Goal: Task Accomplishment & Management: Manage account settings

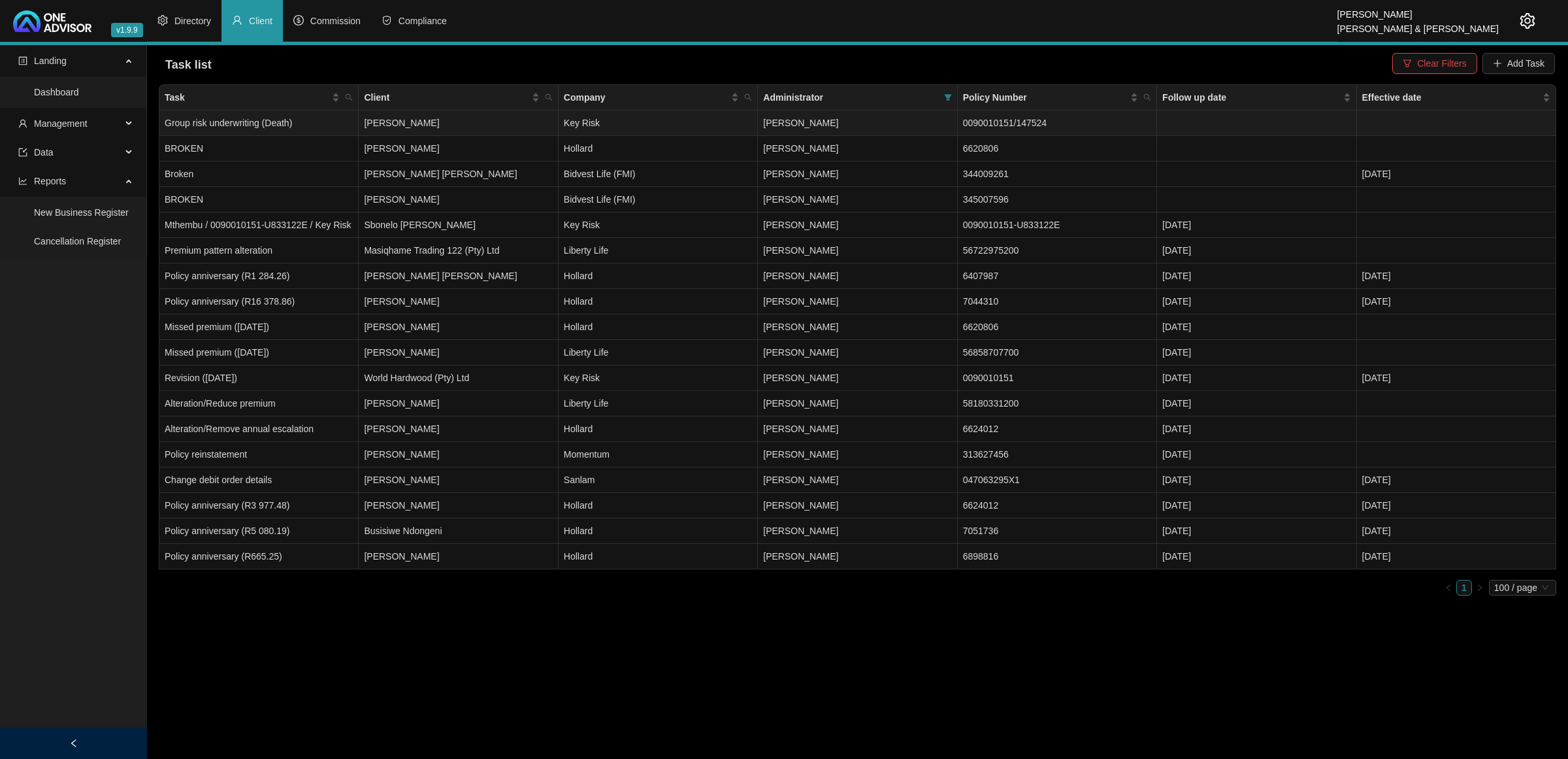
click at [477, 114] on td "[PERSON_NAME]" at bounding box center [458, 123] width 199 height 26
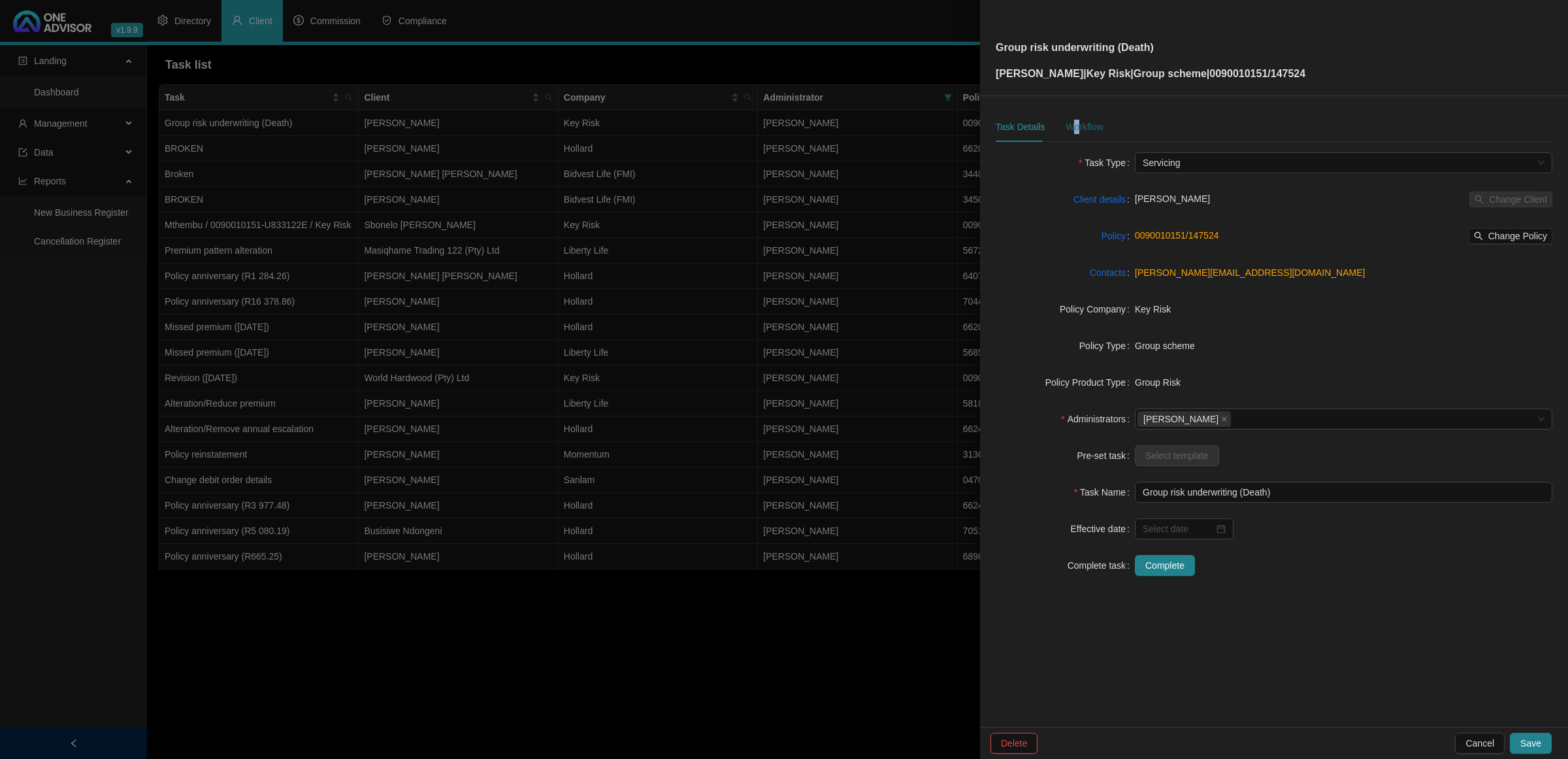
click at [1075, 124] on div "Workflow" at bounding box center [1084, 126] width 37 height 15
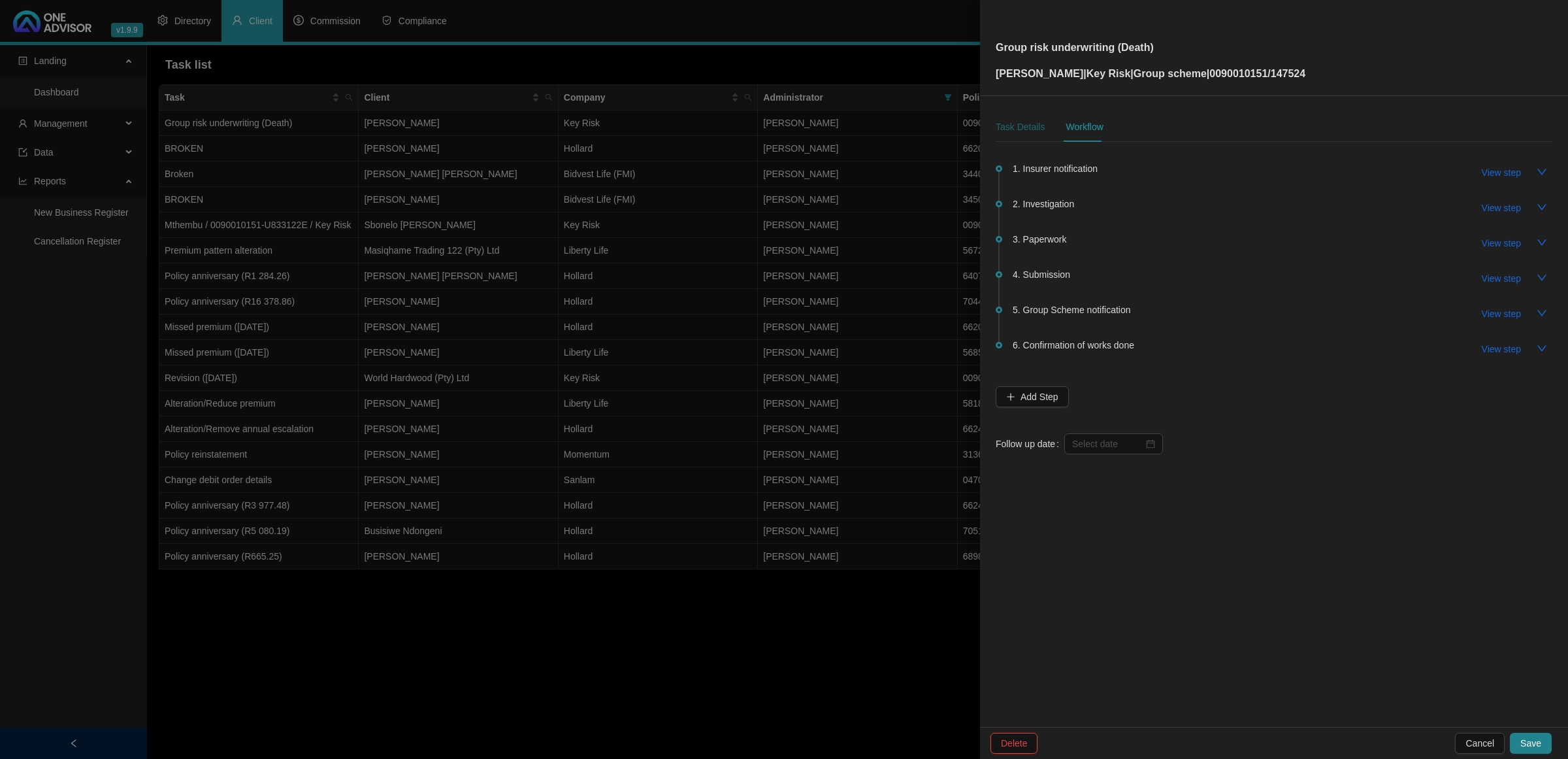
click at [1033, 130] on div "Task Details" at bounding box center [1020, 126] width 49 height 15
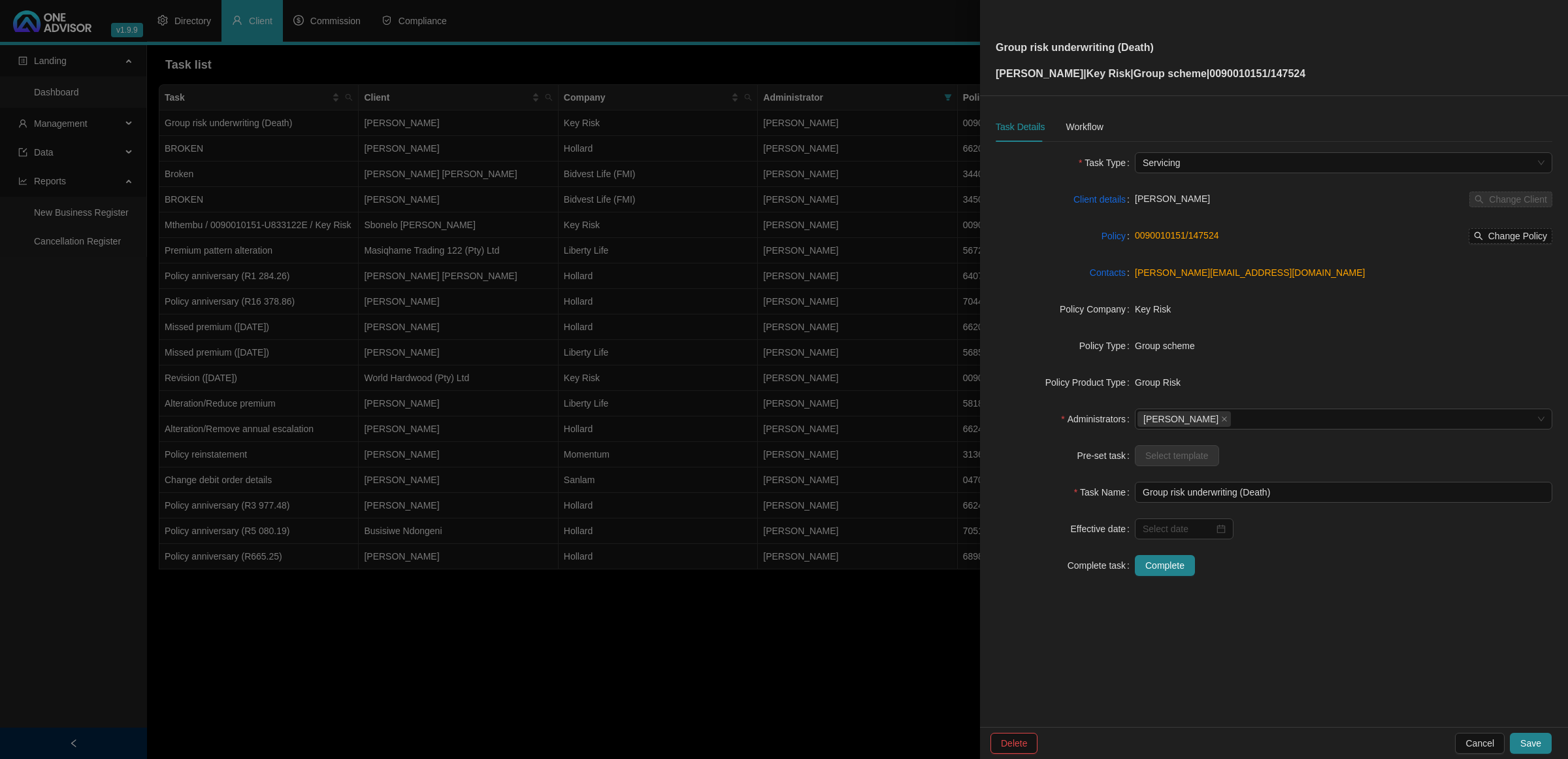
click at [682, 621] on div at bounding box center [784, 380] width 1568 height 759
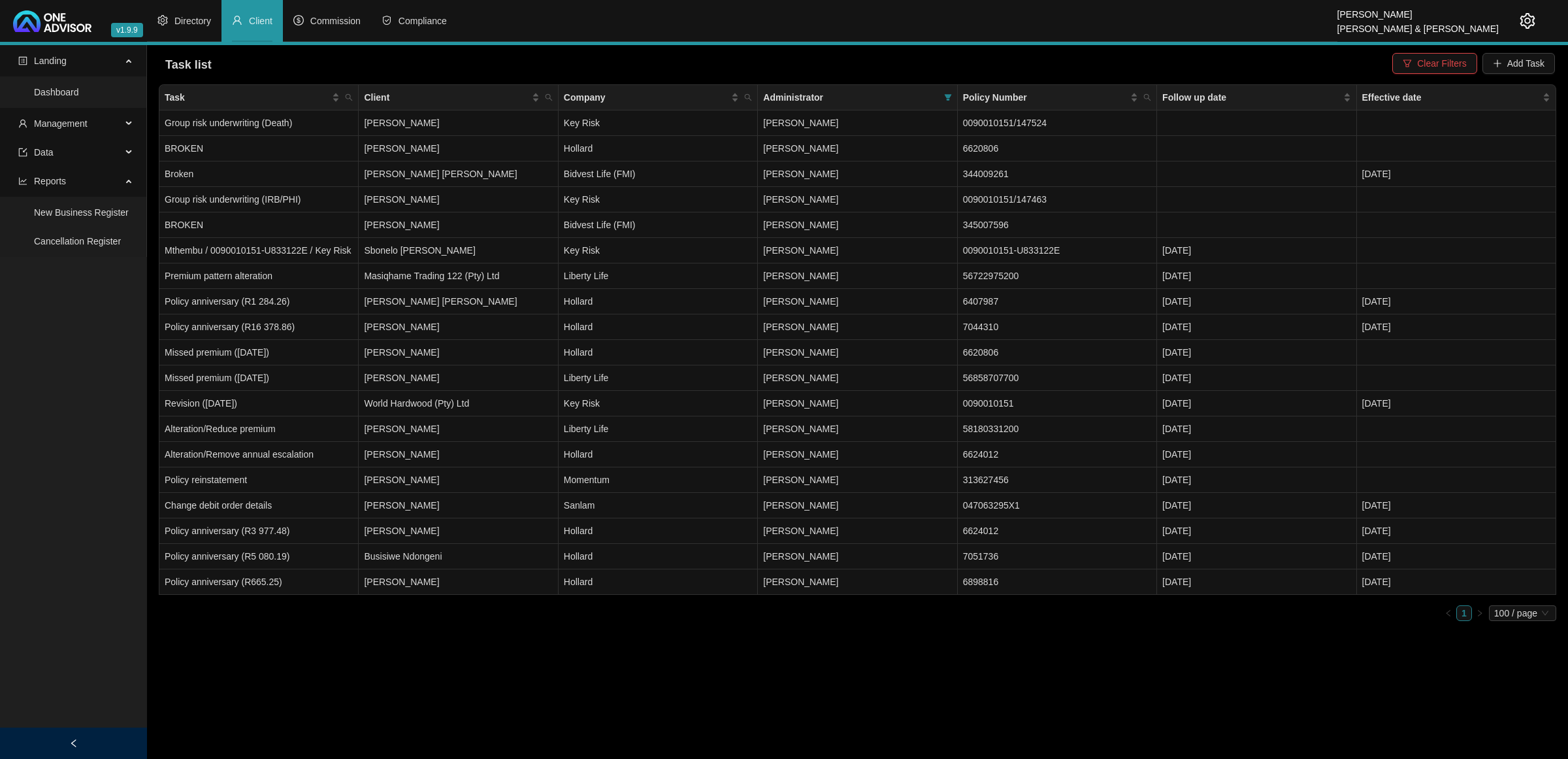
click at [253, 17] on span "Client" at bounding box center [261, 21] width 24 height 10
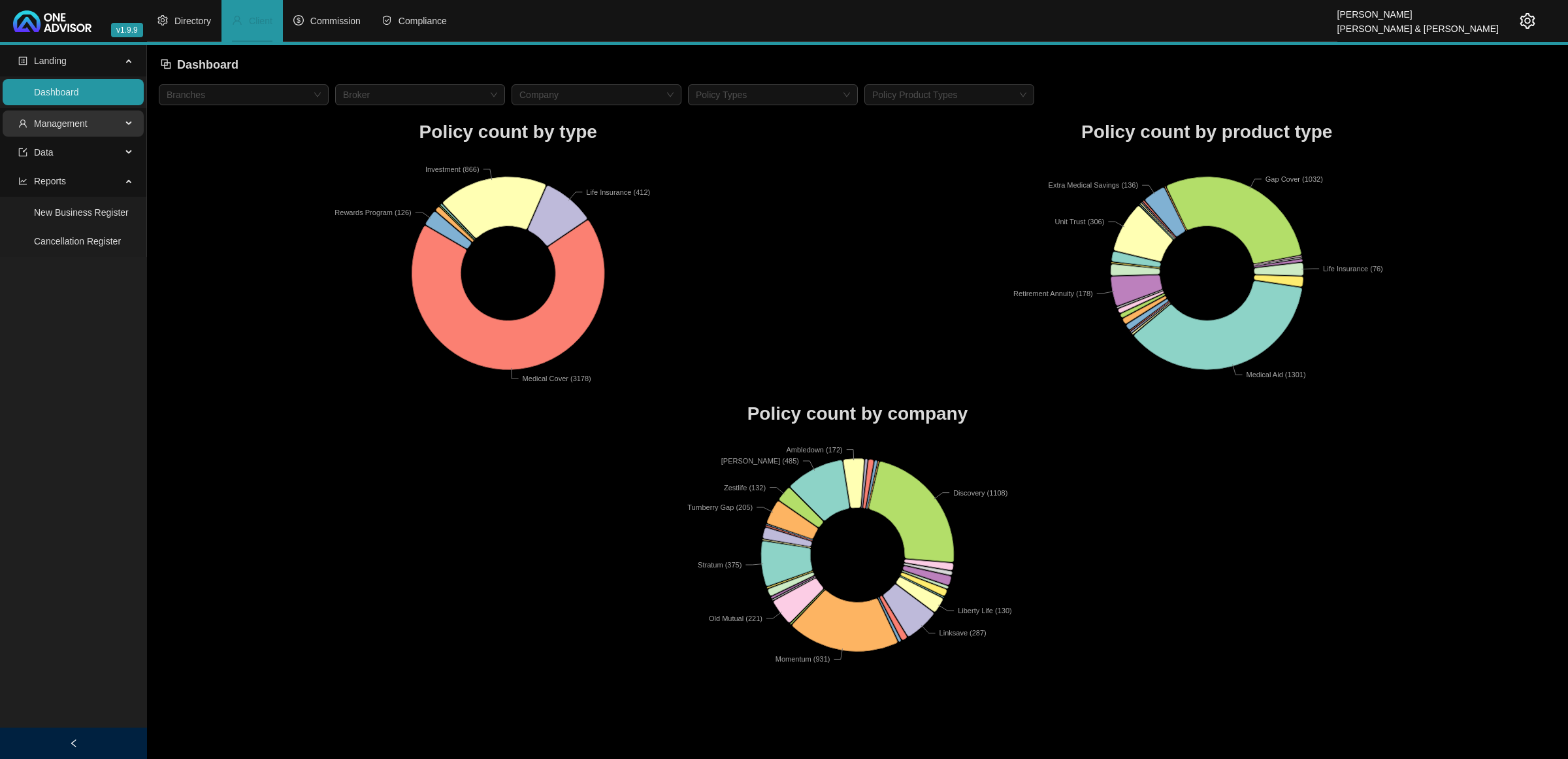
click at [79, 123] on span "Management" at bounding box center [60, 123] width 53 height 10
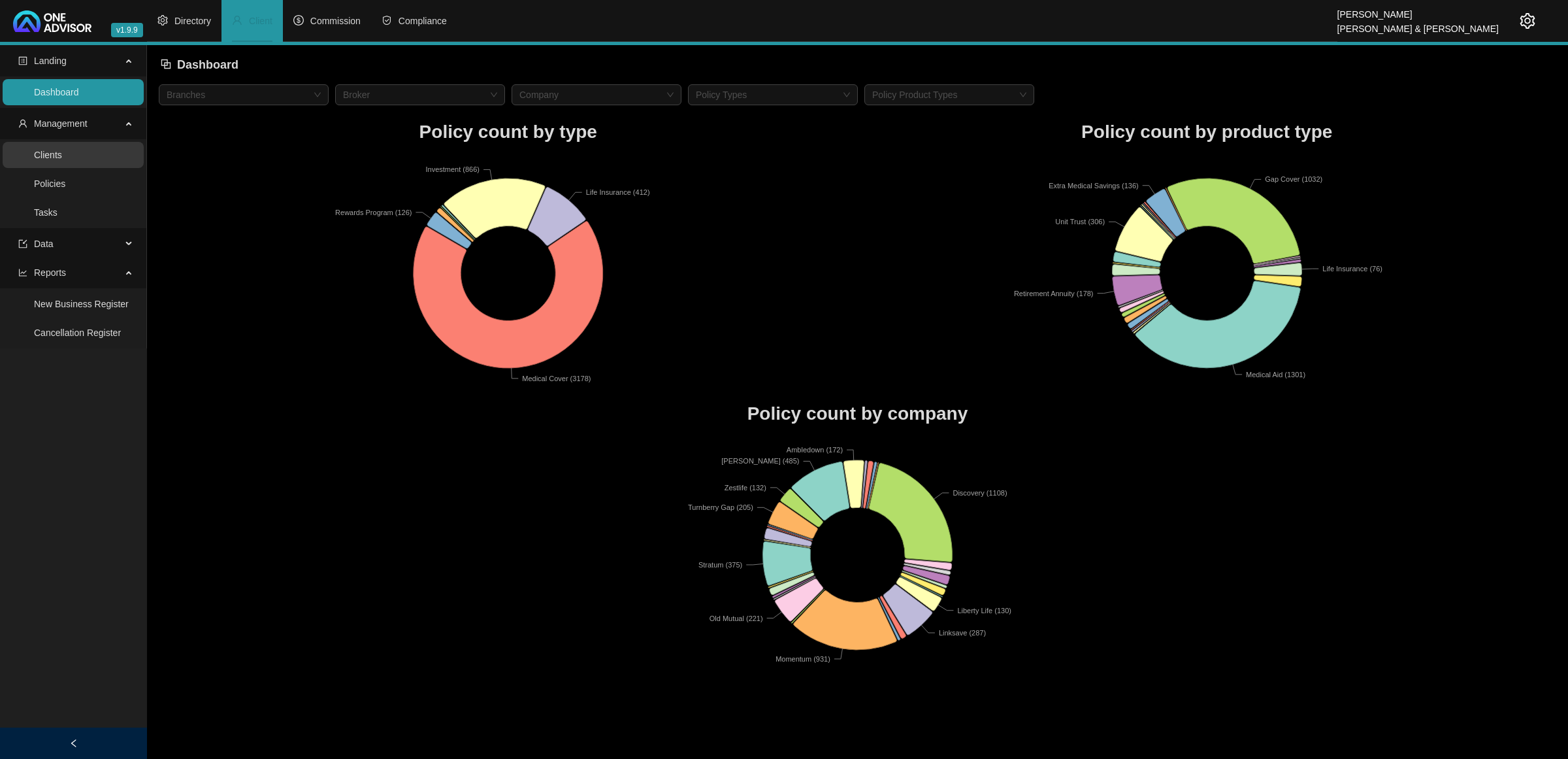
click at [62, 160] on link "Clients" at bounding box center [48, 155] width 28 height 10
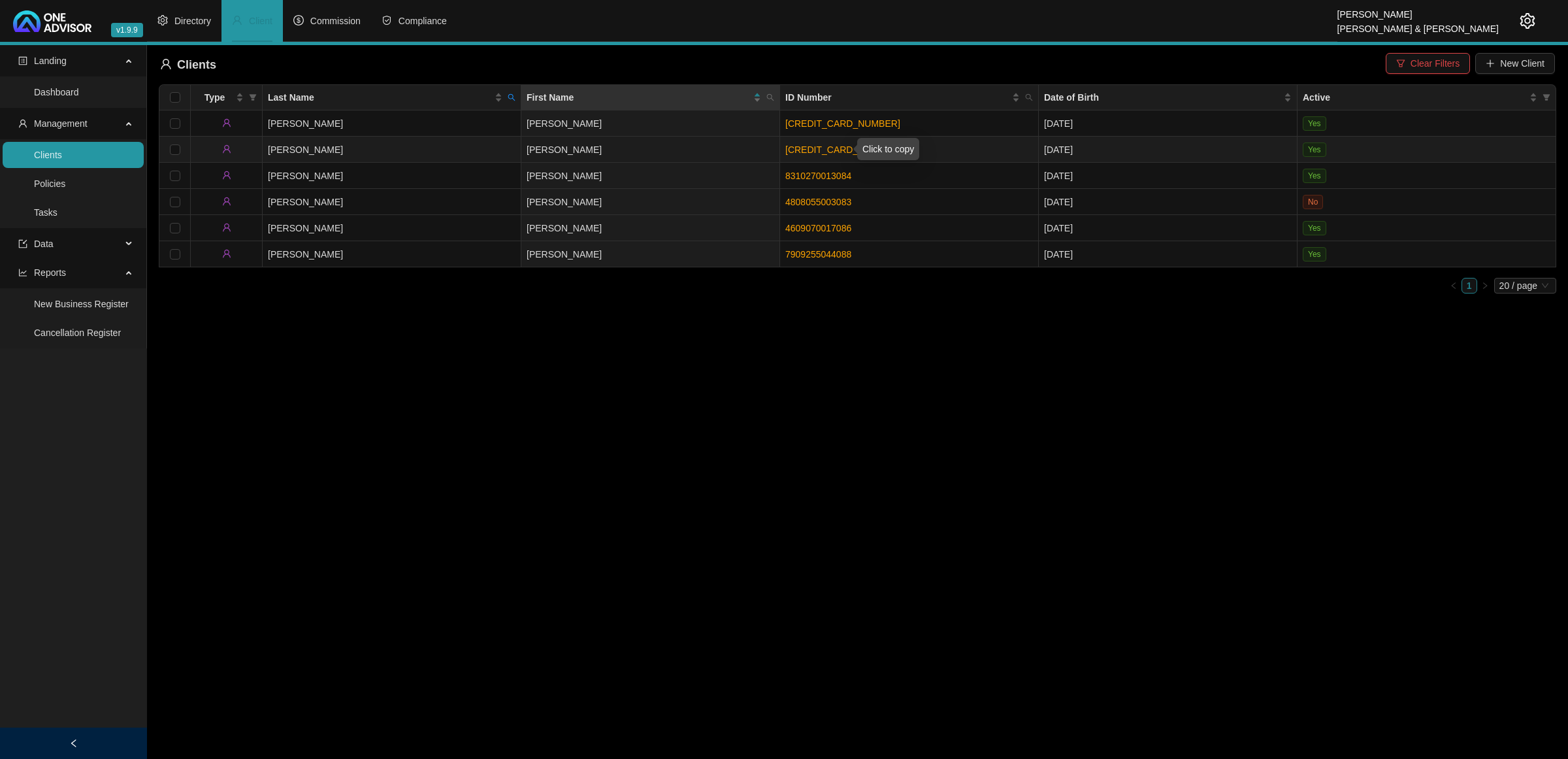
click at [795, 151] on link "5010245040088" at bounding box center [843, 149] width 115 height 10
click at [515, 89] on span "Last Name" at bounding box center [511, 97] width 13 height 19
type input "koen"
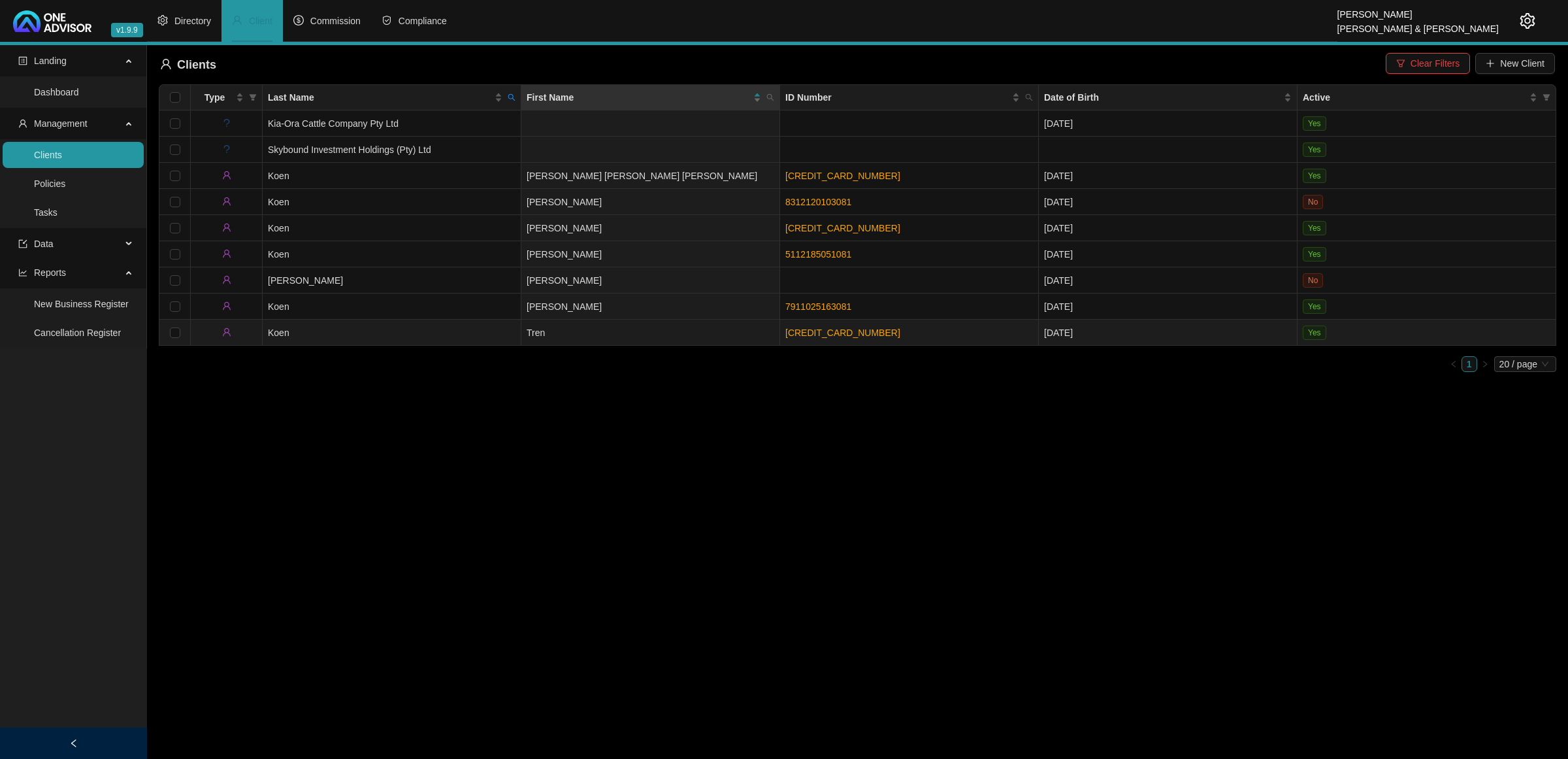
click at [480, 325] on td "Koen" at bounding box center [392, 333] width 259 height 26
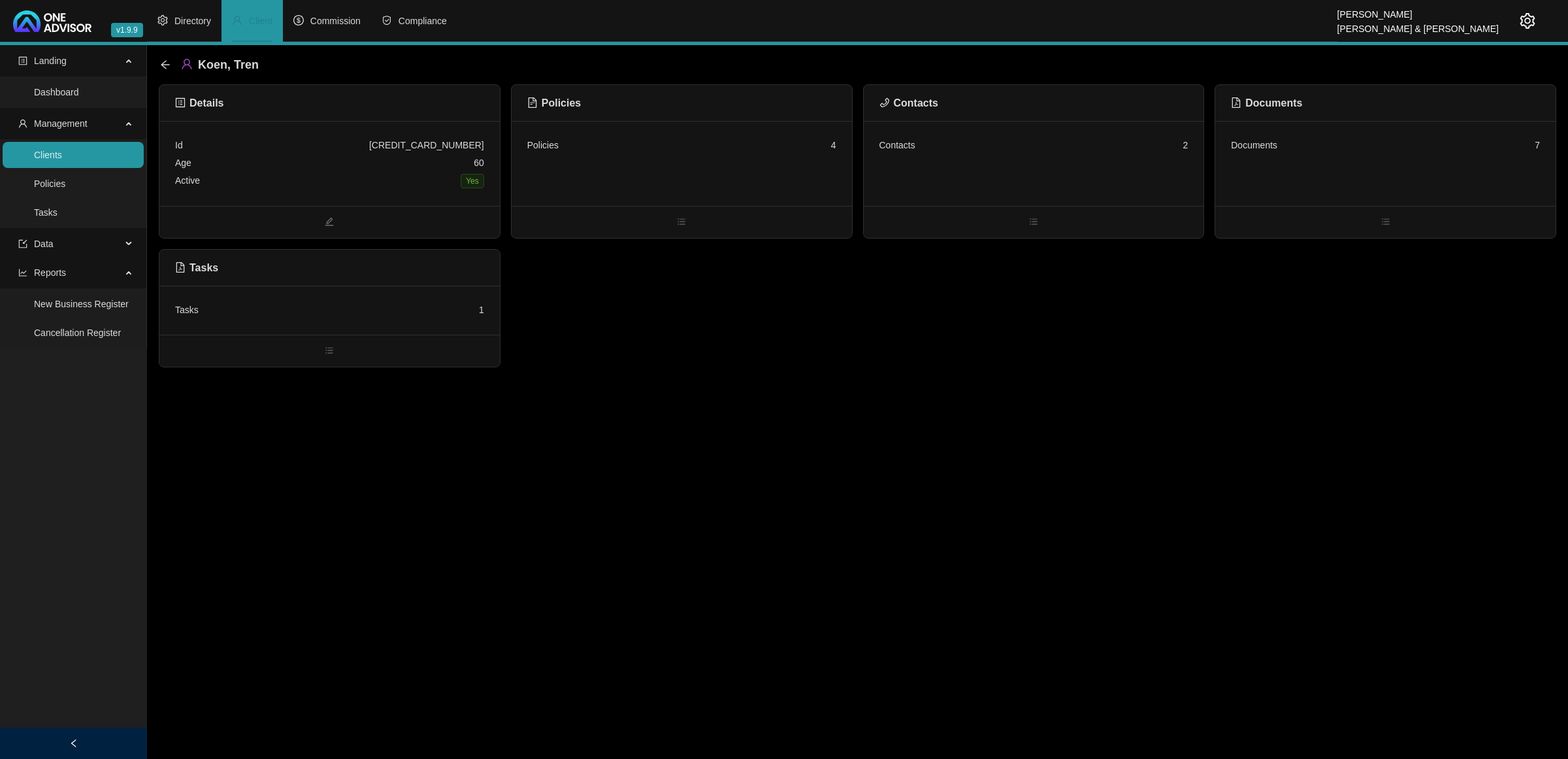
click at [992, 164] on div "Contacts 2" at bounding box center [1033, 163] width 341 height 85
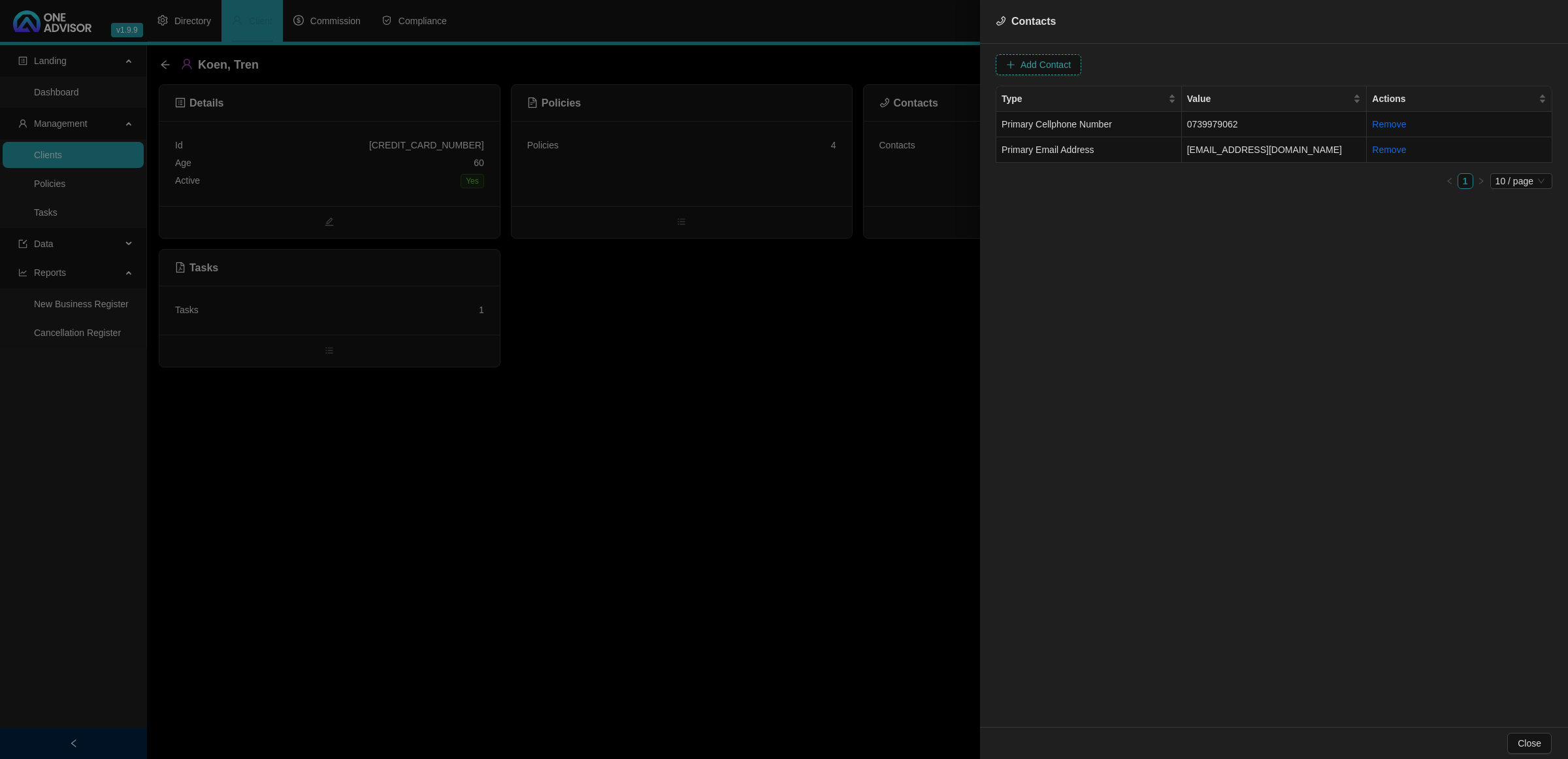
click at [1041, 62] on span "Add Contact" at bounding box center [1045, 65] width 51 height 15
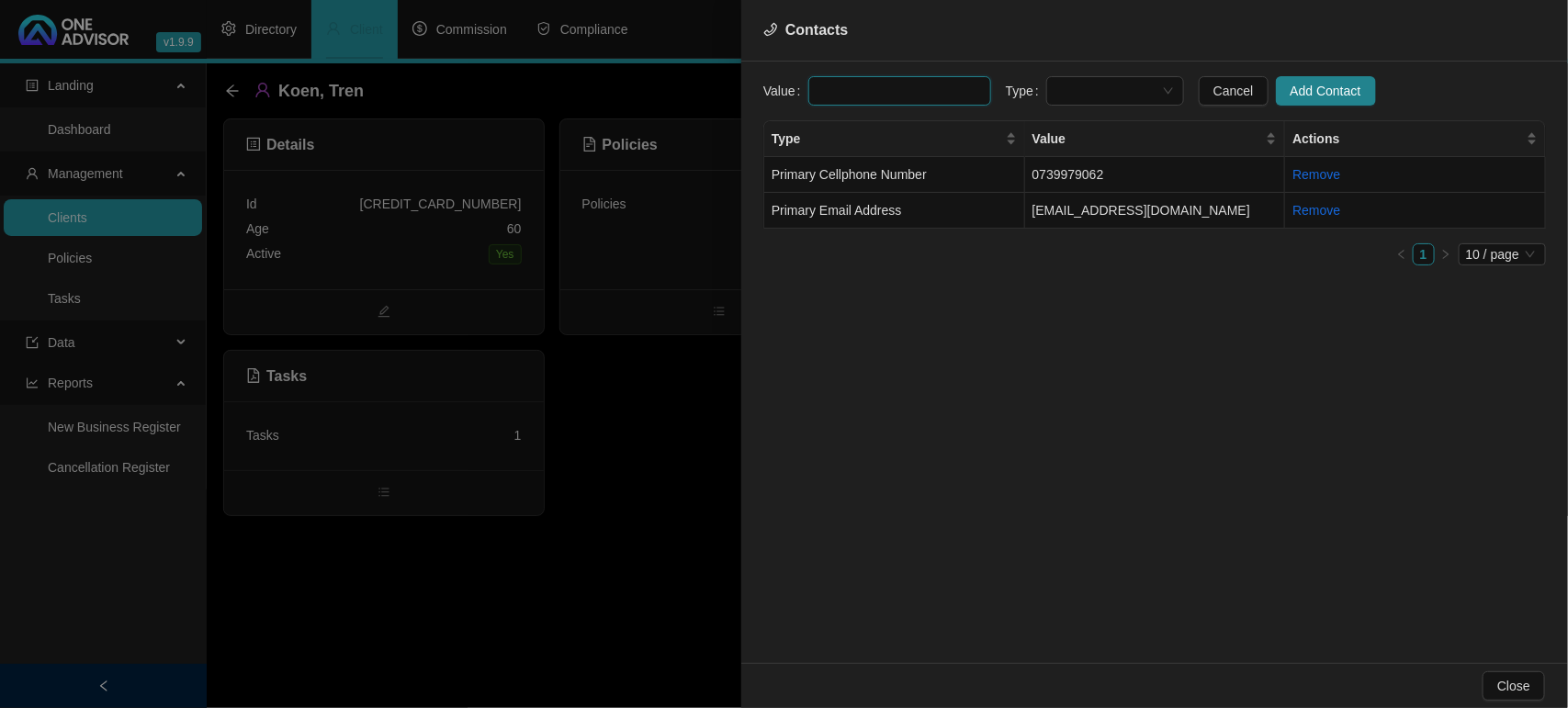
click at [843, 88] on input "text" at bounding box center [899, 91] width 182 height 29
paste input "tkoen1965@gmail.com"
drag, startPoint x: 1131, startPoint y: 92, endPoint x: 1118, endPoint y: 99, distance: 14.8
click at [1128, 93] on span at bounding box center [1115, 91] width 116 height 27
type input "tkoen1965@gmail.com"
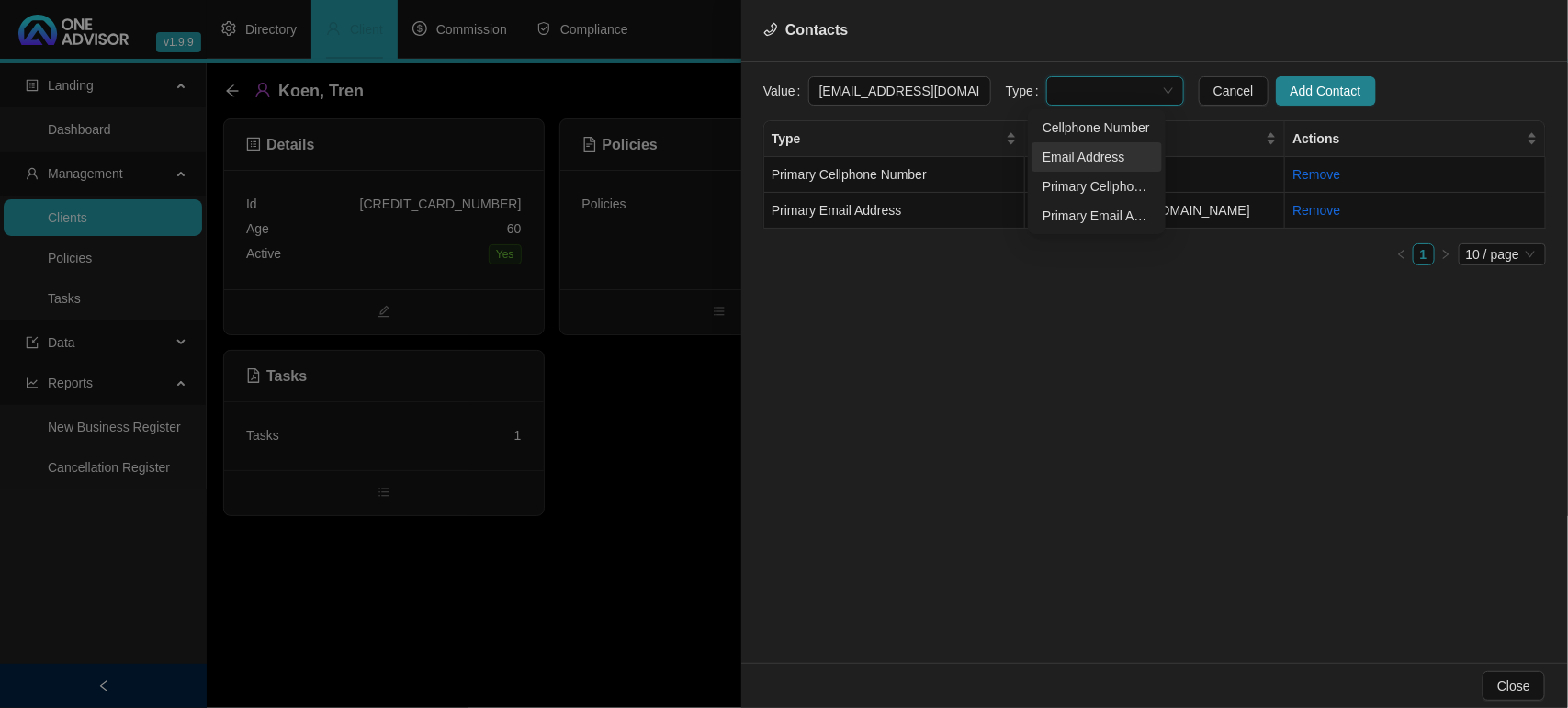
click at [1102, 147] on div "Email Address" at bounding box center [1096, 157] width 108 height 20
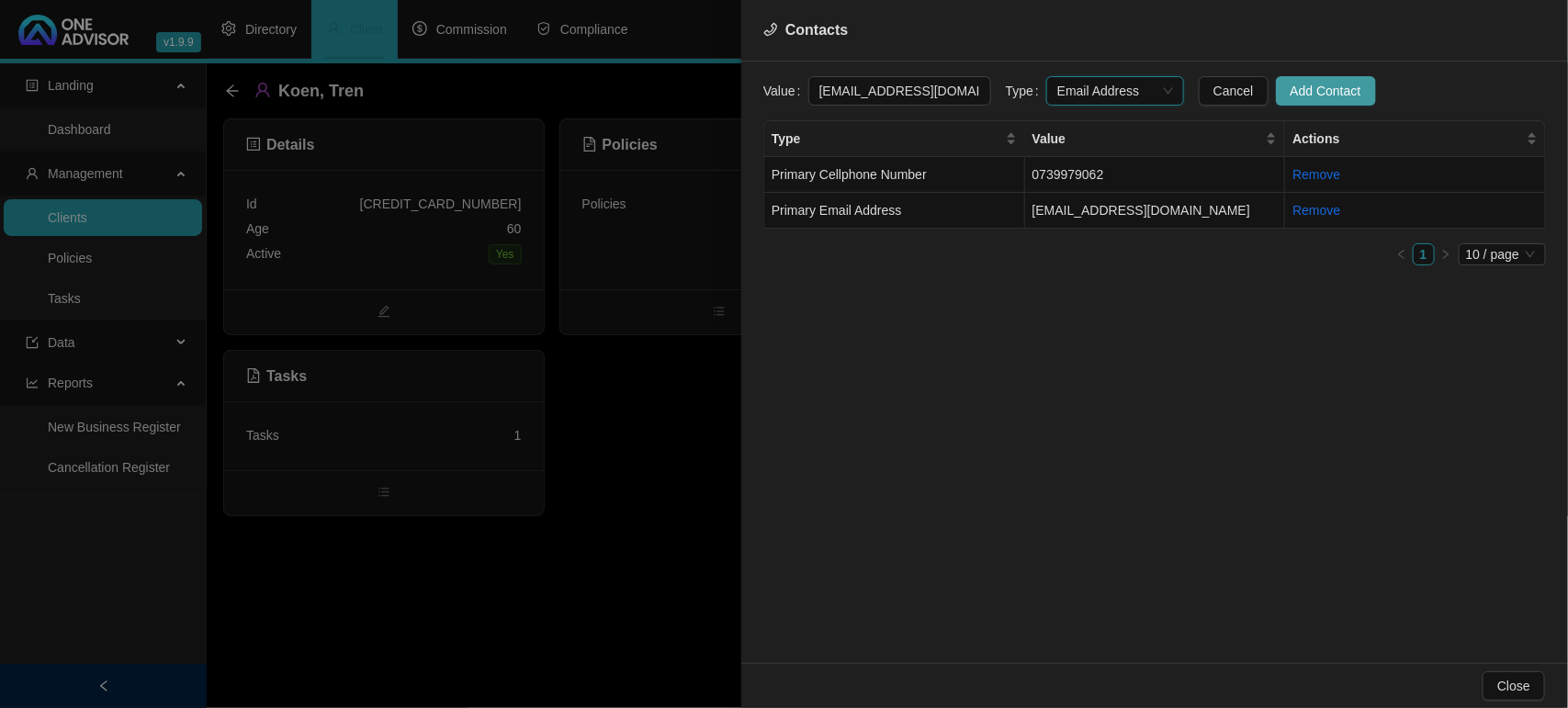
click at [1309, 85] on span "Add Contact" at bounding box center [1326, 91] width 71 height 20
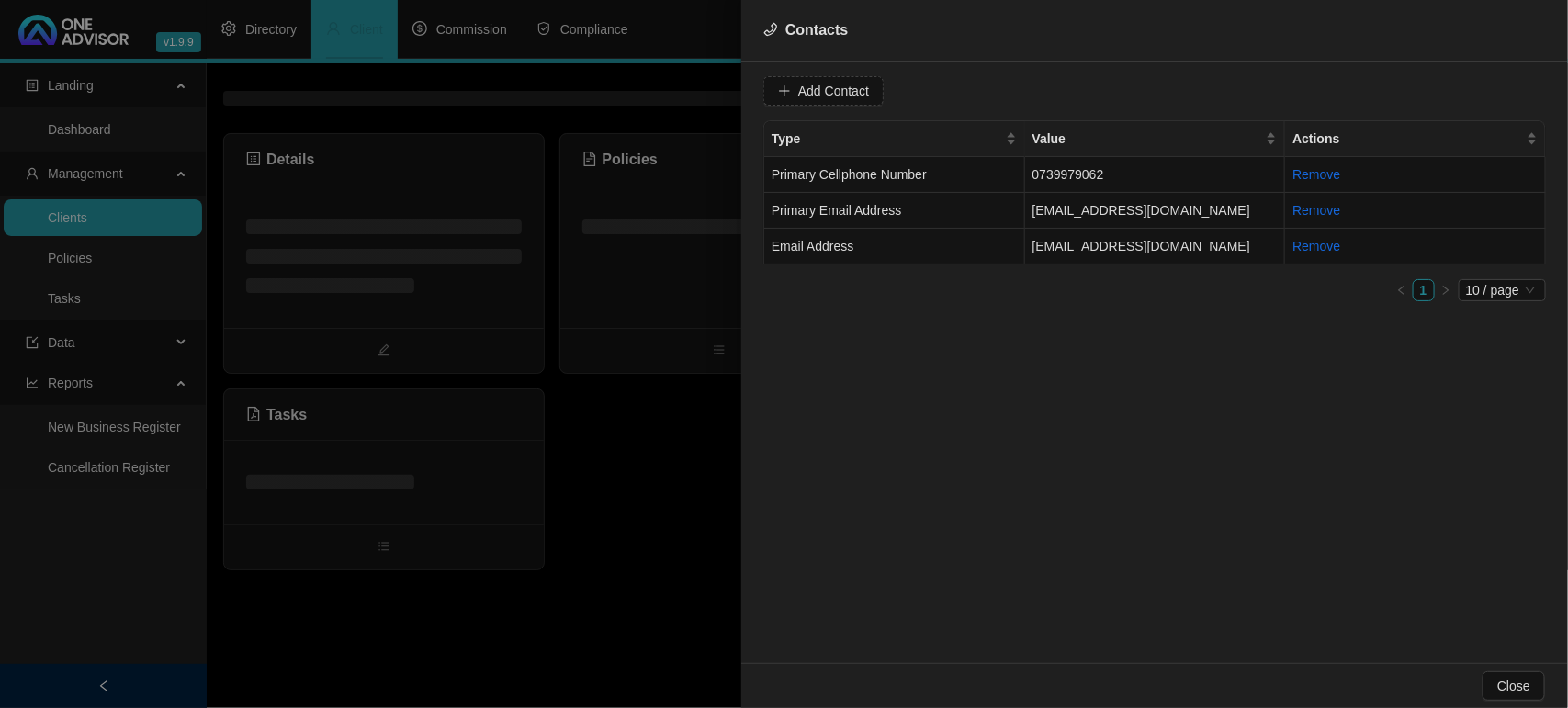
click at [621, 531] on div at bounding box center [784, 354] width 1568 height 708
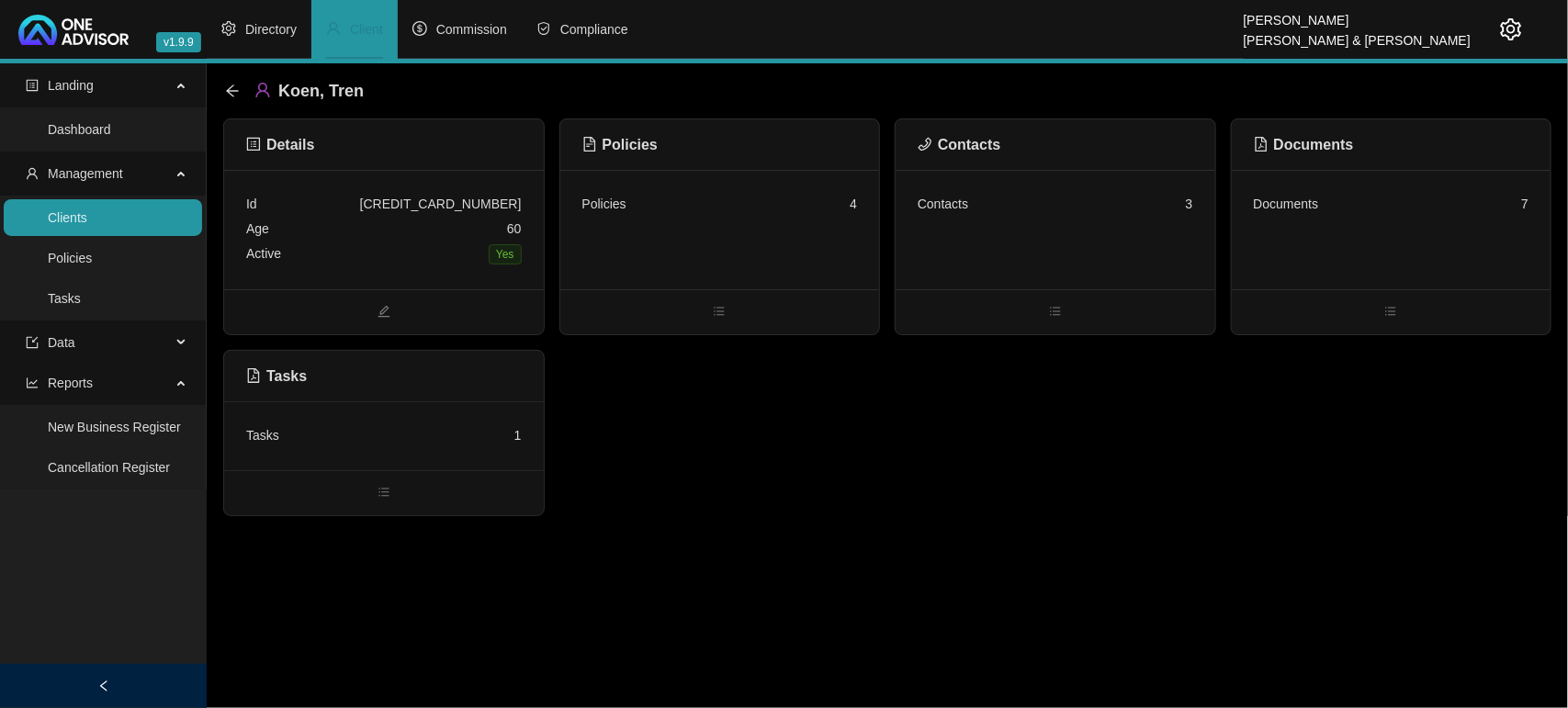
click at [87, 212] on link "Clients" at bounding box center [67, 217] width 40 height 15
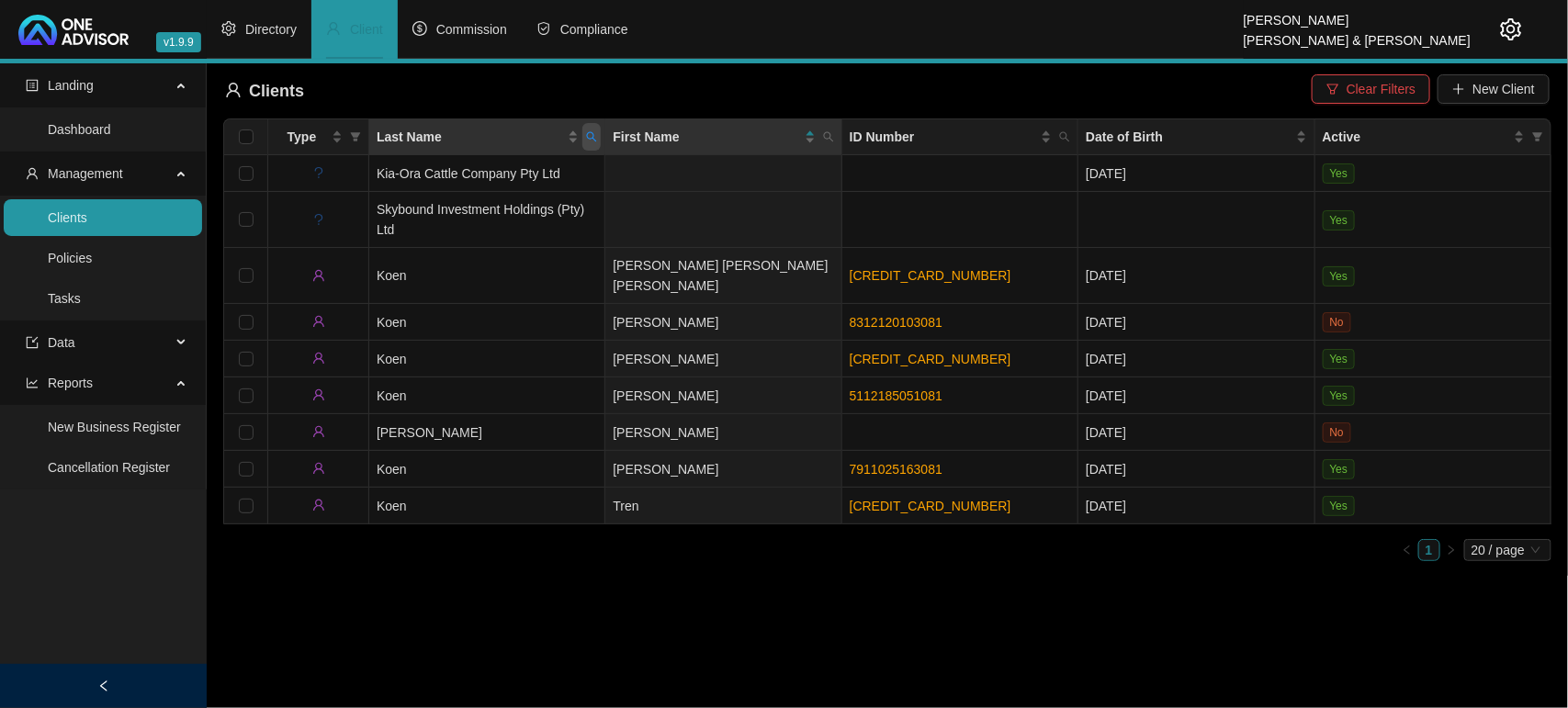
click at [594, 134] on icon "search" at bounding box center [591, 137] width 11 height 11
type input "clen"
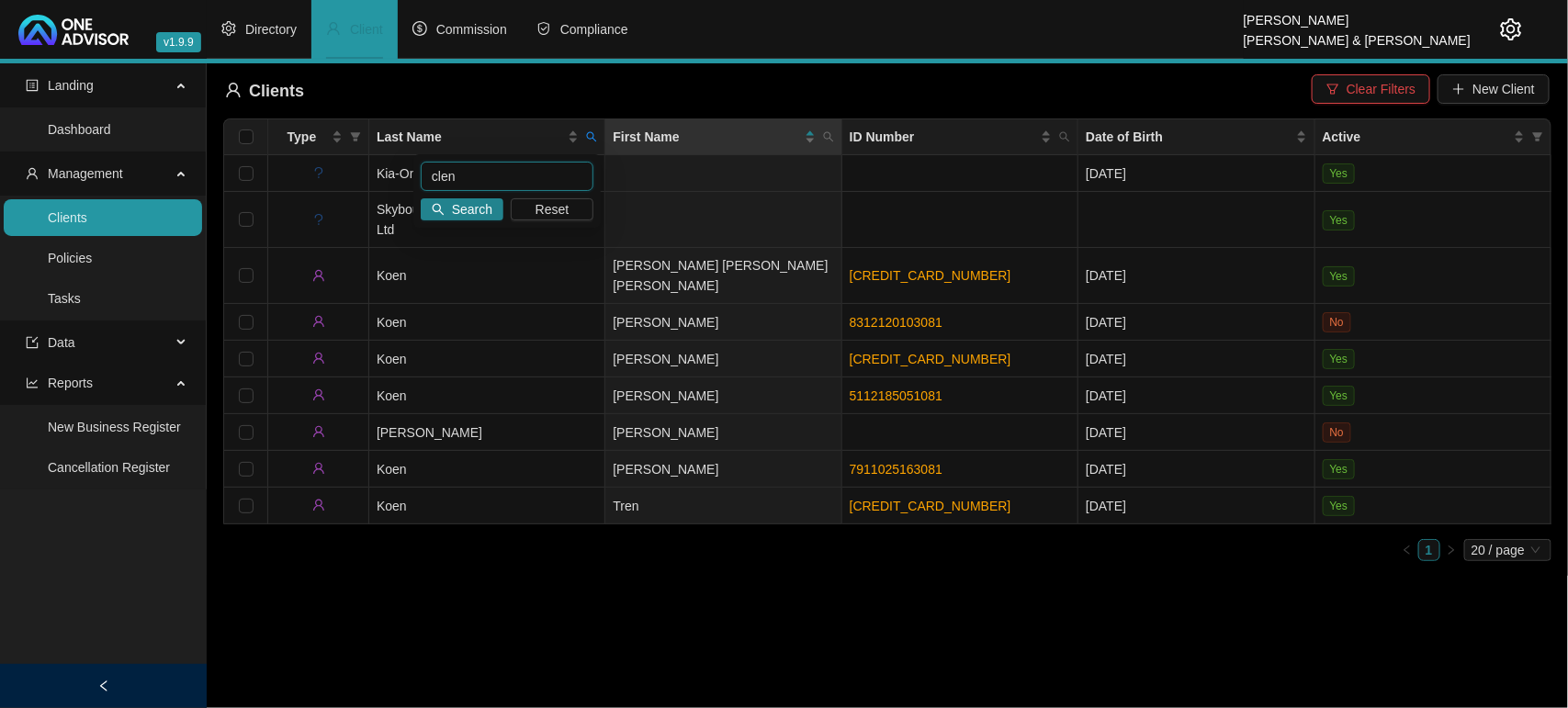
click at [498, 185] on input "clen" at bounding box center [506, 177] width 173 height 29
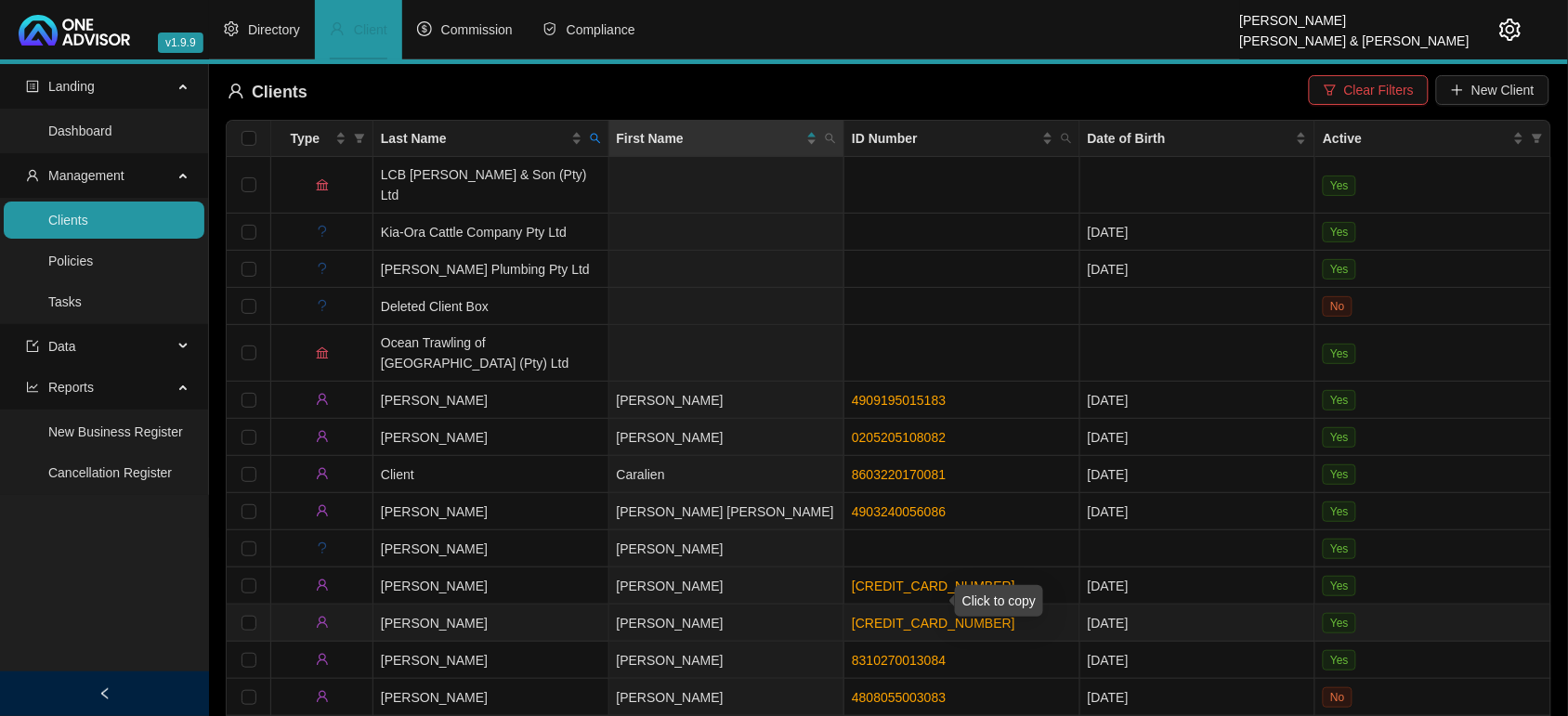
click at [897, 616] on link "5010245040088" at bounding box center [934, 623] width 164 height 15
click at [470, 605] on td "Clendennen" at bounding box center [491, 623] width 236 height 37
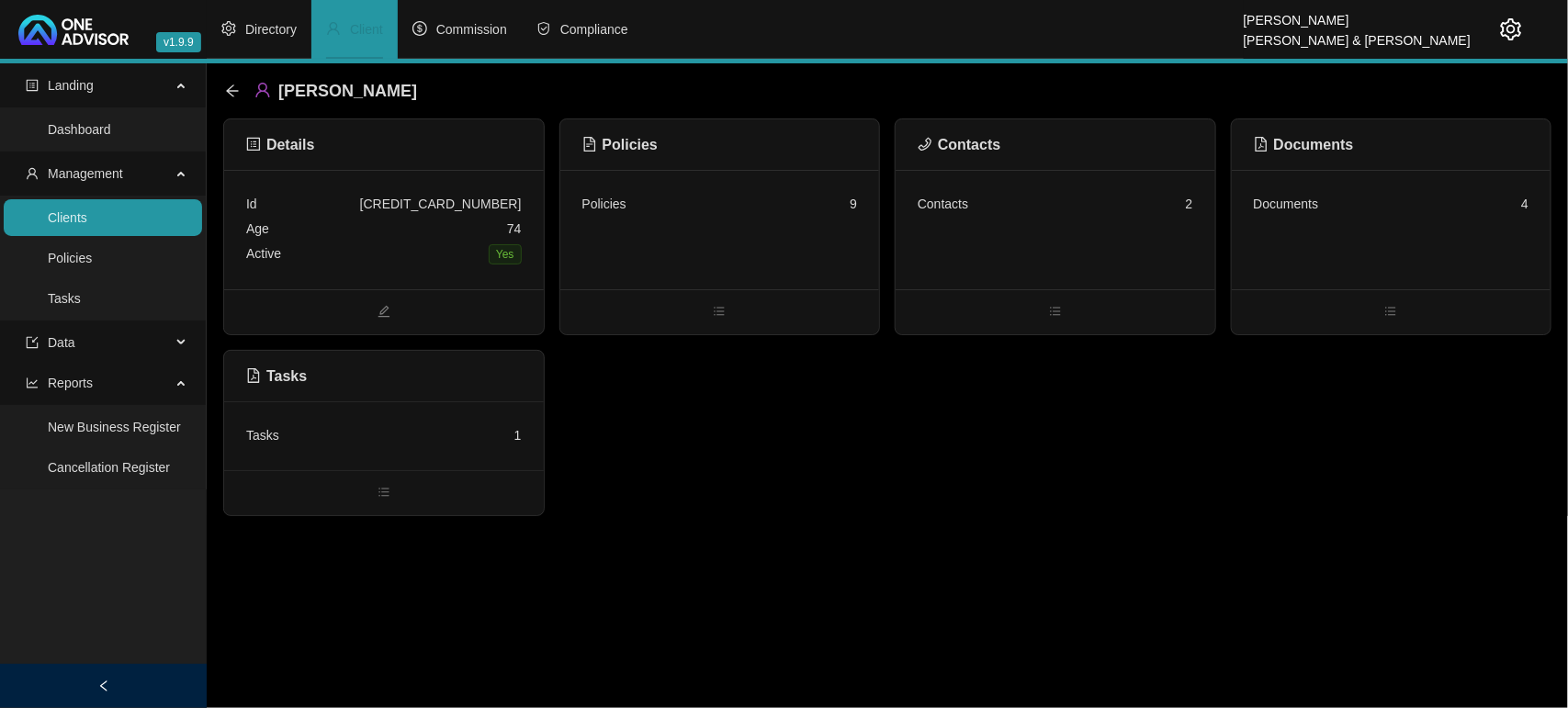
click at [412, 253] on div "Active Yes" at bounding box center [383, 255] width 276 height 25
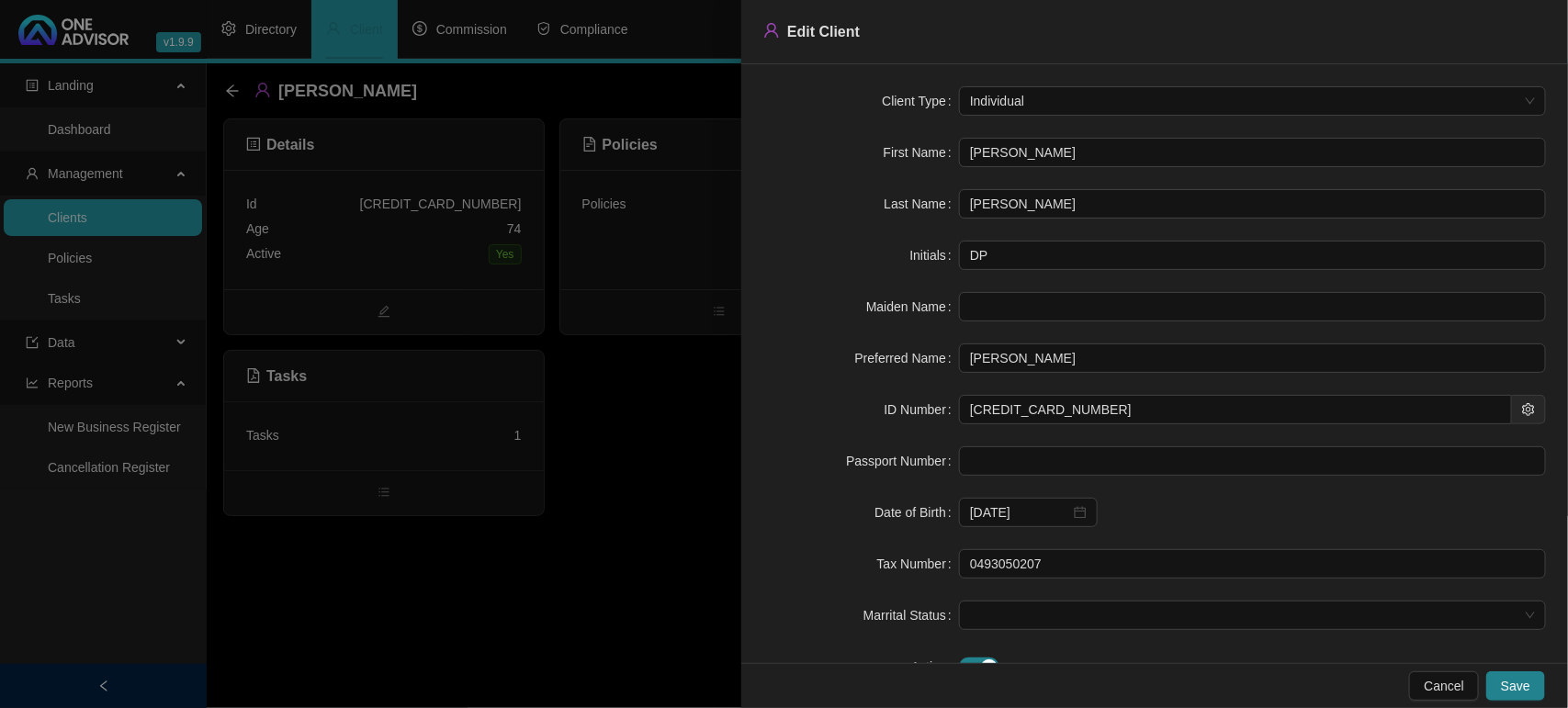
click at [534, 575] on div at bounding box center [784, 354] width 1568 height 708
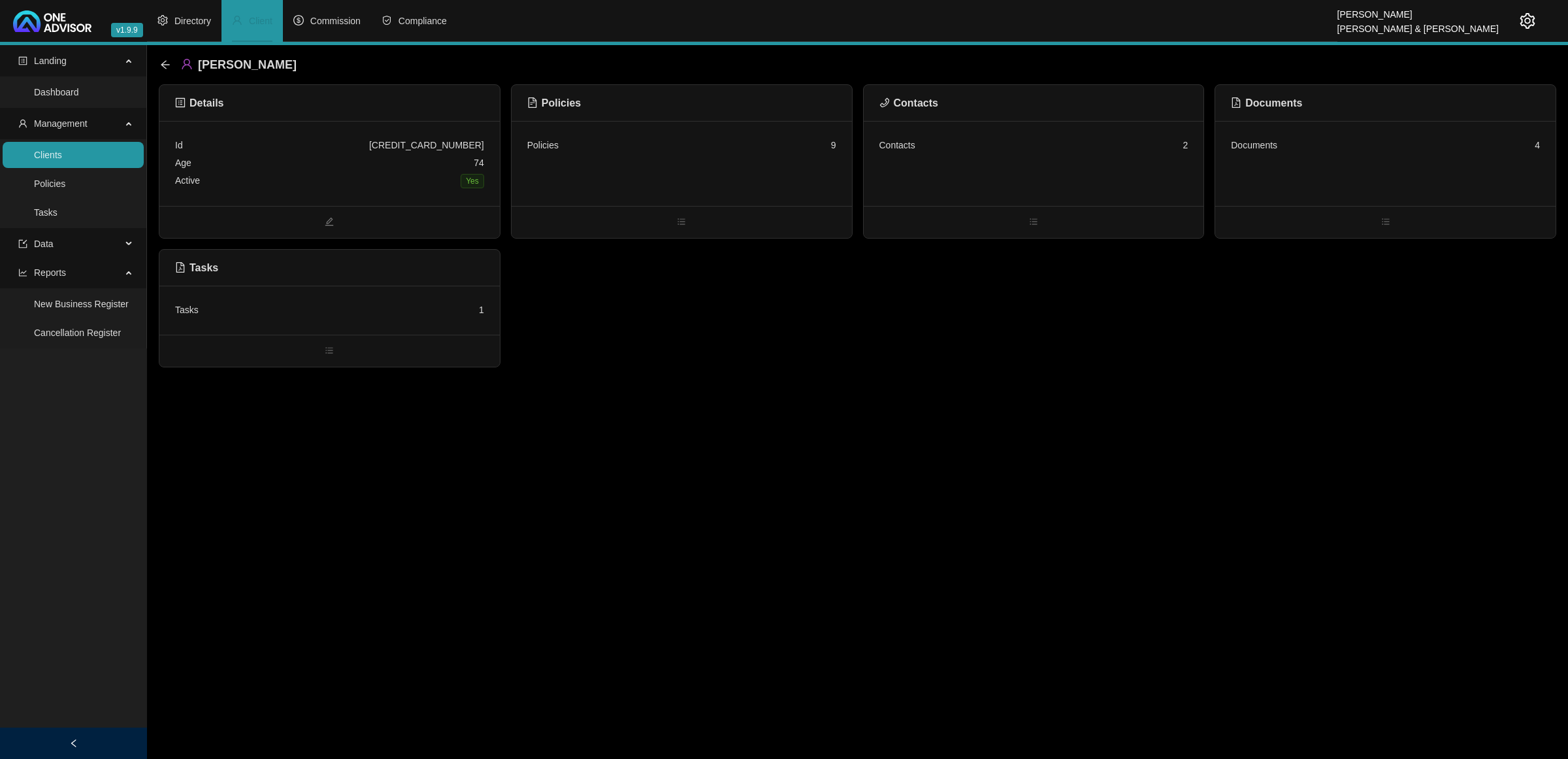
click at [384, 164] on div "Age 74" at bounding box center [329, 162] width 309 height 17
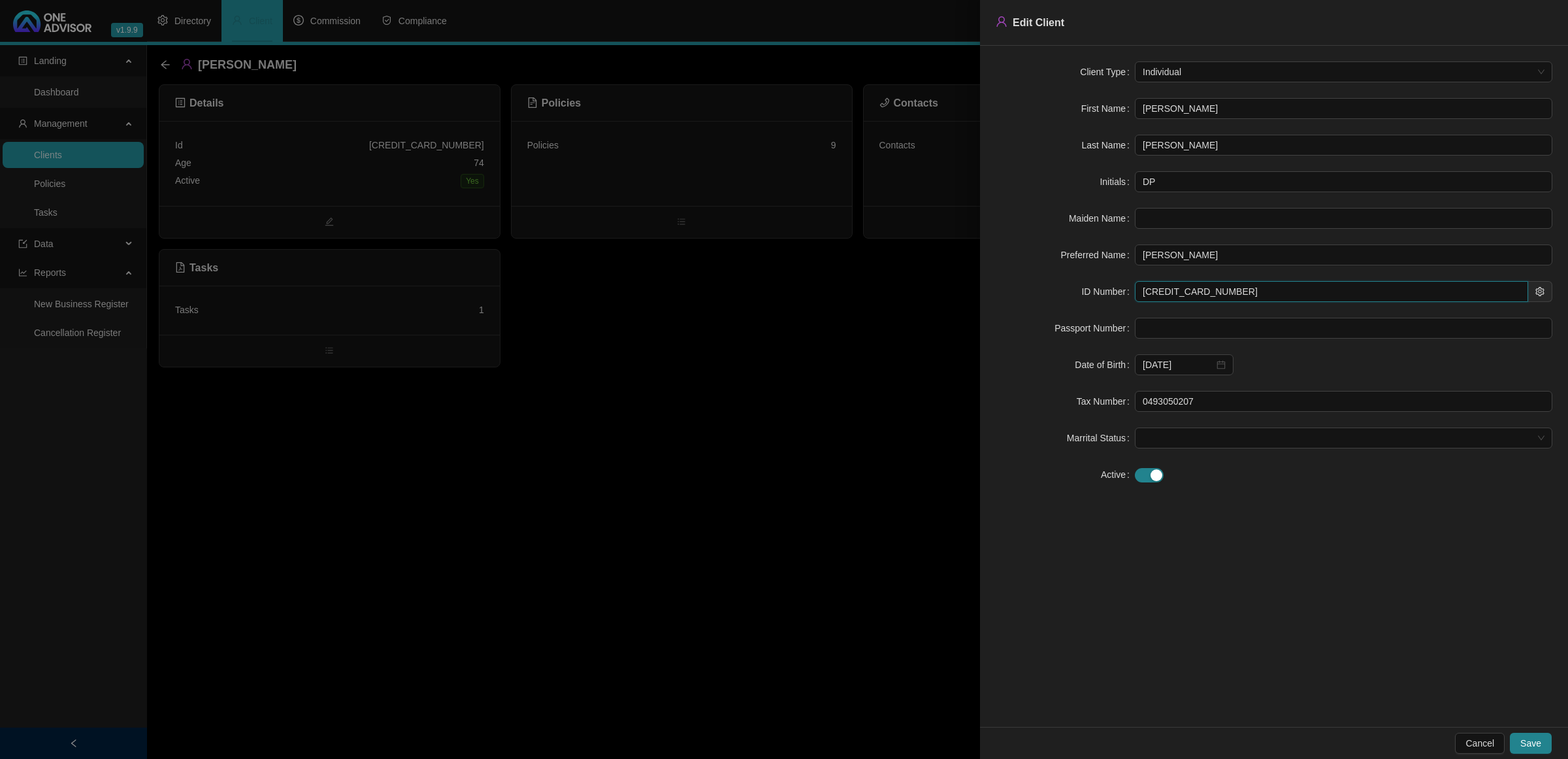
drag, startPoint x: 1212, startPoint y: 296, endPoint x: 1024, endPoint y: 287, distance: 188.2
click at [1024, 287] on div "ID Number 5010245040088" at bounding box center [1274, 291] width 557 height 21
click at [707, 480] on div at bounding box center [784, 380] width 1568 height 759
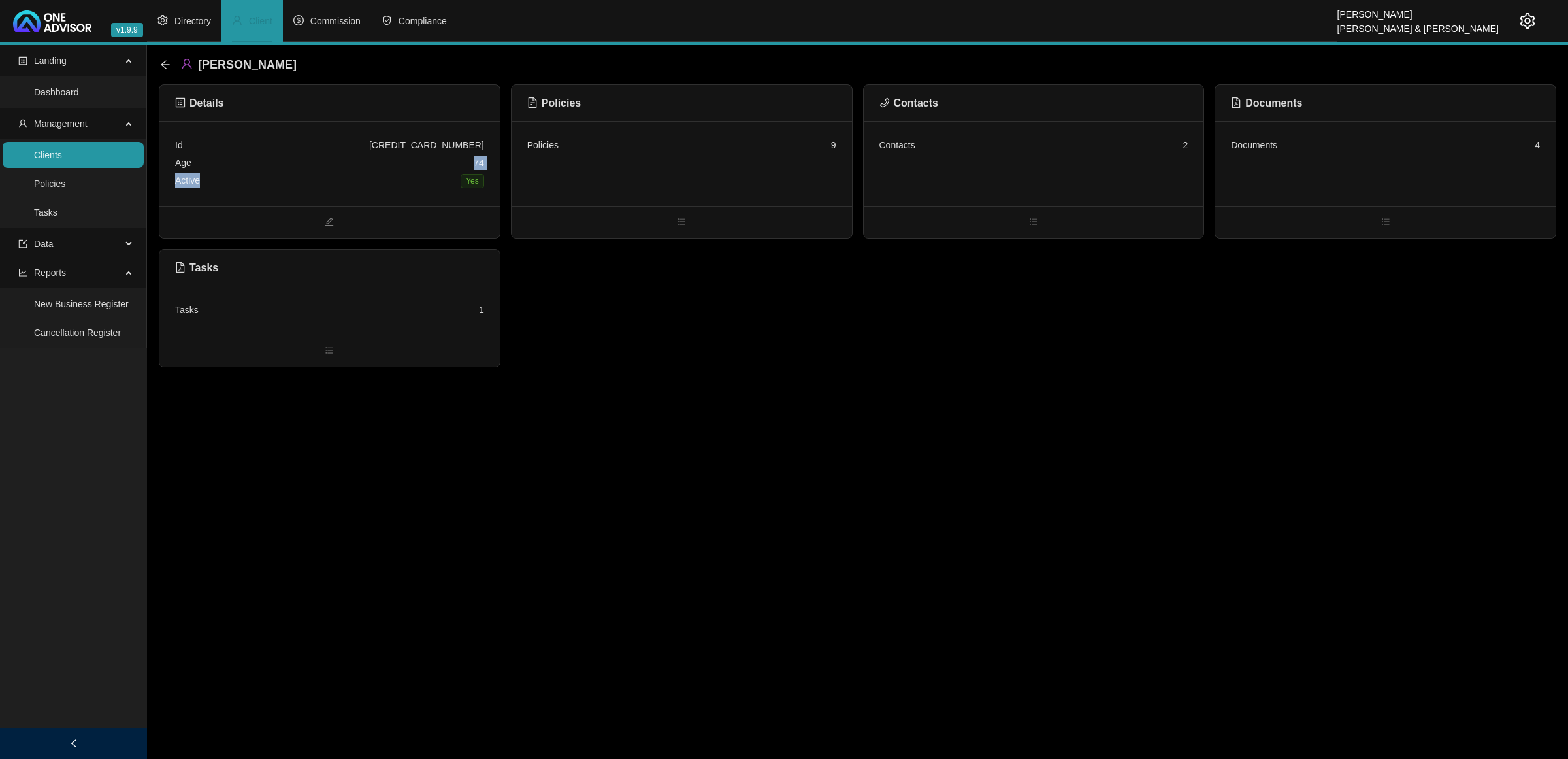
click at [422, 171] on div "Id 5010245040088 Age 74 Active Yes" at bounding box center [329, 163] width 309 height 53
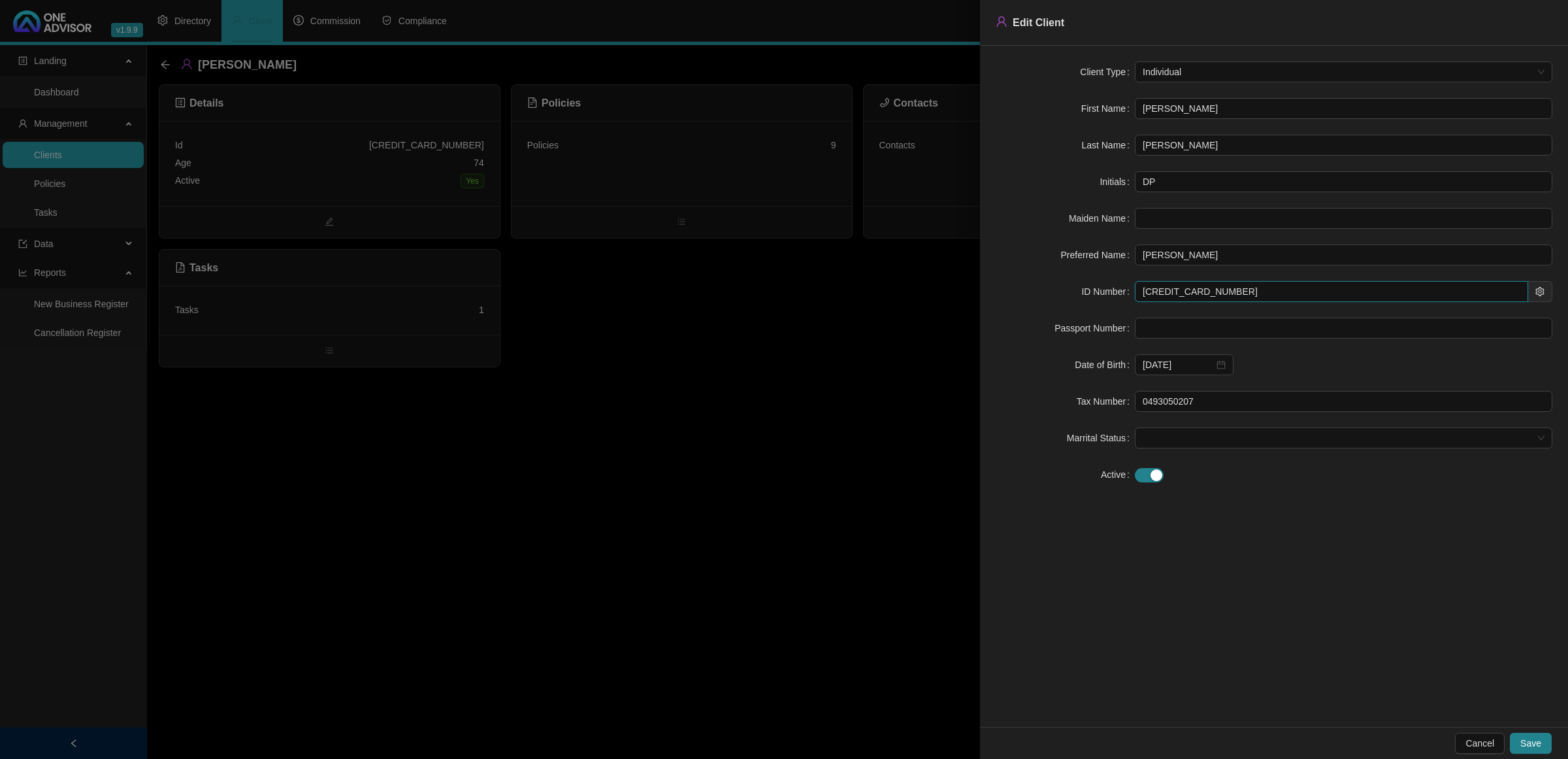
drag, startPoint x: 1211, startPoint y: 291, endPoint x: 1098, endPoint y: 289, distance: 113.0
click at [1098, 289] on div "ID Number 5010245040088" at bounding box center [1274, 291] width 557 height 21
click at [746, 366] on div at bounding box center [784, 380] width 1568 height 759
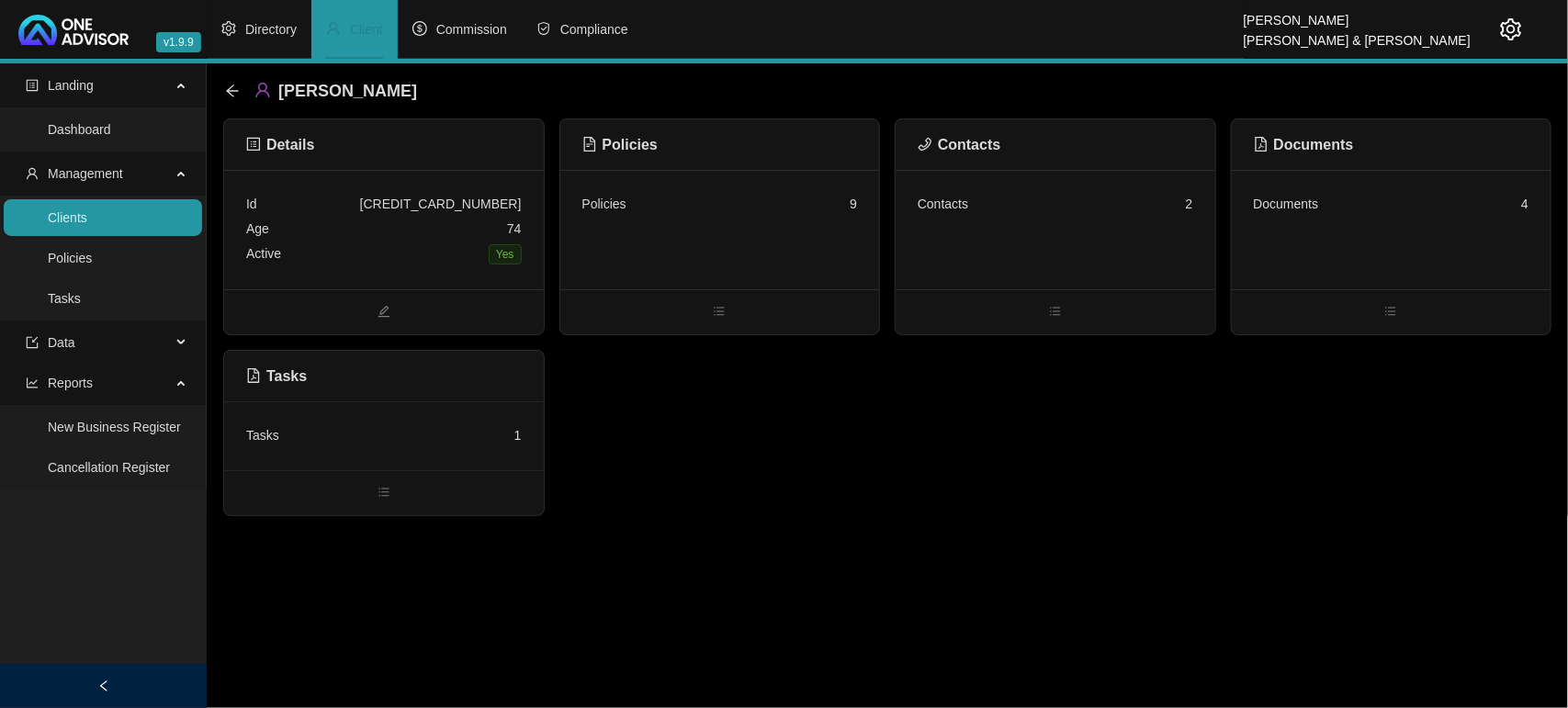
click at [48, 217] on link "Clients" at bounding box center [67, 217] width 40 height 15
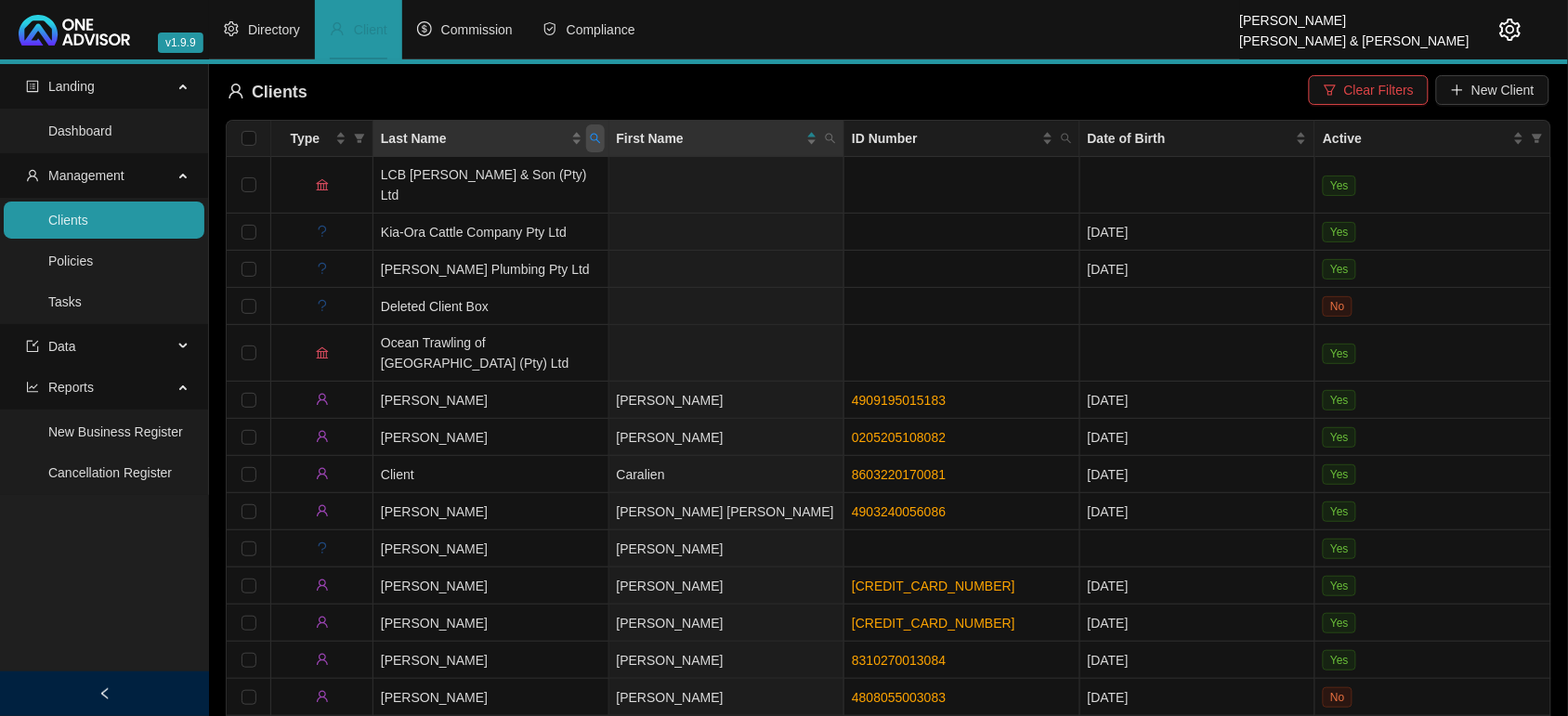
click at [601, 139] on span "Last Name" at bounding box center [595, 138] width 19 height 28
type input "MOWER"
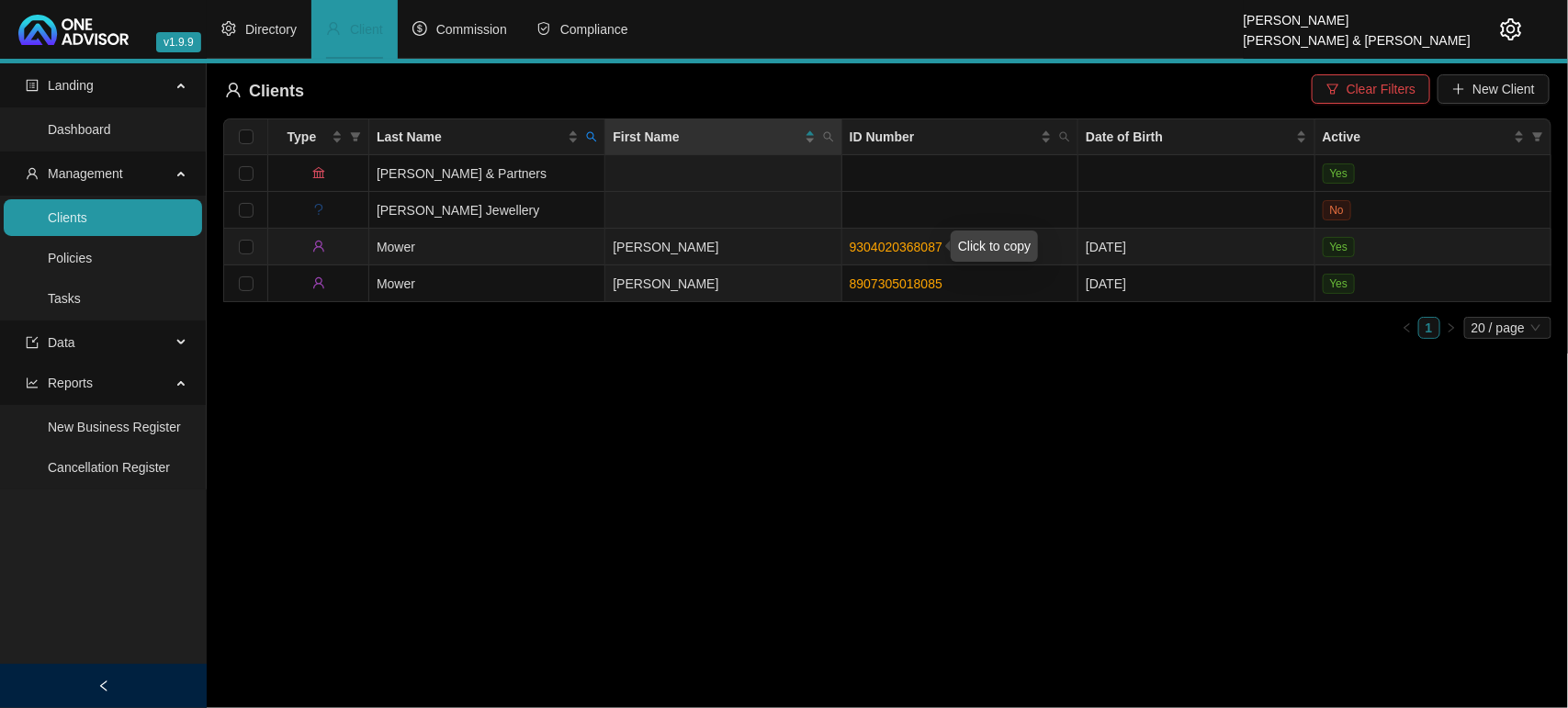
click at [916, 240] on link "9304020368087" at bounding box center [895, 247] width 93 height 15
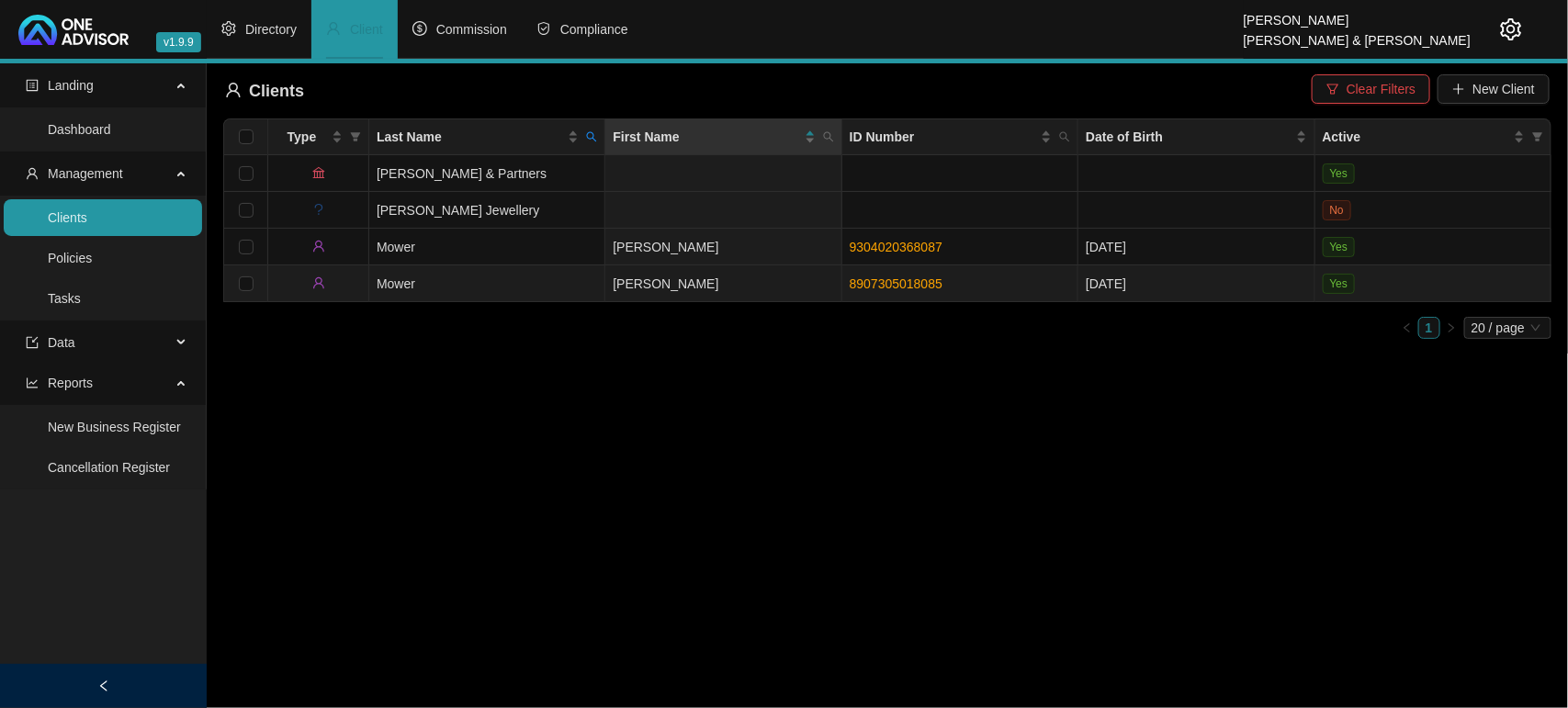
click at [448, 283] on td "Mower" at bounding box center [488, 284] width 236 height 37
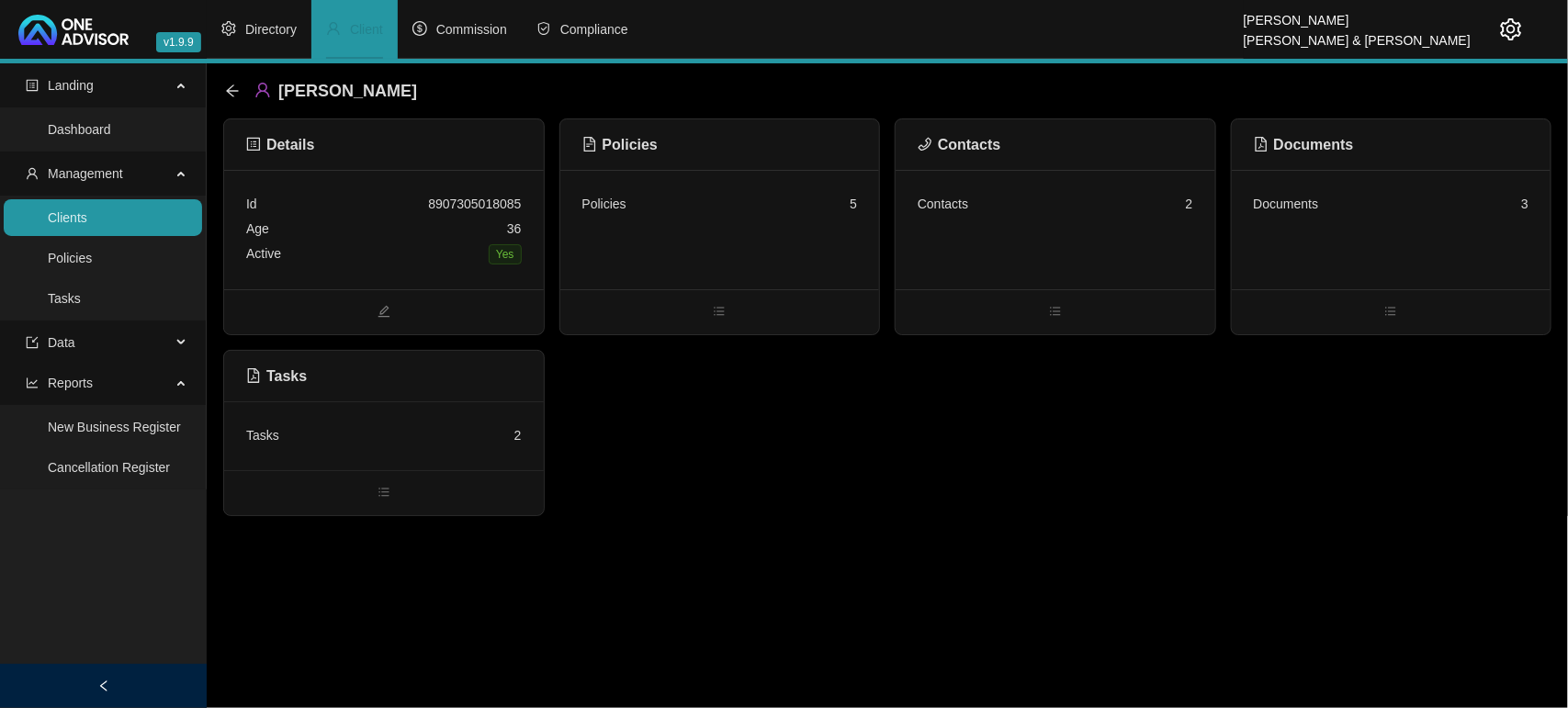
click at [1021, 228] on div "Contacts 2" at bounding box center [1055, 229] width 320 height 119
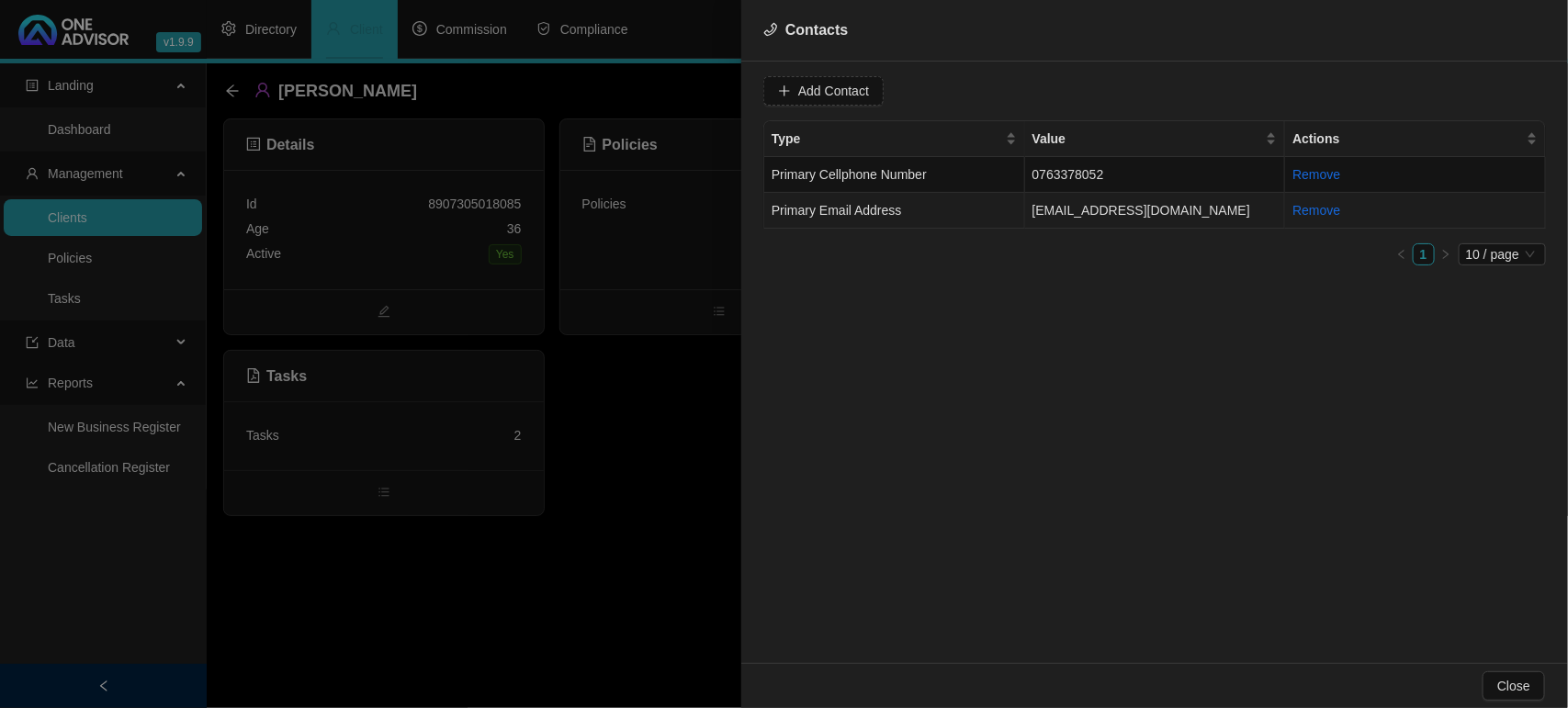
click at [953, 205] on td "Primary Email Address" at bounding box center [895, 211] width 261 height 36
drag, startPoint x: 969, startPoint y: 89, endPoint x: 756, endPoint y: 90, distance: 213.0
click at [756, 90] on div "Value stephenmower@gmail.com Type Primary Email Address Cancel Update Contact T…" at bounding box center [1155, 362] width 827 height 602
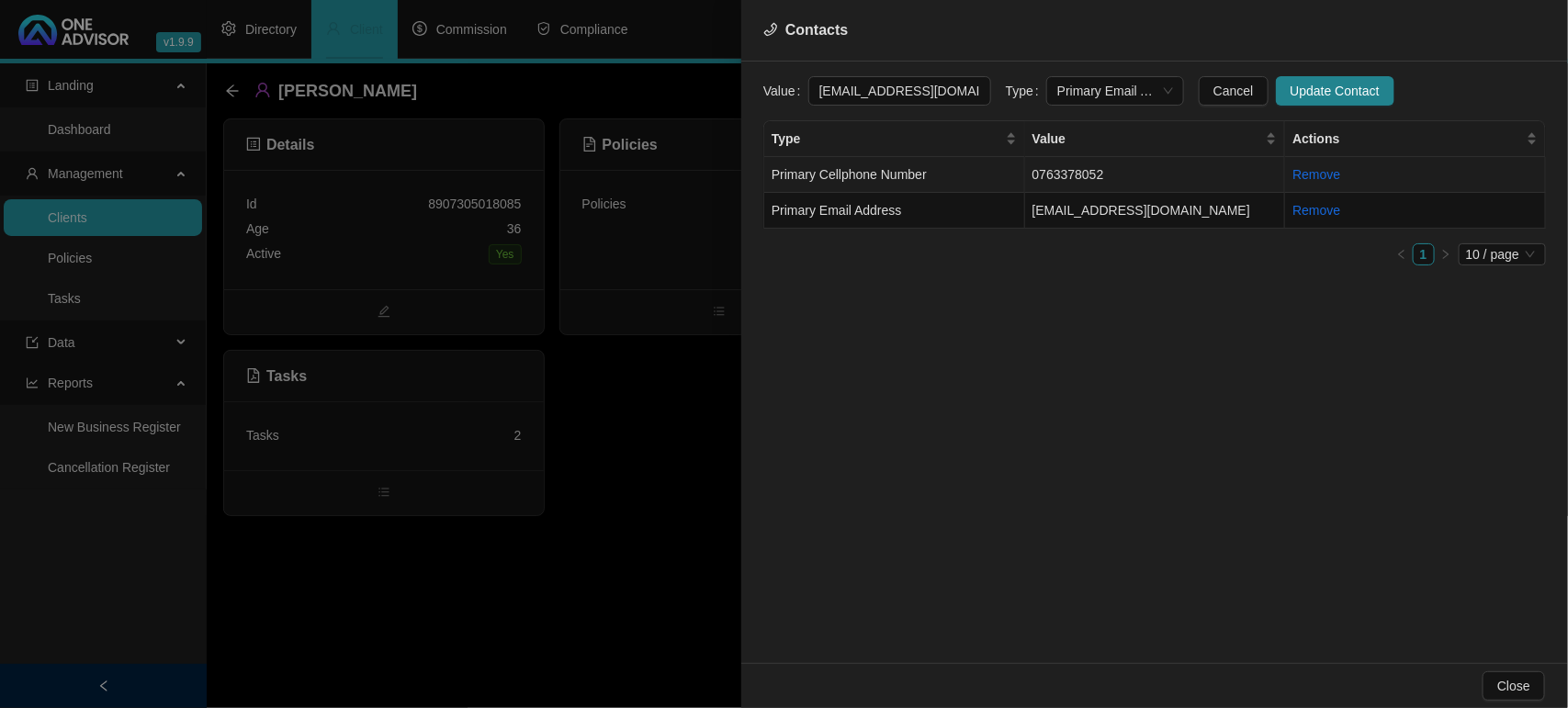
click at [838, 157] on td "Primary Cellphone Number" at bounding box center [895, 175] width 261 height 36
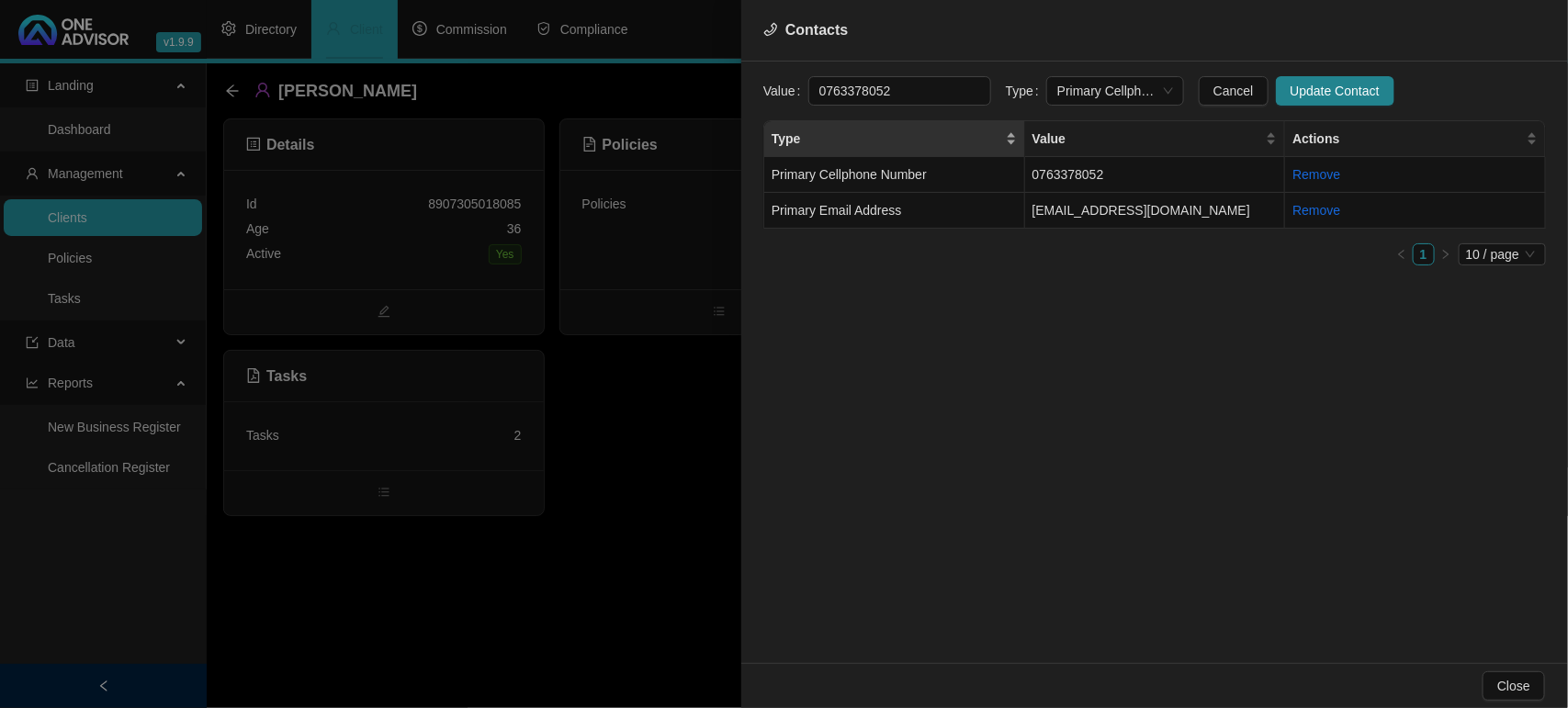
click at [841, 129] on div "Type" at bounding box center [894, 138] width 246 height 20
drag, startPoint x: 912, startPoint y: 94, endPoint x: 696, endPoint y: 75, distance: 216.8
click at [696, 75] on div "Contacts Value 0763378052 Type Primary Cellphone Number Cancel Update Contact T…" at bounding box center [784, 354] width 1568 height 708
click at [667, 552] on div at bounding box center [784, 354] width 1568 height 708
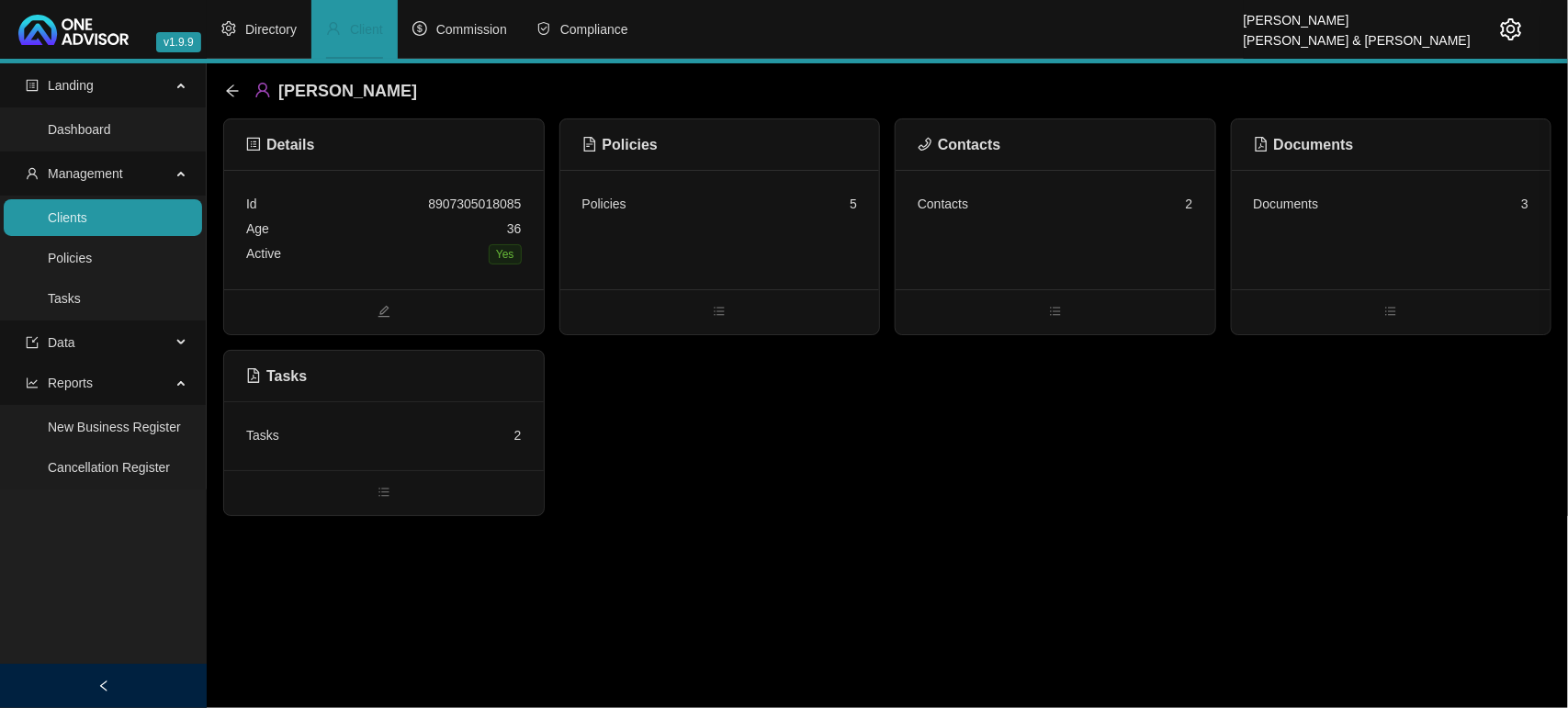
click at [447, 277] on div "Id 8907305018085 Age 36 Active Yes" at bounding box center [384, 229] width 320 height 119
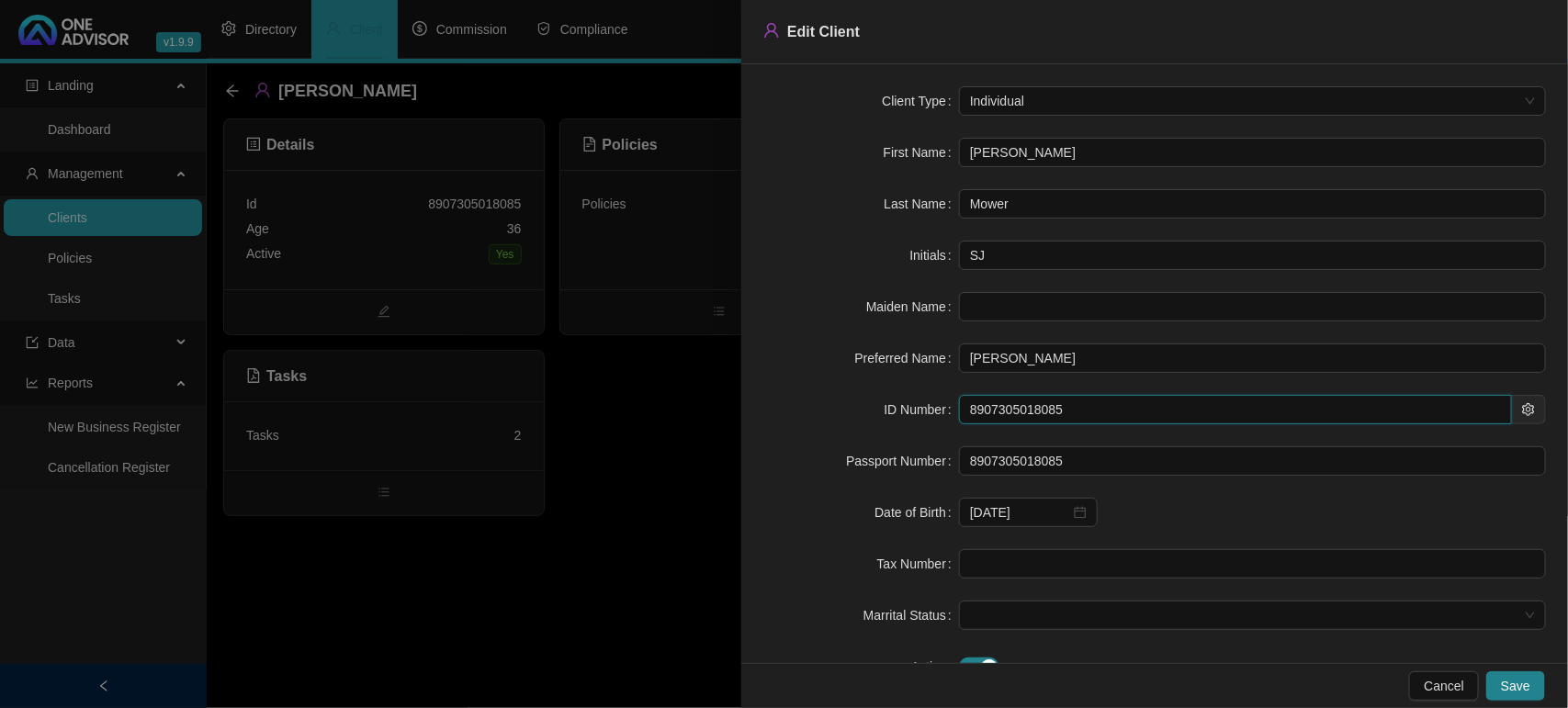
drag, startPoint x: 1084, startPoint y: 416, endPoint x: 746, endPoint y: 422, distance: 338.1
click at [746, 422] on div "Client Type Individual First Name Stephen John Last Name Mower Initials SJ Maid…" at bounding box center [1155, 364] width 827 height 599
click at [568, 497] on div at bounding box center [784, 354] width 1568 height 708
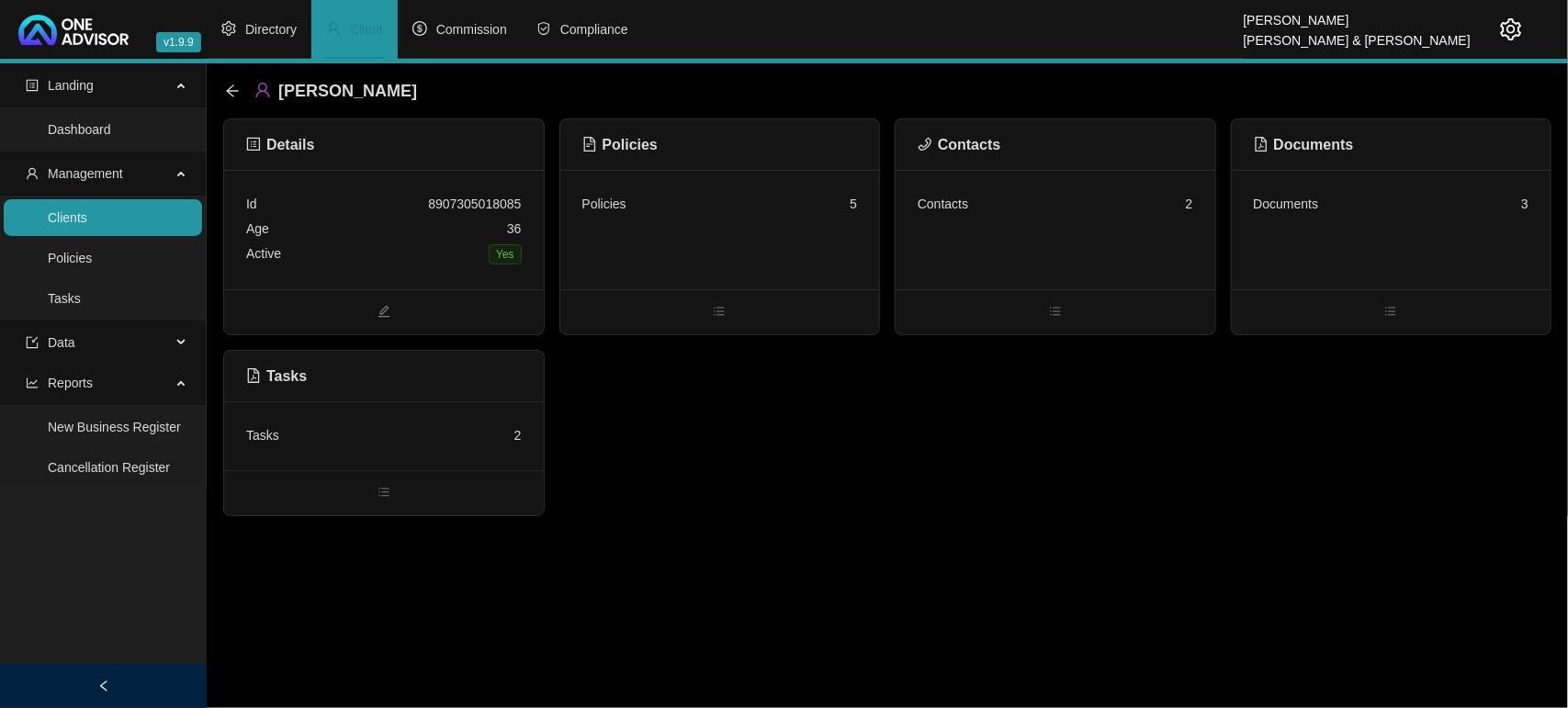
click at [998, 222] on div "Contacts 2" at bounding box center [1055, 229] width 320 height 119
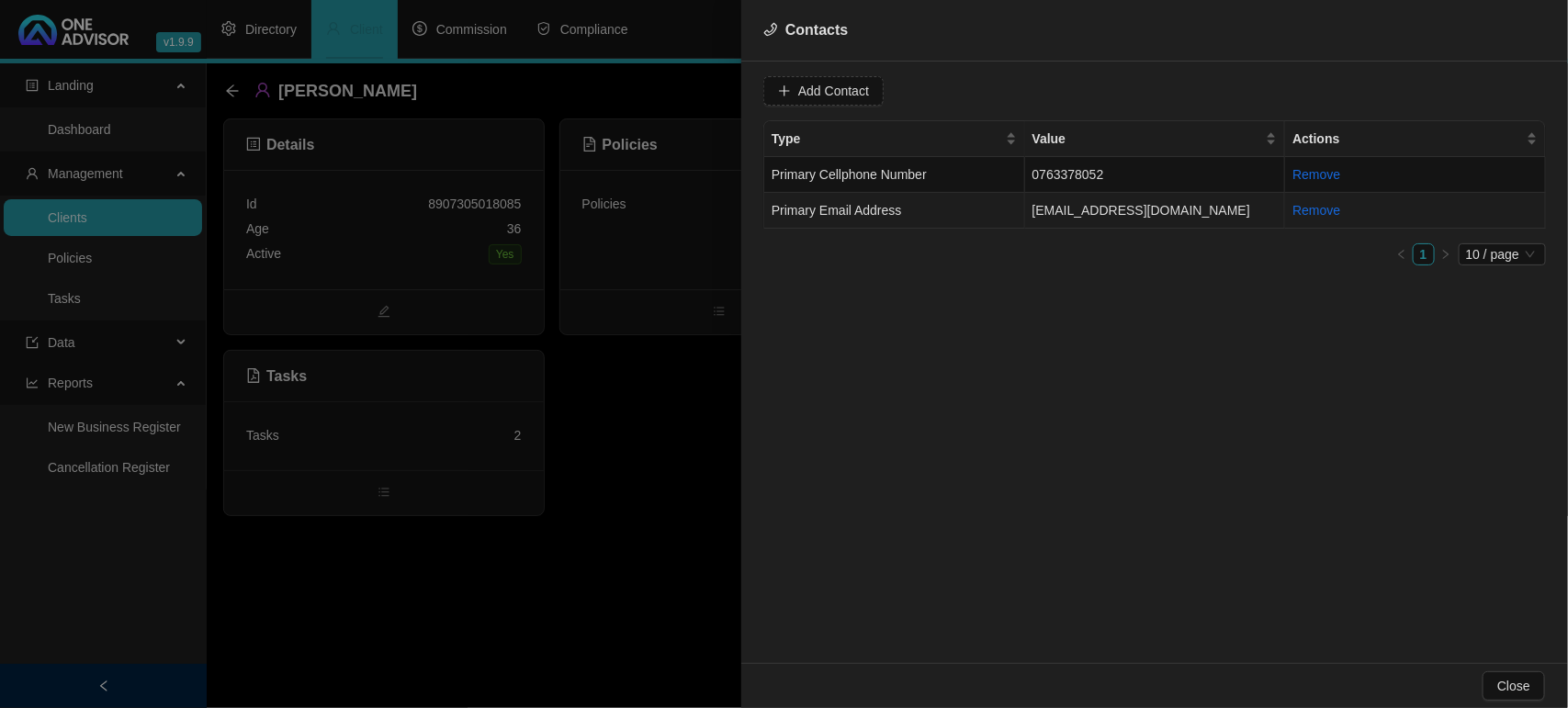
click at [1098, 208] on td "stephenmower@gmail.com" at bounding box center [1156, 211] width 261 height 36
drag, startPoint x: 969, startPoint y: 98, endPoint x: 645, endPoint y: 57, distance: 326.6
click at [645, 57] on div "Contacts Value stephenmower@gmail.com Type Primary Email Address Cancel Update …" at bounding box center [784, 354] width 1568 height 708
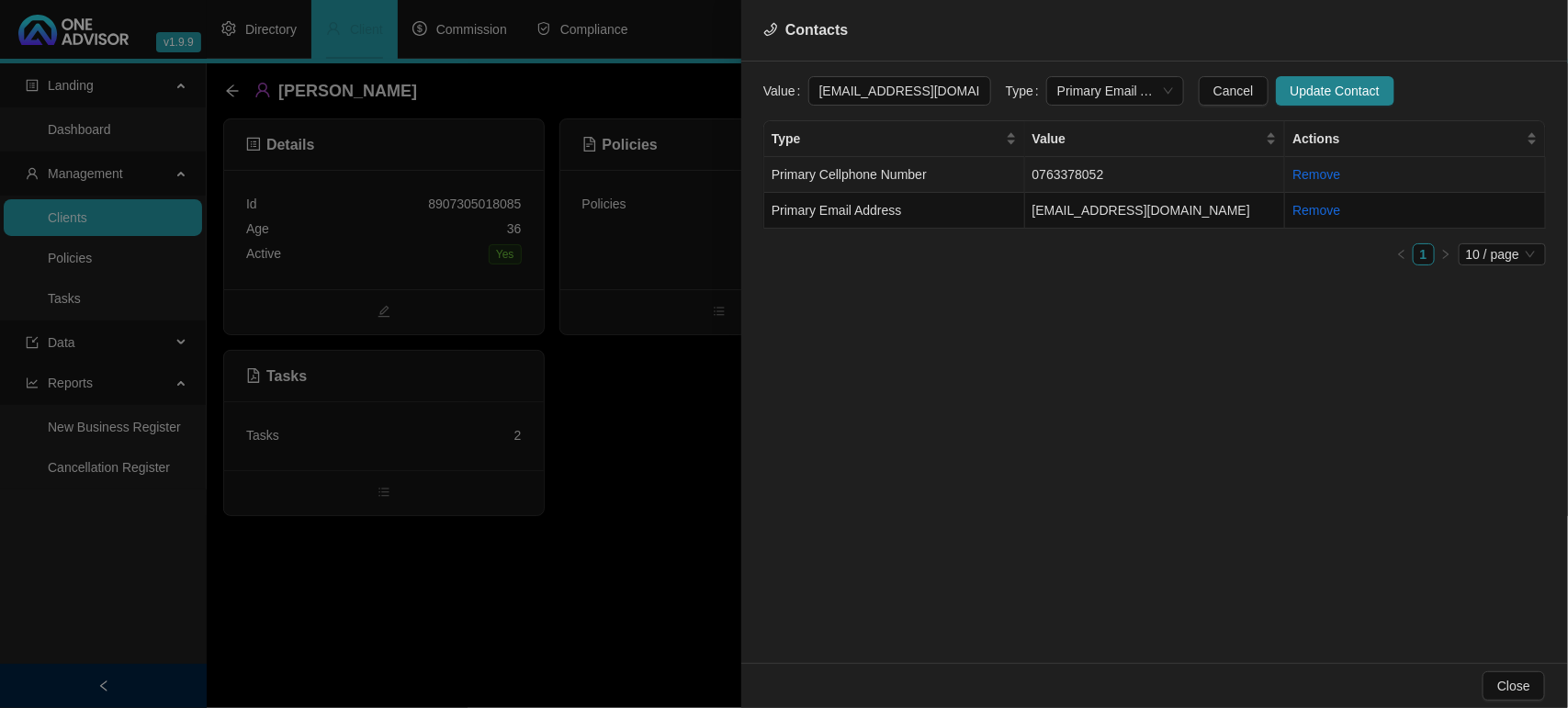
click at [930, 191] on td "Primary Cellphone Number" at bounding box center [895, 175] width 261 height 36
drag, startPoint x: 792, startPoint y: 89, endPoint x: 764, endPoint y: 87, distance: 28.1
click at [764, 87] on div "Value 0763378052" at bounding box center [878, 91] width 228 height 29
click at [575, 615] on div at bounding box center [784, 354] width 1568 height 708
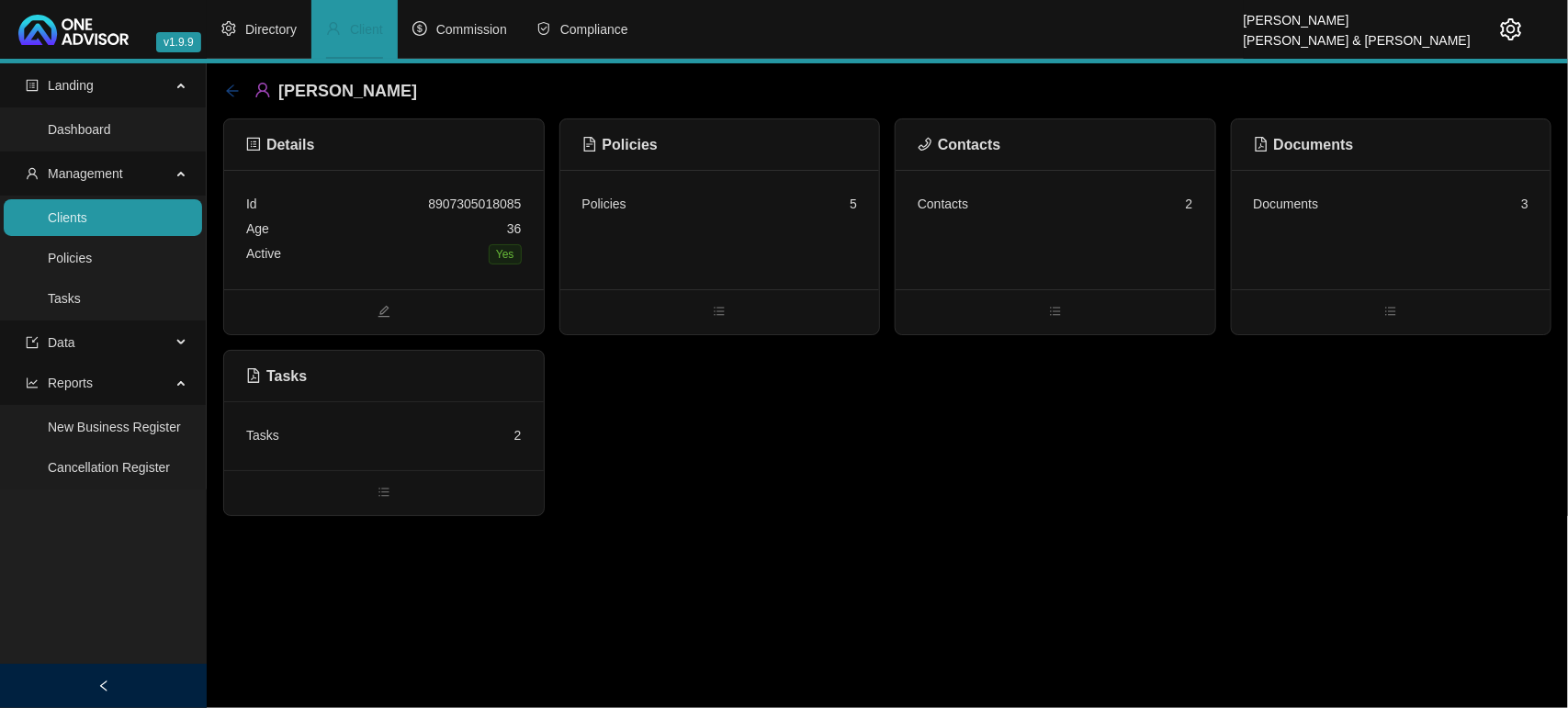
click at [237, 90] on icon "arrow-left" at bounding box center [232, 91] width 12 height 12
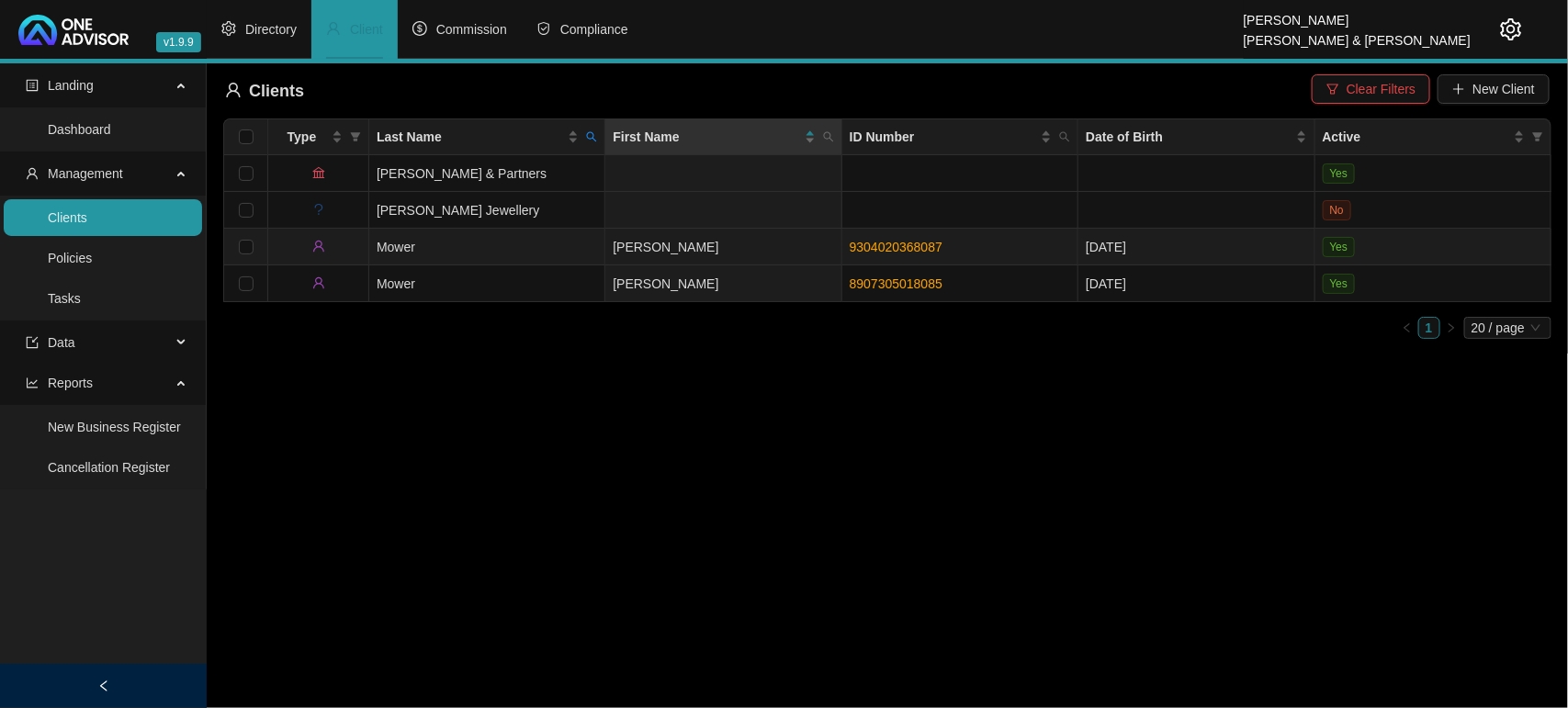
click at [861, 240] on link "9304020368087" at bounding box center [895, 247] width 93 height 15
click at [427, 281] on td "Mower" at bounding box center [488, 284] width 236 height 37
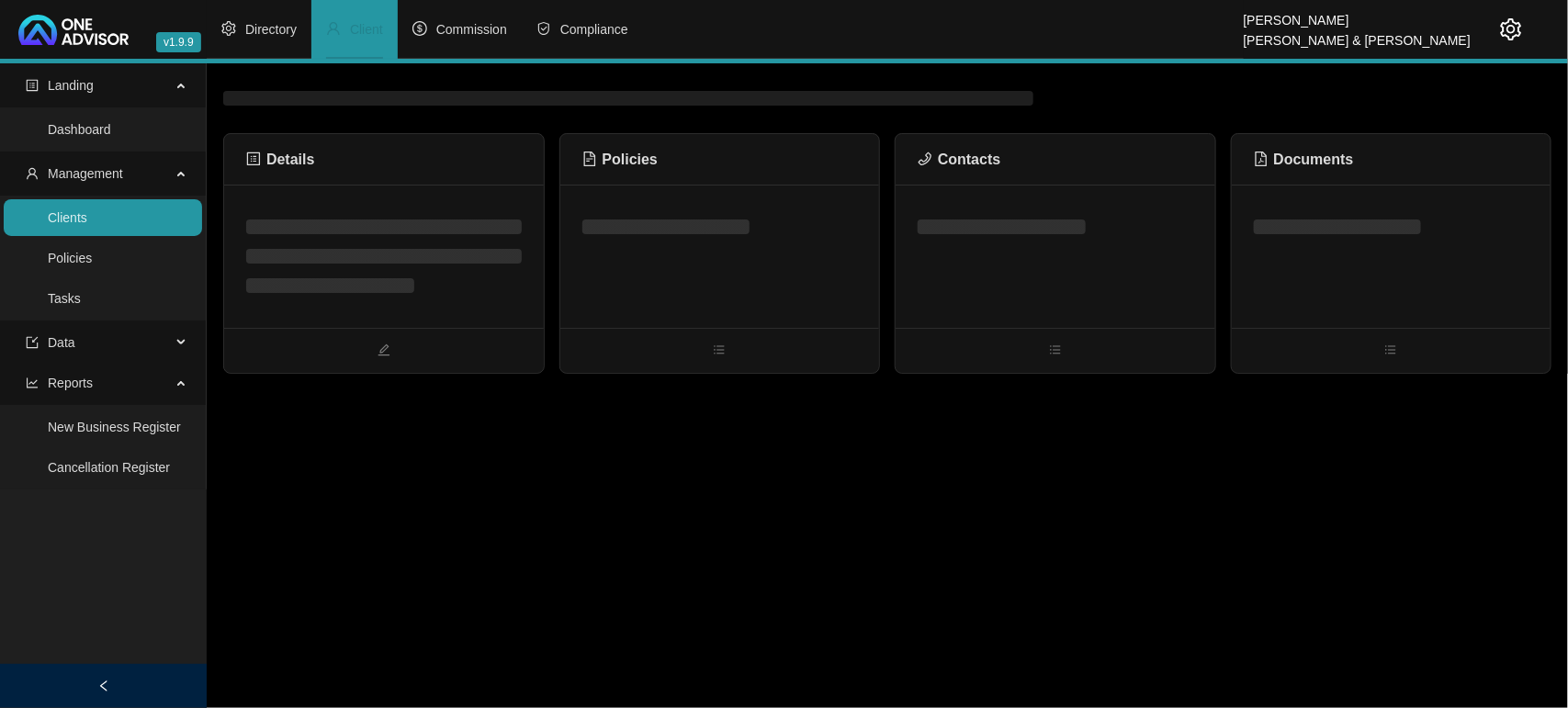
click at [413, 277] on ul at bounding box center [383, 256] width 276 height 73
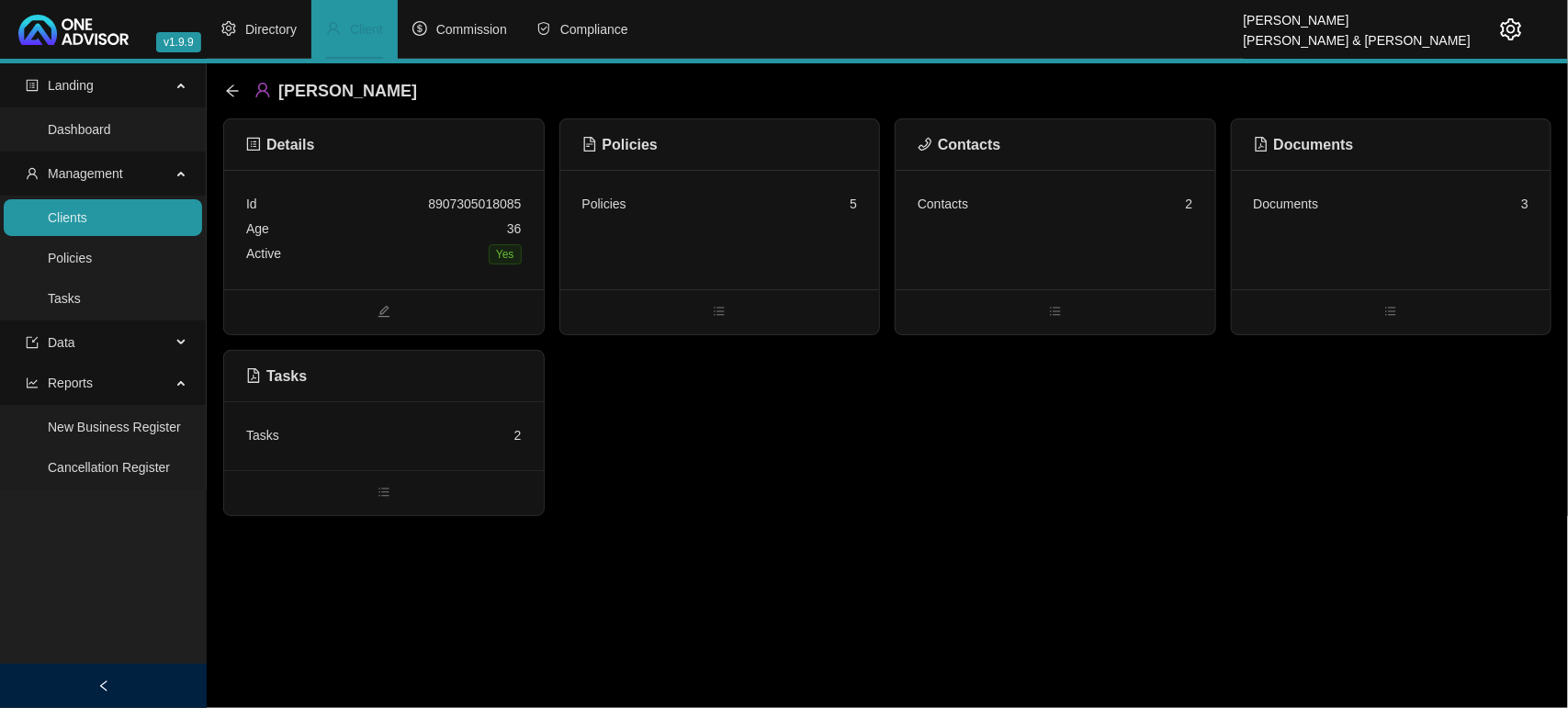
click at [413, 277] on div "Id 8907305018085 Age 36 Active Yes" at bounding box center [384, 229] width 320 height 119
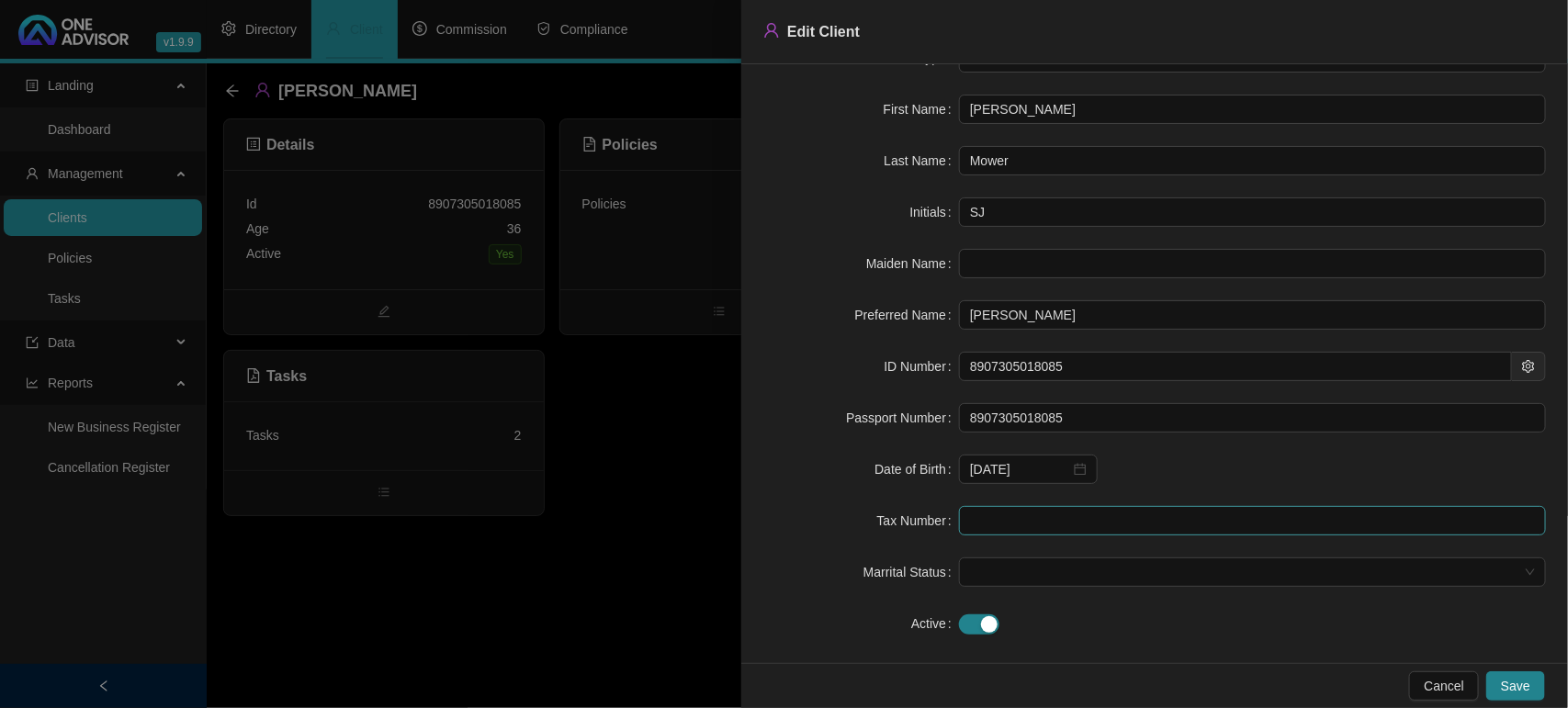
scroll to position [65, 0]
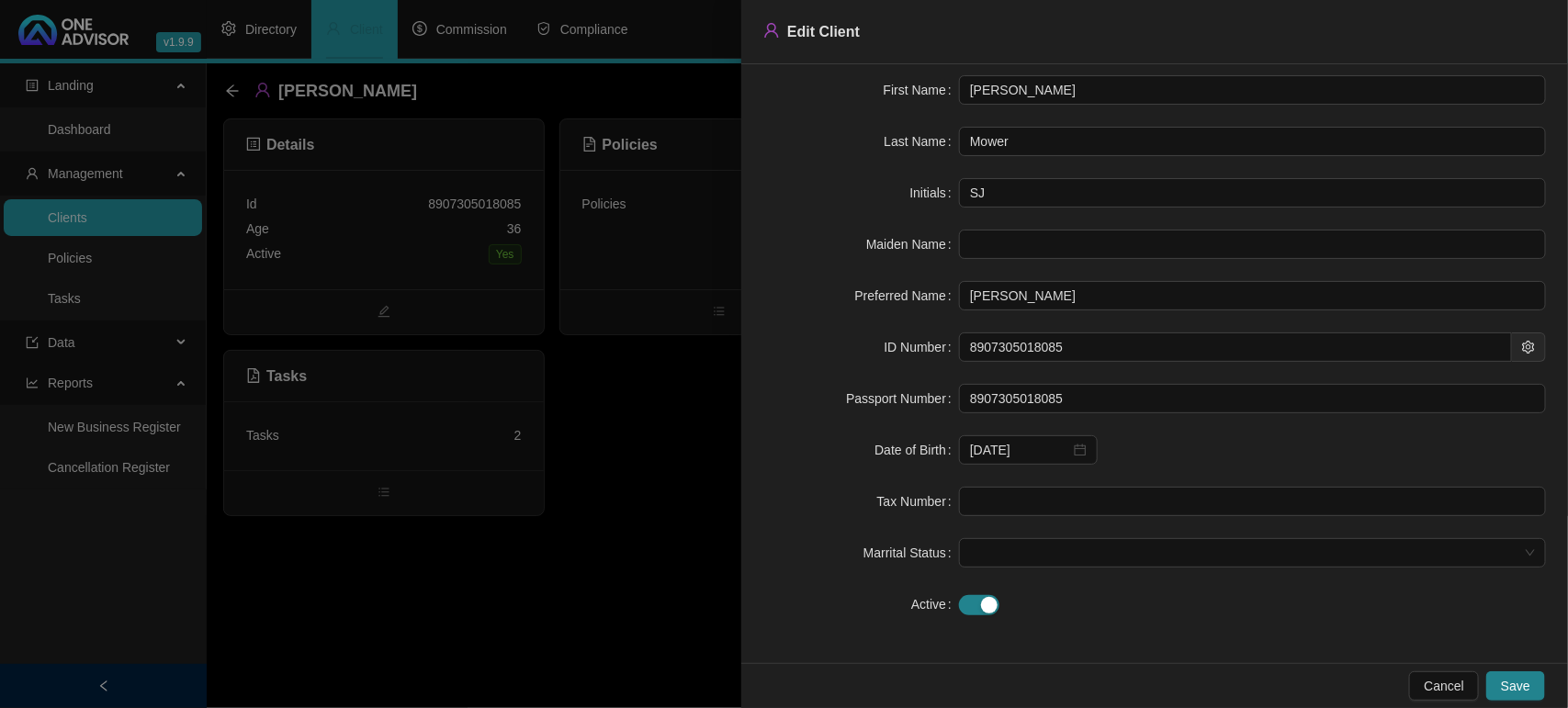
click at [551, 613] on div at bounding box center [784, 354] width 1568 height 708
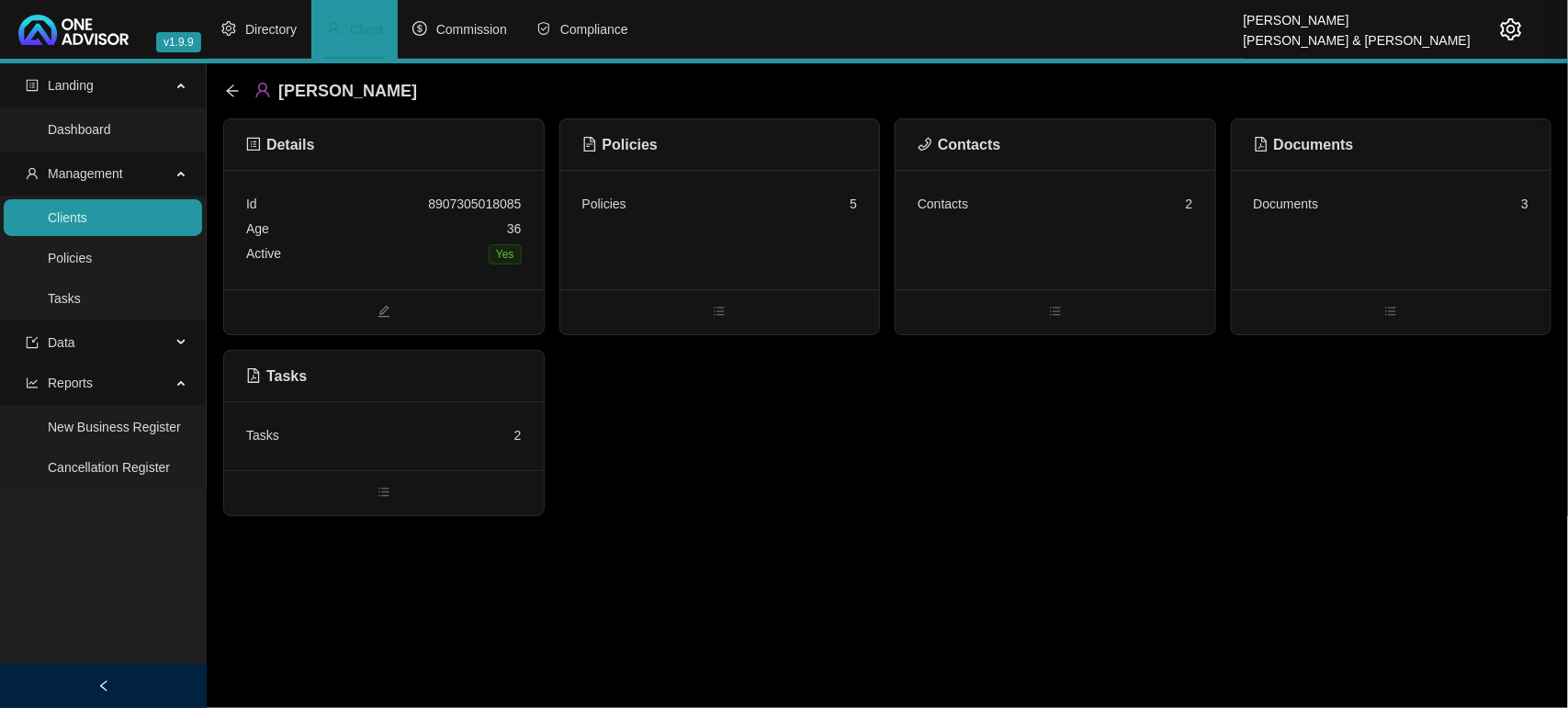
scroll to position [0, 0]
click at [793, 232] on div "Policies 5" at bounding box center [721, 229] width 320 height 119
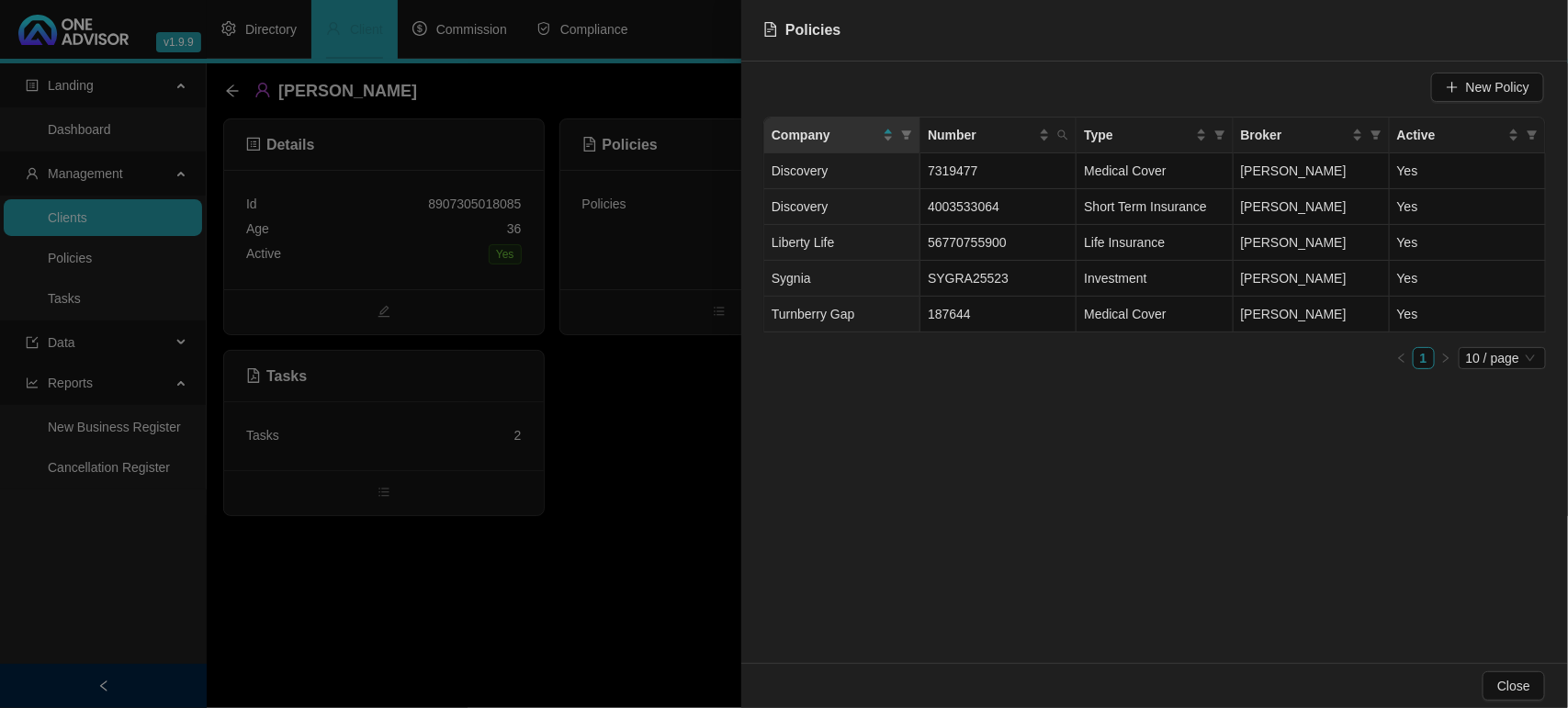
click at [653, 511] on div at bounding box center [784, 354] width 1568 height 708
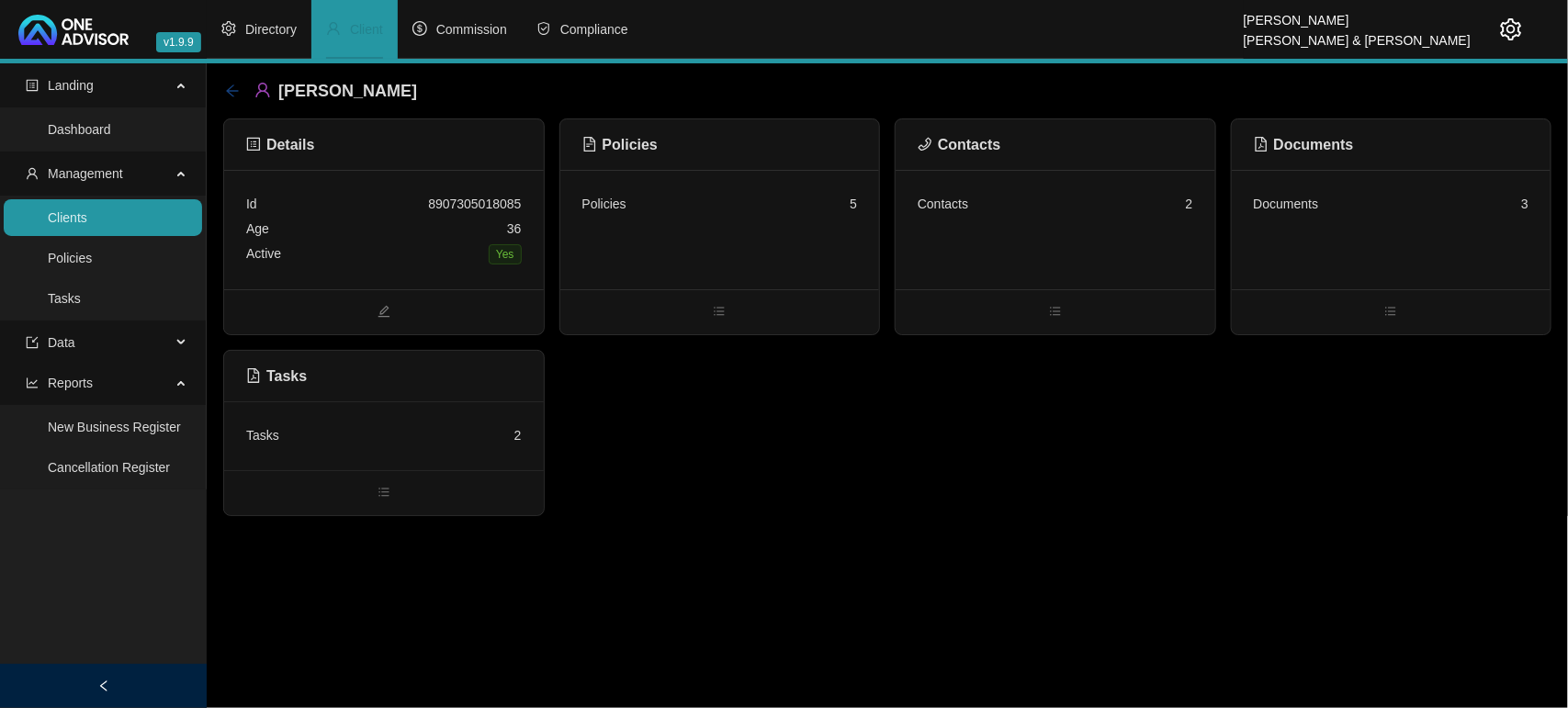
click at [228, 95] on icon "arrow-left" at bounding box center [232, 91] width 15 height 15
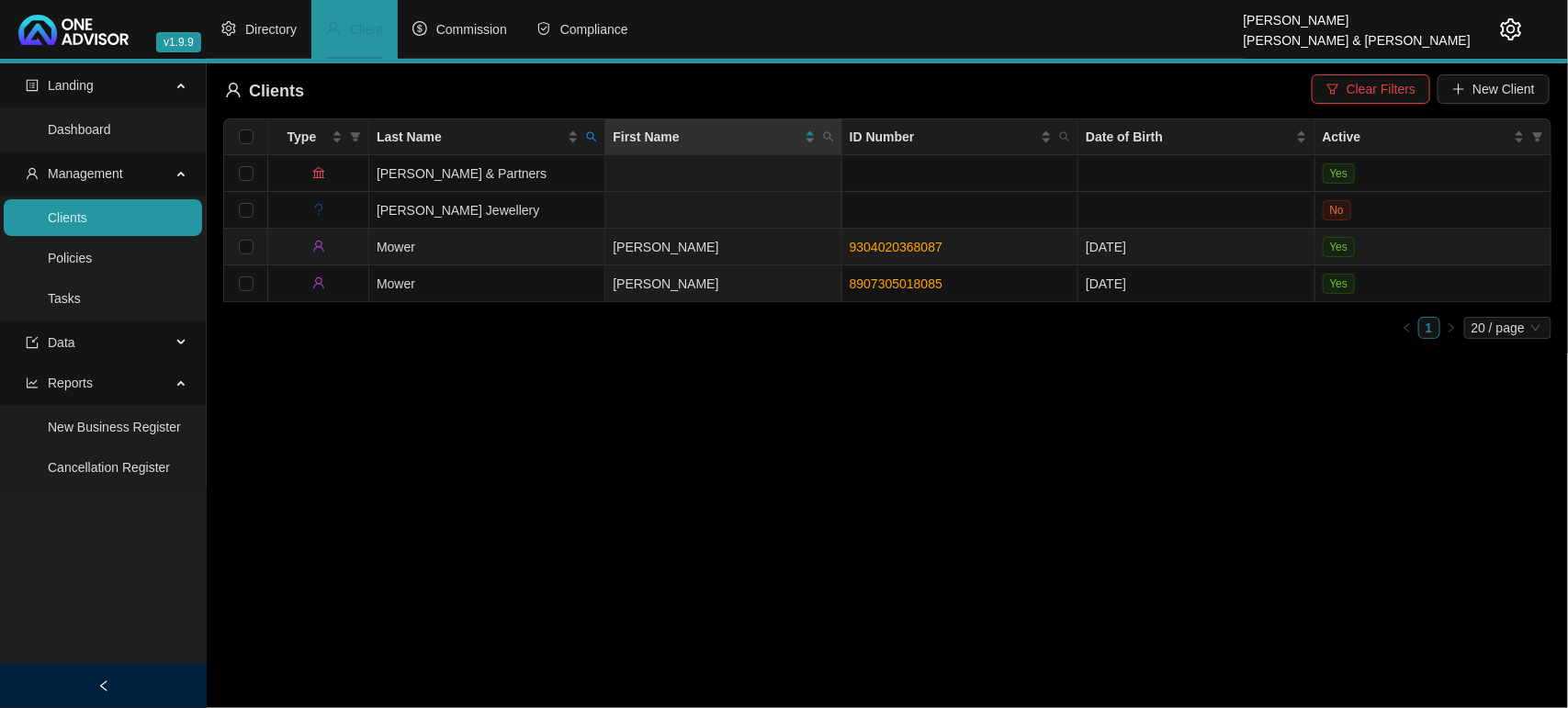
click at [483, 249] on td "Mower" at bounding box center [488, 248] width 236 height 37
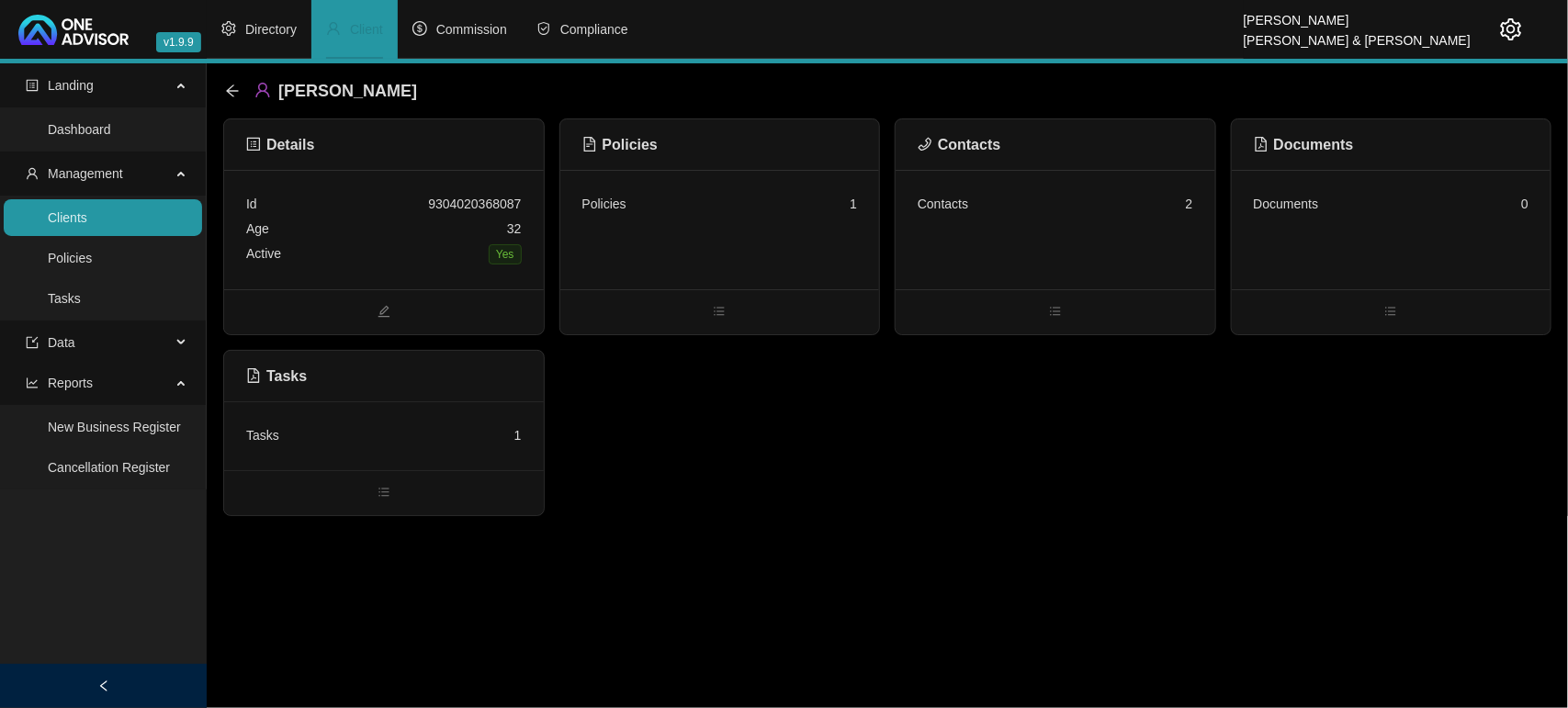
click at [676, 218] on div "Policies 1" at bounding box center [721, 229] width 320 height 119
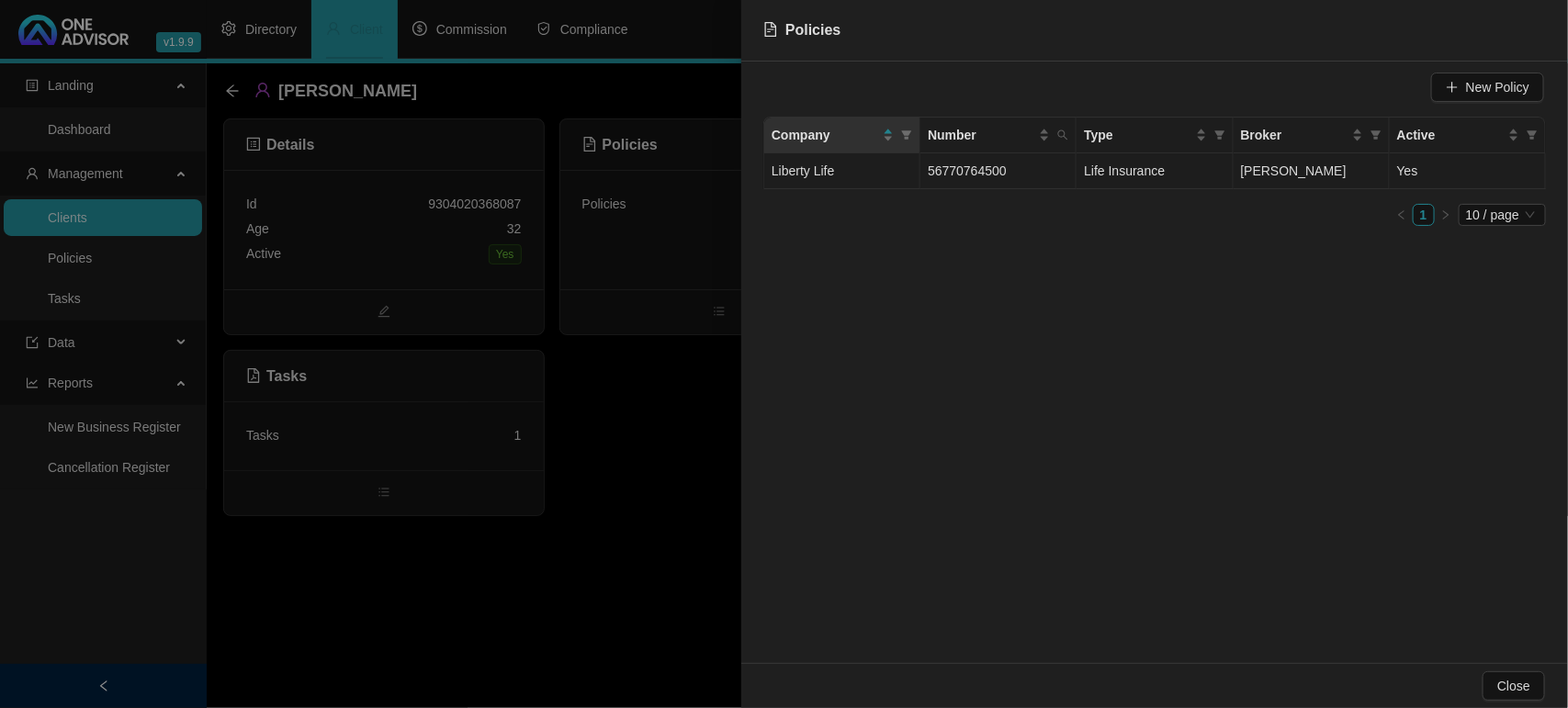
click at [1038, 175] on td "56770764500" at bounding box center [999, 171] width 156 height 36
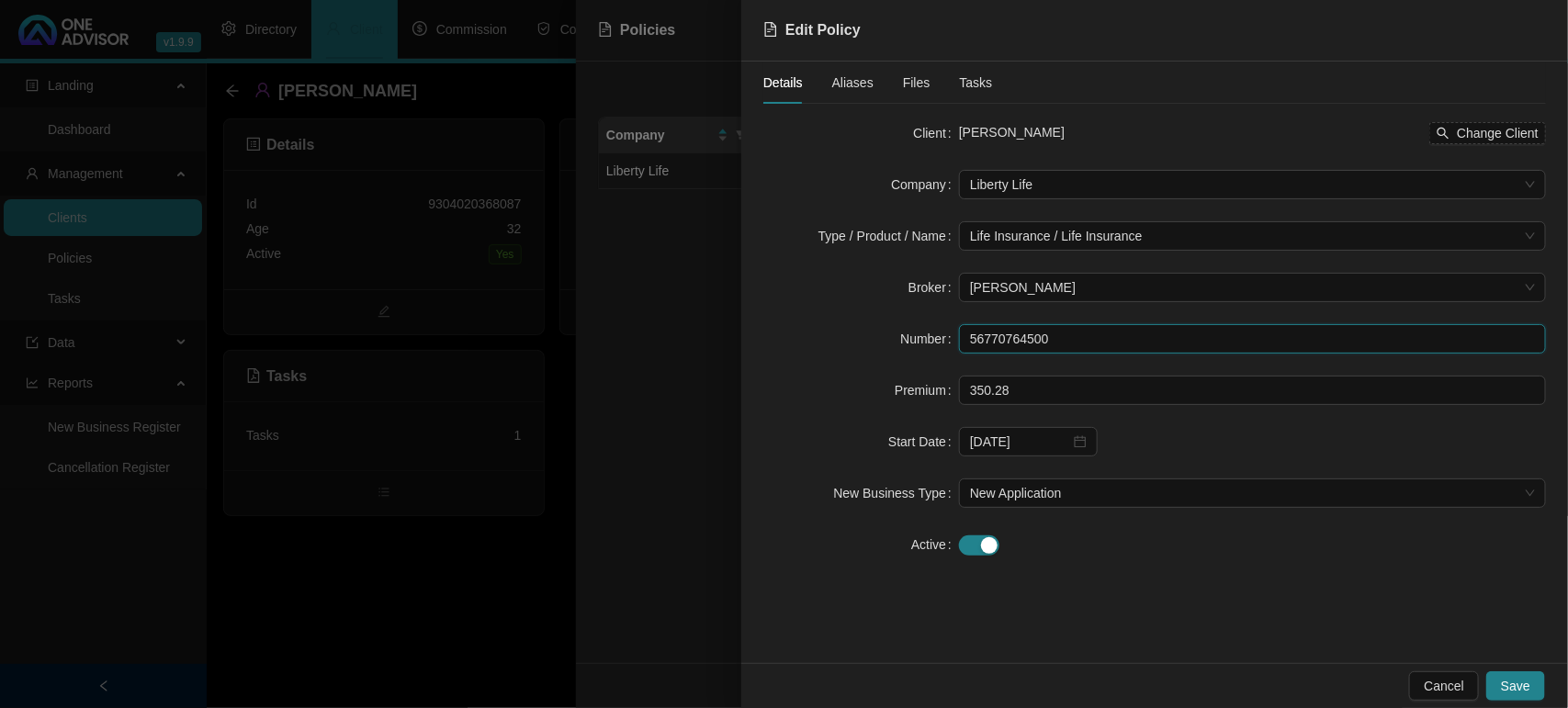
drag, startPoint x: 1070, startPoint y: 340, endPoint x: 810, endPoint y: 335, distance: 260.0
click at [892, 344] on div "Number 56770764500" at bounding box center [1155, 339] width 783 height 29
click at [487, 608] on div at bounding box center [784, 354] width 1568 height 708
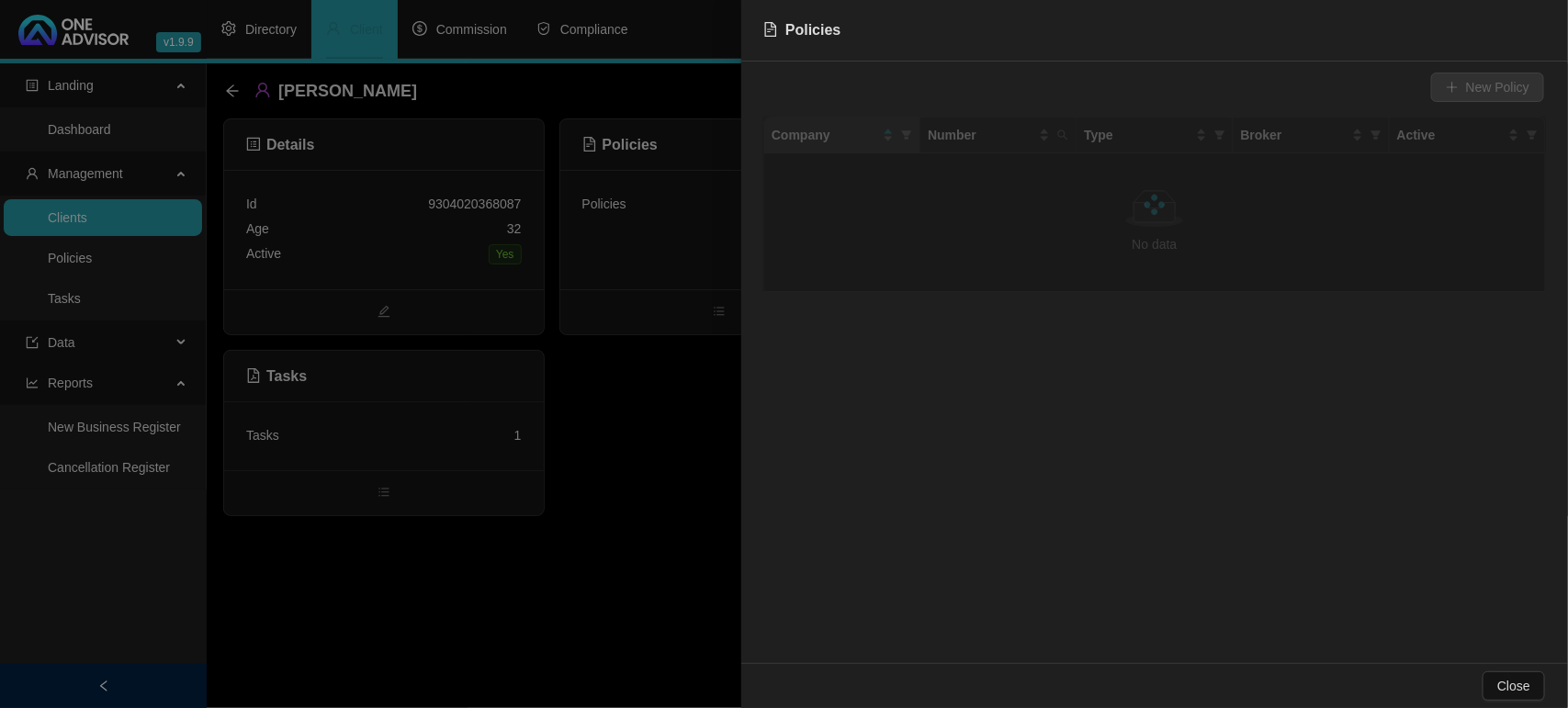
click at [487, 608] on div at bounding box center [784, 354] width 1568 height 708
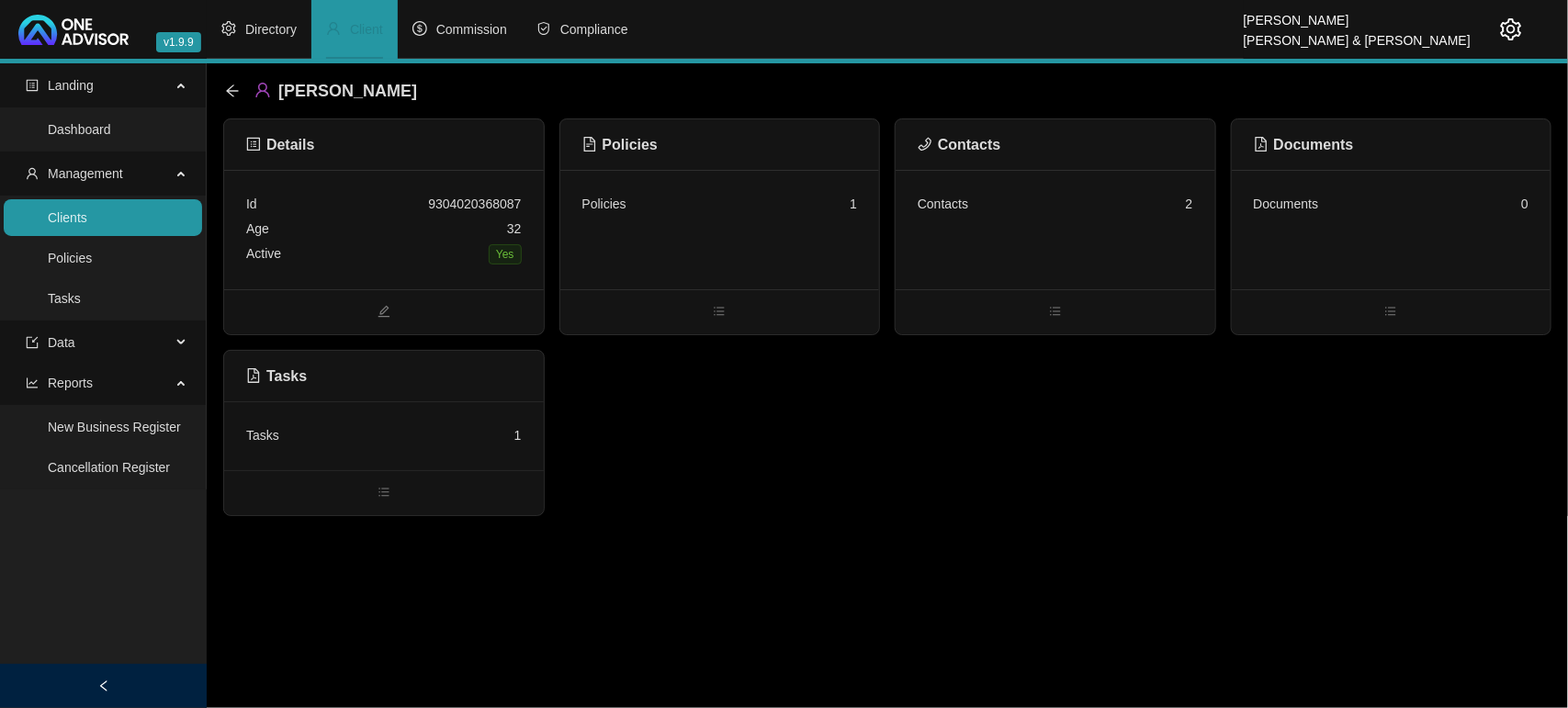
click at [1006, 216] on div "Contacts 2" at bounding box center [1055, 229] width 320 height 119
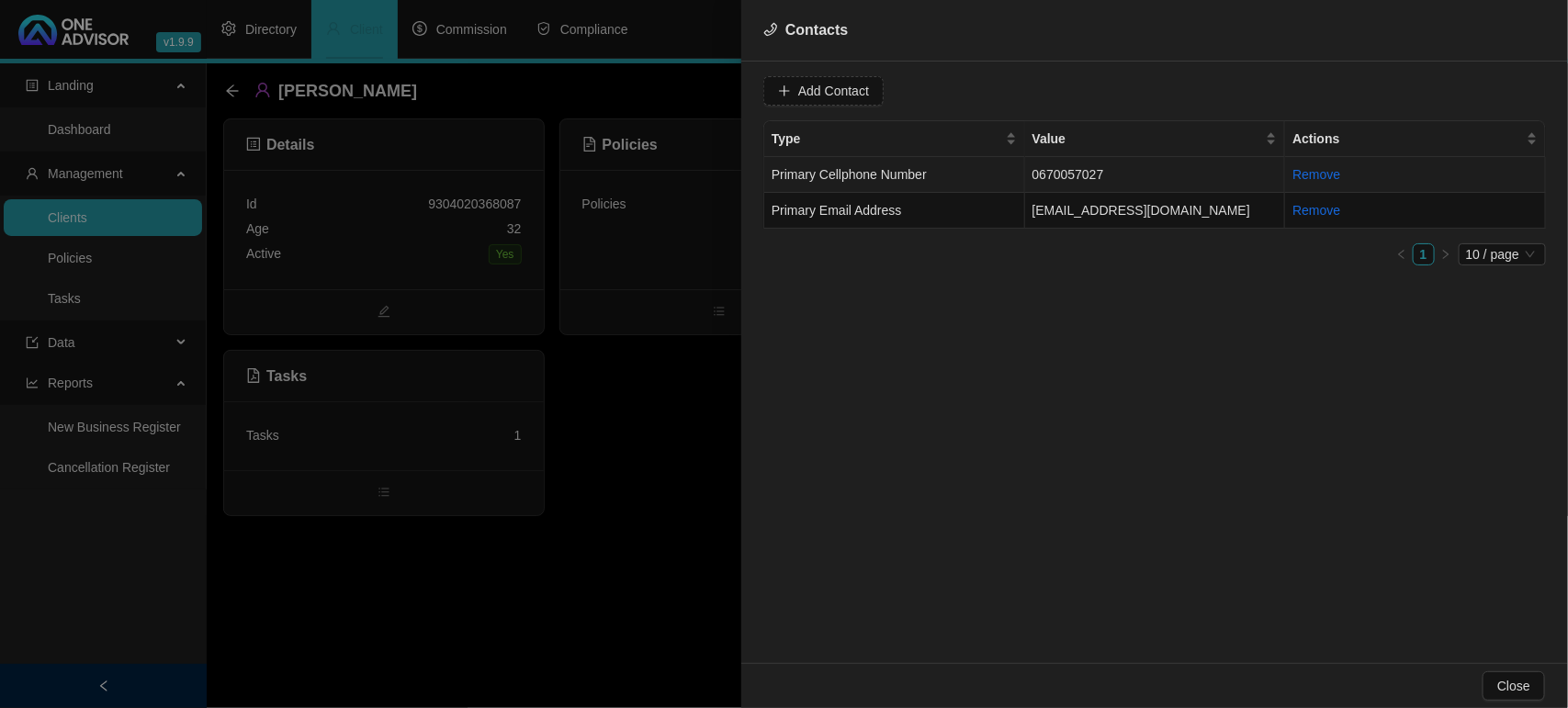
click at [929, 181] on td "Primary Cellphone Number" at bounding box center [895, 175] width 261 height 36
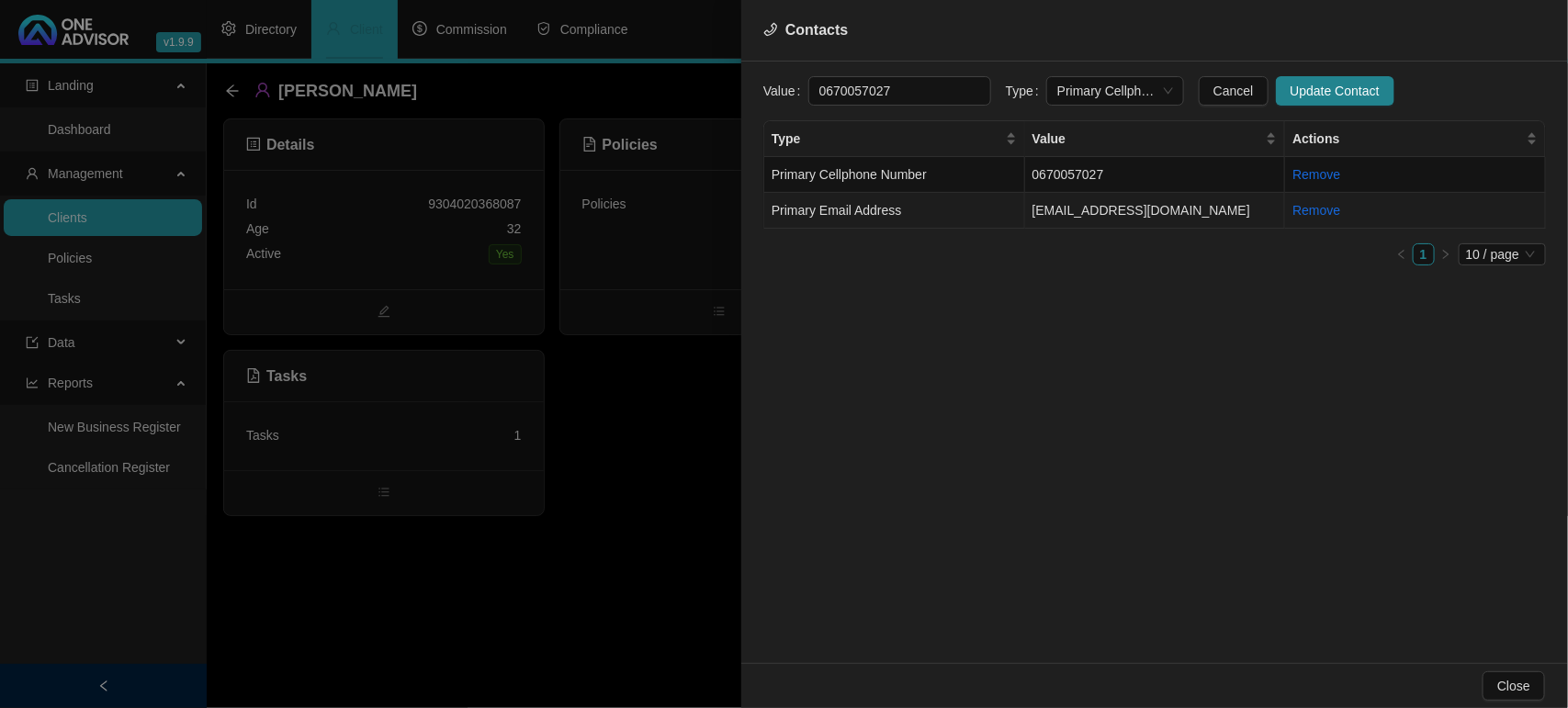
click at [925, 214] on td "Primary Email Address" at bounding box center [895, 211] width 261 height 36
drag, startPoint x: 974, startPoint y: 94, endPoint x: 708, endPoint y: 94, distance: 266.0
click at [708, 94] on div "Contacts Value chantalmower@gmail.com Type Primary Email Address Cancel Update …" at bounding box center [784, 354] width 1568 height 708
click at [969, 180] on td "Primary Cellphone Number" at bounding box center [895, 175] width 261 height 36
drag, startPoint x: 914, startPoint y: 94, endPoint x: 759, endPoint y: 94, distance: 155.0
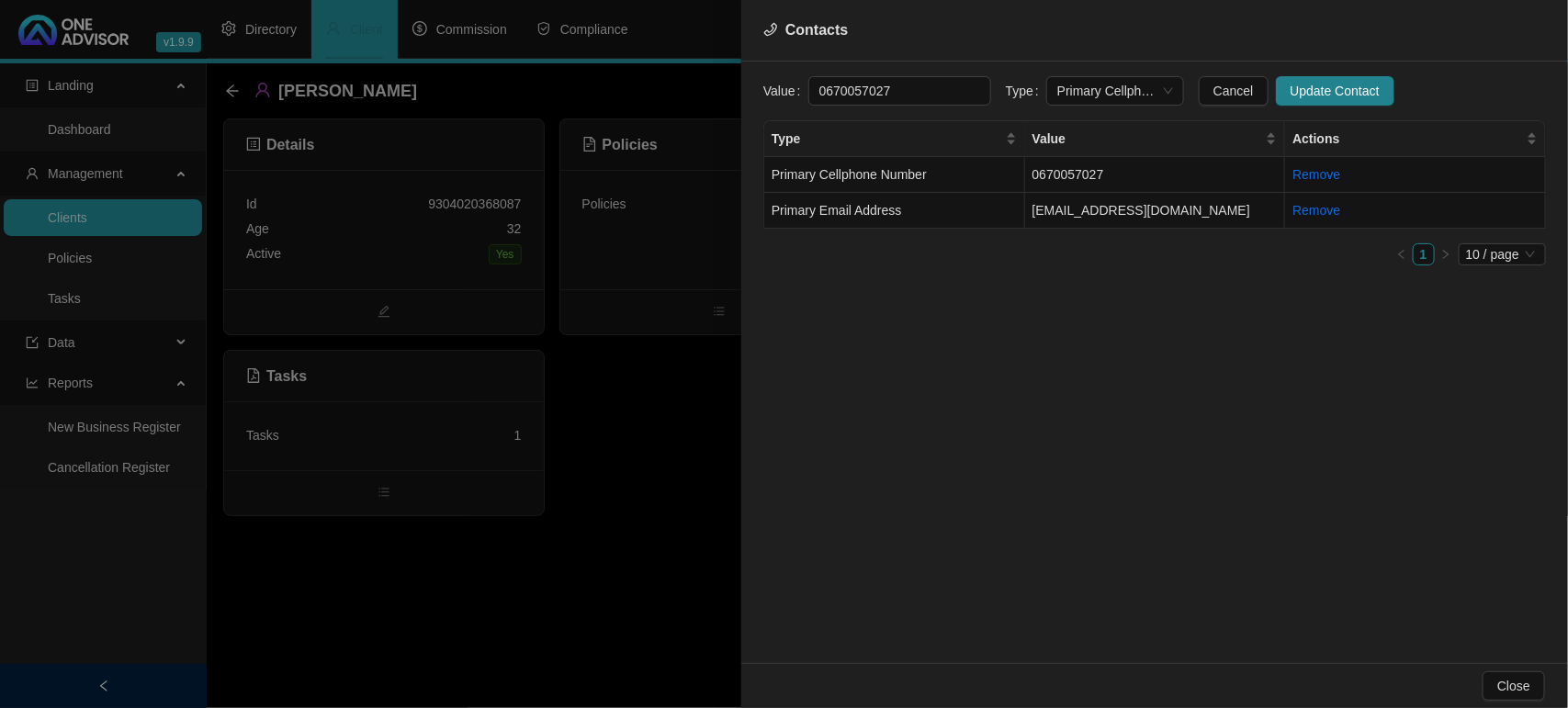
click at [759, 94] on div "Value 0670057027 Type Primary Cellphone Number Cancel Update Contact Type Value…" at bounding box center [1155, 362] width 827 height 602
type input "0606341842"
click at [764, 97] on div "Value 0606341842 Type Primary Cellphone Number Cancel Update Contact Type Value…" at bounding box center [1155, 362] width 827 height 602
click at [898, 94] on input "0606341842" at bounding box center [899, 91] width 182 height 29
drag, startPoint x: 906, startPoint y: 93, endPoint x: 785, endPoint y: 79, distance: 121.8
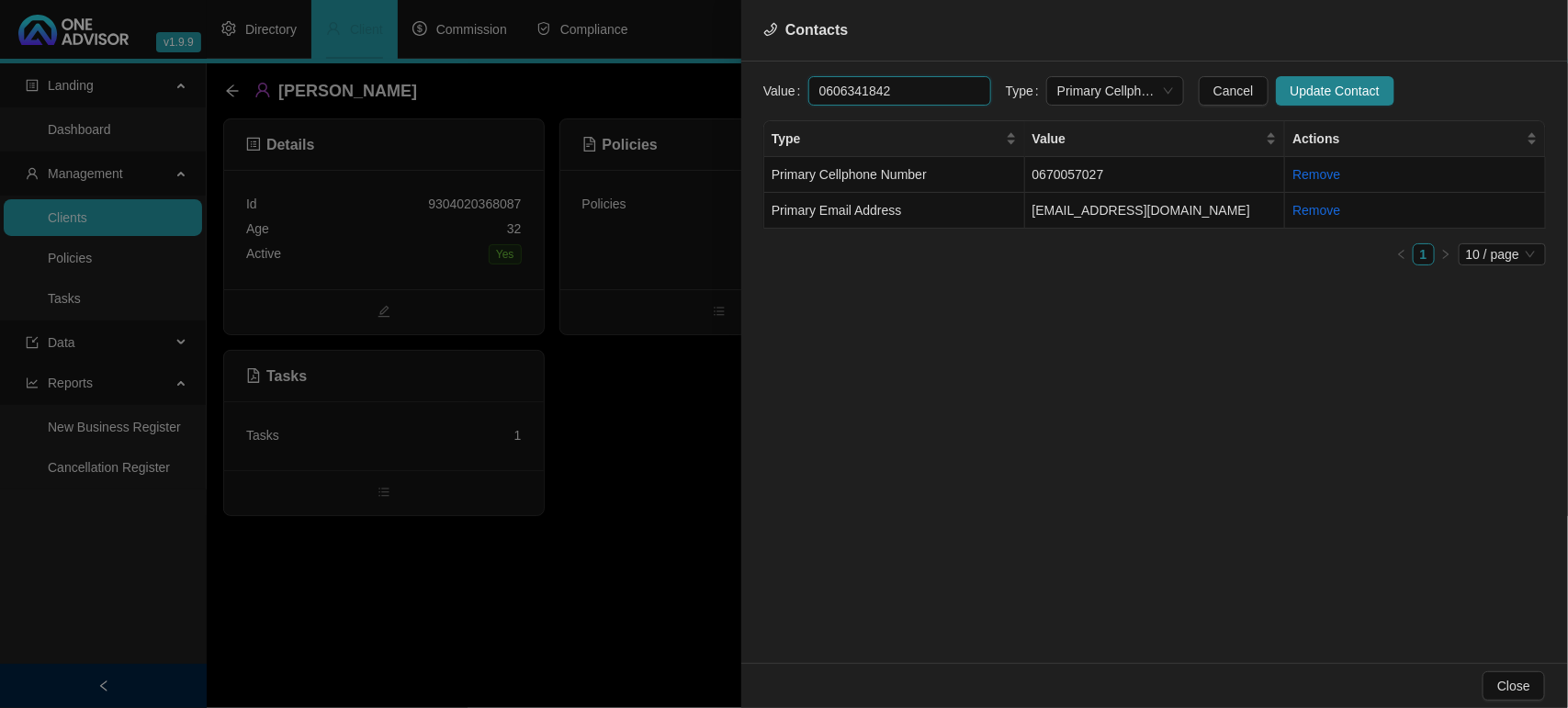
click at [785, 79] on div "Value 0606341842" at bounding box center [878, 91] width 228 height 29
click at [1315, 85] on span "Update Contact" at bounding box center [1335, 91] width 89 height 20
click at [609, 436] on div at bounding box center [784, 354] width 1568 height 708
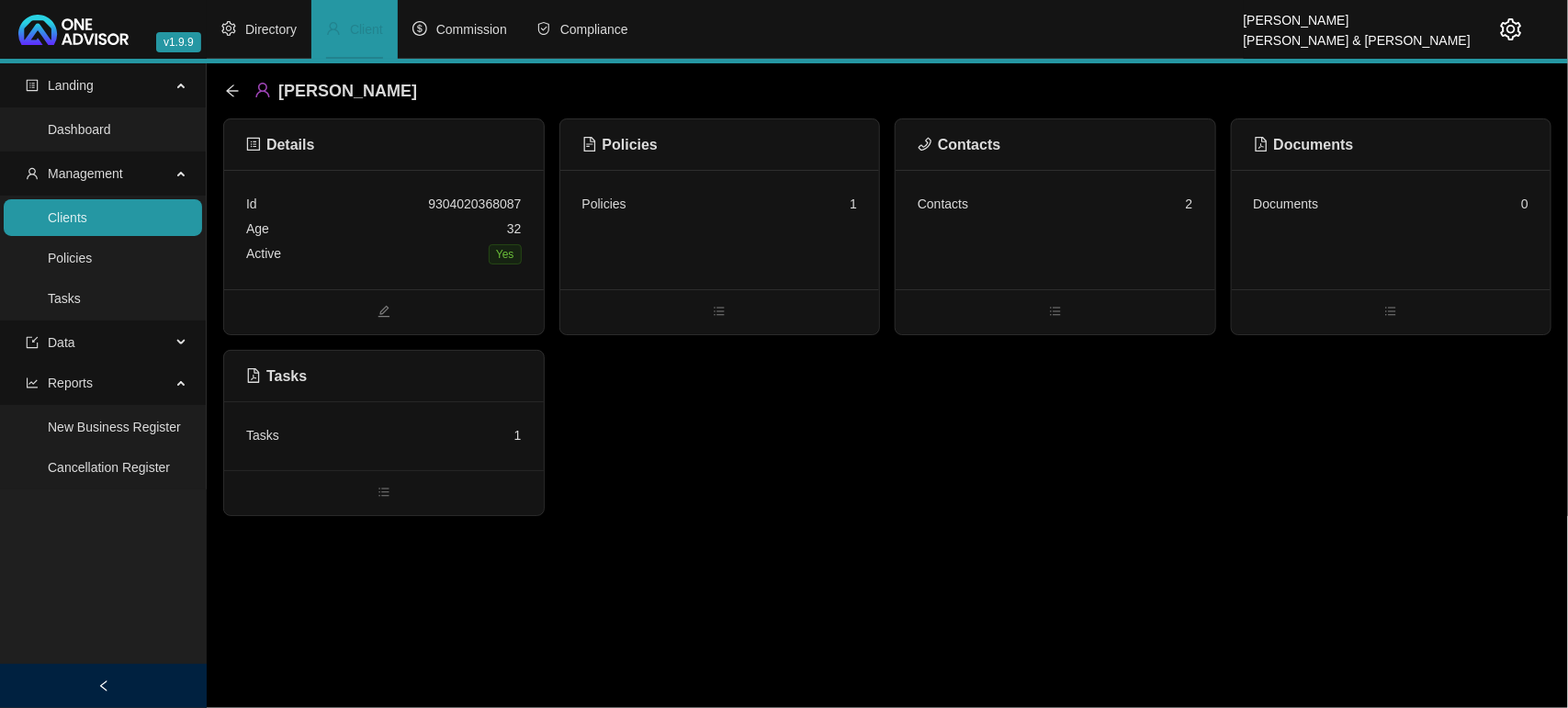
click at [341, 437] on div "Tasks 1" at bounding box center [383, 435] width 276 height 24
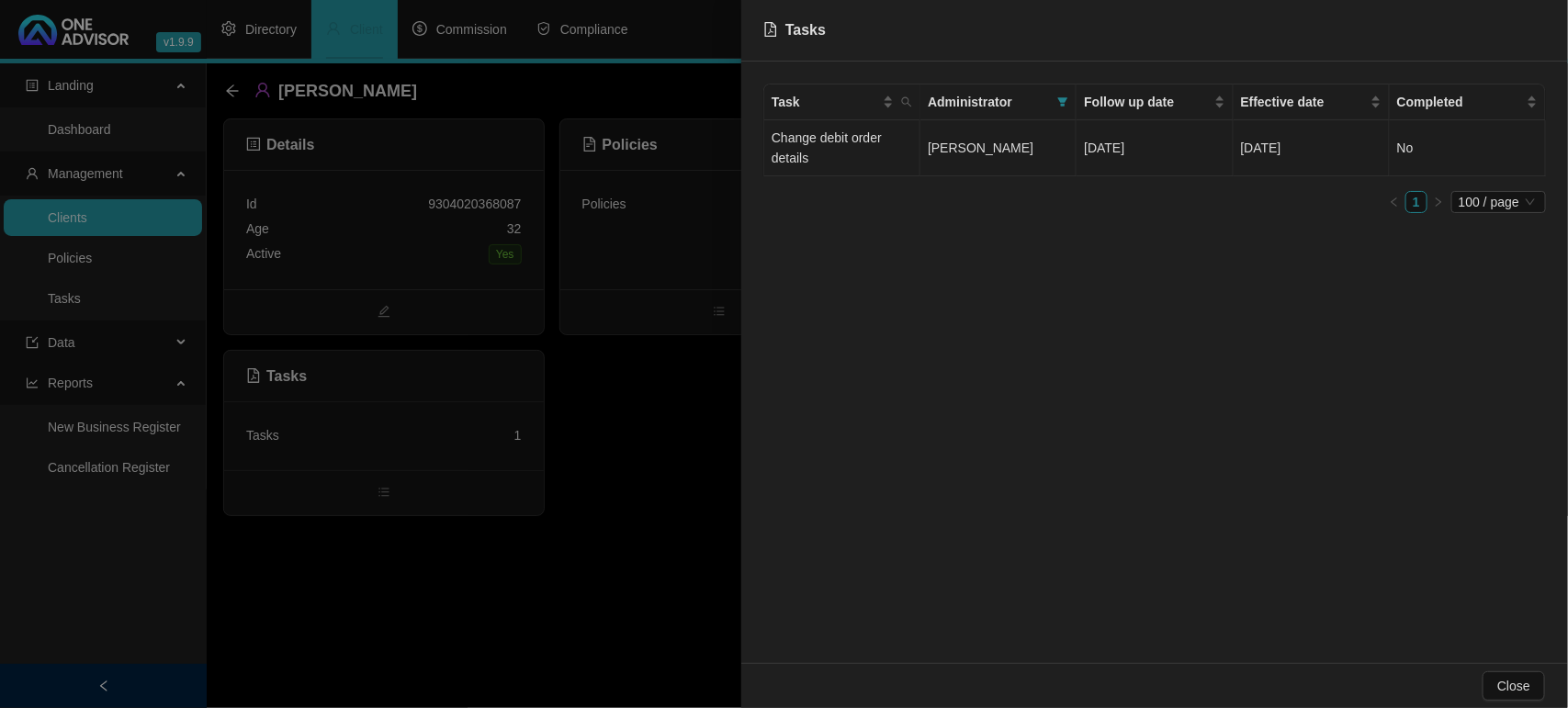
click at [1001, 147] on span "[PERSON_NAME]" at bounding box center [980, 147] width 105 height 15
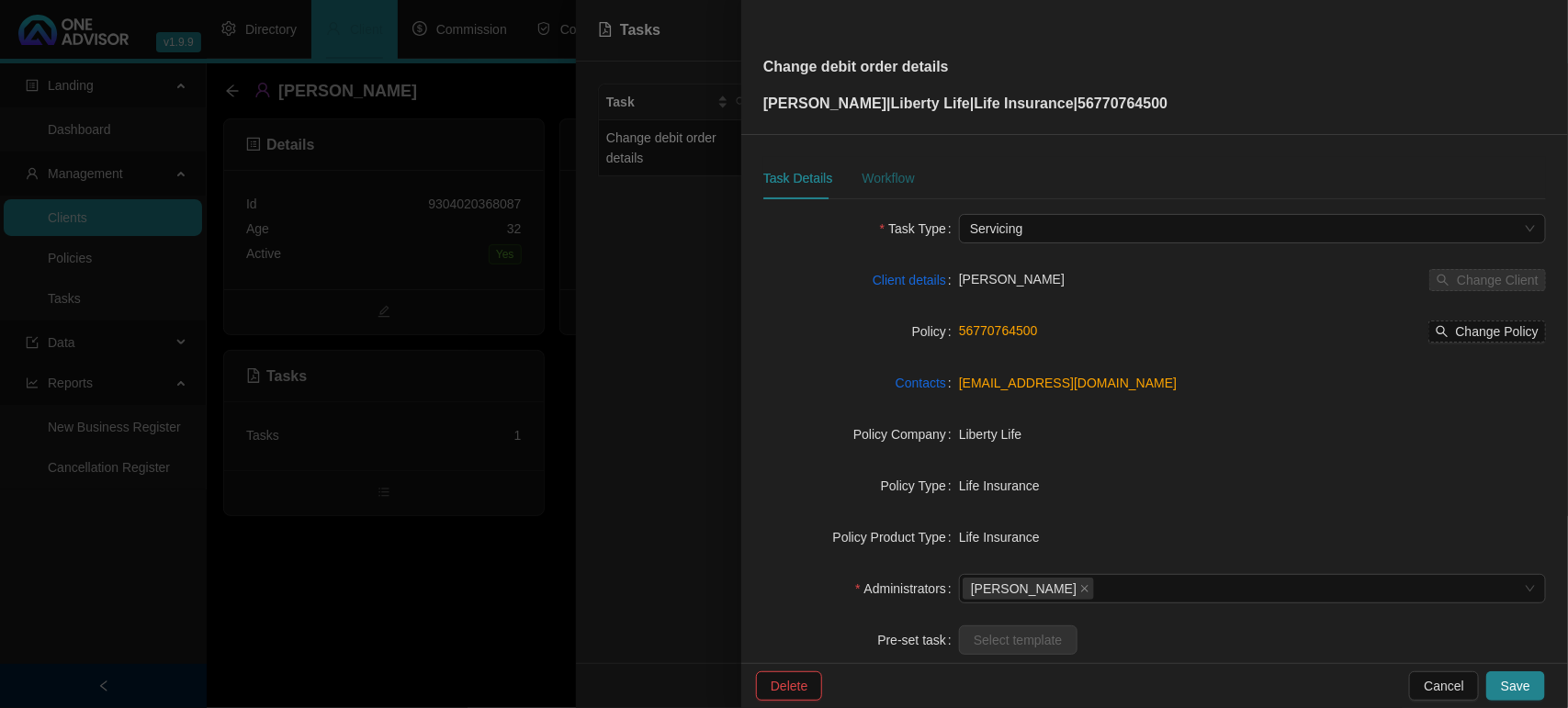
click at [905, 186] on div "Workflow" at bounding box center [888, 177] width 53 height 20
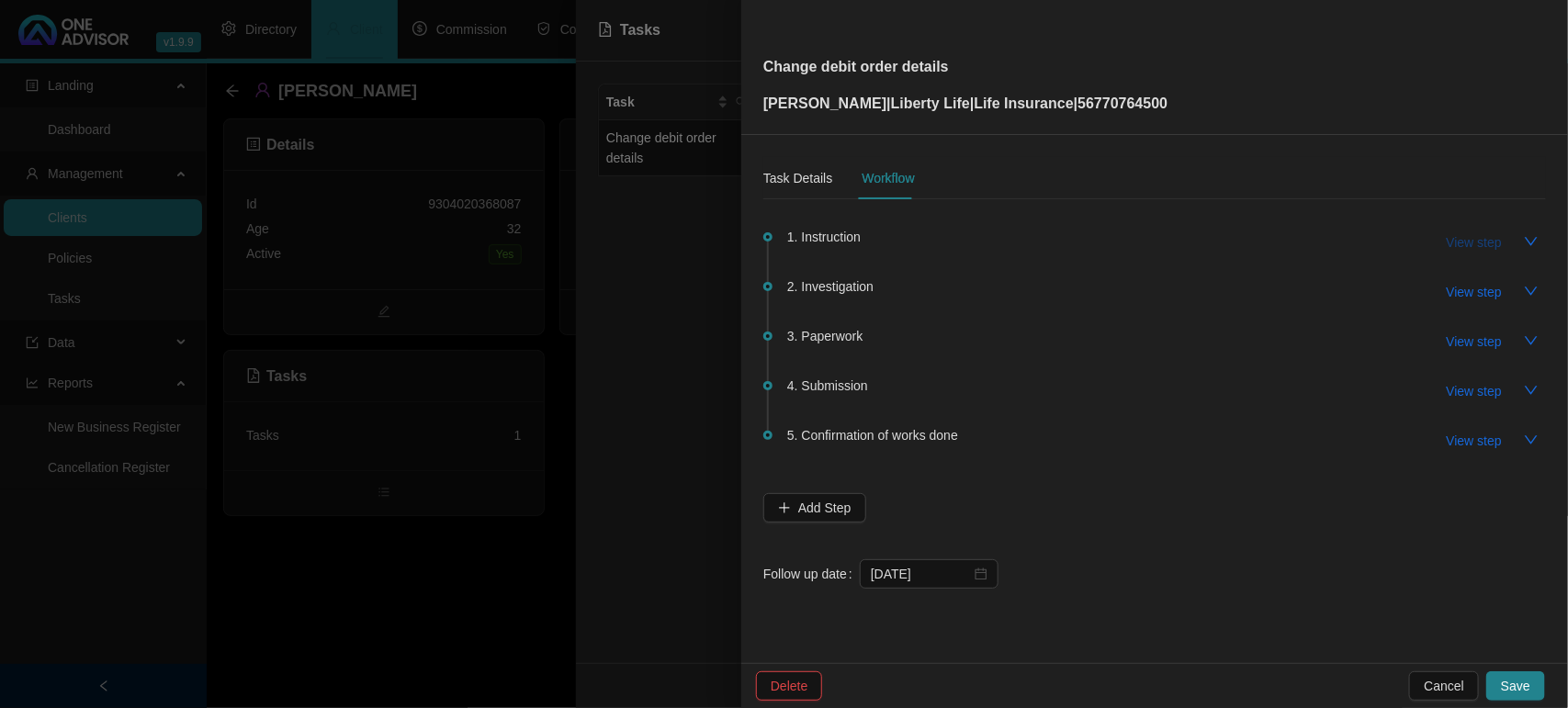
click at [1481, 248] on span "View step" at bounding box center [1474, 242] width 56 height 20
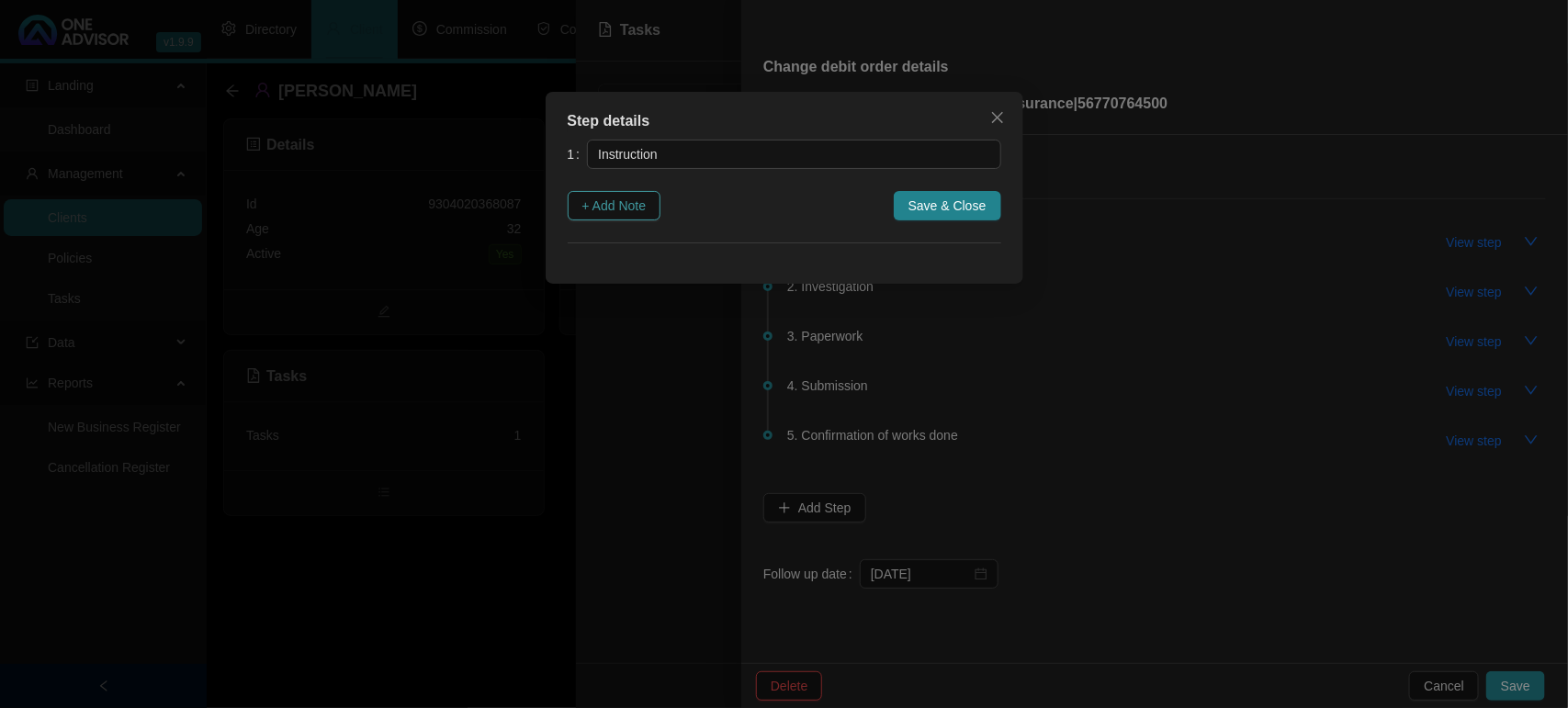
click at [612, 208] on span "+ Add Note" at bounding box center [614, 206] width 64 height 20
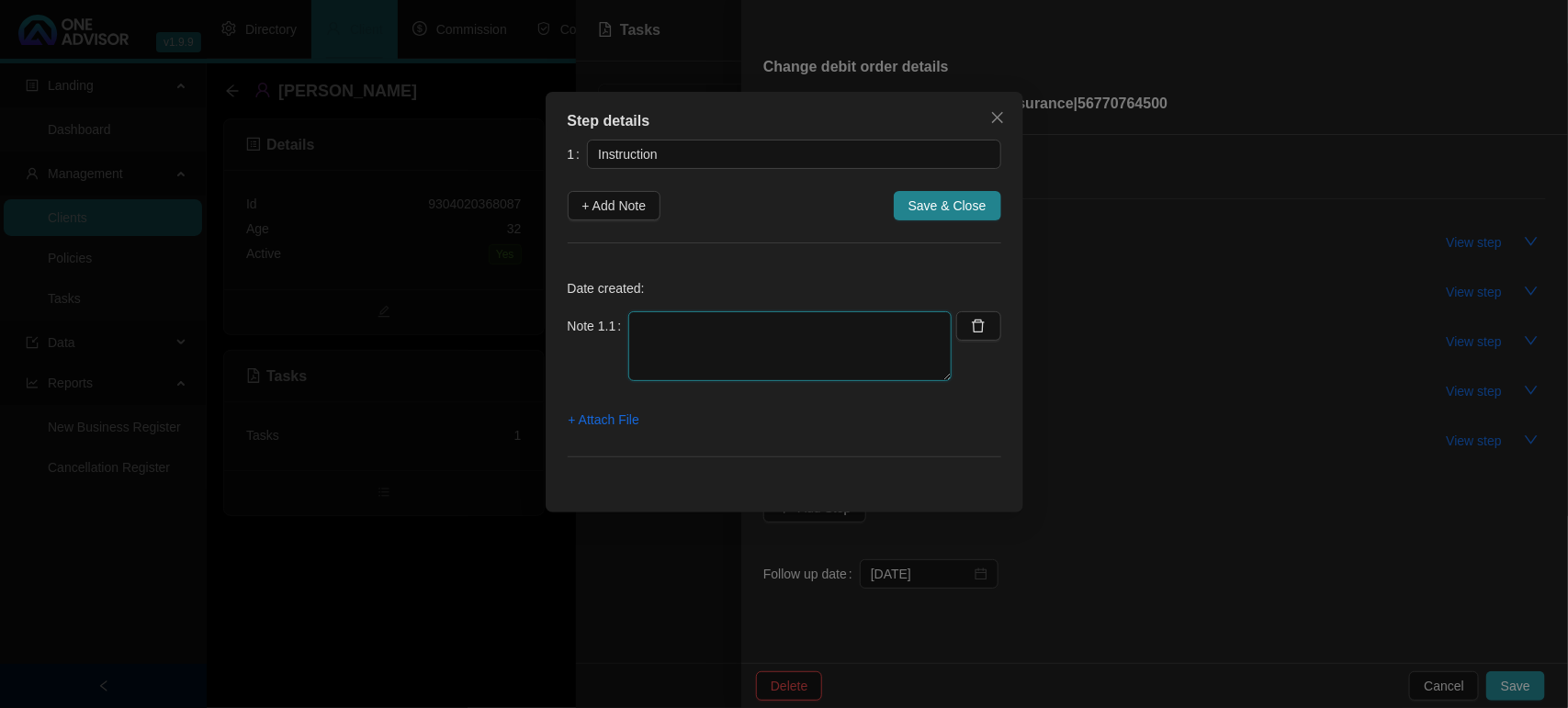
click at [694, 327] on textarea at bounding box center [790, 346] width 324 height 70
click at [620, 420] on span "+ Attach File" at bounding box center [604, 419] width 71 height 20
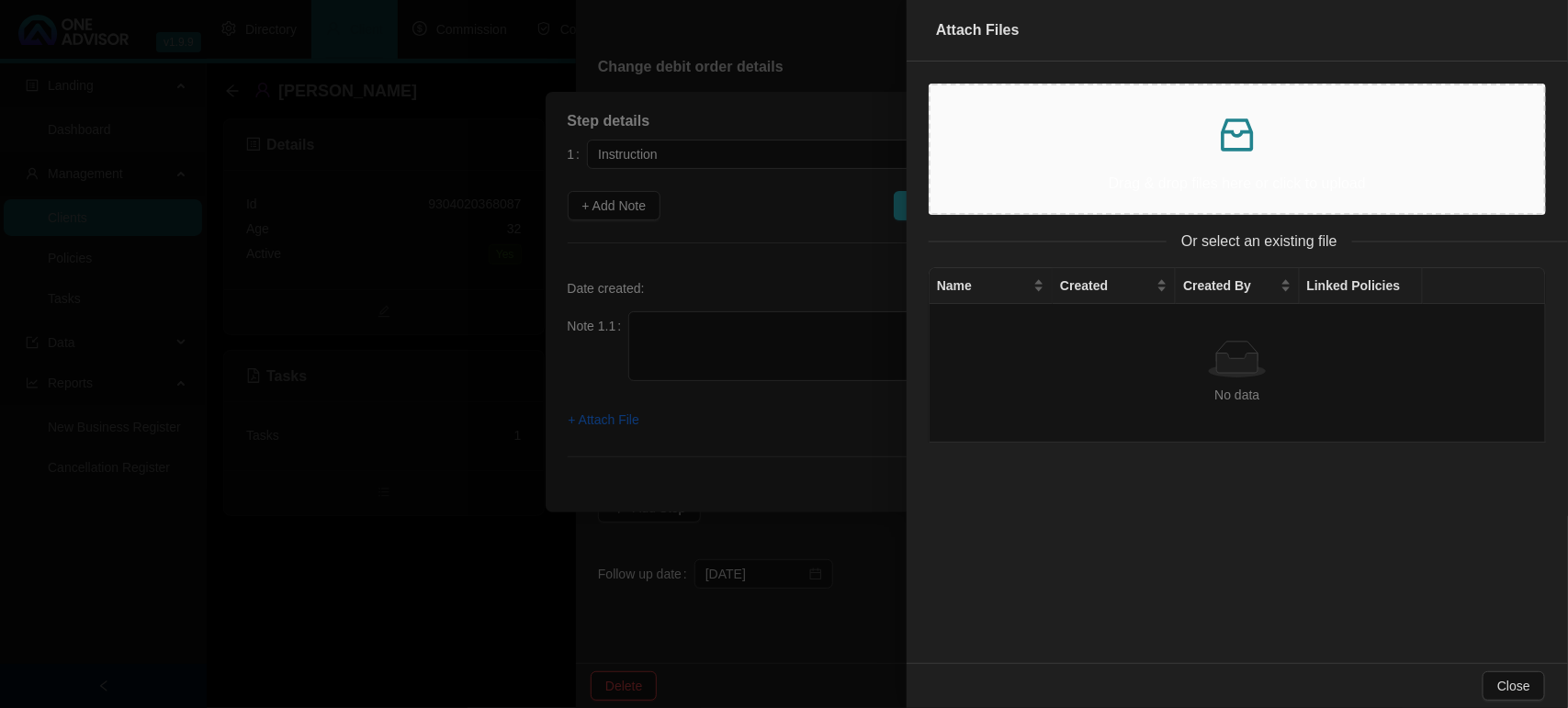
click at [1241, 158] on div "Drag & drop files here or click to upload" at bounding box center [1236, 149] width 584 height 98
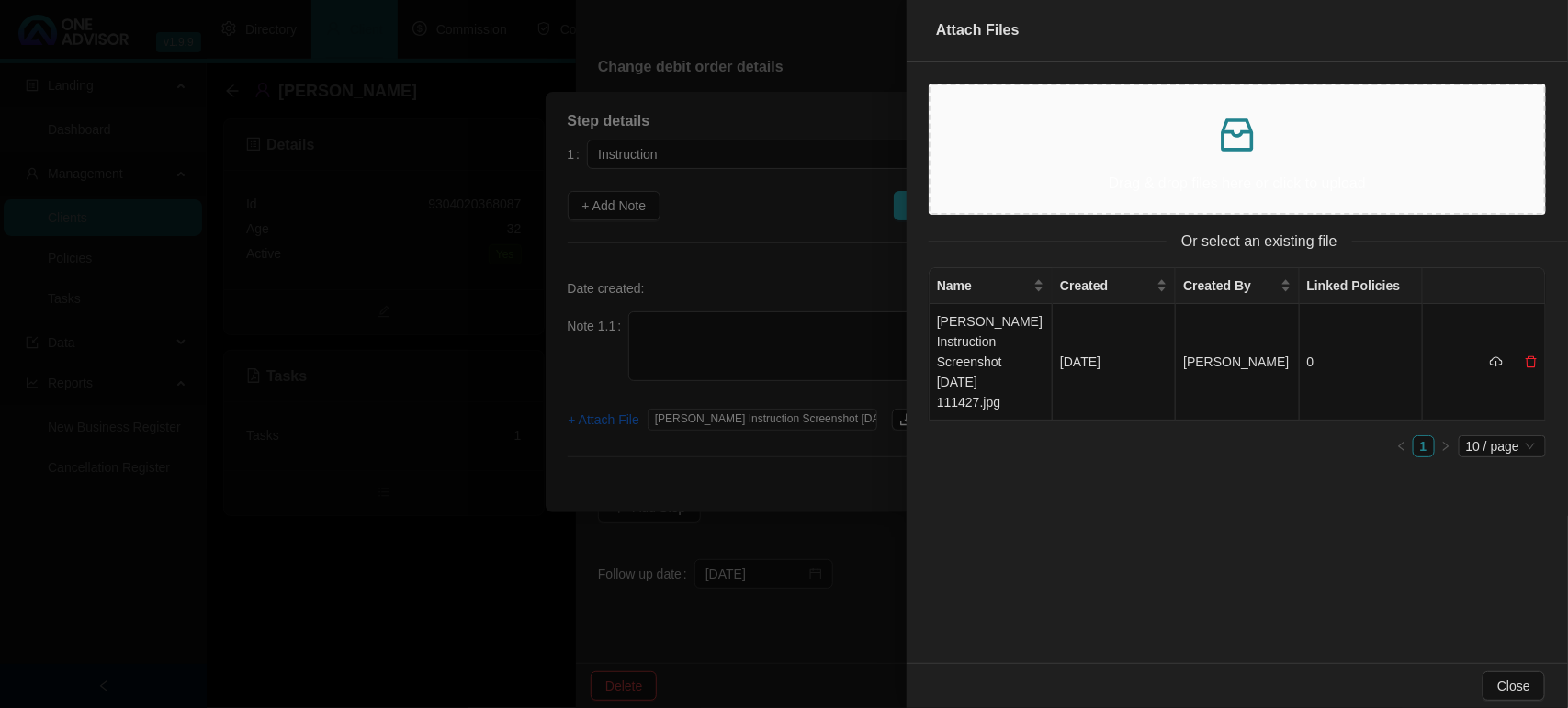
click at [725, 328] on div at bounding box center [784, 354] width 1568 height 708
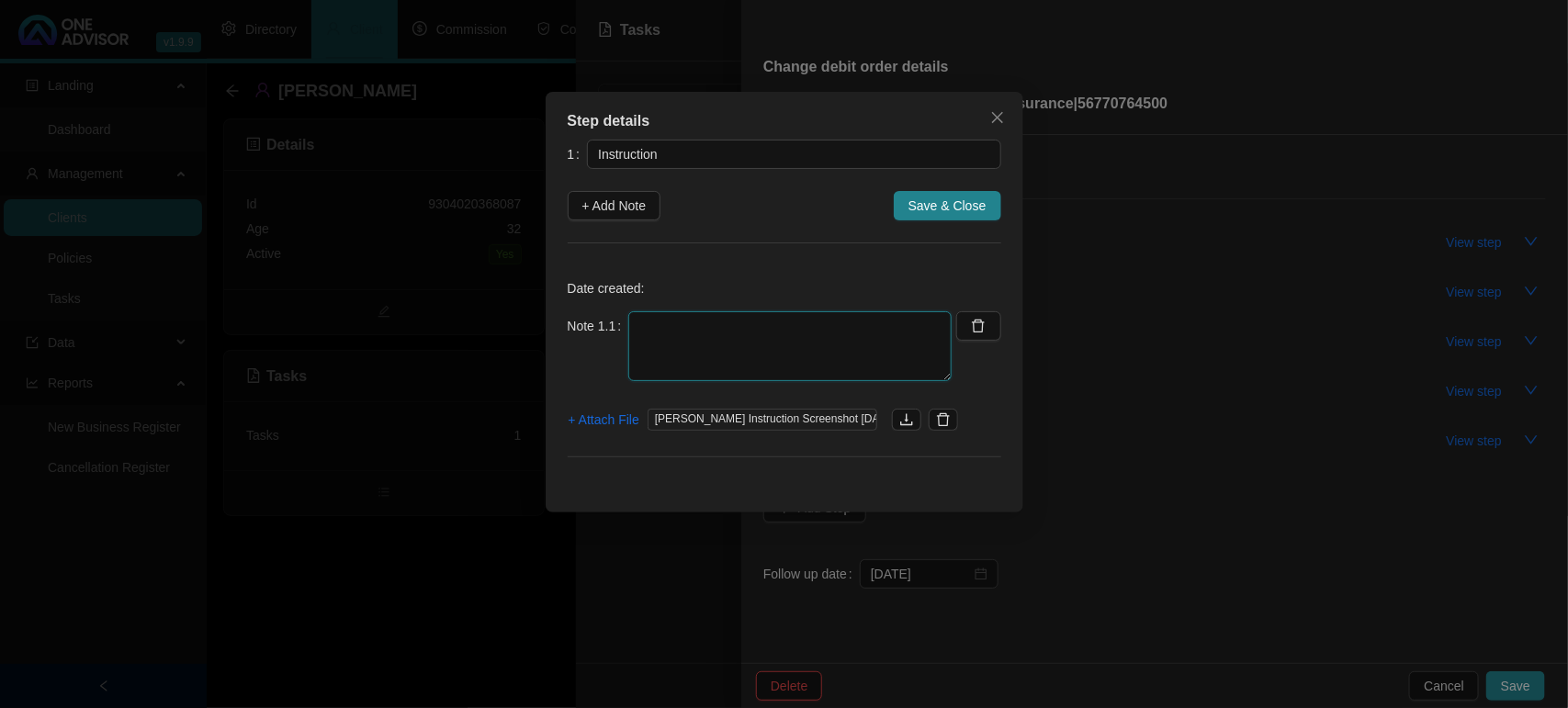
click at [720, 336] on textarea at bounding box center [790, 346] width 324 height 70
type textarea "11/09/2025 RECEIVED WHATSAPP TO UPDATE LIFE AND INSURE DEBIT ONLY"
click at [958, 216] on button "Save & Close" at bounding box center [948, 206] width 107 height 29
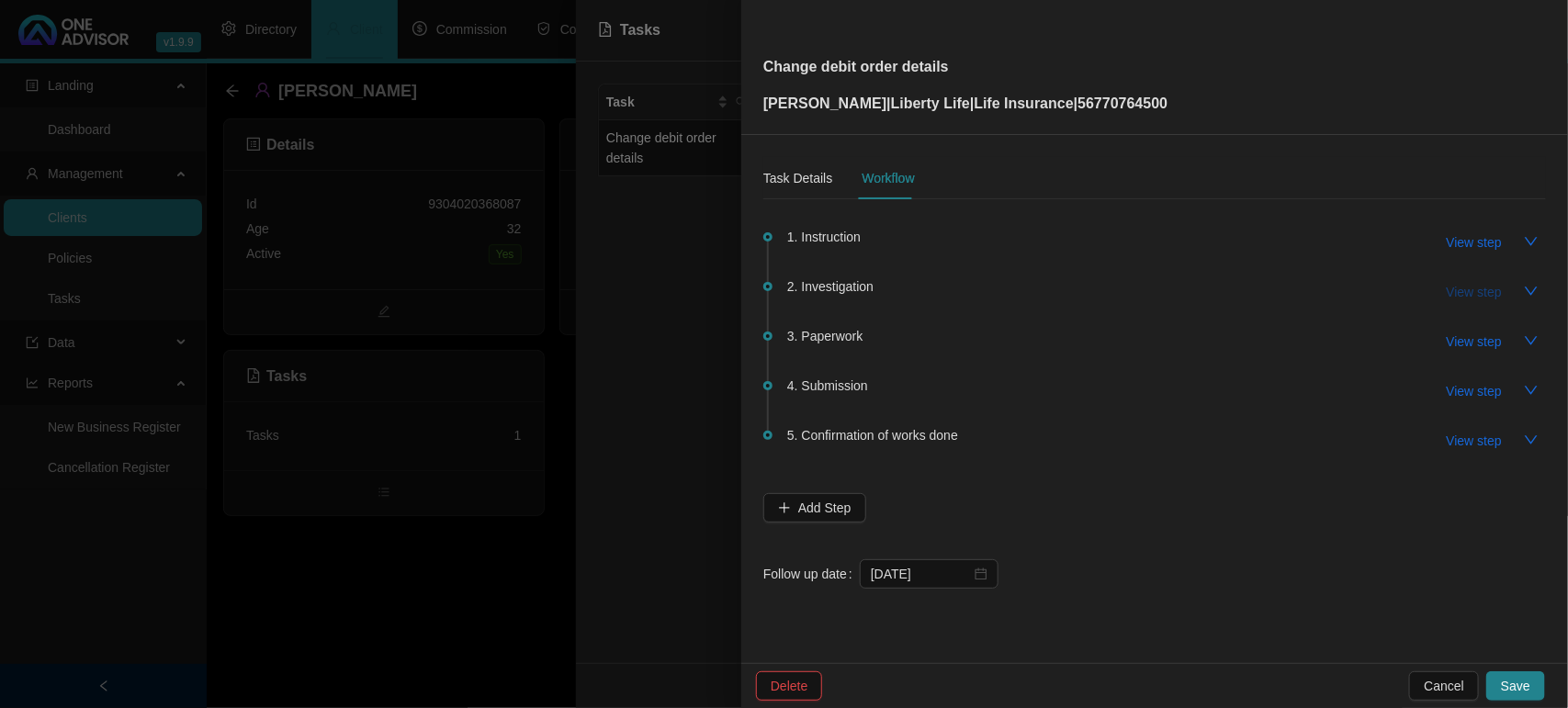
click at [1458, 287] on span "View step" at bounding box center [1474, 292] width 56 height 20
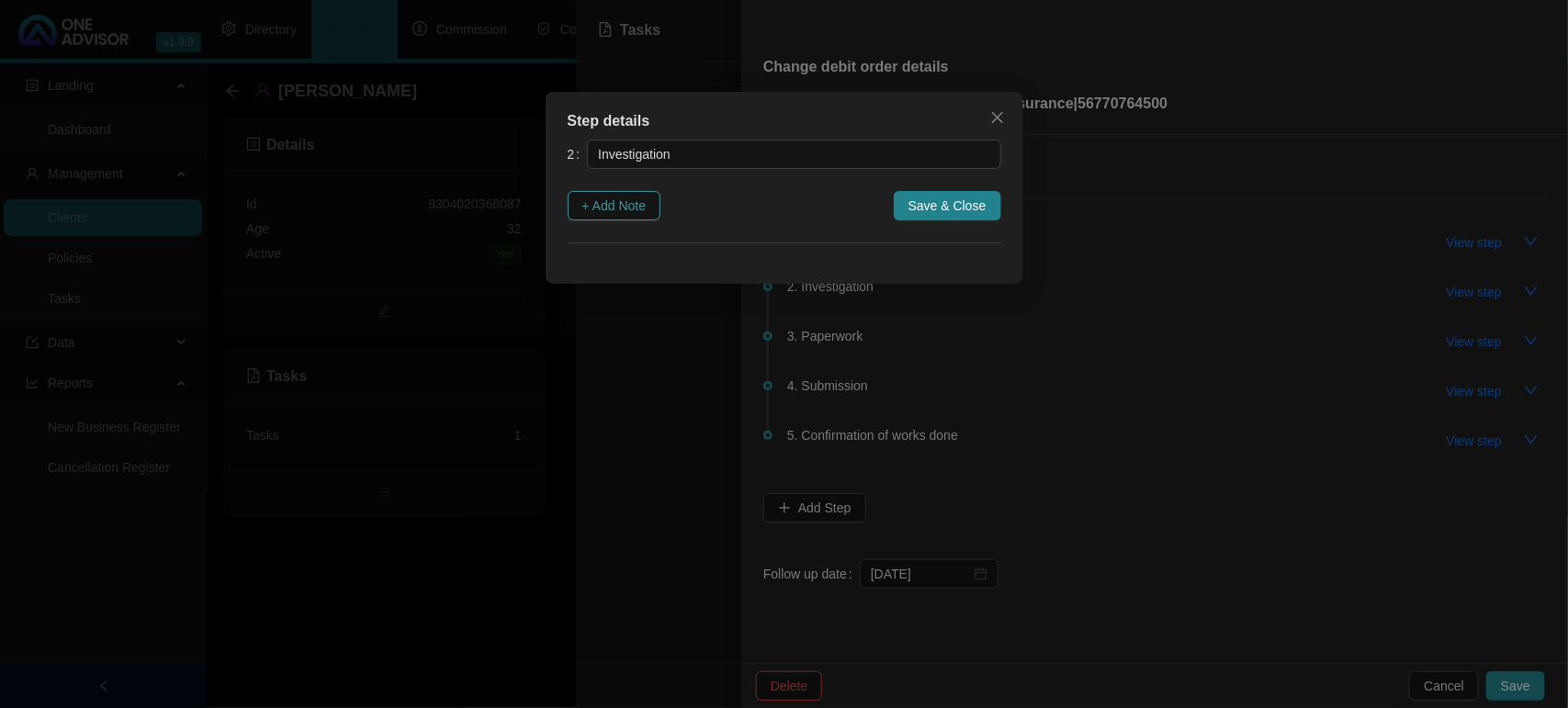
click at [608, 208] on span "+ Add Note" at bounding box center [614, 206] width 64 height 20
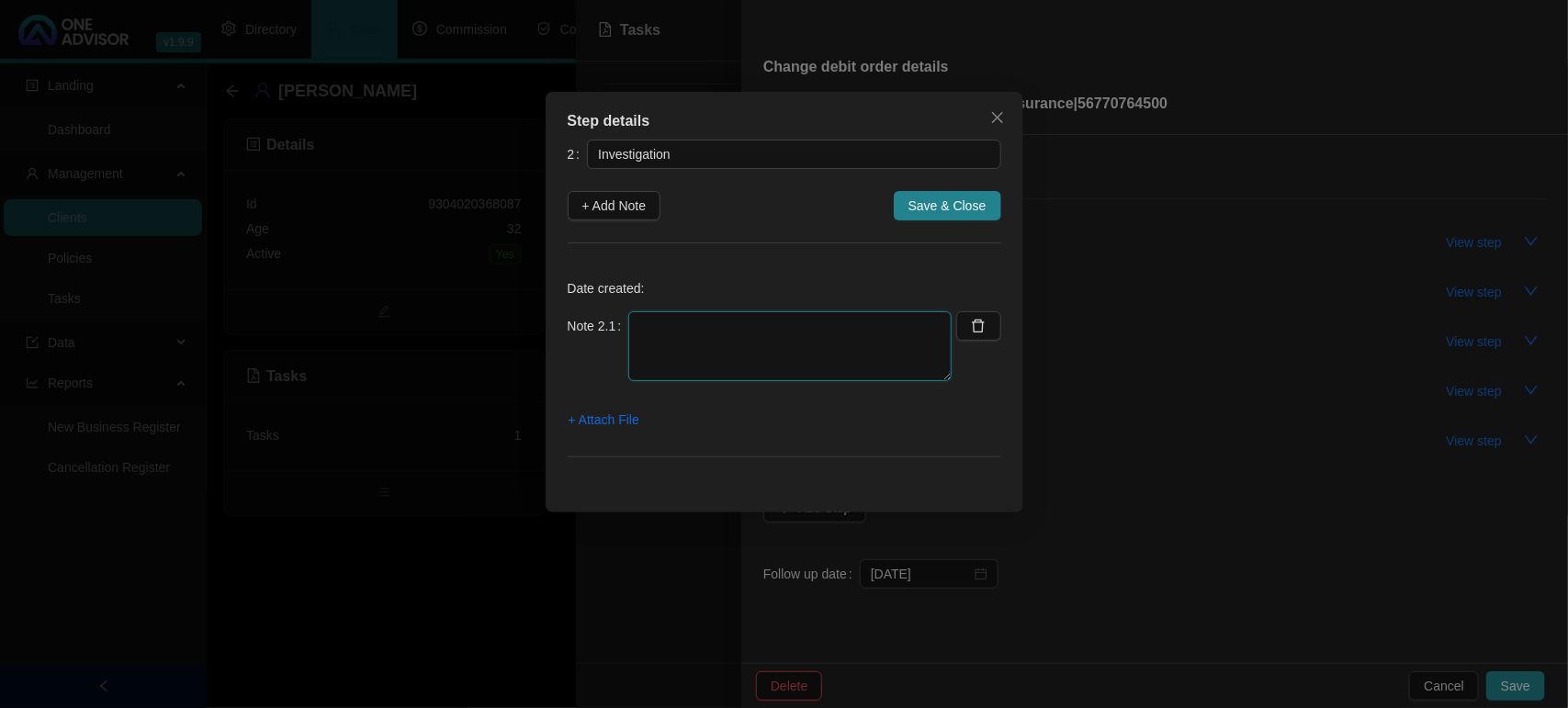
click at [792, 340] on textarea at bounding box center [790, 346] width 324 height 70
type textarea "DOWNLOADED FORMS"
click at [932, 198] on span "Save & Close" at bounding box center [948, 206] width 78 height 20
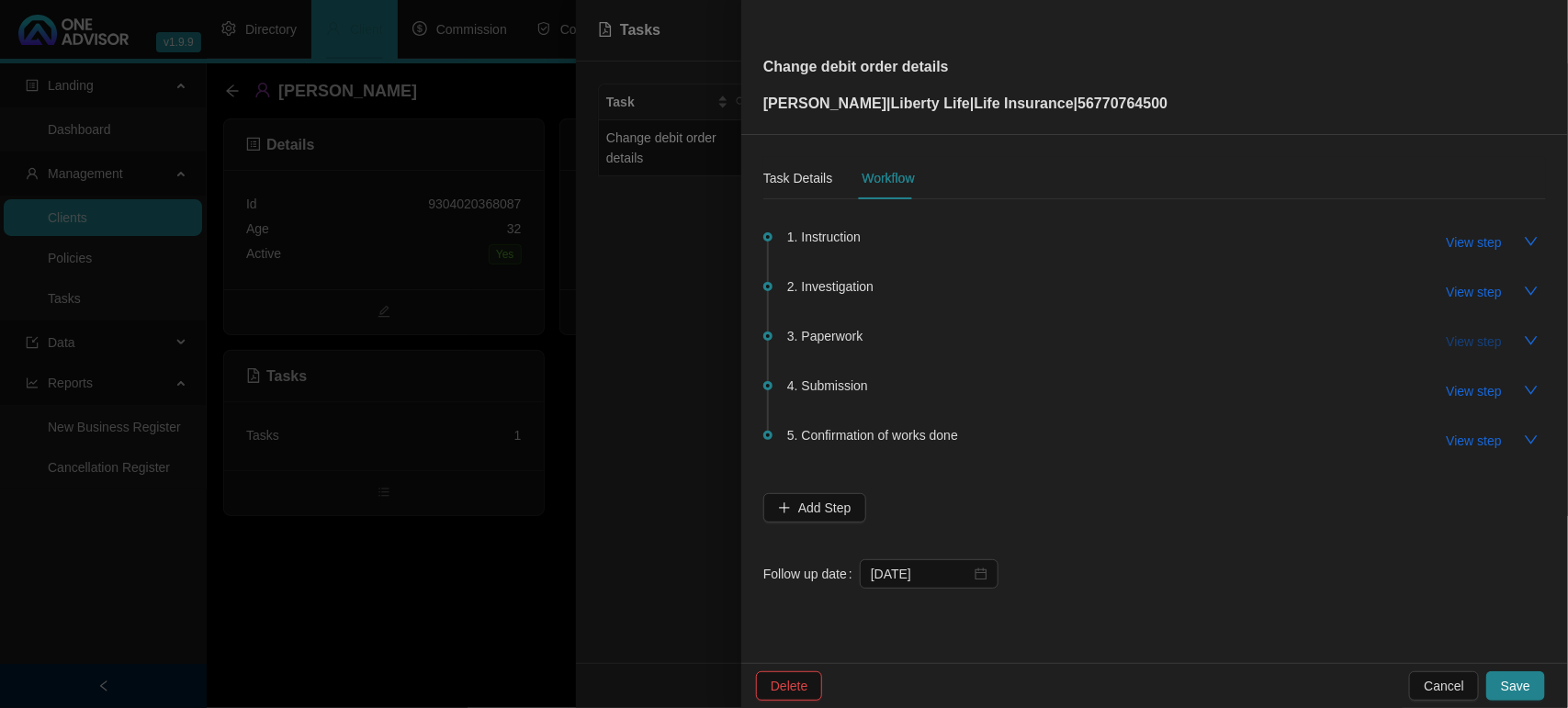
click at [1461, 341] on span "View step" at bounding box center [1474, 341] width 56 height 20
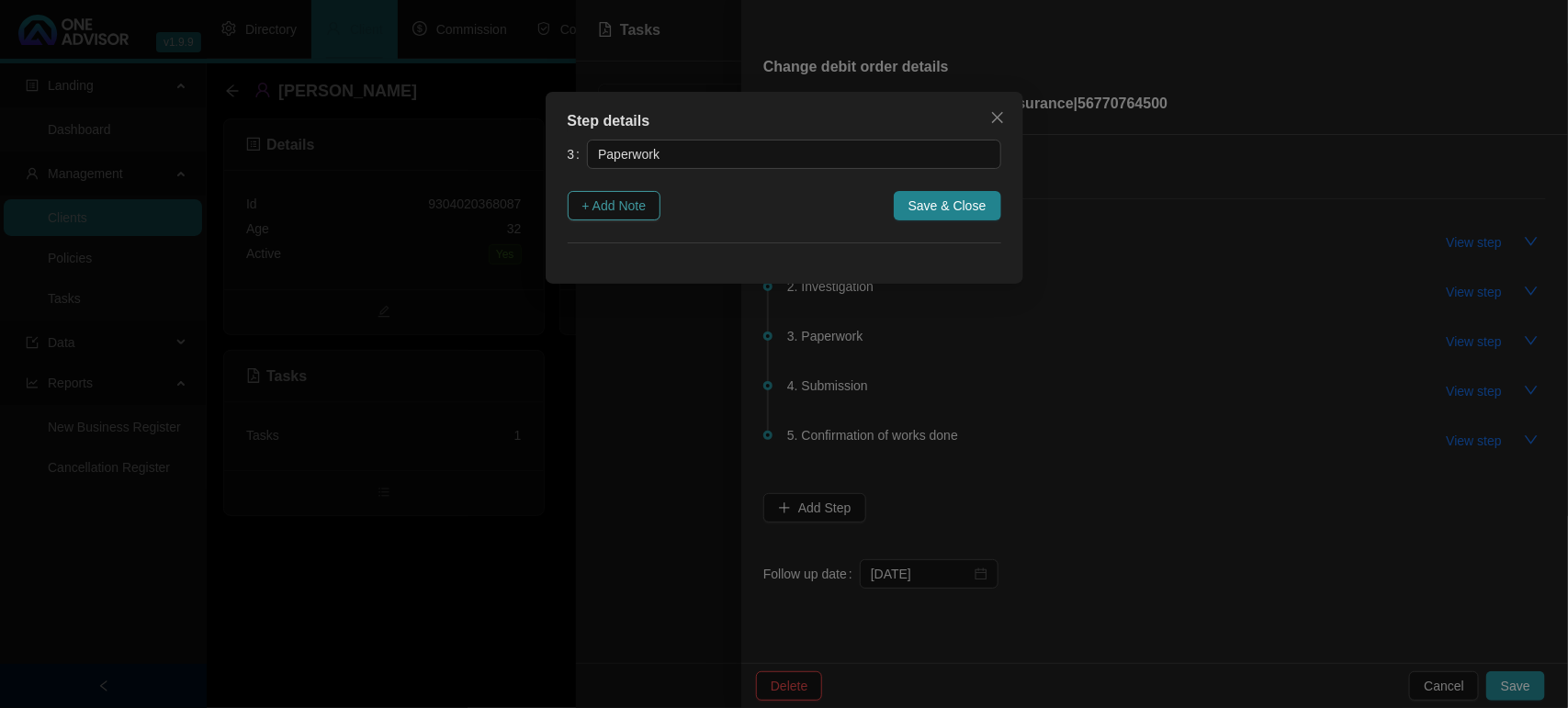
click at [644, 204] on span "+ Add Note" at bounding box center [614, 206] width 64 height 20
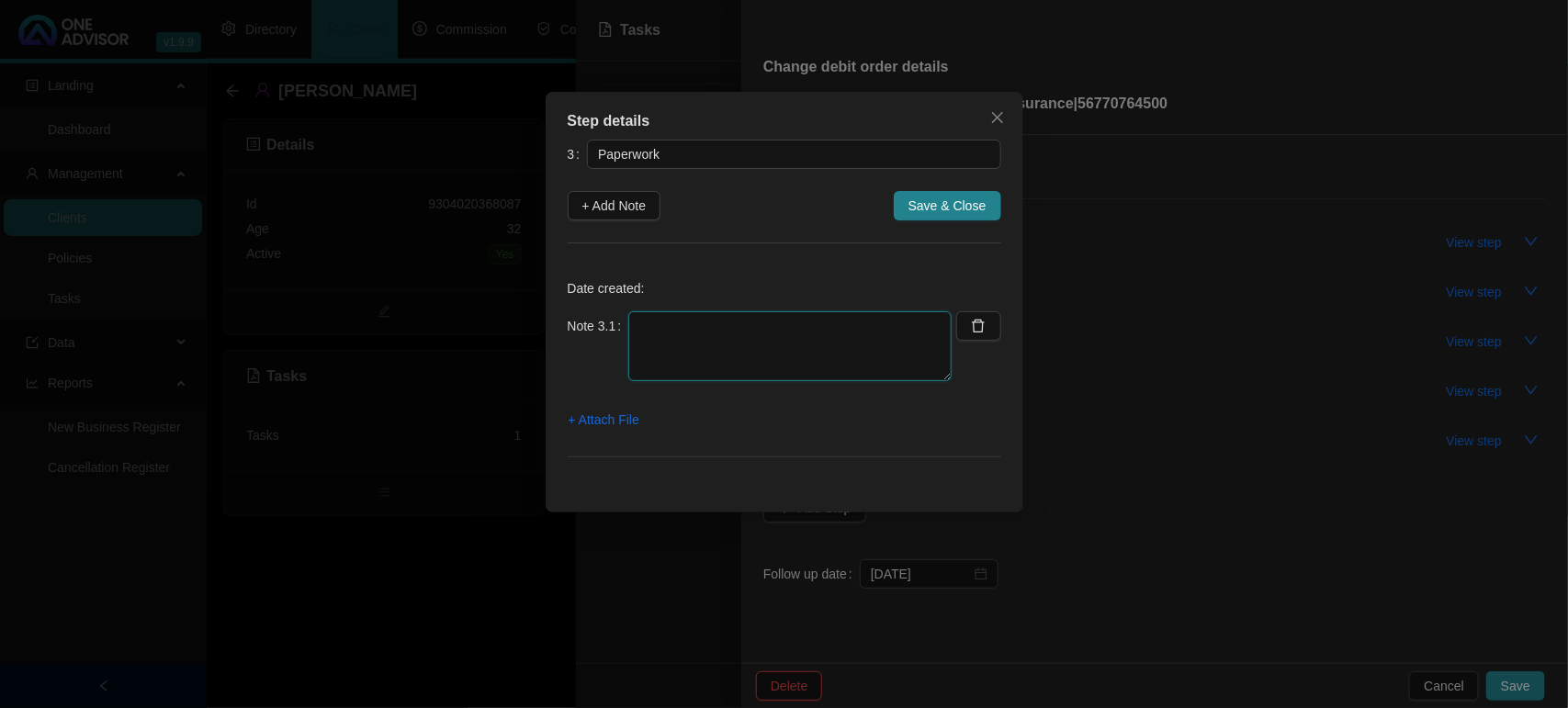
click at [746, 342] on textarea at bounding box center [790, 346] width 324 height 70
type textarea "12/09/2025 EMAILED FORMS TO THE CLIENT FOR SIGNATURE"
click at [602, 414] on span "+ Attach File" at bounding box center [604, 419] width 71 height 20
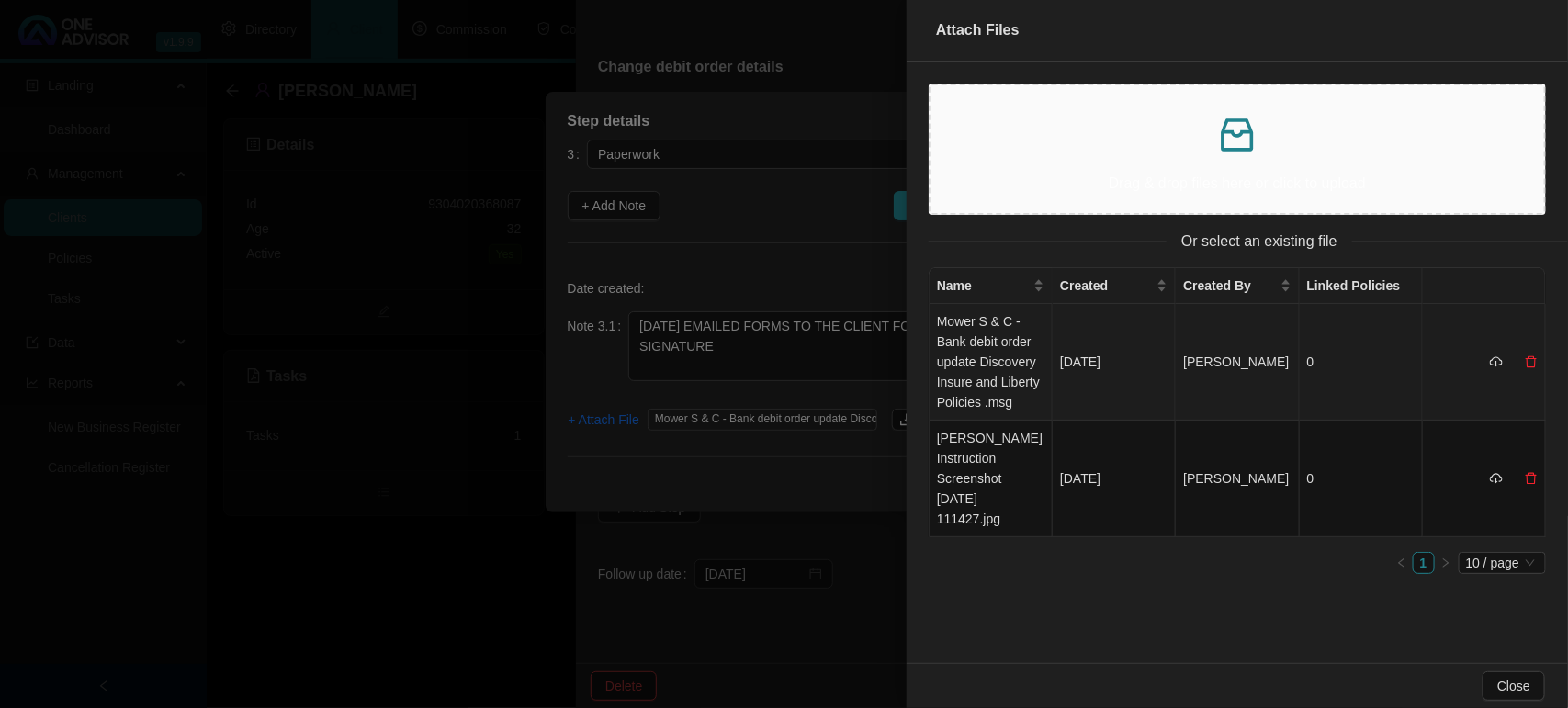
click at [989, 358] on td "Mower S & C - Bank debit order update Discovery Insure and Liberty Policies .msg" at bounding box center [991, 363] width 123 height 117
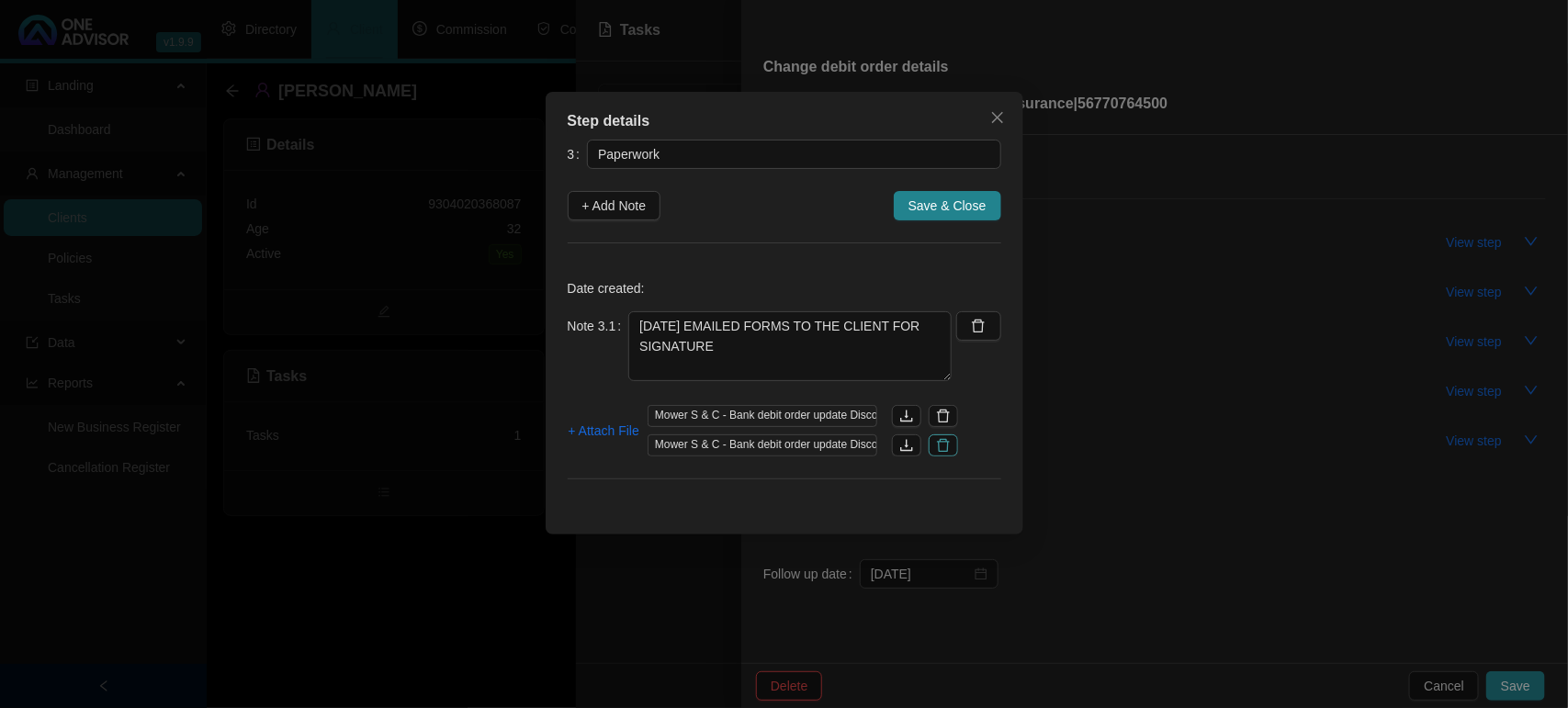
click at [942, 438] on icon "delete" at bounding box center [943, 445] width 15 height 15
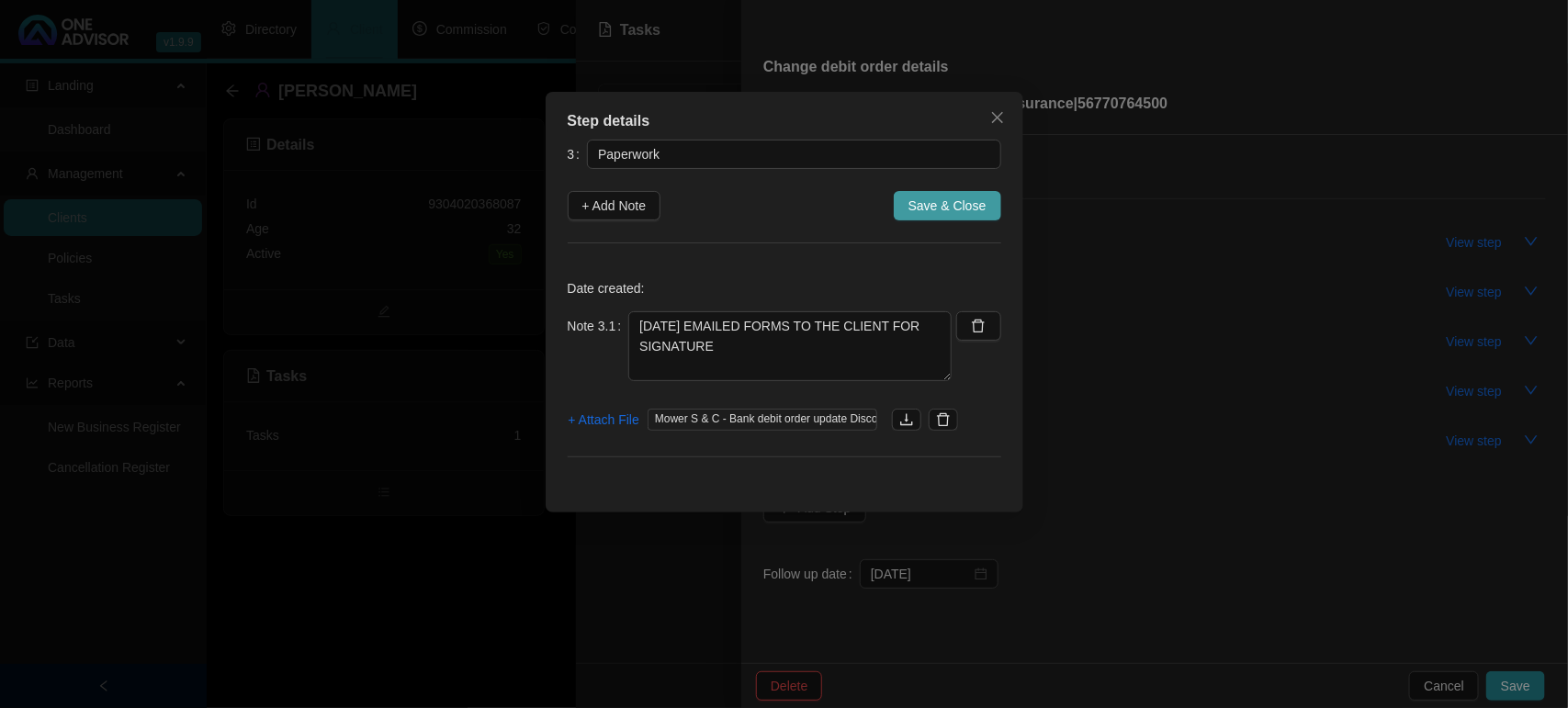
click at [957, 203] on span "Save & Close" at bounding box center [948, 206] width 78 height 20
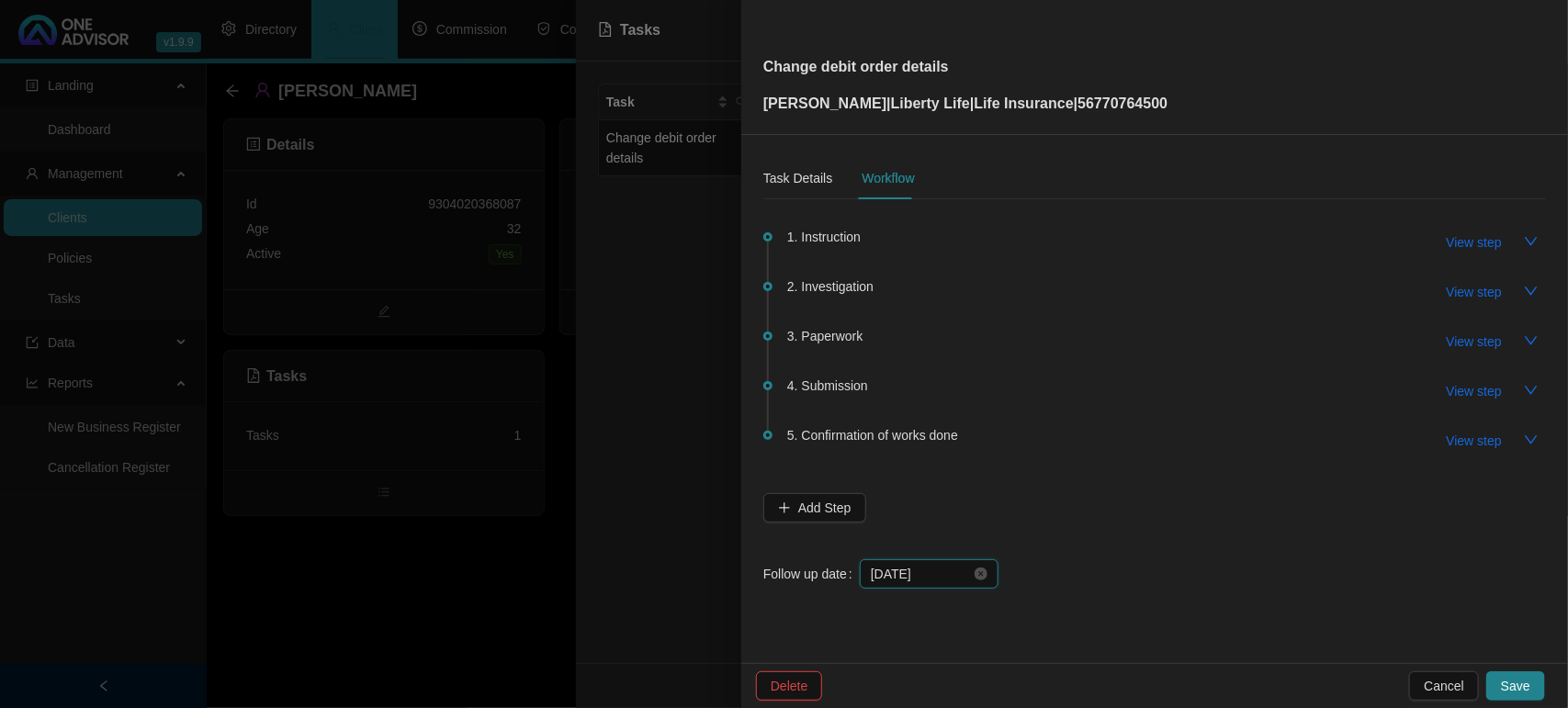
click at [947, 565] on input "2025-09-12" at bounding box center [921, 573] width 100 height 20
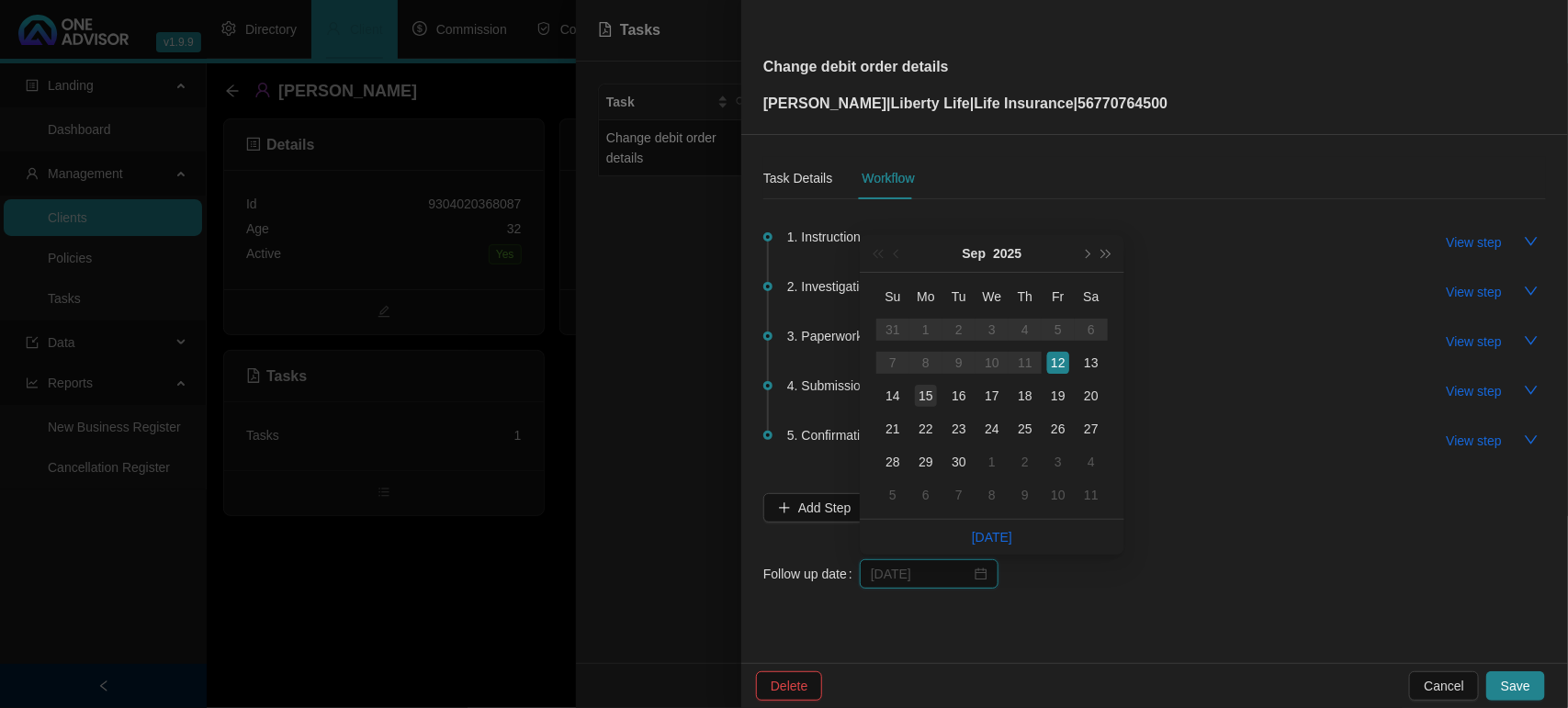
type input "2025-09-15"
click at [923, 403] on div "15" at bounding box center [925, 396] width 22 height 22
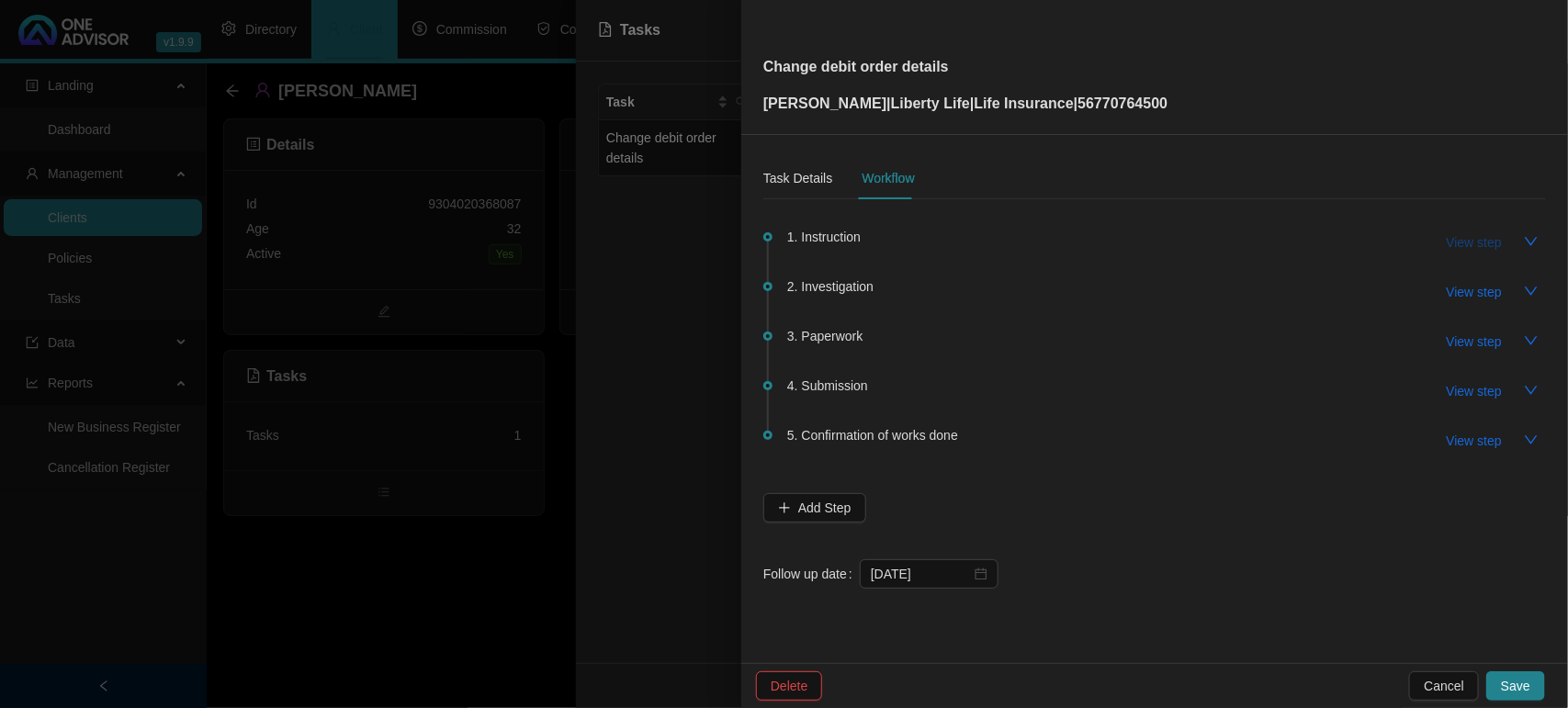
click at [1457, 239] on span "View step" at bounding box center [1474, 242] width 56 height 20
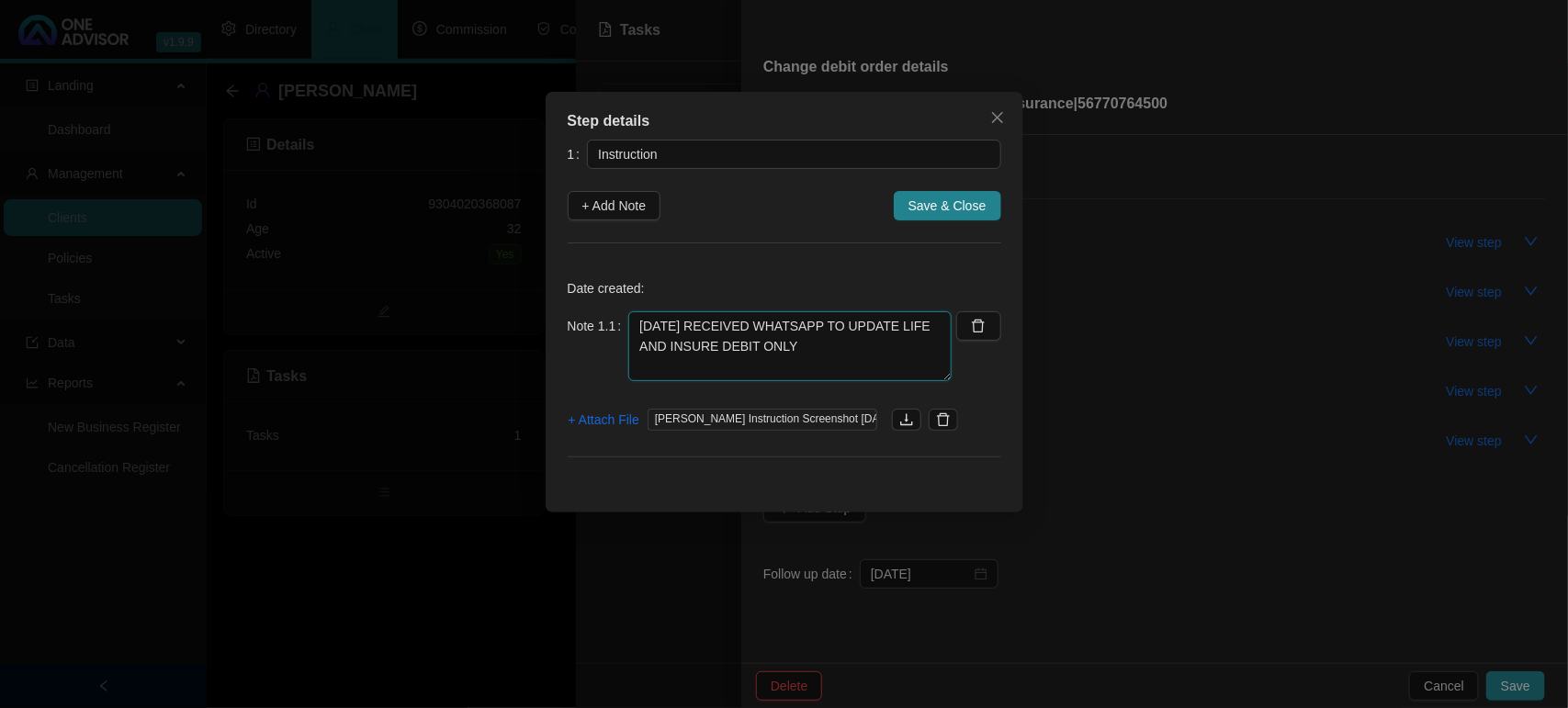
drag, startPoint x: 838, startPoint y: 346, endPoint x: 567, endPoint y: 318, distance: 272.4
click at [568, 318] on div "Note 1.1 11/09/2025 RECEIVED WHATSAPP TO UPDATE LIFE AND INSURE DEBIT ONLY" at bounding box center [760, 346] width 385 height 70
click at [1237, 322] on div "Step details 1 Instruction + Add Note Save & Close Date created: Note 1.1 11/09…" at bounding box center [784, 354] width 1568 height 708
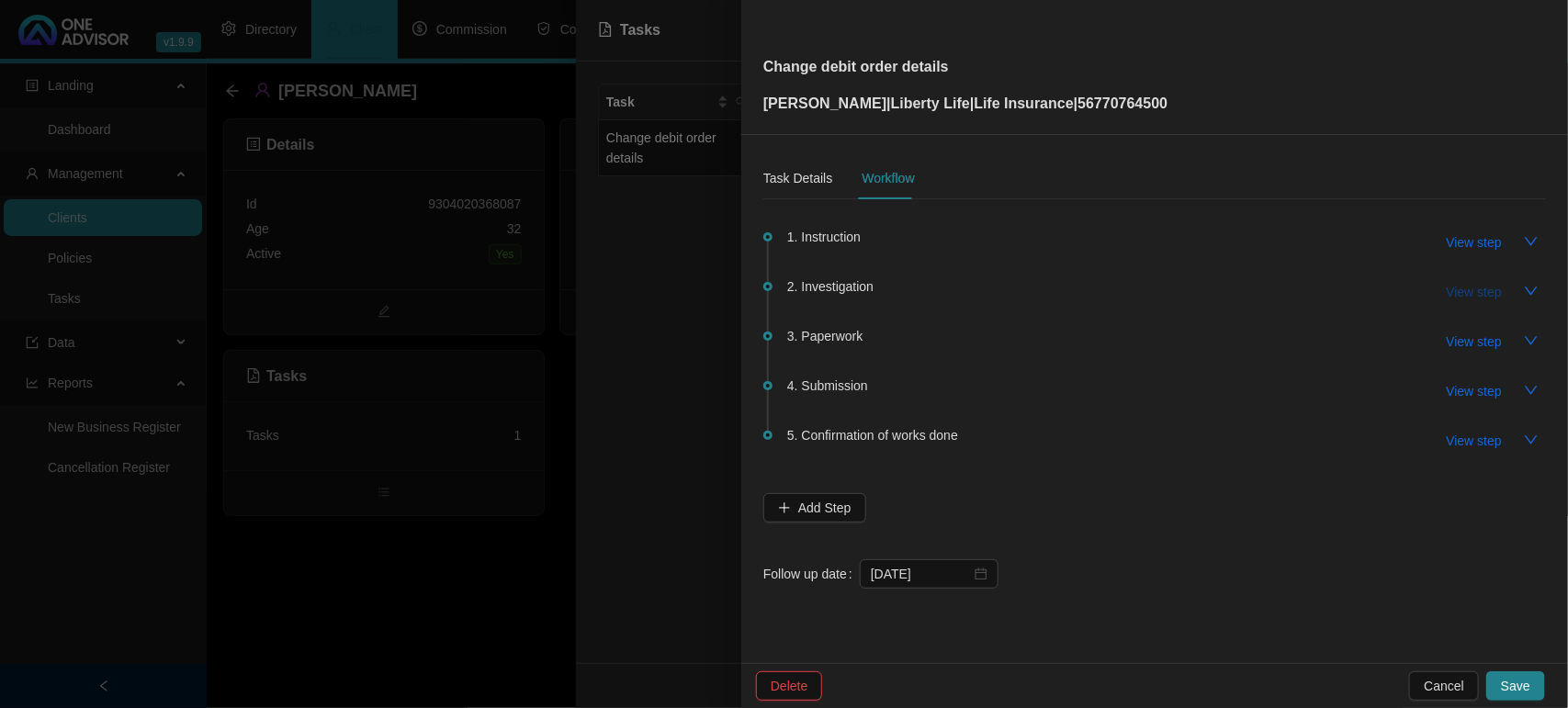
click at [1442, 295] on button "View step" at bounding box center [1474, 292] width 85 height 29
type input "Investigation"
type textarea "DOWNLOADED FORMS"
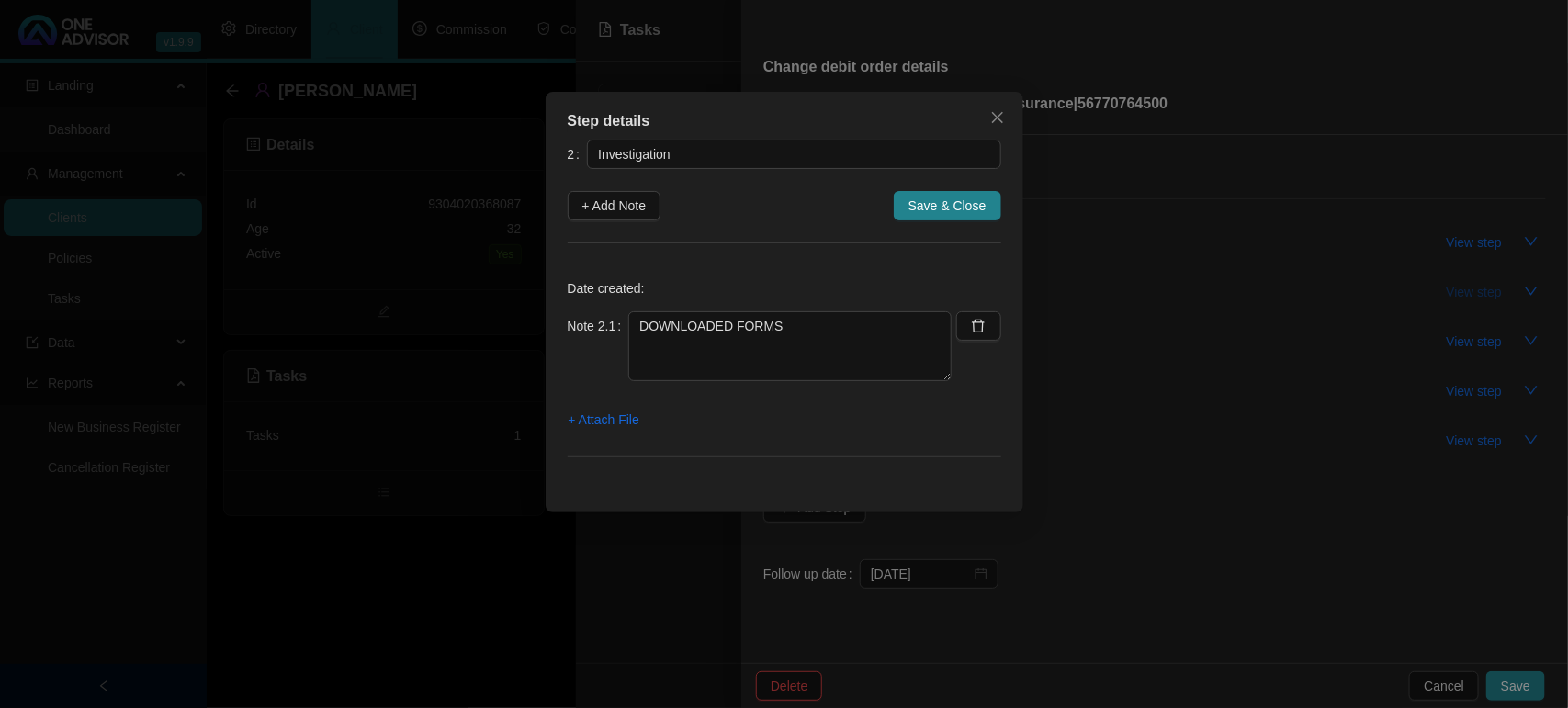
click at [1442, 295] on div "Step details 2 Investigation + Add Note Save & Close Date created: Note 2.1 DOW…" at bounding box center [784, 354] width 1568 height 708
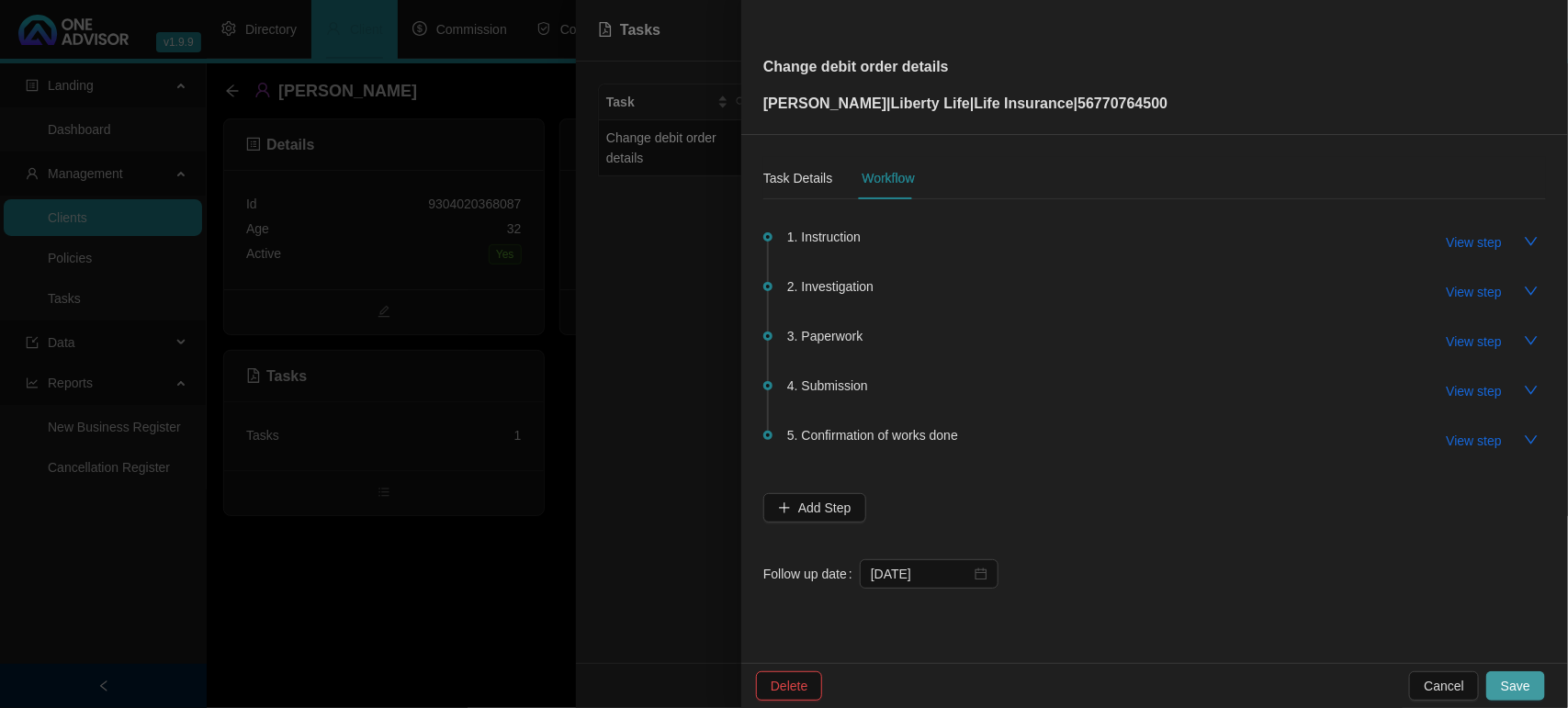
click at [1516, 676] on span "Save" at bounding box center [1515, 686] width 29 height 20
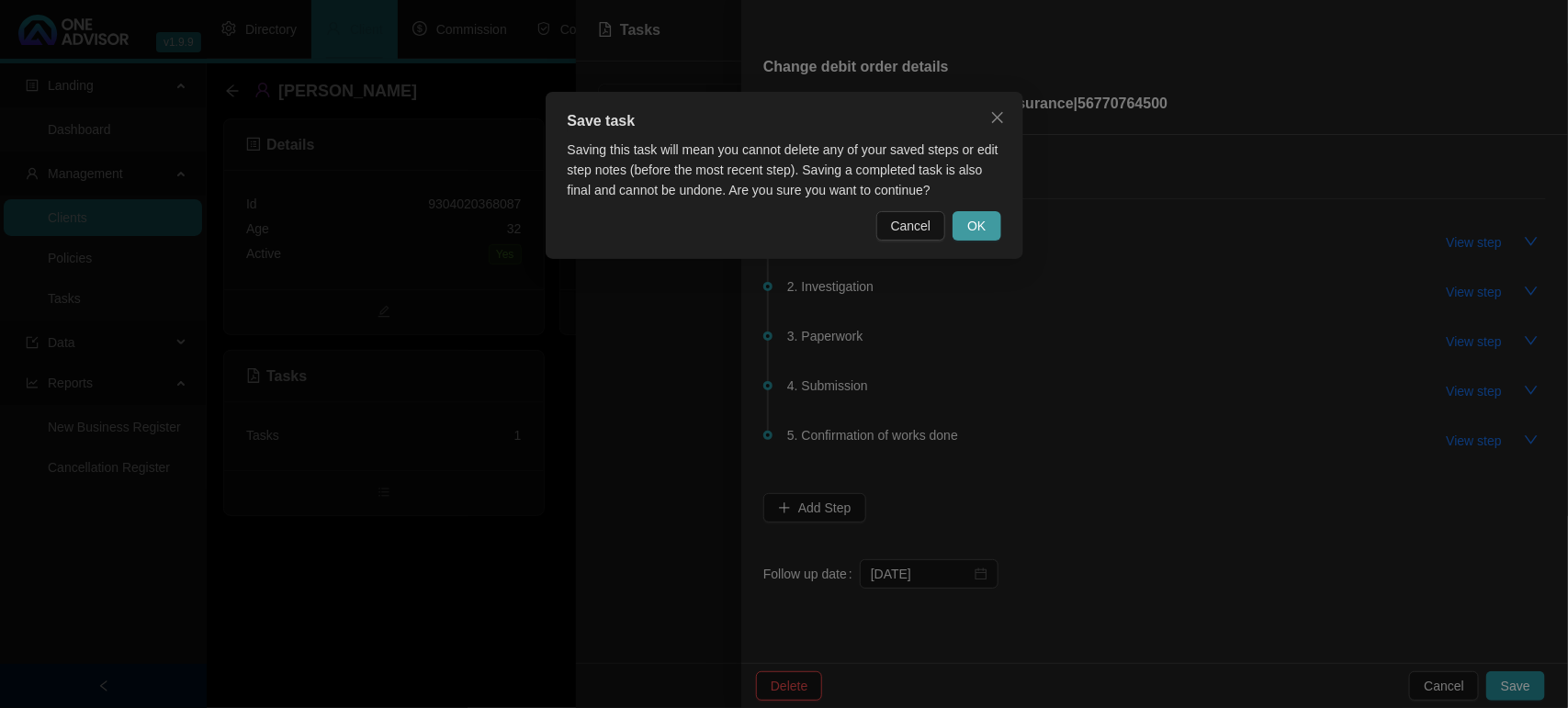
click at [993, 223] on button "OK" at bounding box center [976, 226] width 48 height 29
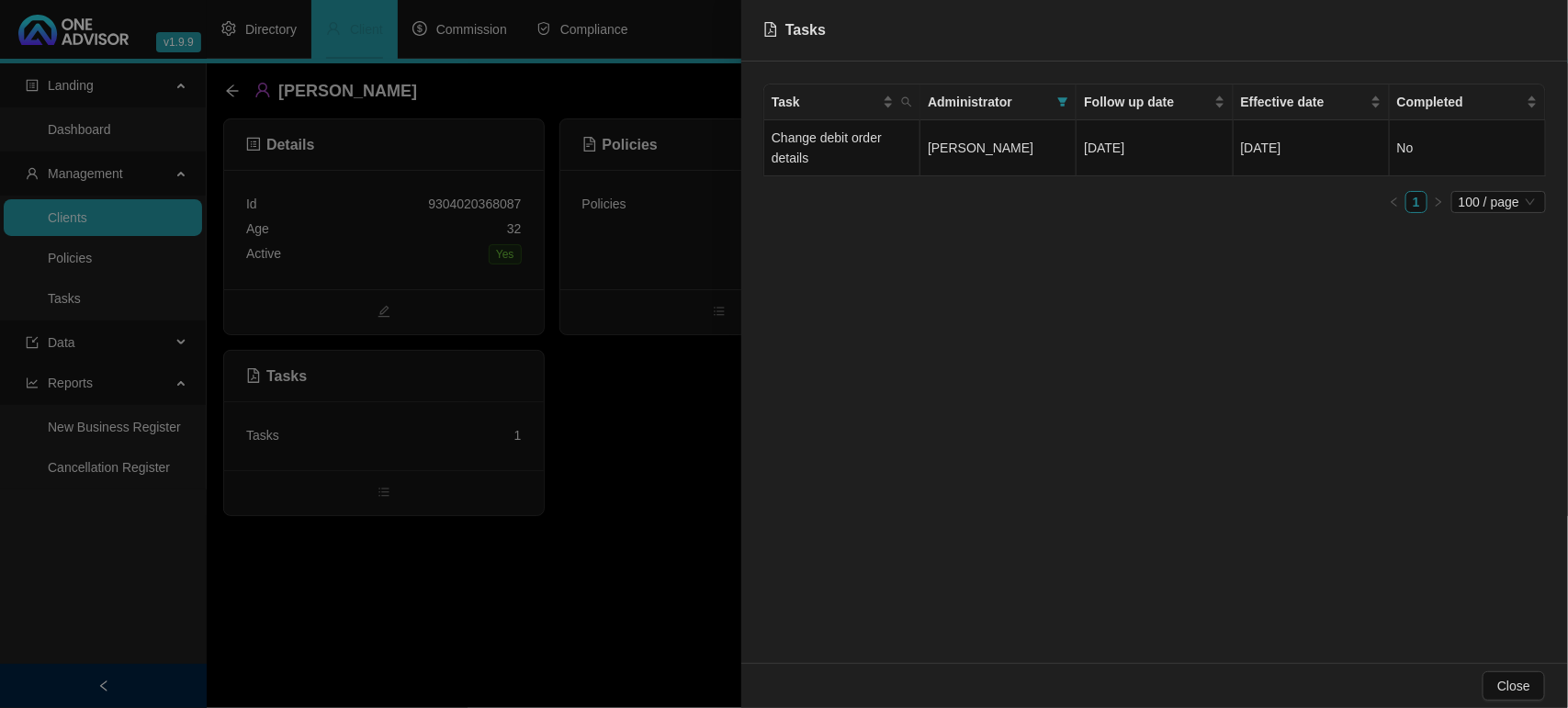
click at [644, 379] on div at bounding box center [784, 354] width 1568 height 708
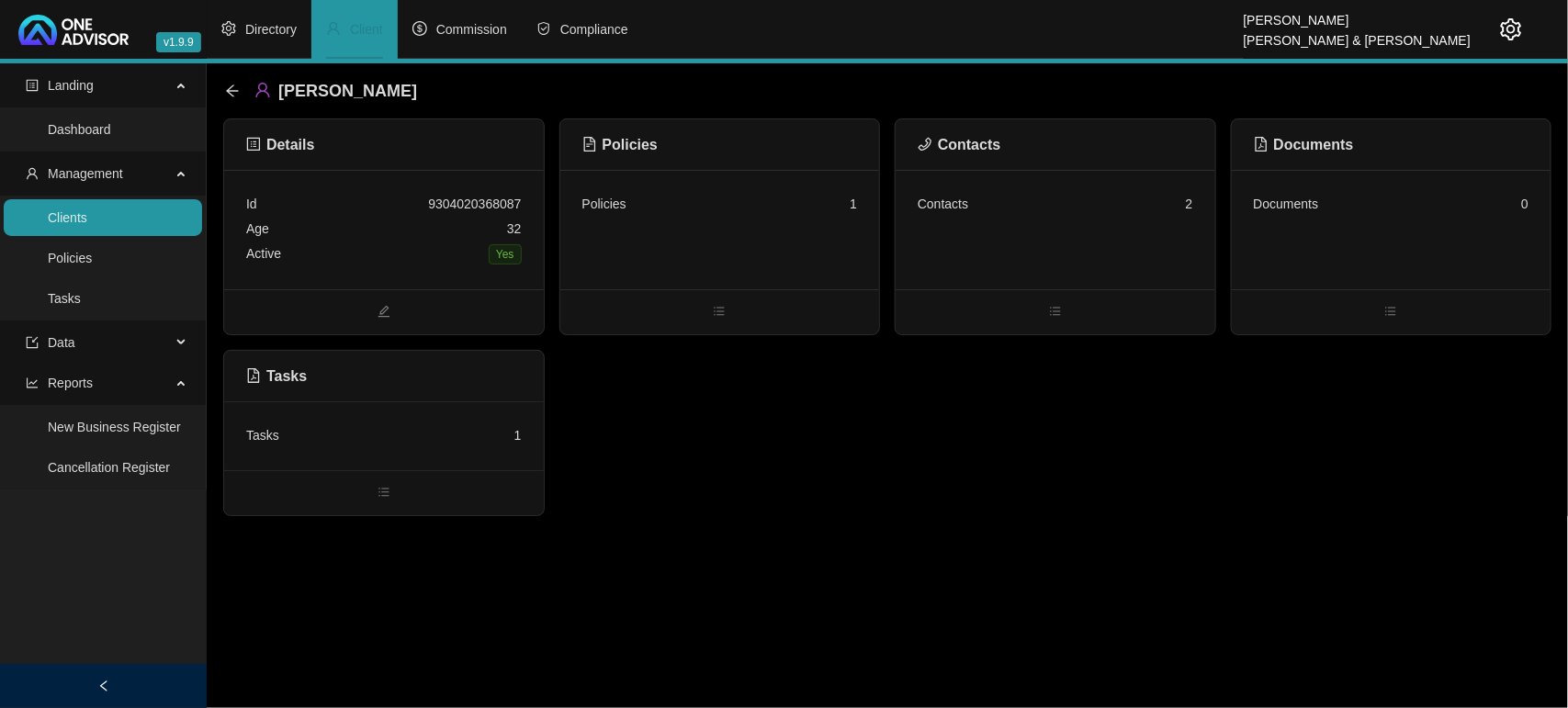
click at [87, 225] on link "Clients" at bounding box center [67, 217] width 40 height 15
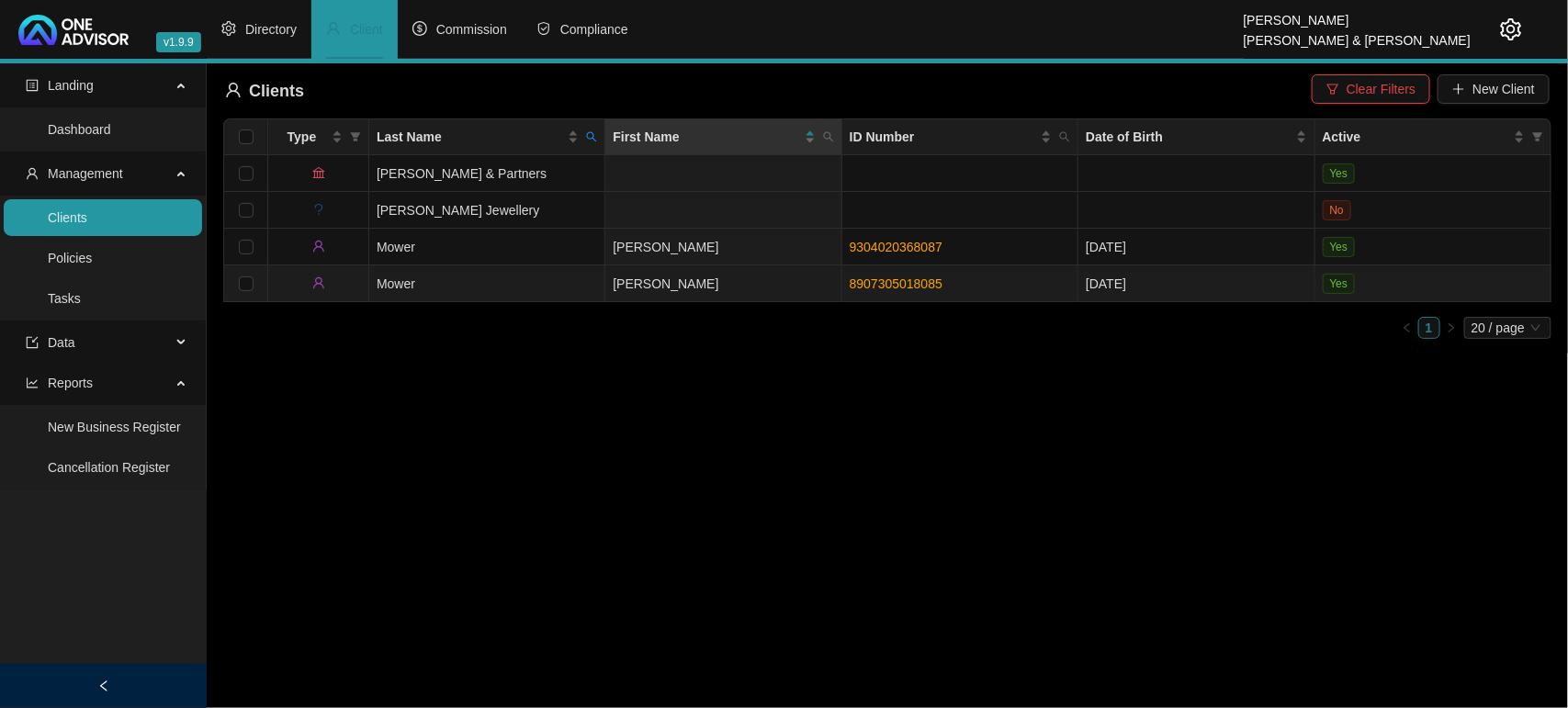
click at [459, 283] on td "Mower" at bounding box center [488, 284] width 236 height 37
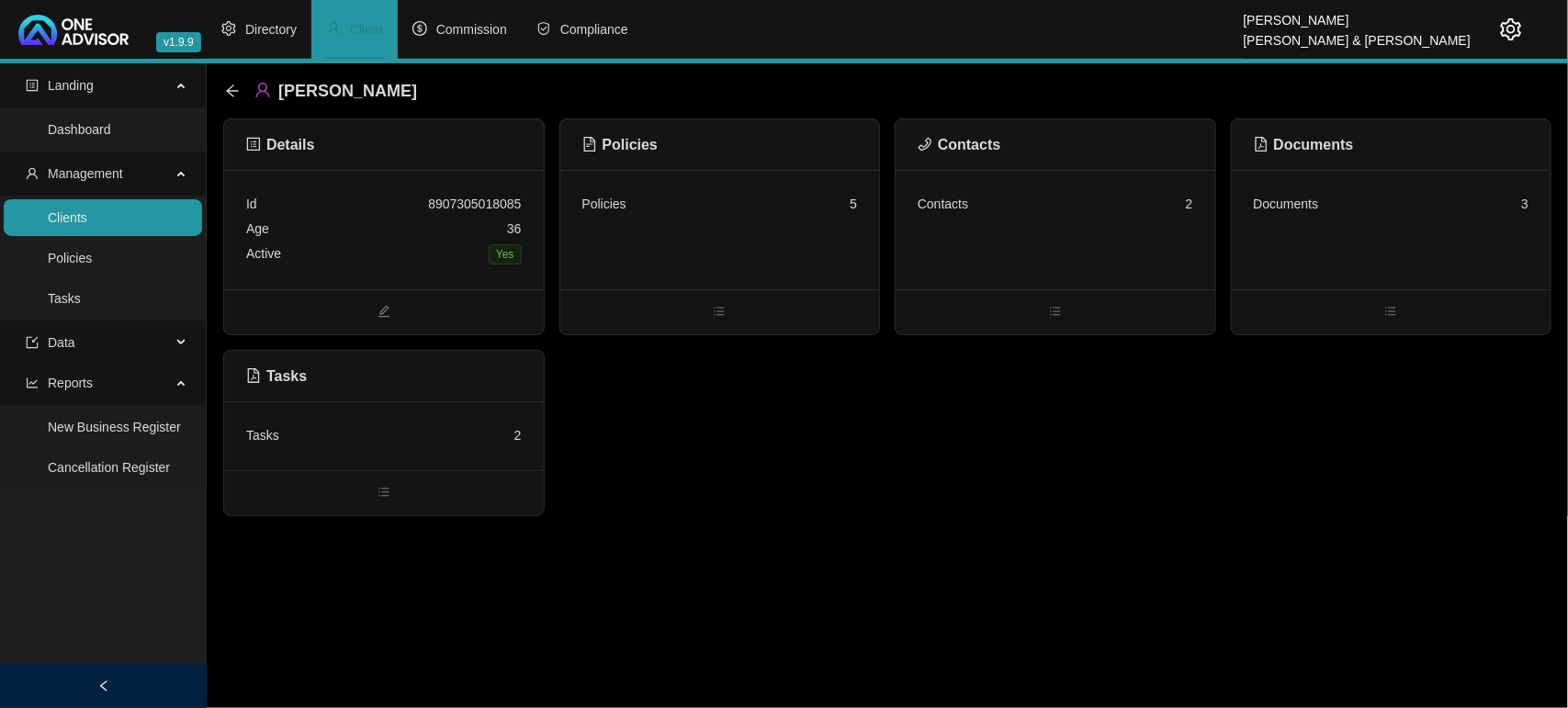
click at [464, 456] on div "Tasks 2" at bounding box center [384, 436] width 320 height 69
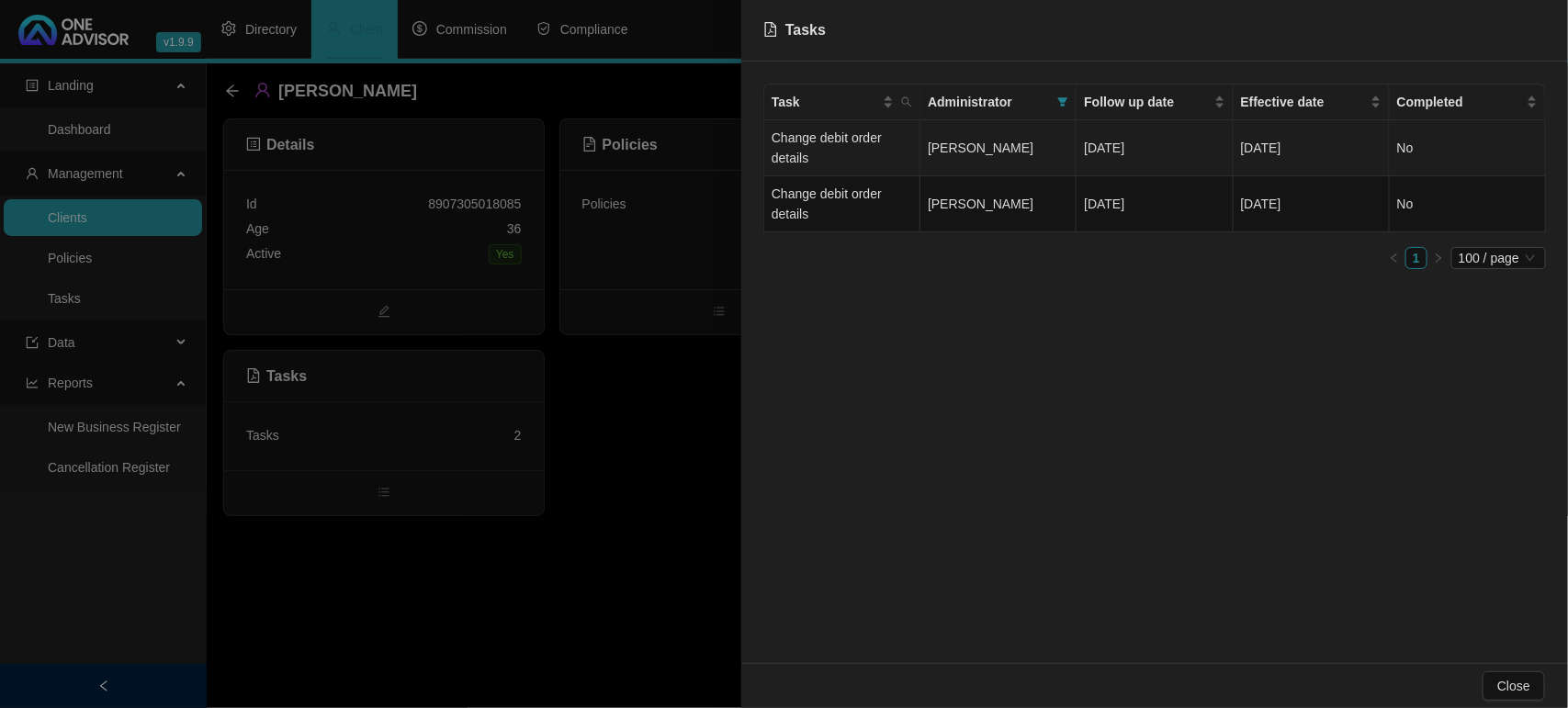
click at [864, 150] on td "Change debit order details" at bounding box center [843, 147] width 156 height 56
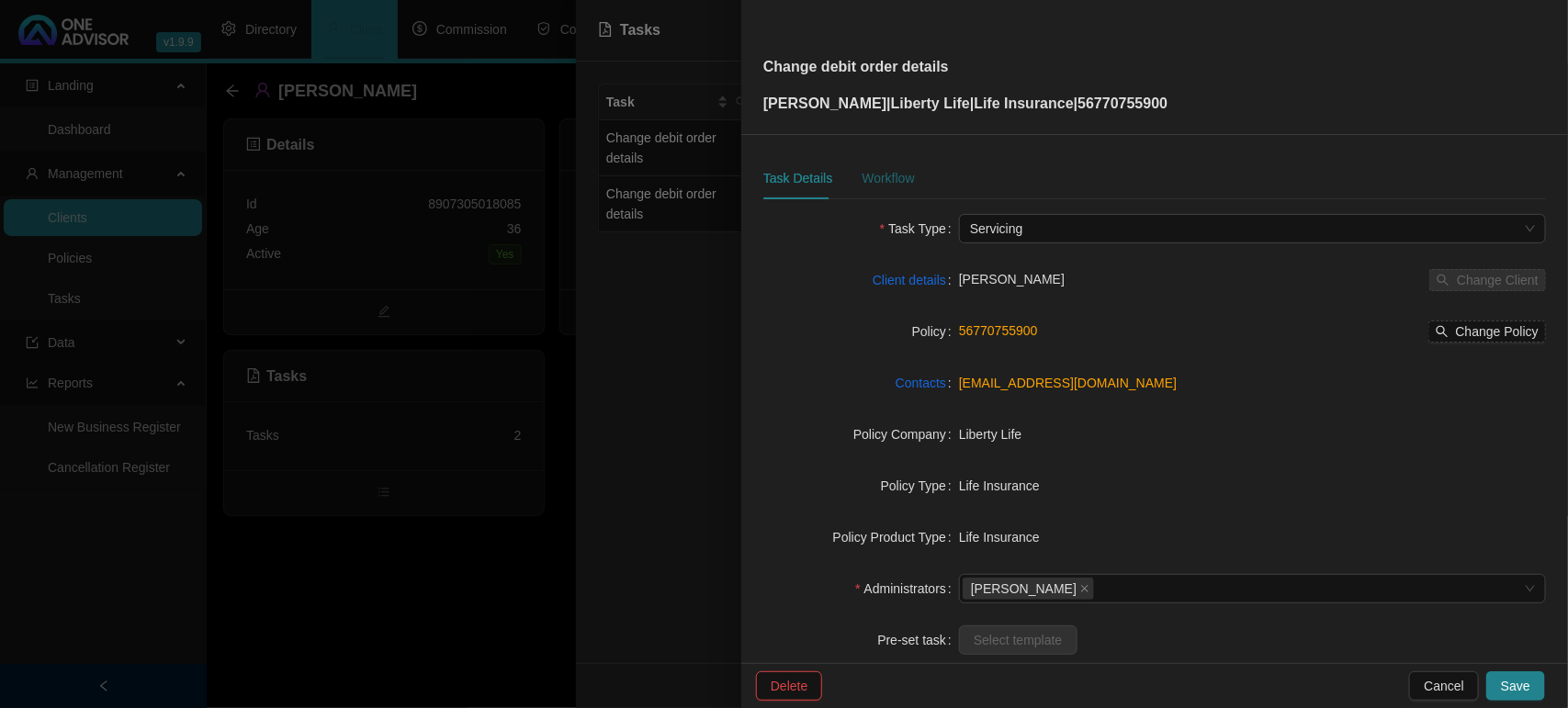
click at [908, 179] on div "Workflow" at bounding box center [888, 177] width 53 height 20
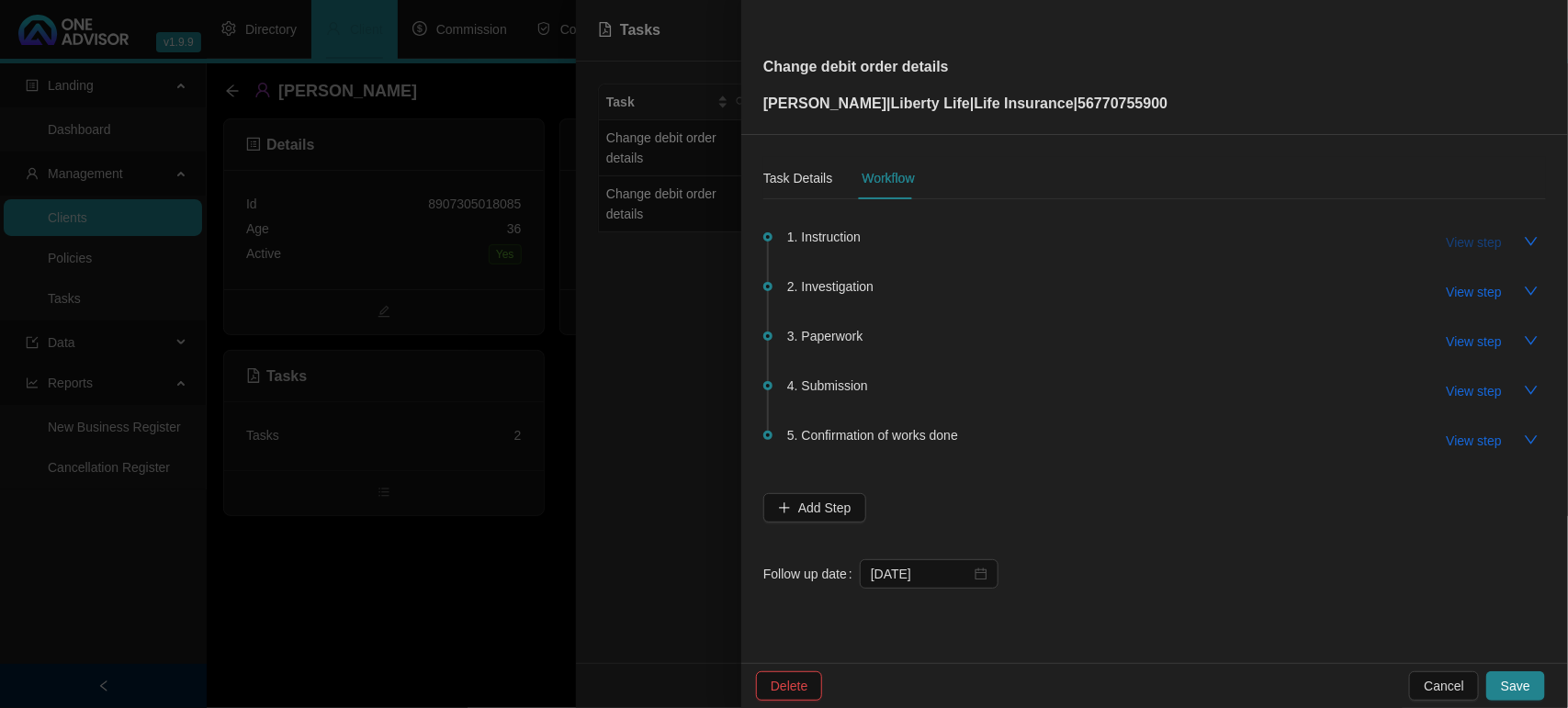
click at [1459, 250] on span "View step" at bounding box center [1474, 242] width 56 height 20
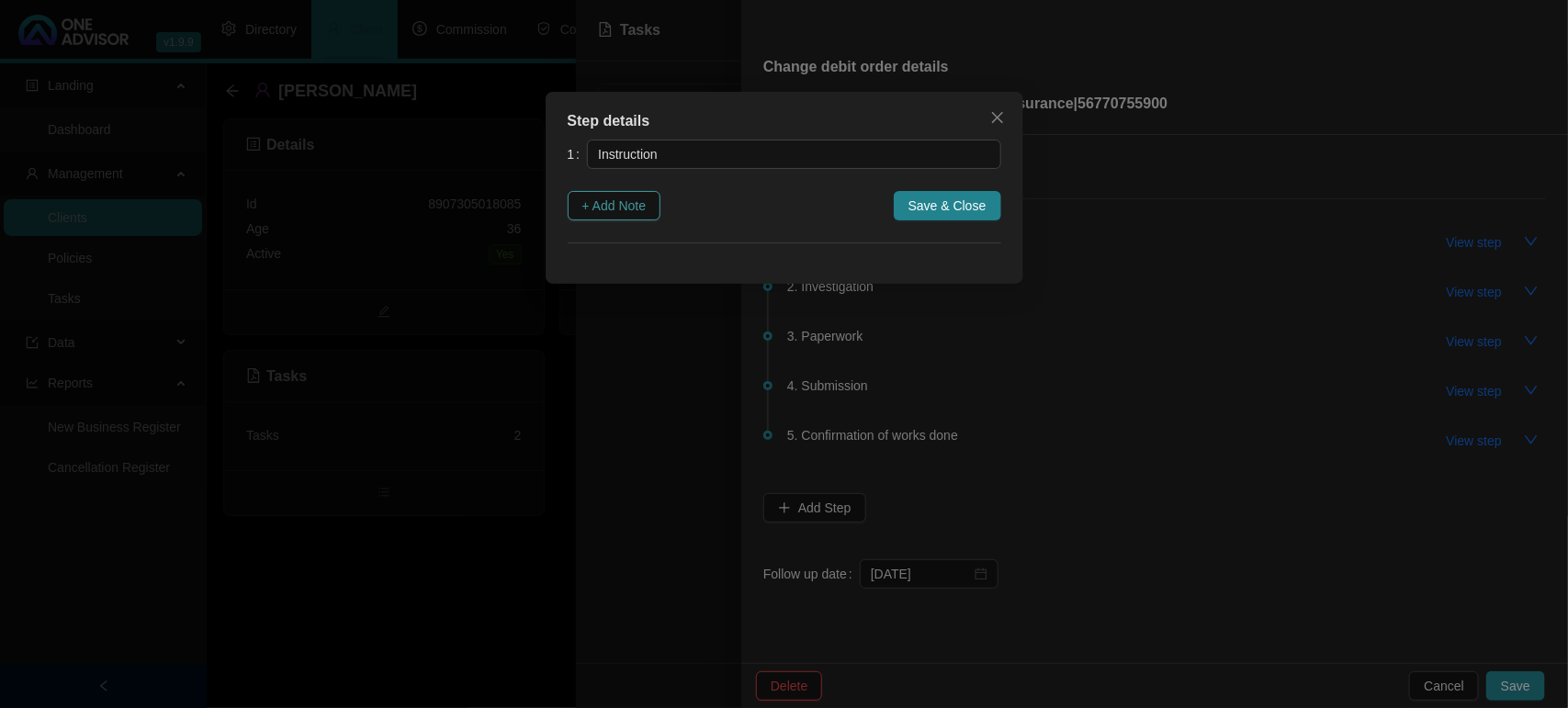
click at [586, 196] on span "+ Add Note" at bounding box center [614, 206] width 64 height 20
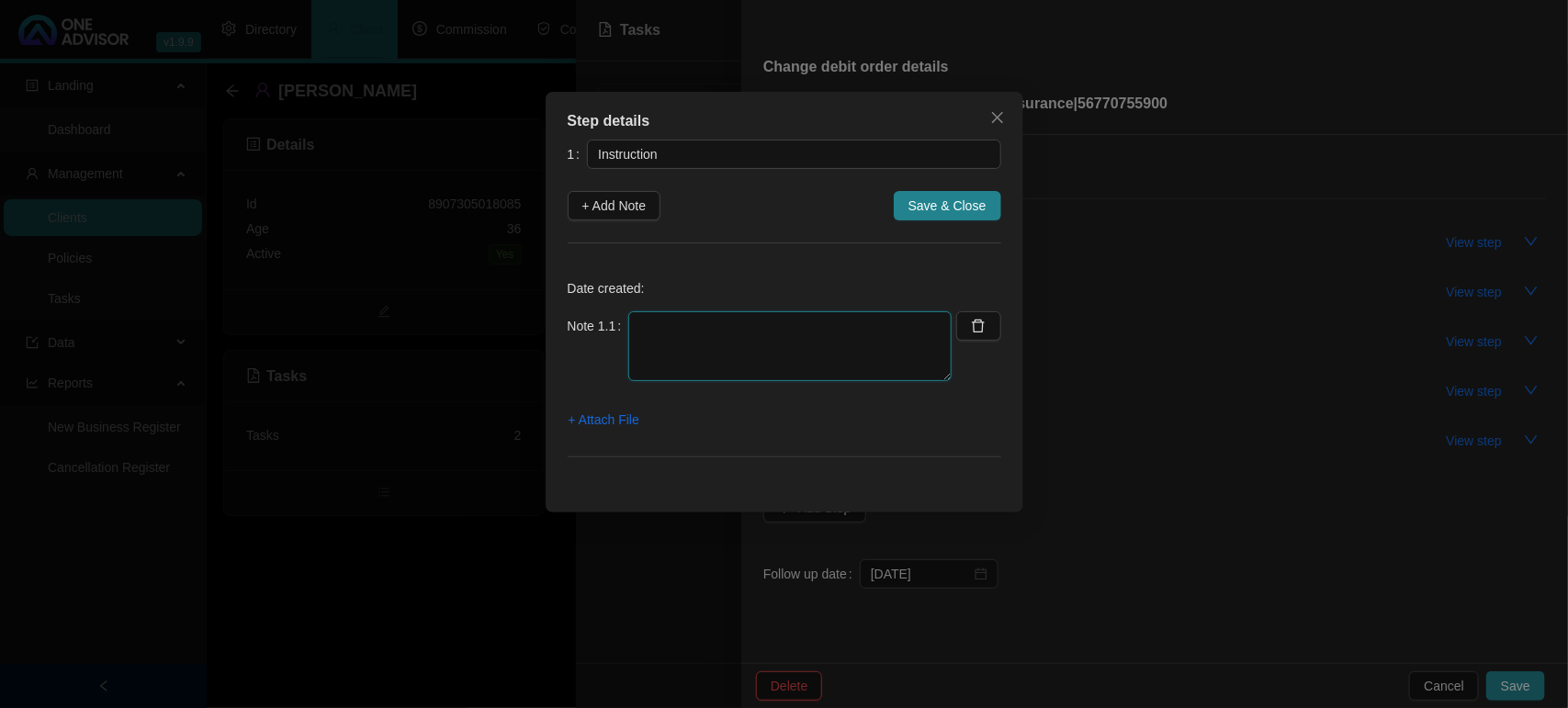
click at [769, 328] on textarea at bounding box center [790, 346] width 324 height 70
paste textarea "11/09/2025 RECEIVED WHATSAPP TO UPDATE LIFE AND INSURE DEBIT ONLY"
type textarea "11/09/2025 RECEIVED WHATSAPP TO UPDATE LIFE AND INSURE DEBIT ONLY"
click at [629, 411] on span "+ Attach File" at bounding box center [604, 419] width 71 height 20
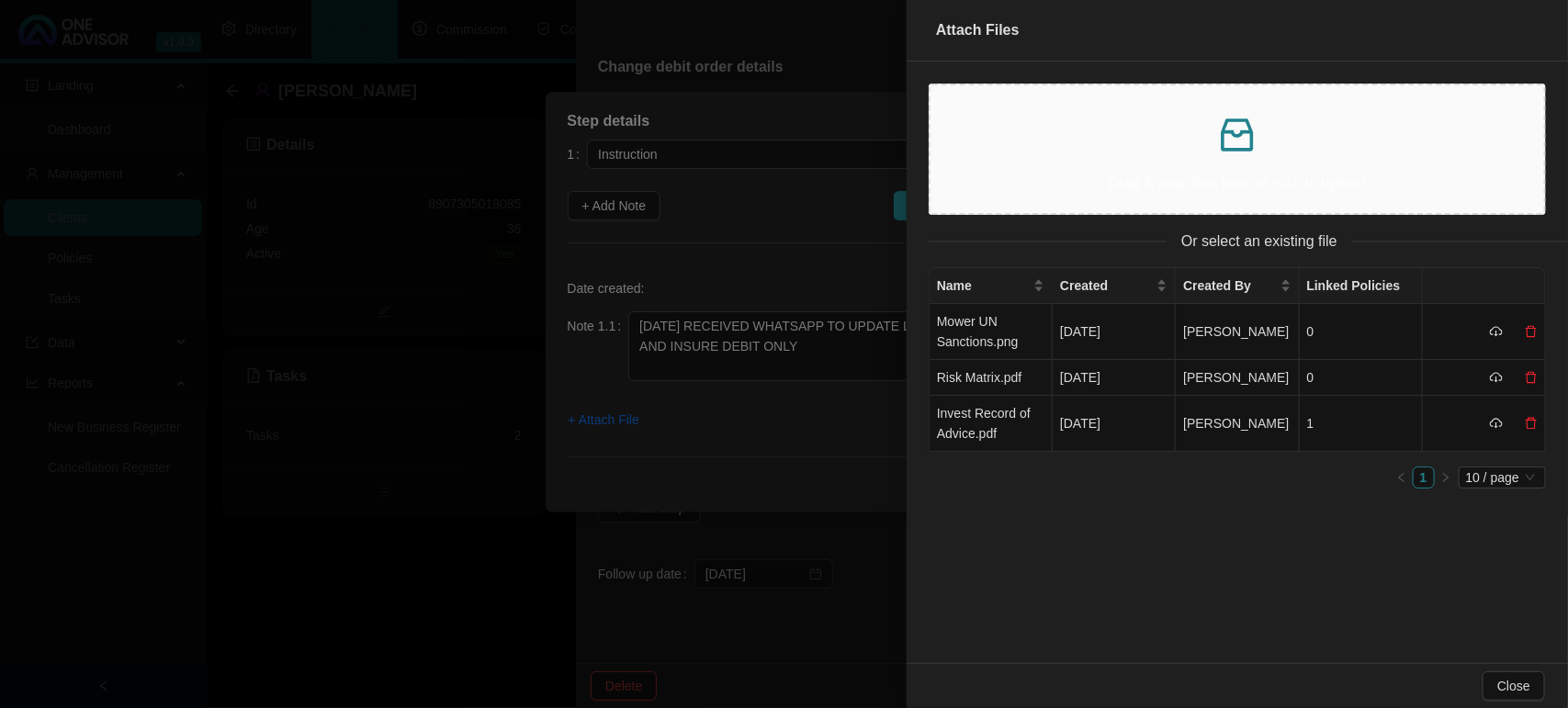
click at [1099, 157] on div "Drag & drop files here or click to upload" at bounding box center [1236, 149] width 584 height 98
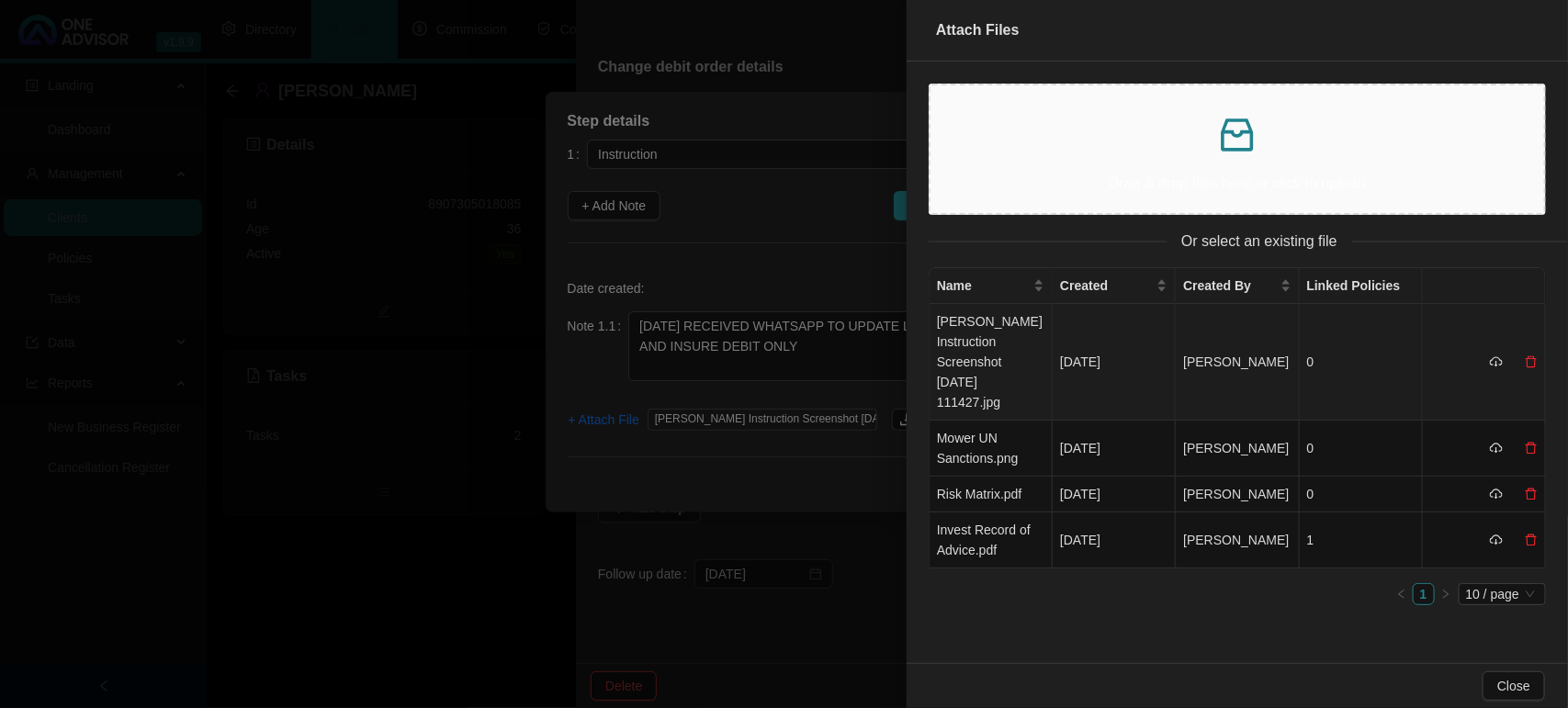
click at [986, 337] on td "Mower SJ Instruction Screenshot 2025-09-12 111427.jpg" at bounding box center [991, 363] width 123 height 117
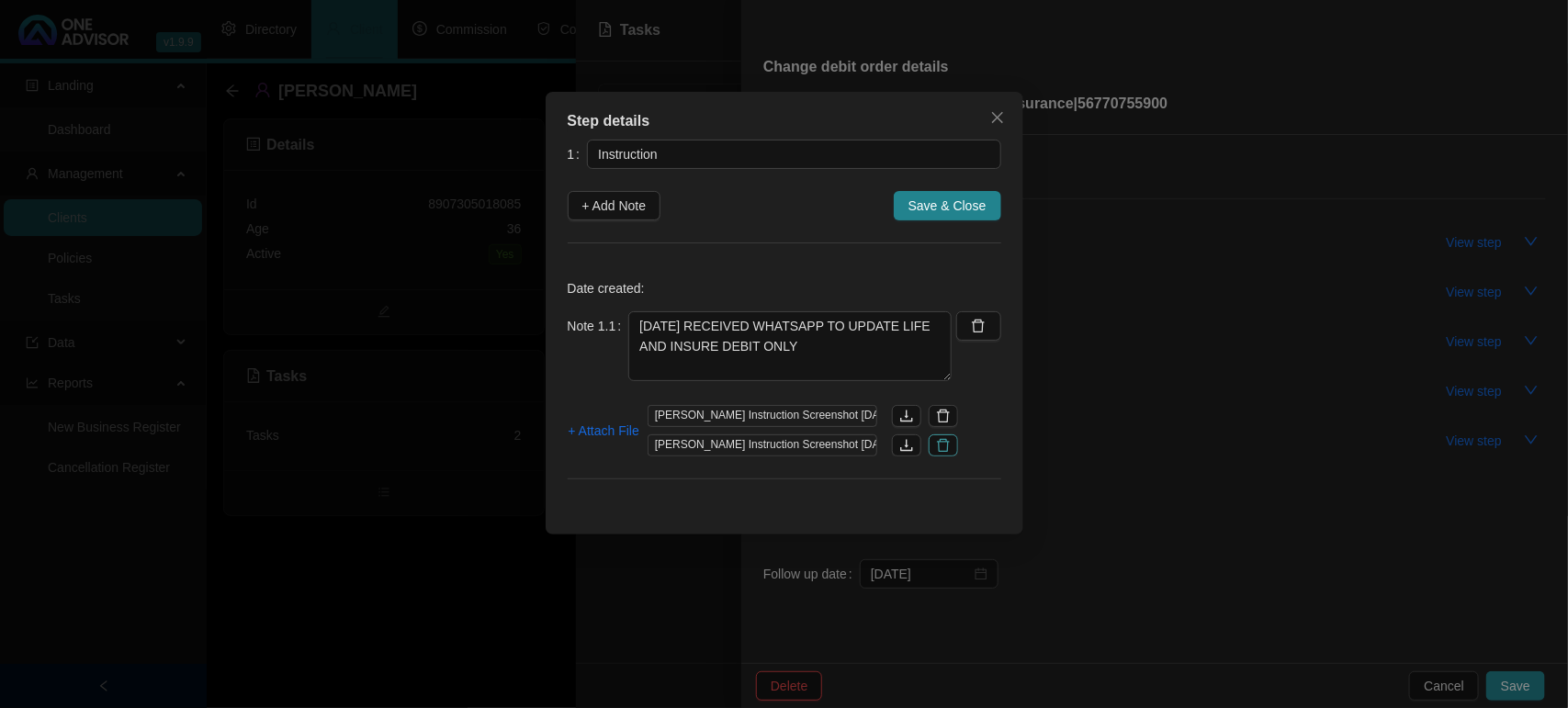
click at [942, 447] on icon "delete" at bounding box center [943, 445] width 15 height 15
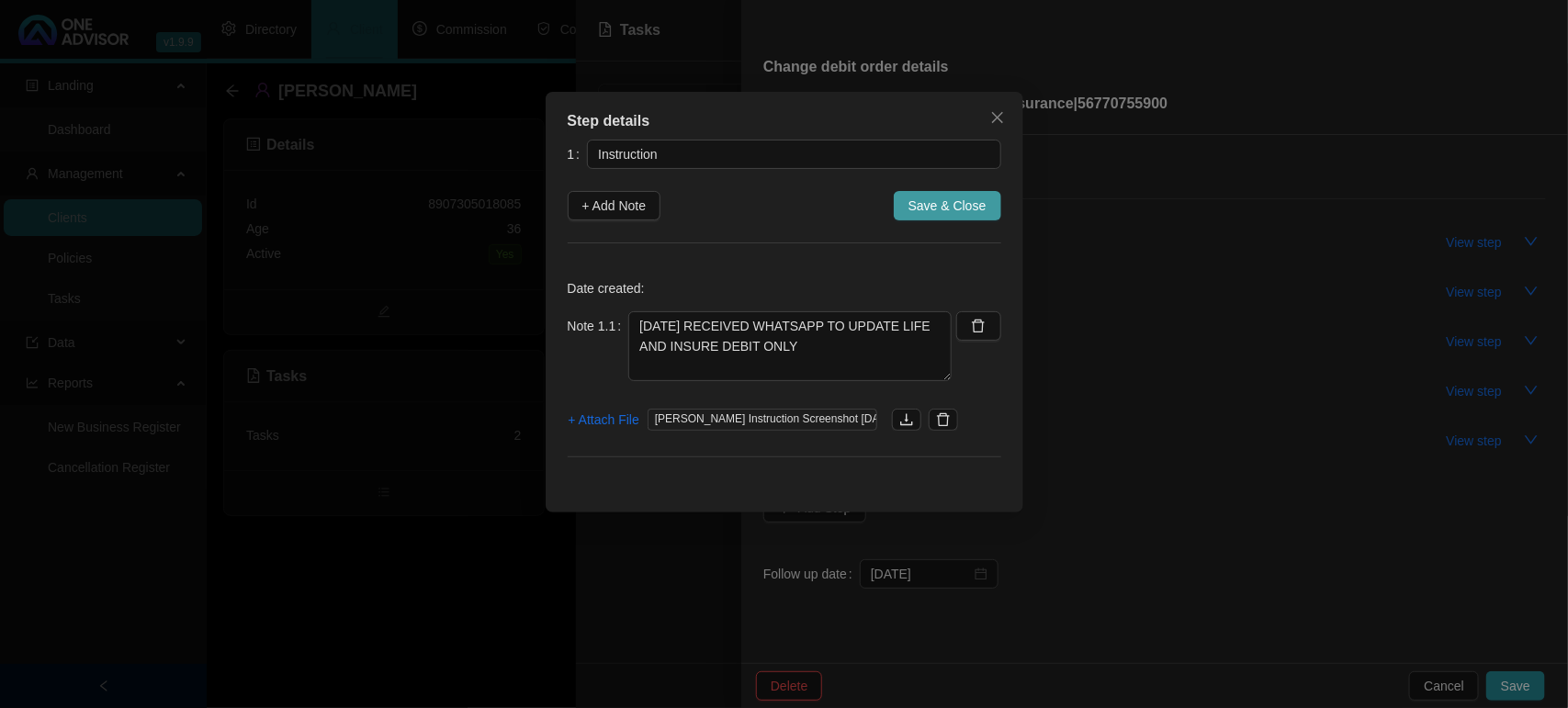
click at [933, 198] on span "Save & Close" at bounding box center [948, 206] width 78 height 20
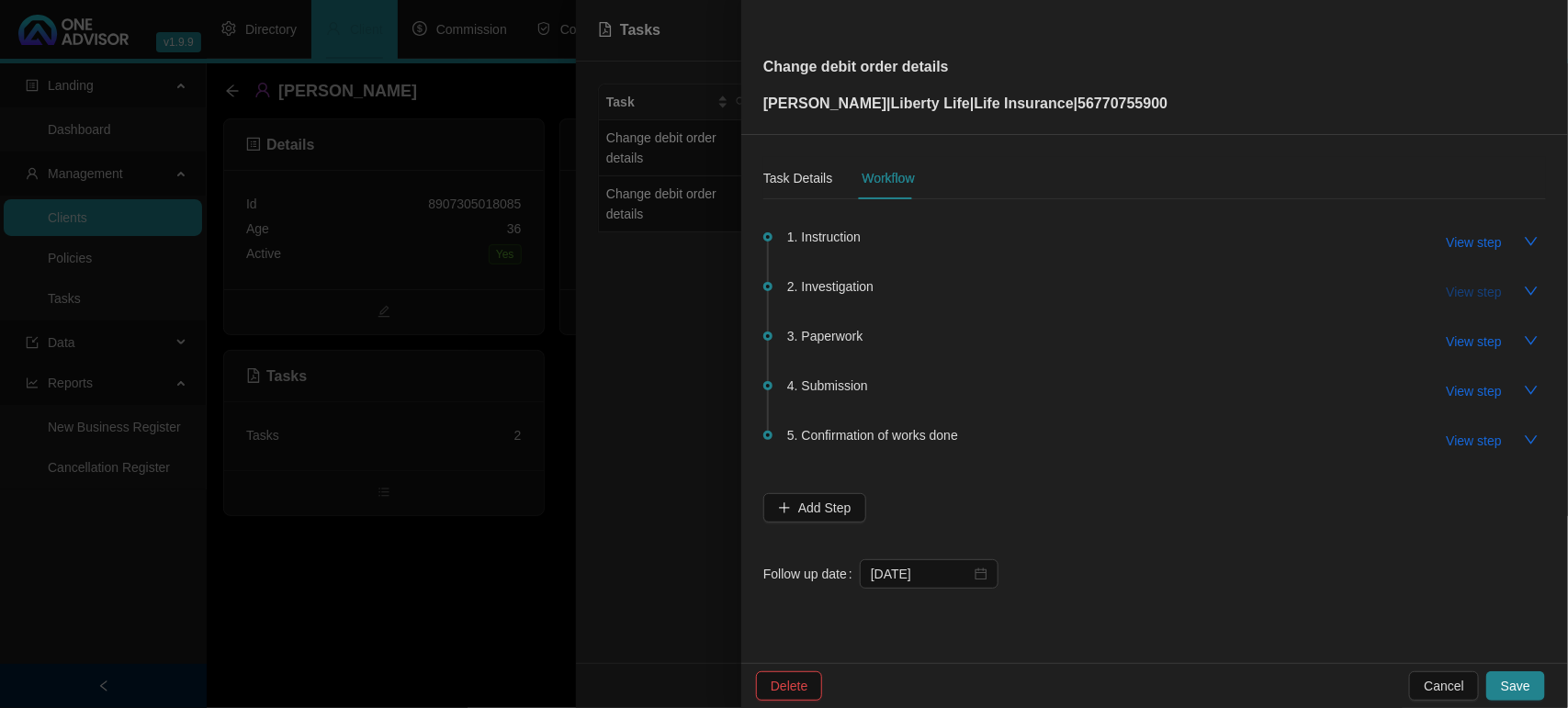
click at [1461, 299] on span "View step" at bounding box center [1474, 292] width 56 height 20
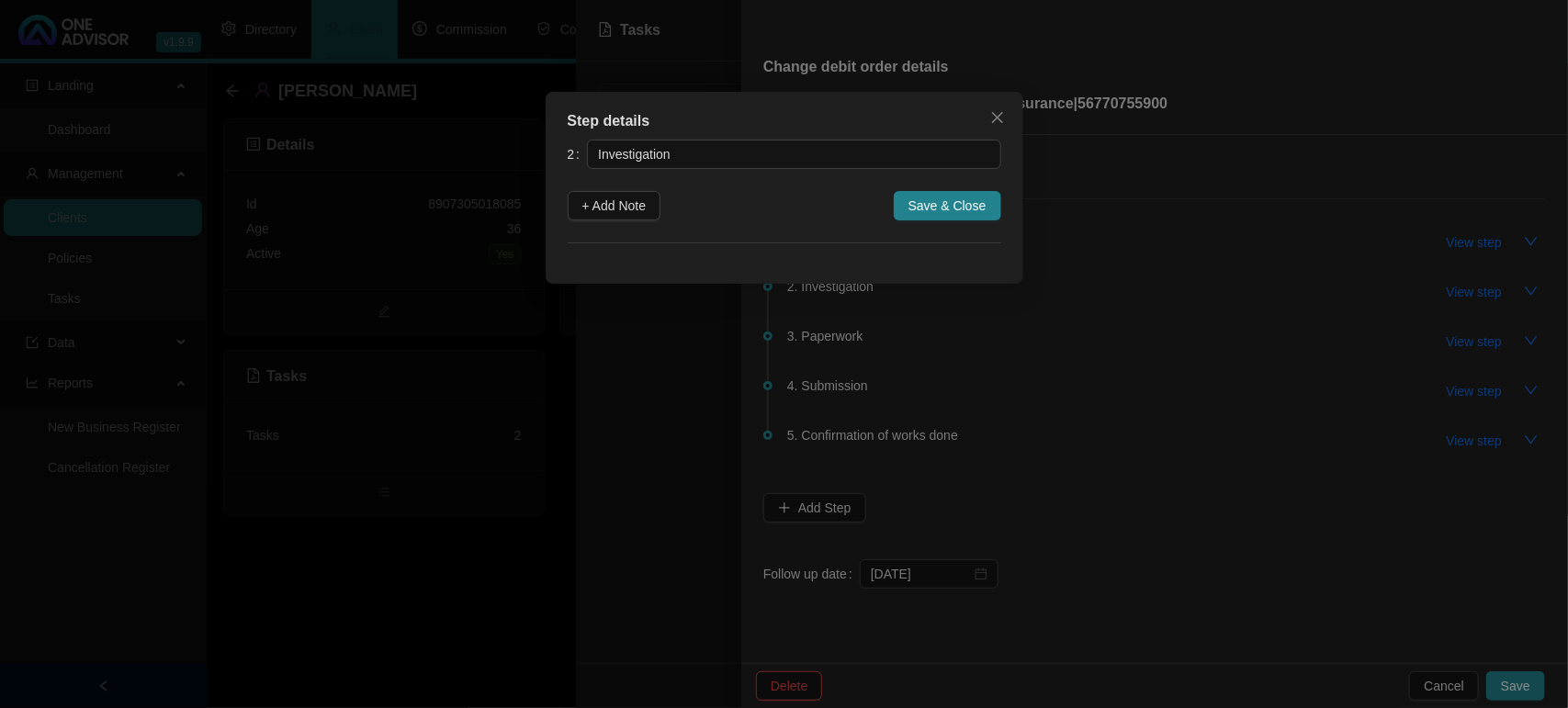
drag, startPoint x: 655, startPoint y: 200, endPoint x: 669, endPoint y: 214, distance: 19.8
click at [652, 202] on button "+ Add Note" at bounding box center [614, 206] width 94 height 29
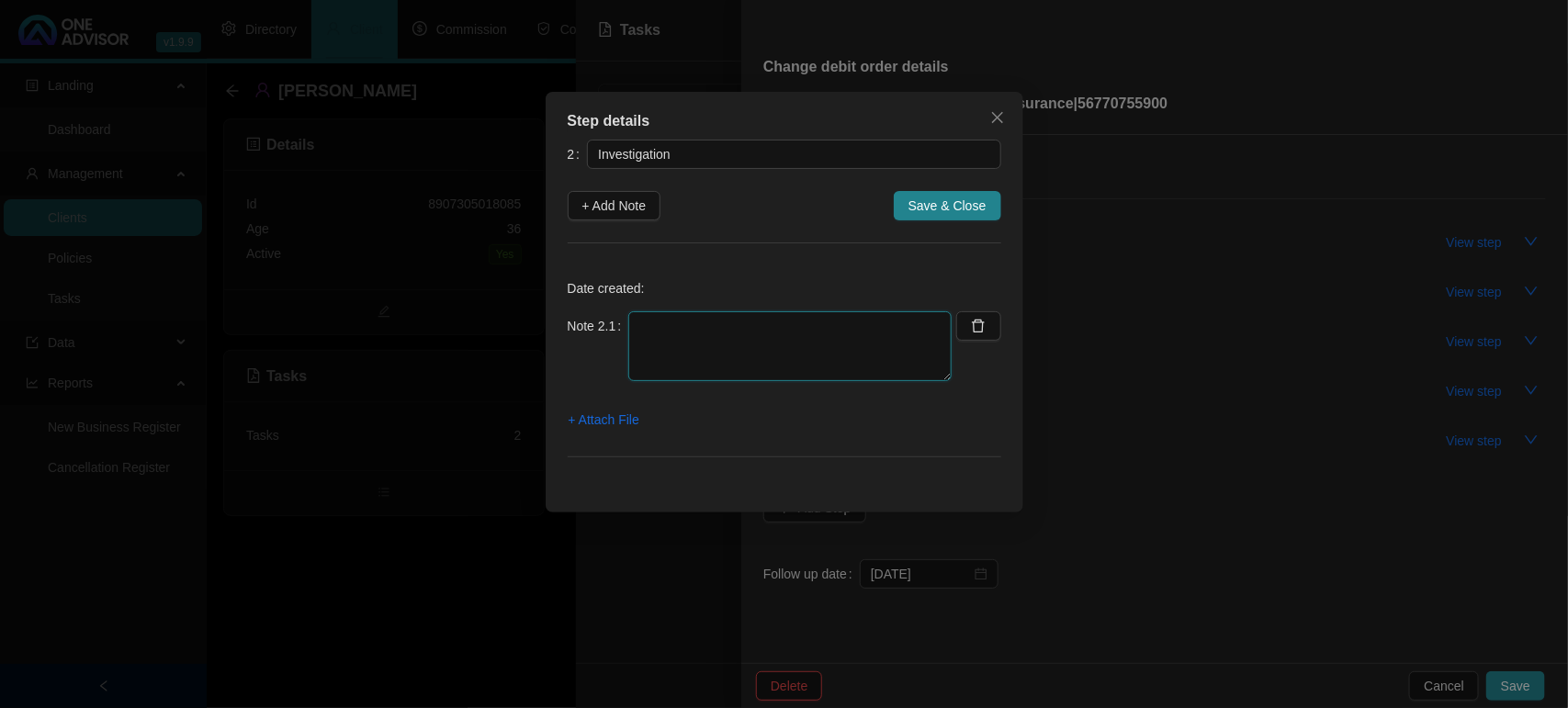
drag, startPoint x: 761, startPoint y: 345, endPoint x: 752, endPoint y: 337, distance: 12.0
click at [761, 346] on textarea at bounding box center [790, 346] width 324 height 70
type textarea "DOWNLOADED FORMS"
click at [947, 205] on span "Save & Close" at bounding box center [948, 206] width 78 height 20
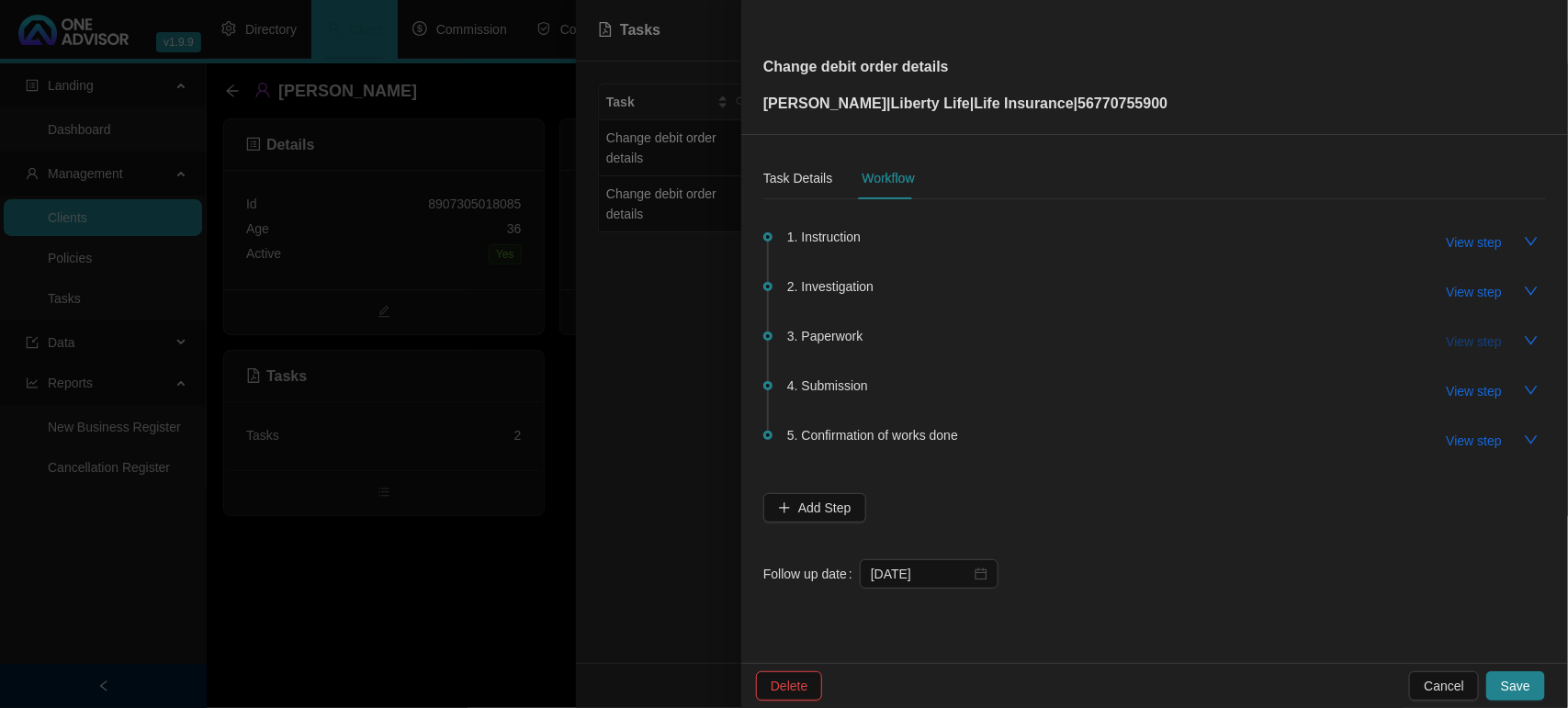
click at [1481, 340] on span "View step" at bounding box center [1474, 341] width 56 height 20
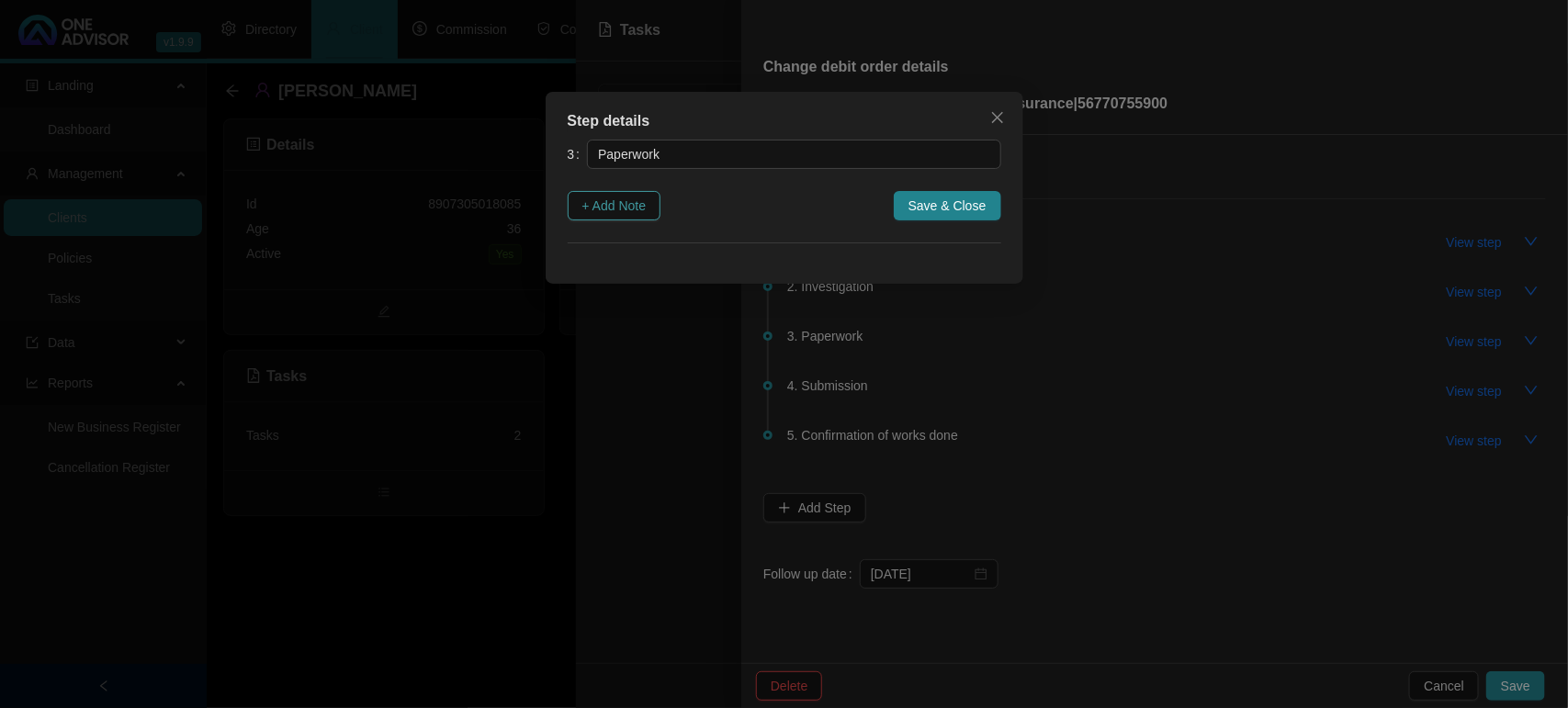
click at [636, 208] on span "+ Add Note" at bounding box center [614, 206] width 64 height 20
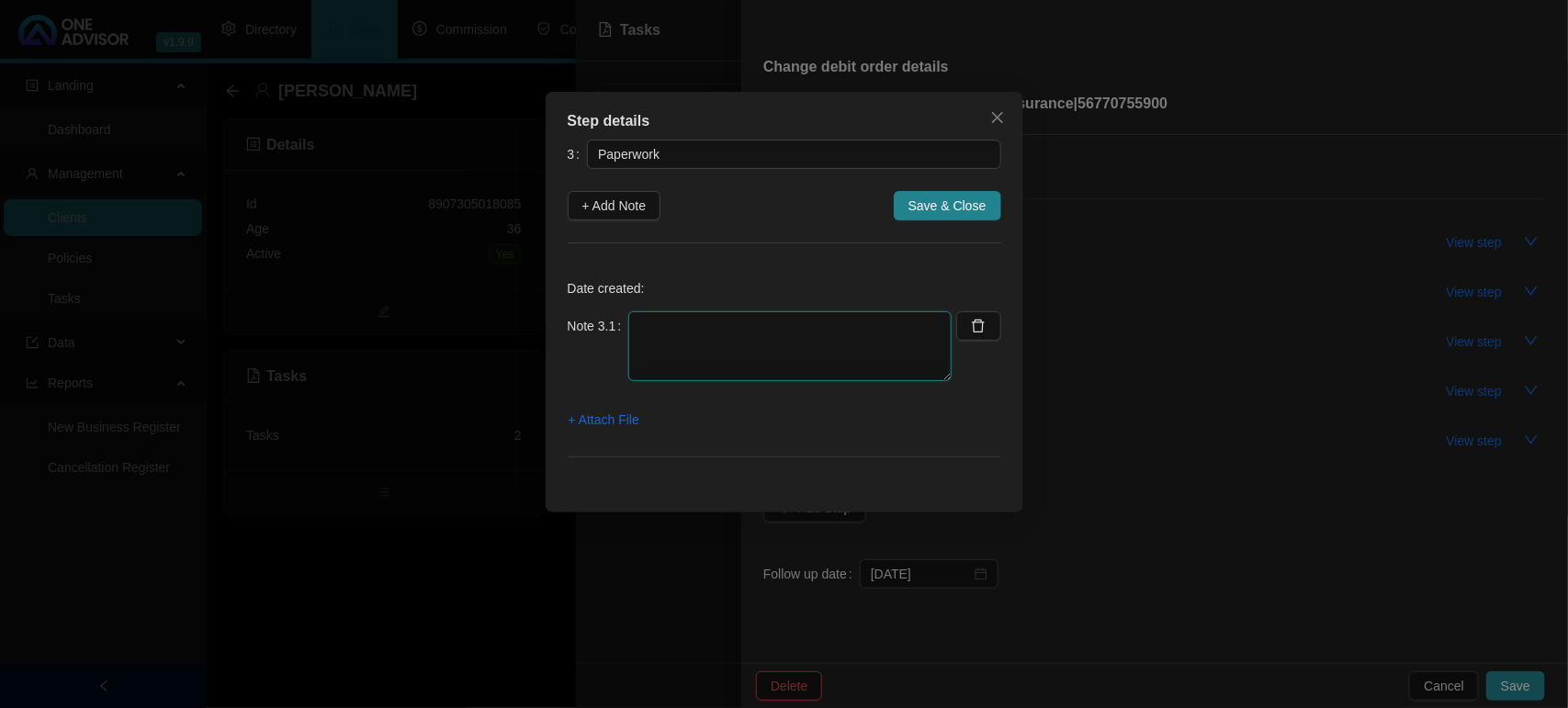
drag, startPoint x: 755, startPoint y: 345, endPoint x: 744, endPoint y: 354, distance: 14.2
click at [753, 346] on textarea at bounding box center [790, 346] width 324 height 70
type textarea "12/09/2025 EMAILED FORMS TO CLEINT"
click at [591, 416] on span "+ Attach File" at bounding box center [604, 419] width 71 height 20
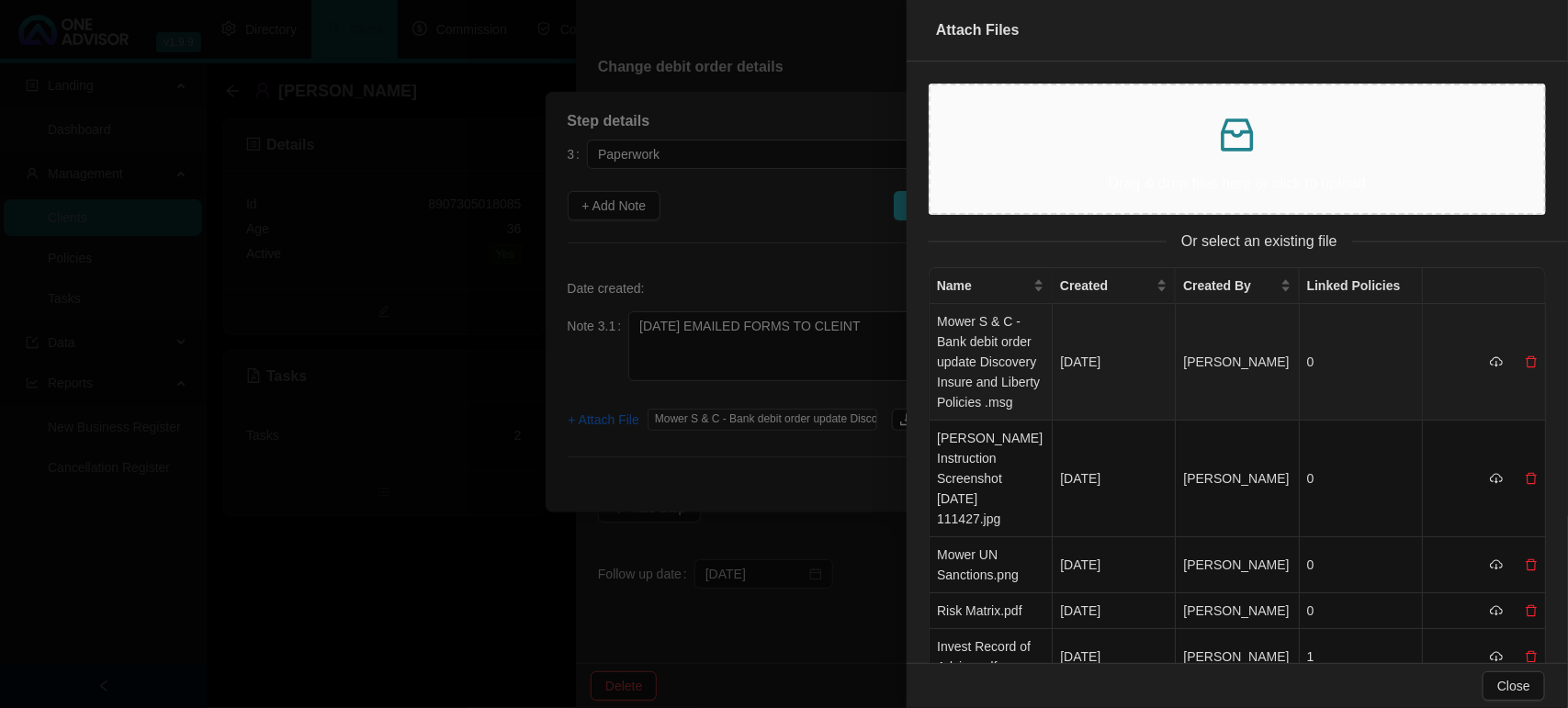
click at [966, 379] on td "Mower S & C - Bank debit order update Discovery Insure and Liberty Policies .msg" at bounding box center [991, 363] width 123 height 117
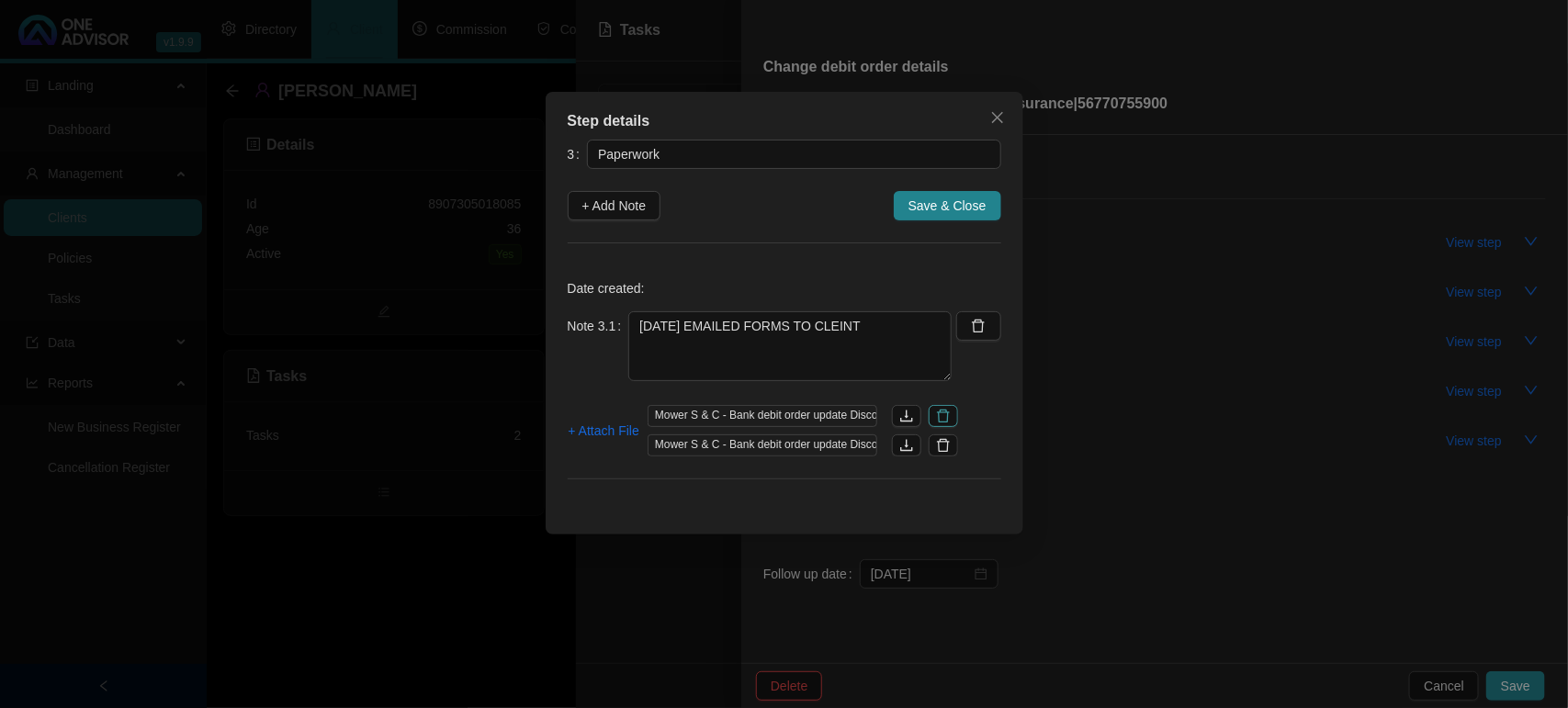
click at [958, 420] on button "button" at bounding box center [943, 415] width 29 height 22
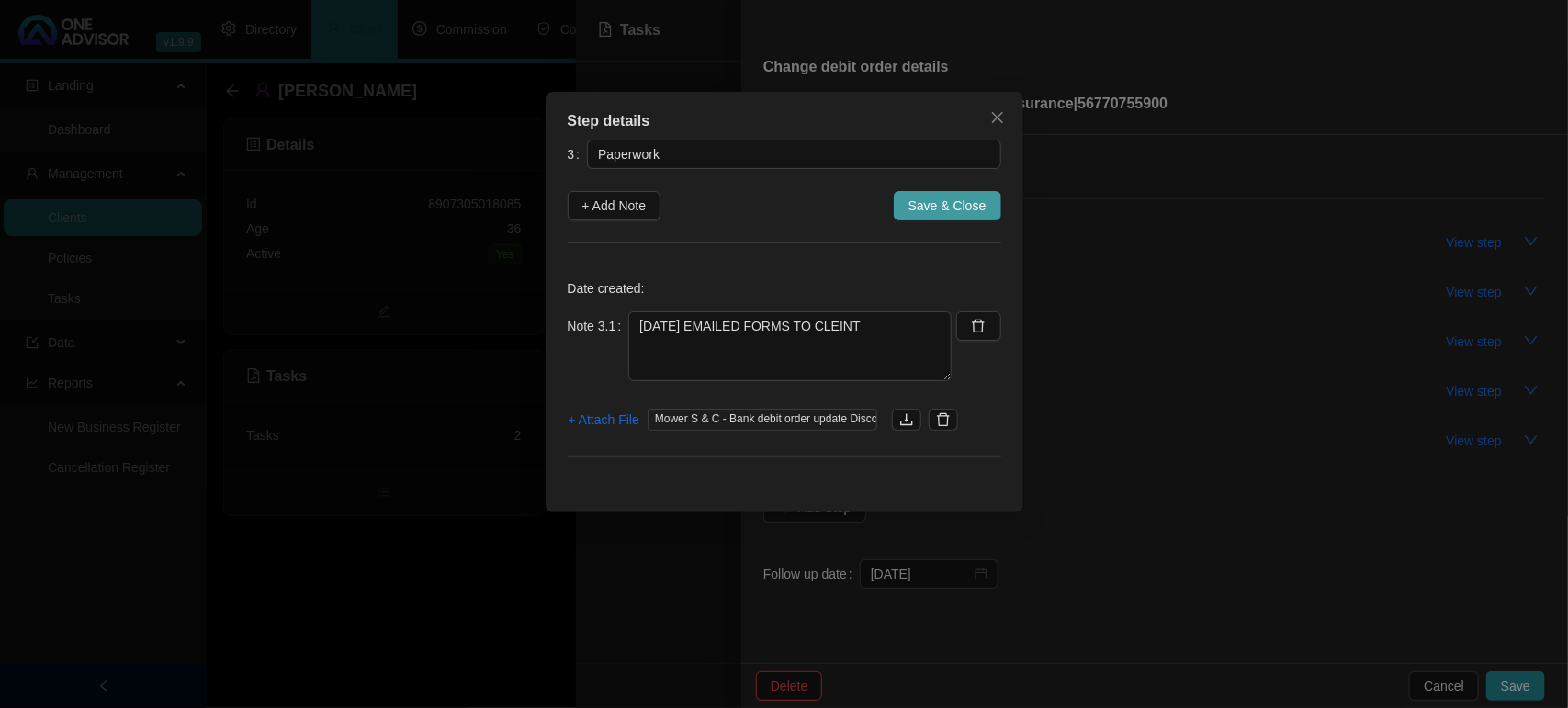
click at [957, 199] on span "Save & Close" at bounding box center [948, 206] width 78 height 20
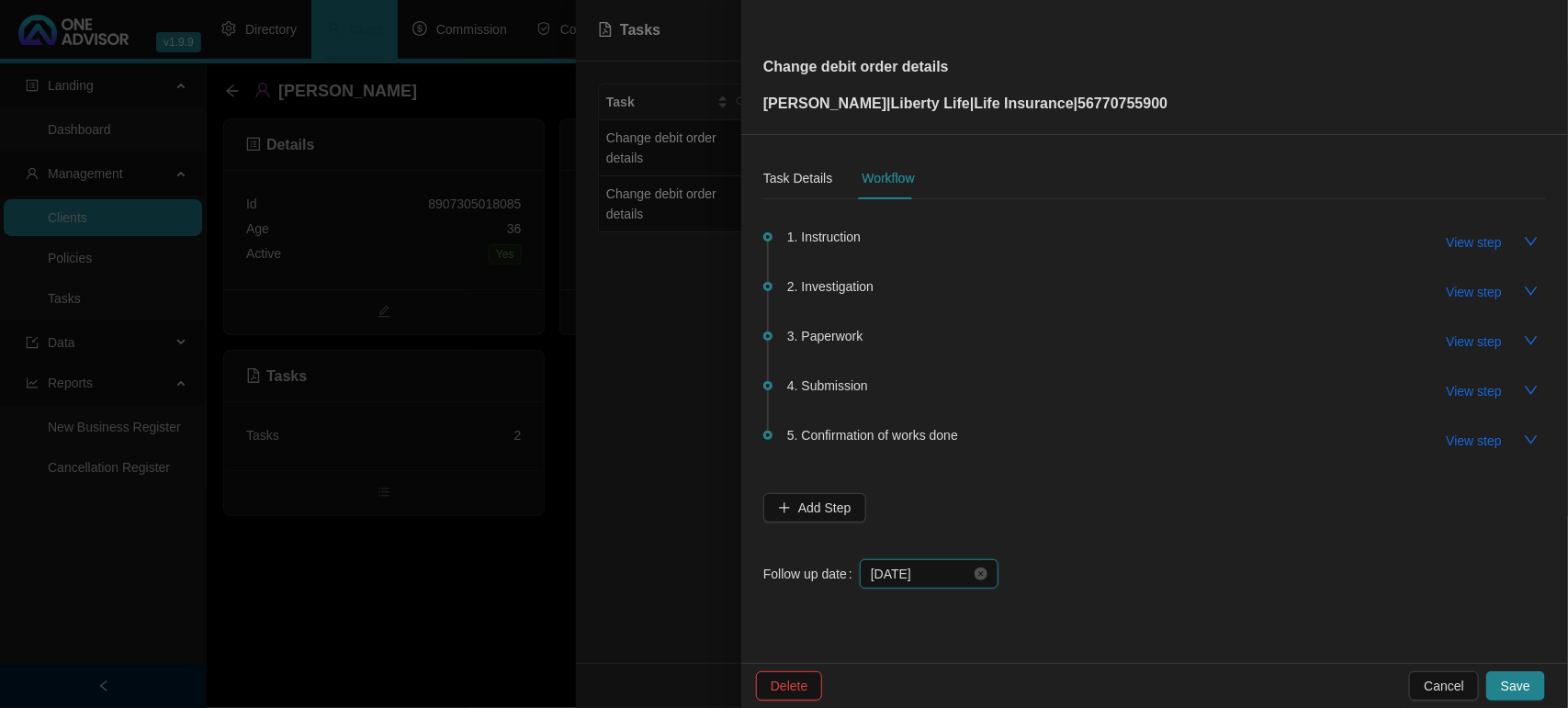
click at [917, 568] on input "2025-09-12" at bounding box center [921, 573] width 100 height 20
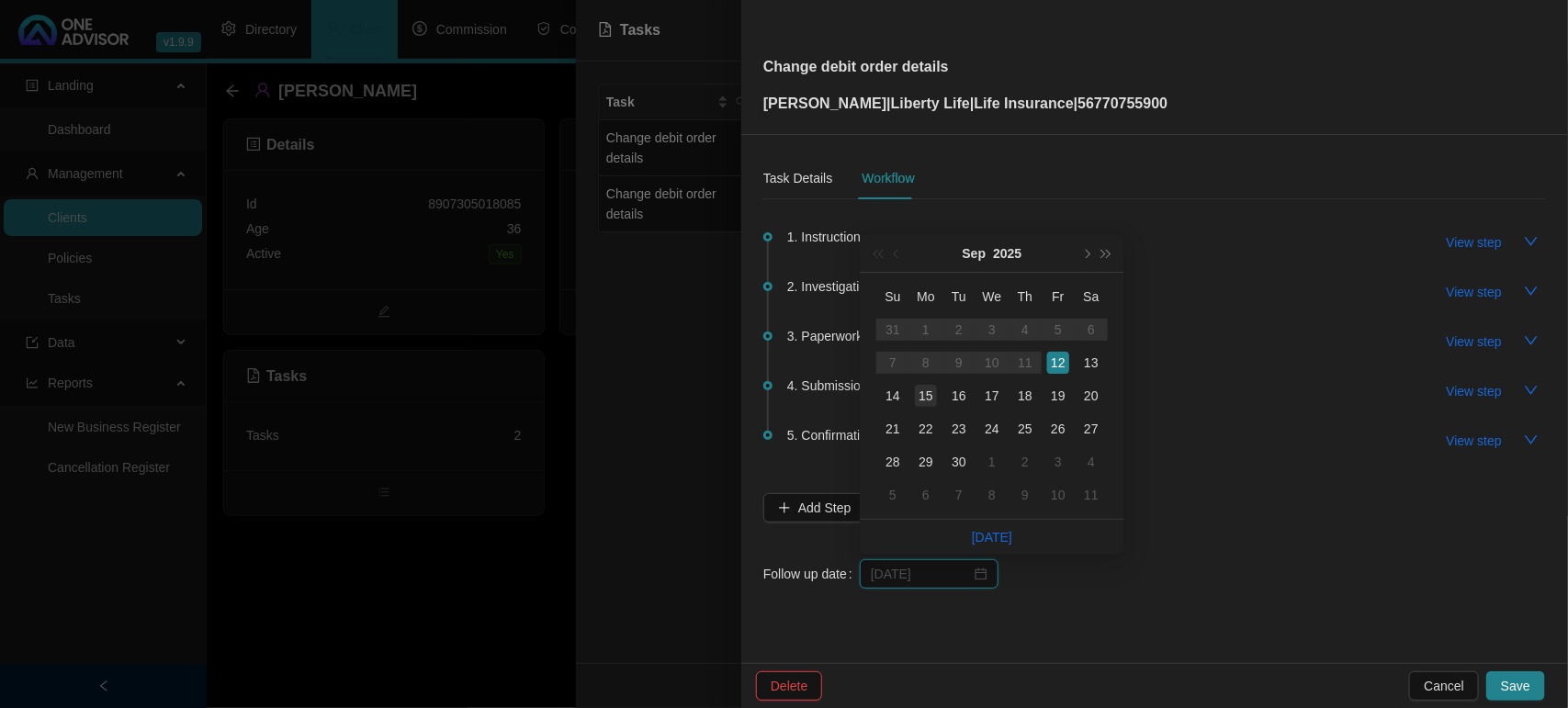
type input "2025-09-15"
click at [926, 398] on div "15" at bounding box center [925, 396] width 22 height 22
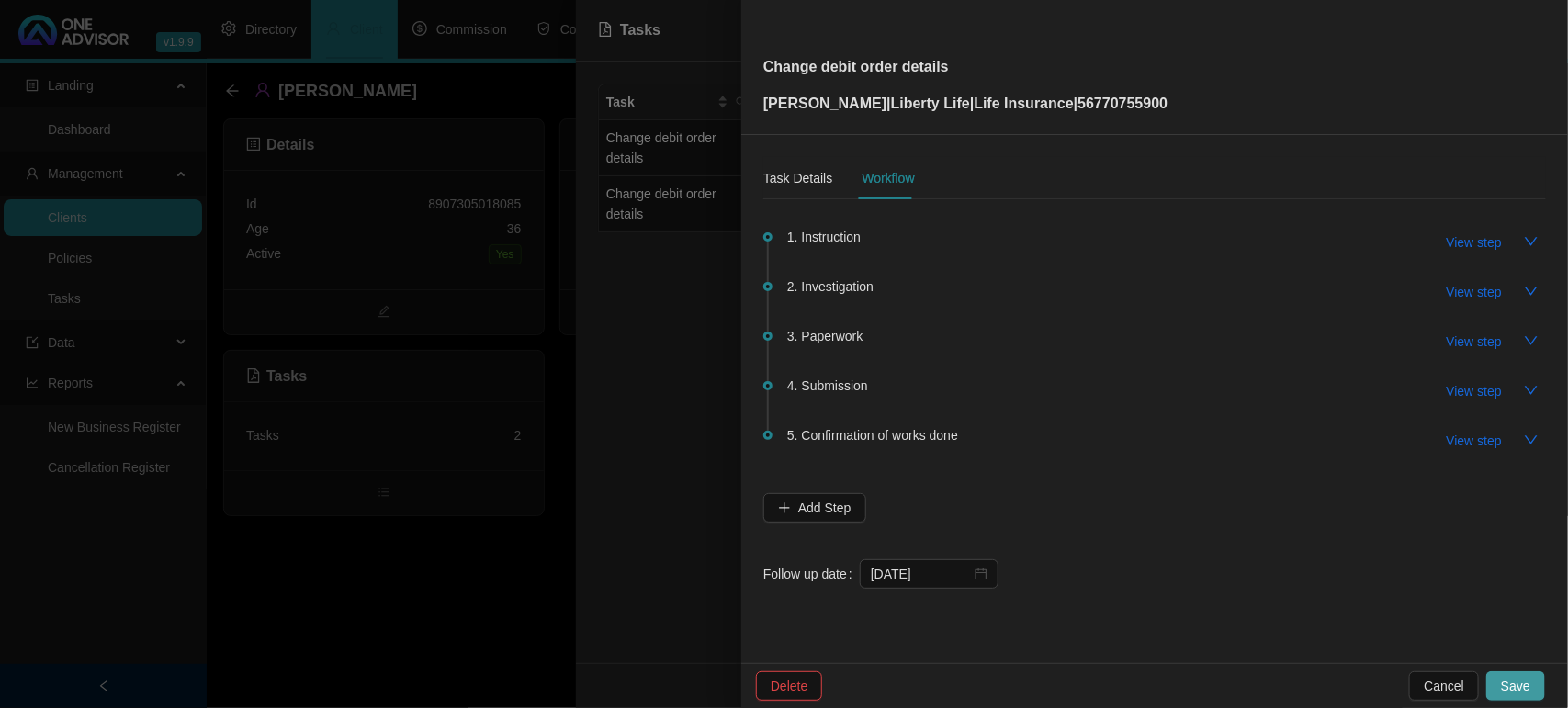
click at [1528, 690] on span "Save" at bounding box center [1515, 686] width 29 height 20
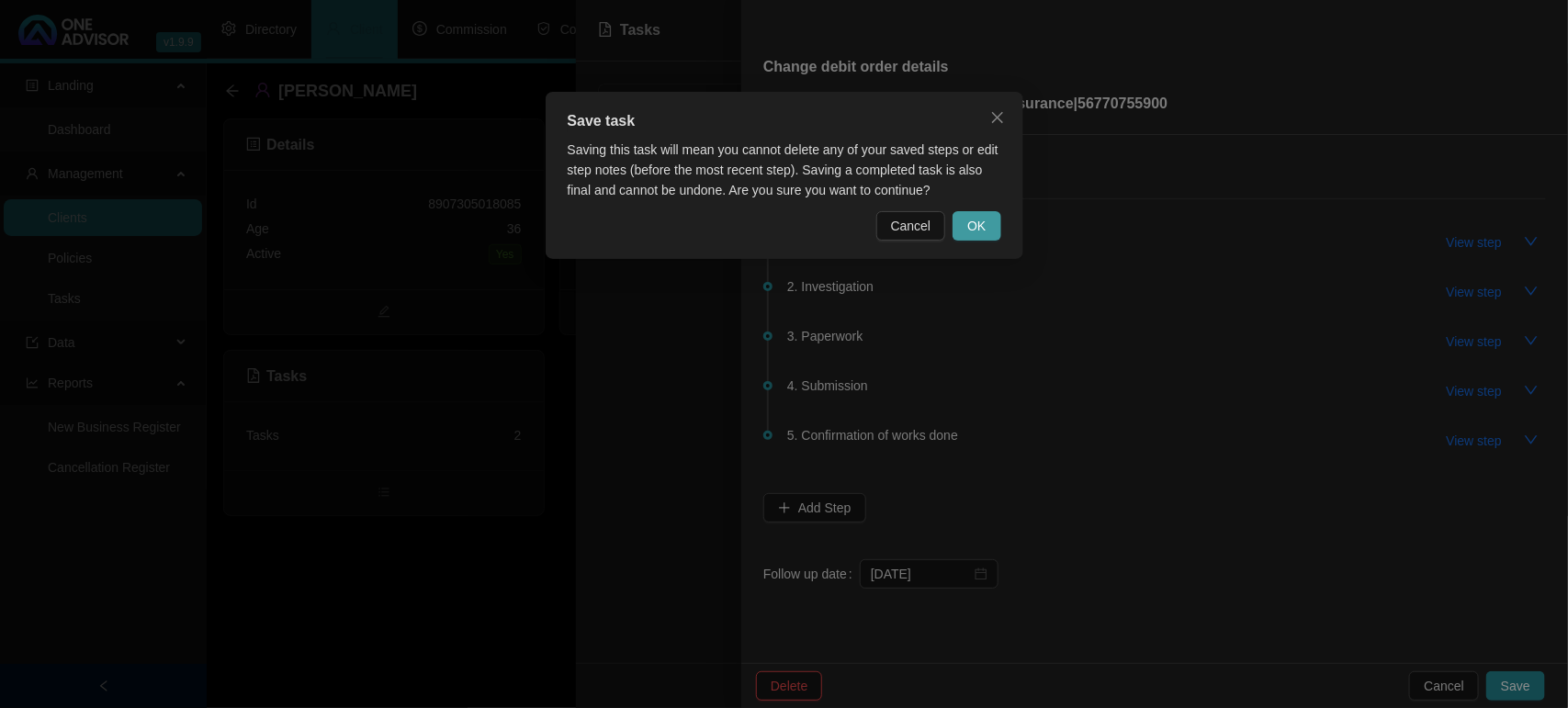
click at [992, 214] on button "OK" at bounding box center [976, 226] width 48 height 29
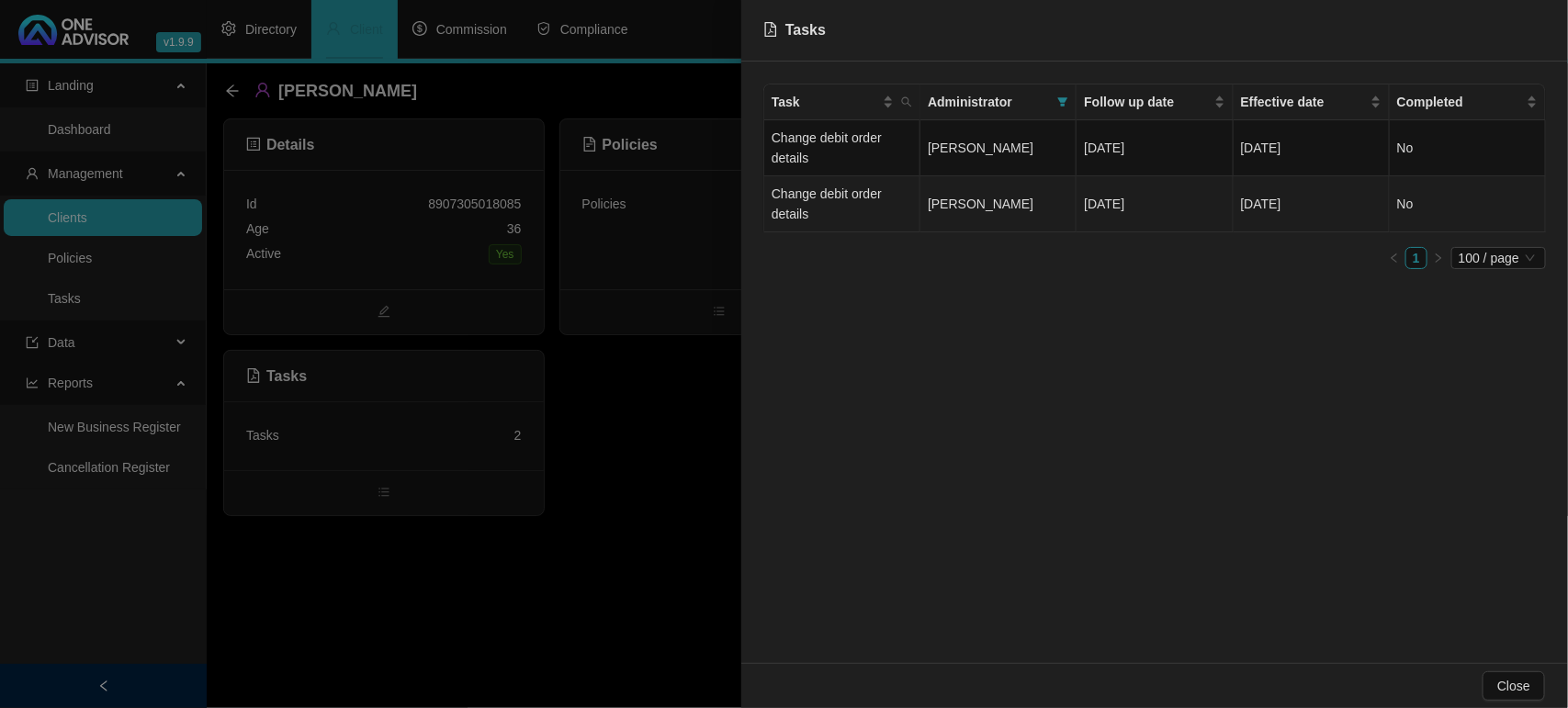
click at [841, 212] on td "Change debit order details" at bounding box center [843, 204] width 156 height 56
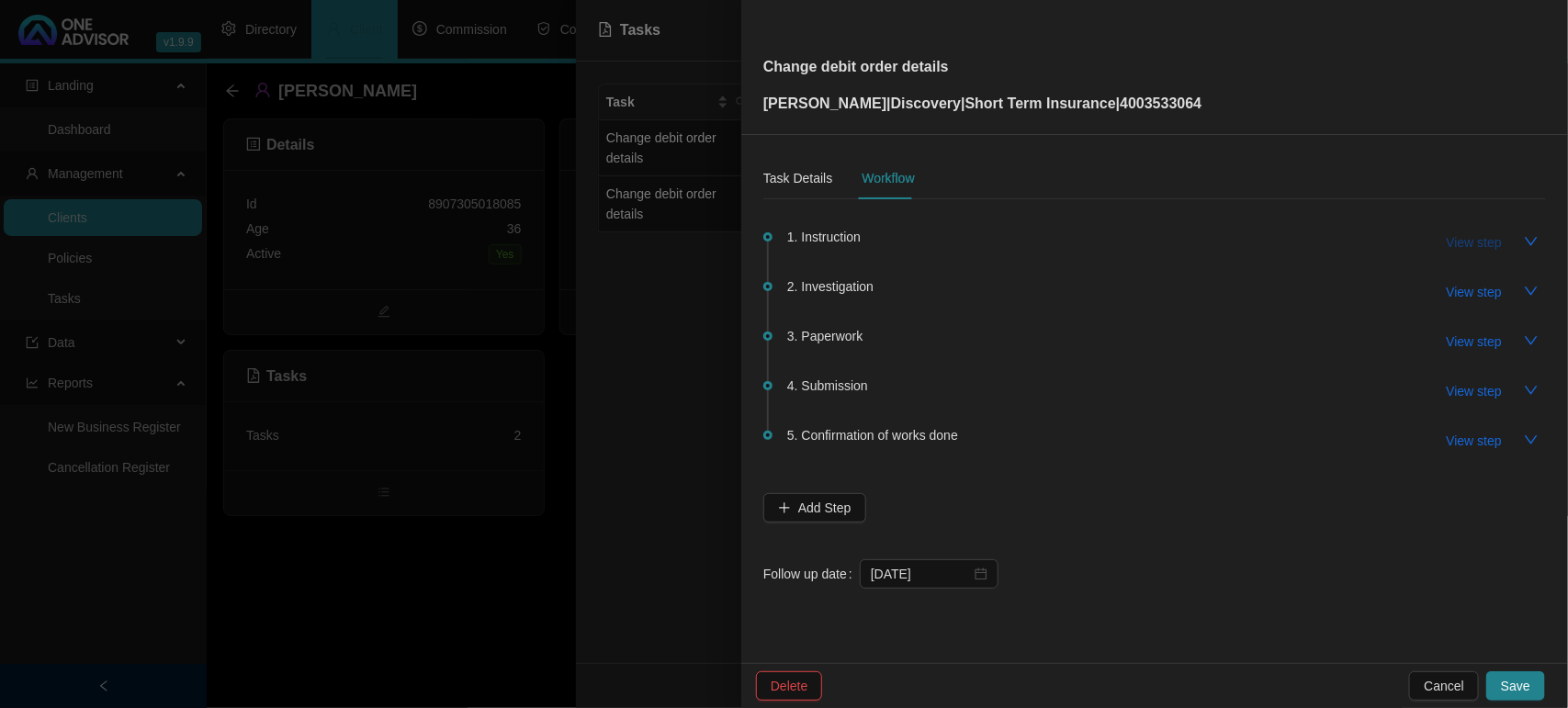
click at [1472, 244] on span "View step" at bounding box center [1474, 242] width 56 height 20
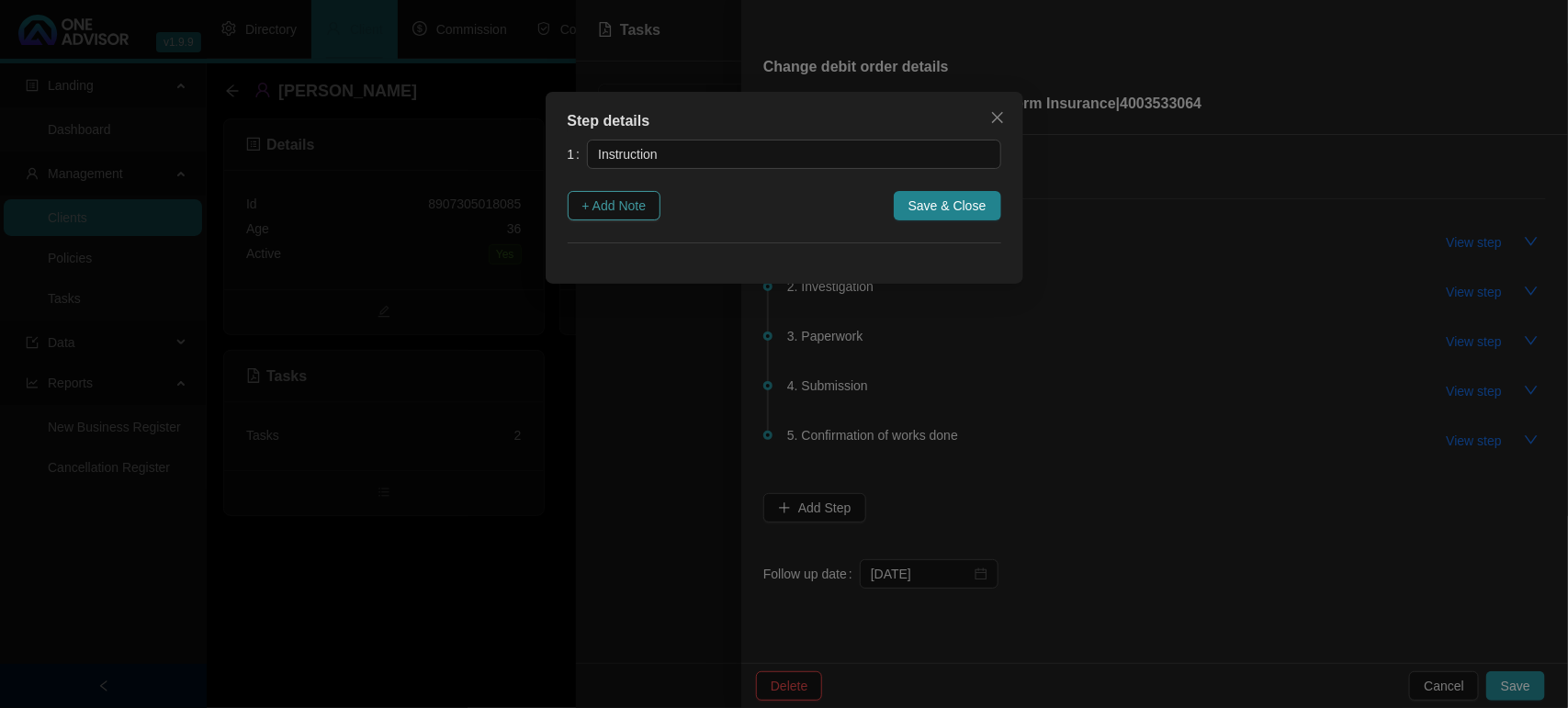
click at [634, 204] on span "+ Add Note" at bounding box center [614, 206] width 64 height 20
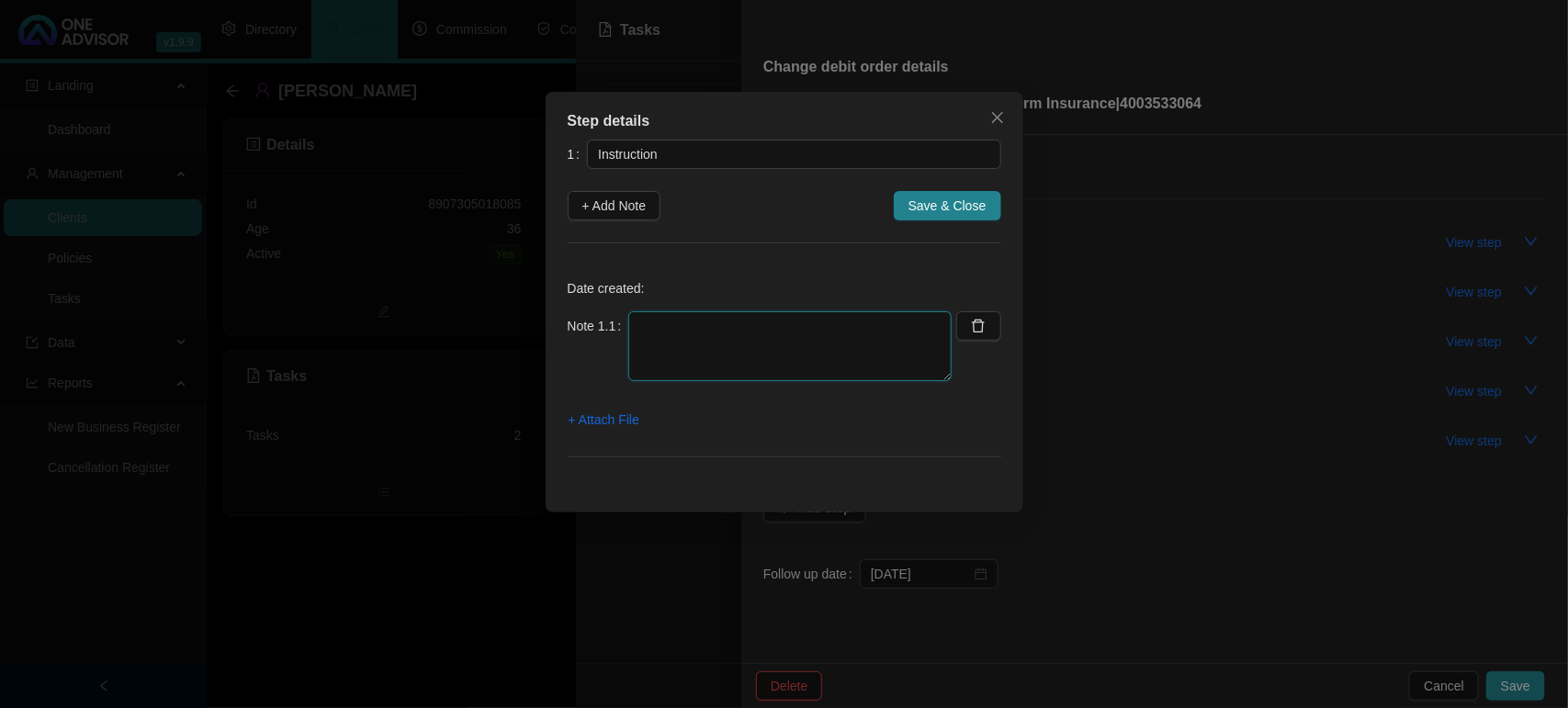
click at [783, 342] on textarea at bounding box center [790, 346] width 324 height 70
paste textarea "11/09/2025 RECEIVED WHATSAPP TO UPDATE LIFE AND INSURE DEBIT ONLY"
type textarea "11/09/2025 RECEIVED WHATSAPP TO UPDATE LIFE AND INSURE DEBIT ONLY"
click at [616, 420] on span "+ Attach File" at bounding box center [604, 419] width 71 height 20
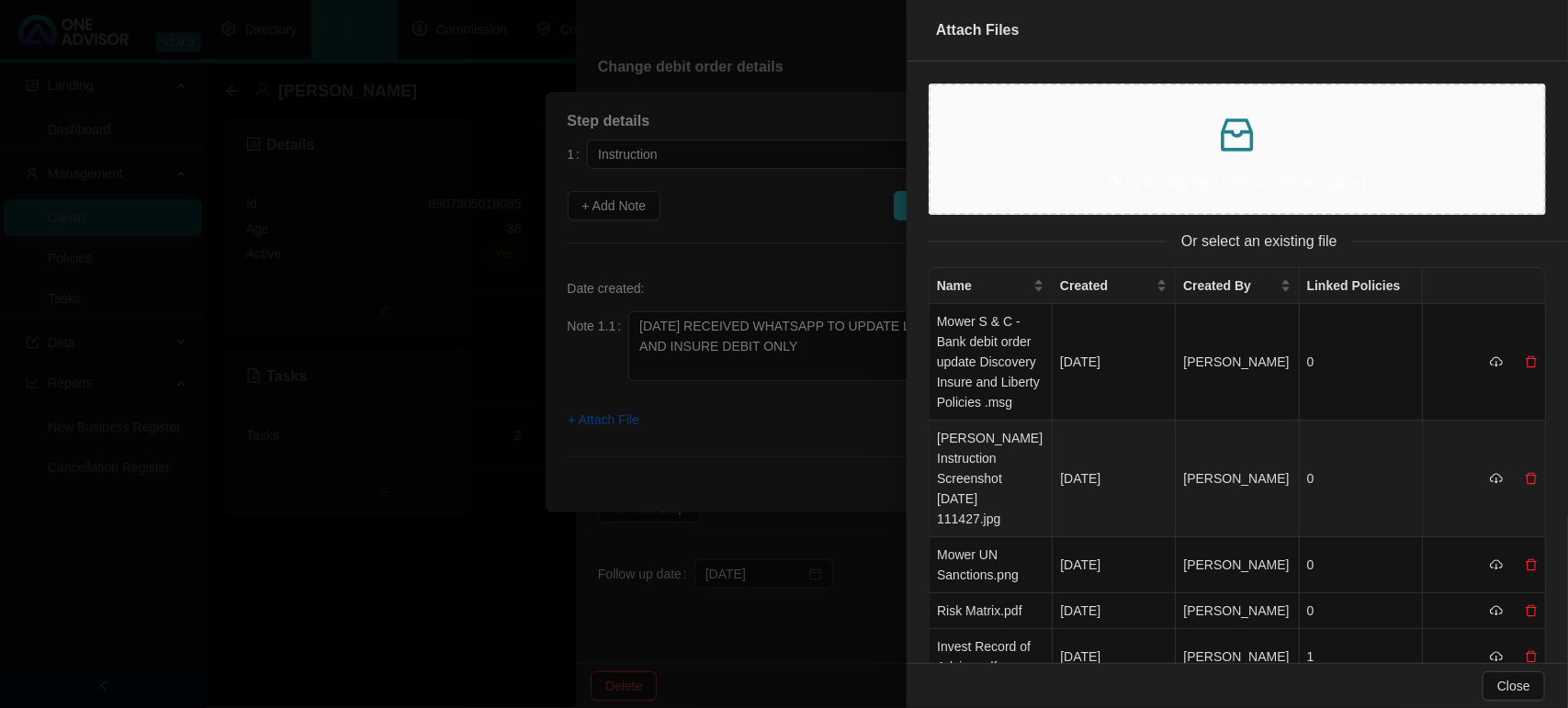
click at [958, 451] on td "Mower SJ Instruction Screenshot 2025-09-12 111427.jpg" at bounding box center [991, 479] width 123 height 117
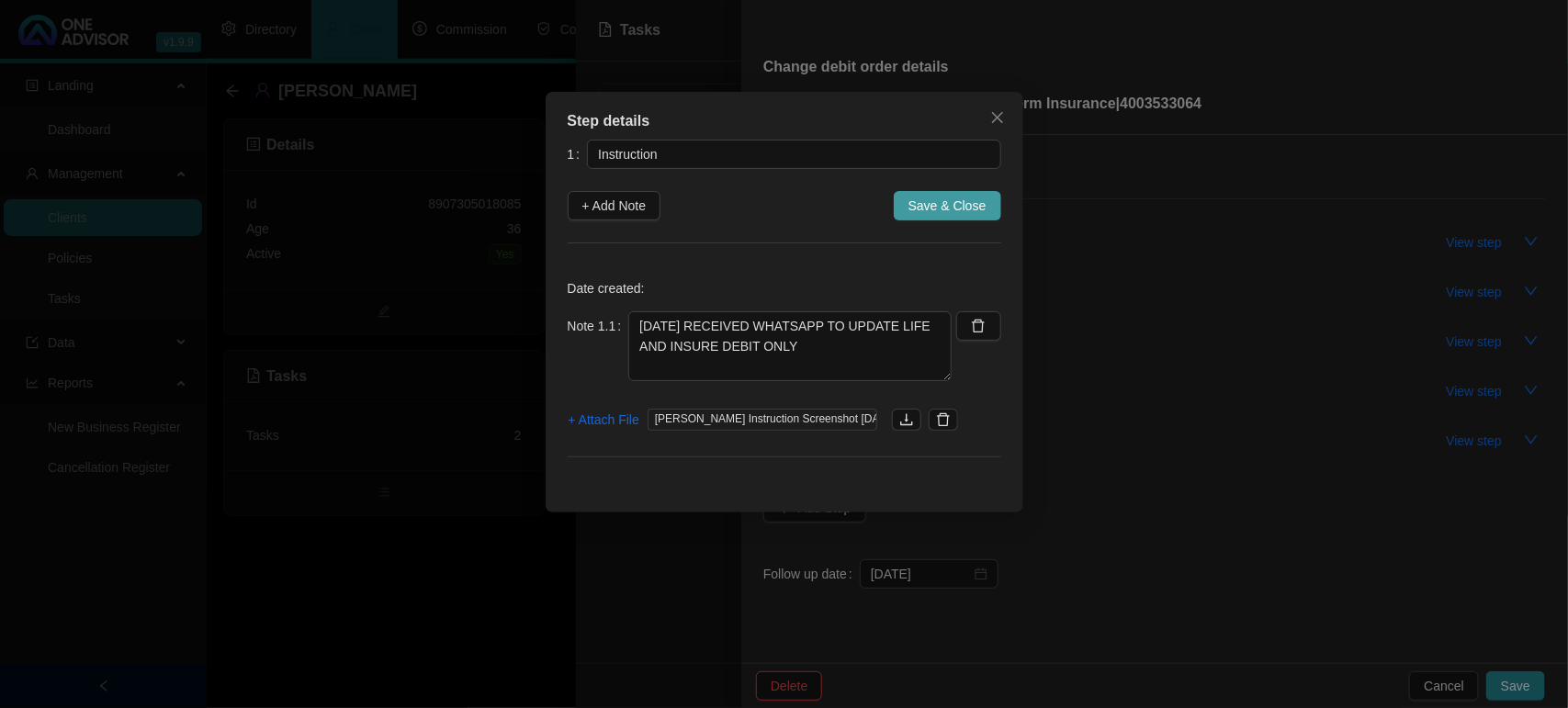
click at [974, 202] on span "Save & Close" at bounding box center [948, 206] width 78 height 20
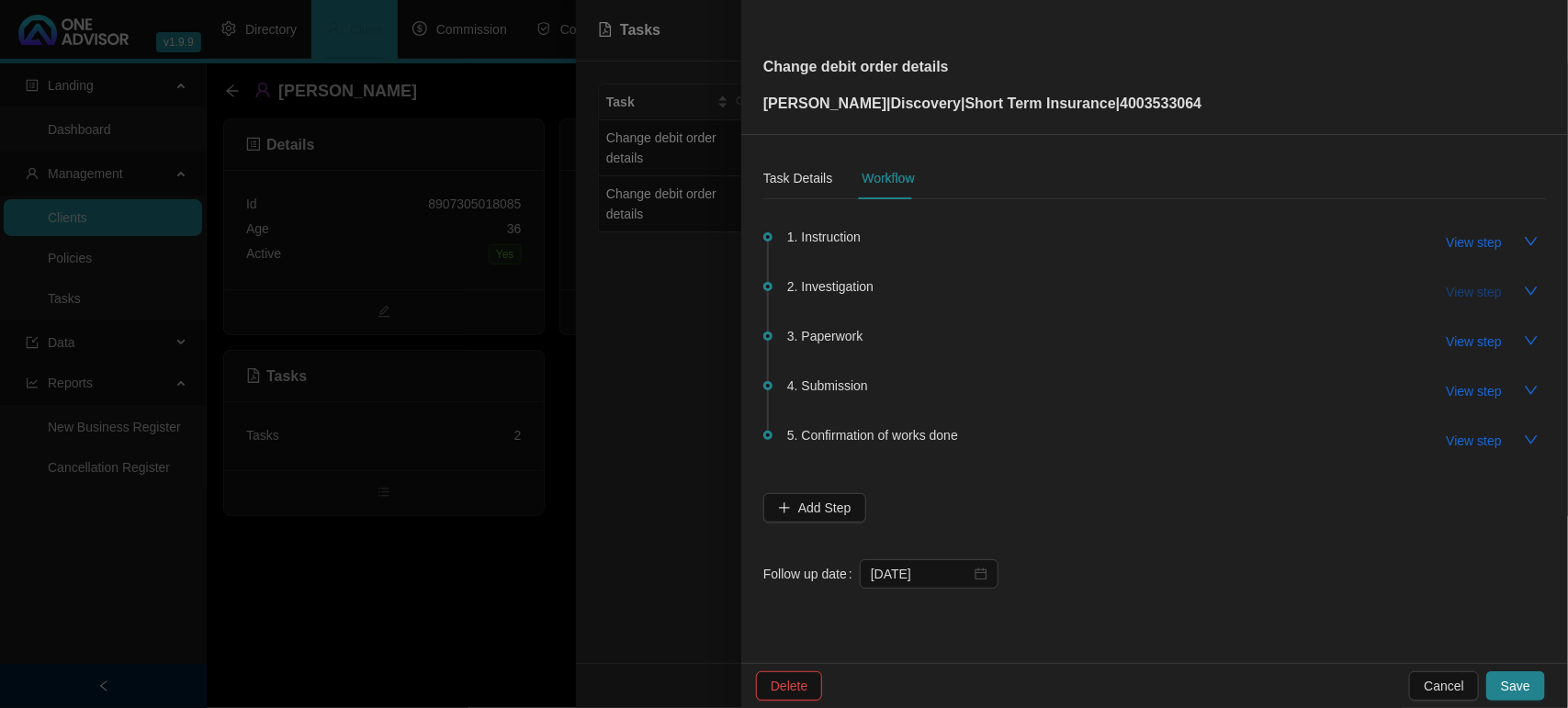
click at [1480, 288] on span "View step" at bounding box center [1474, 292] width 56 height 20
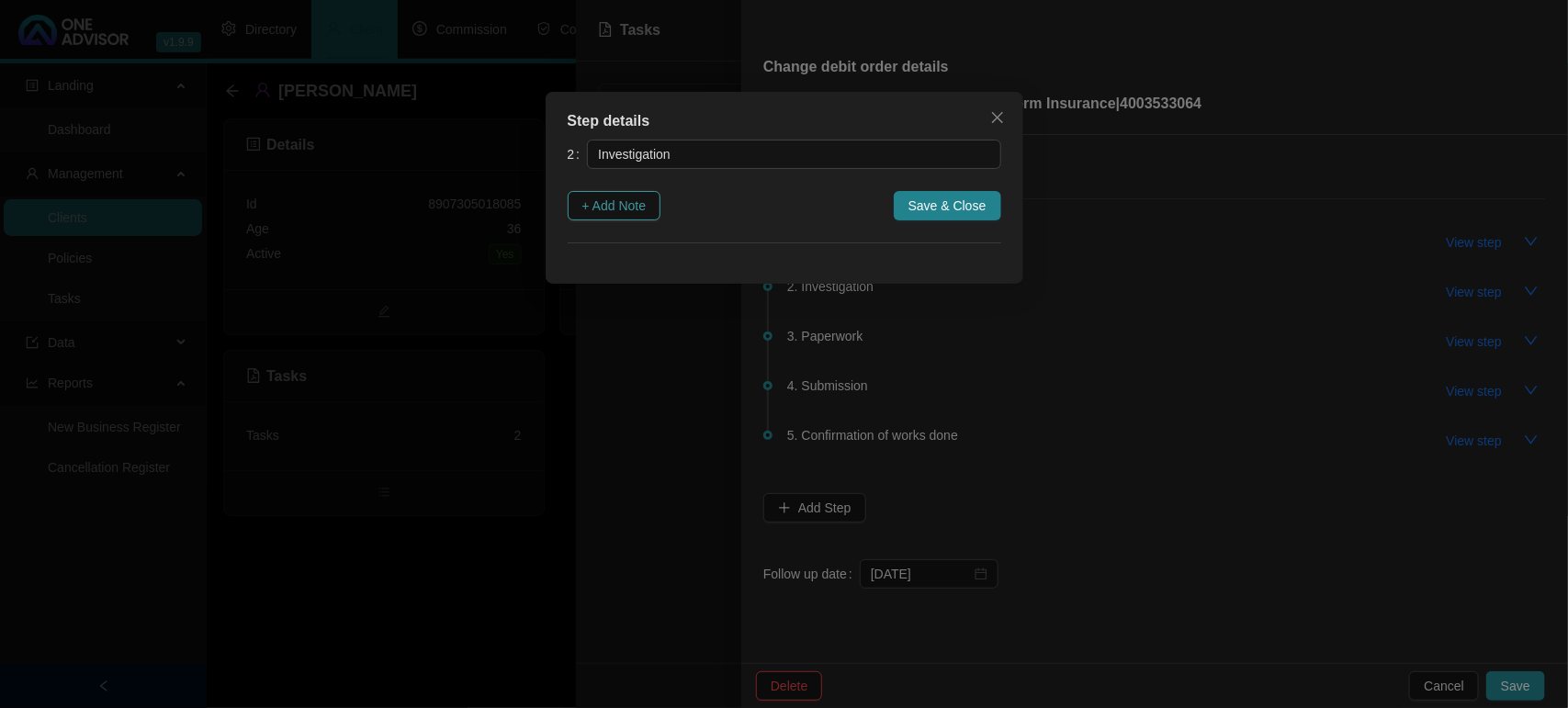
click at [623, 213] on span "+ Add Note" at bounding box center [614, 206] width 64 height 20
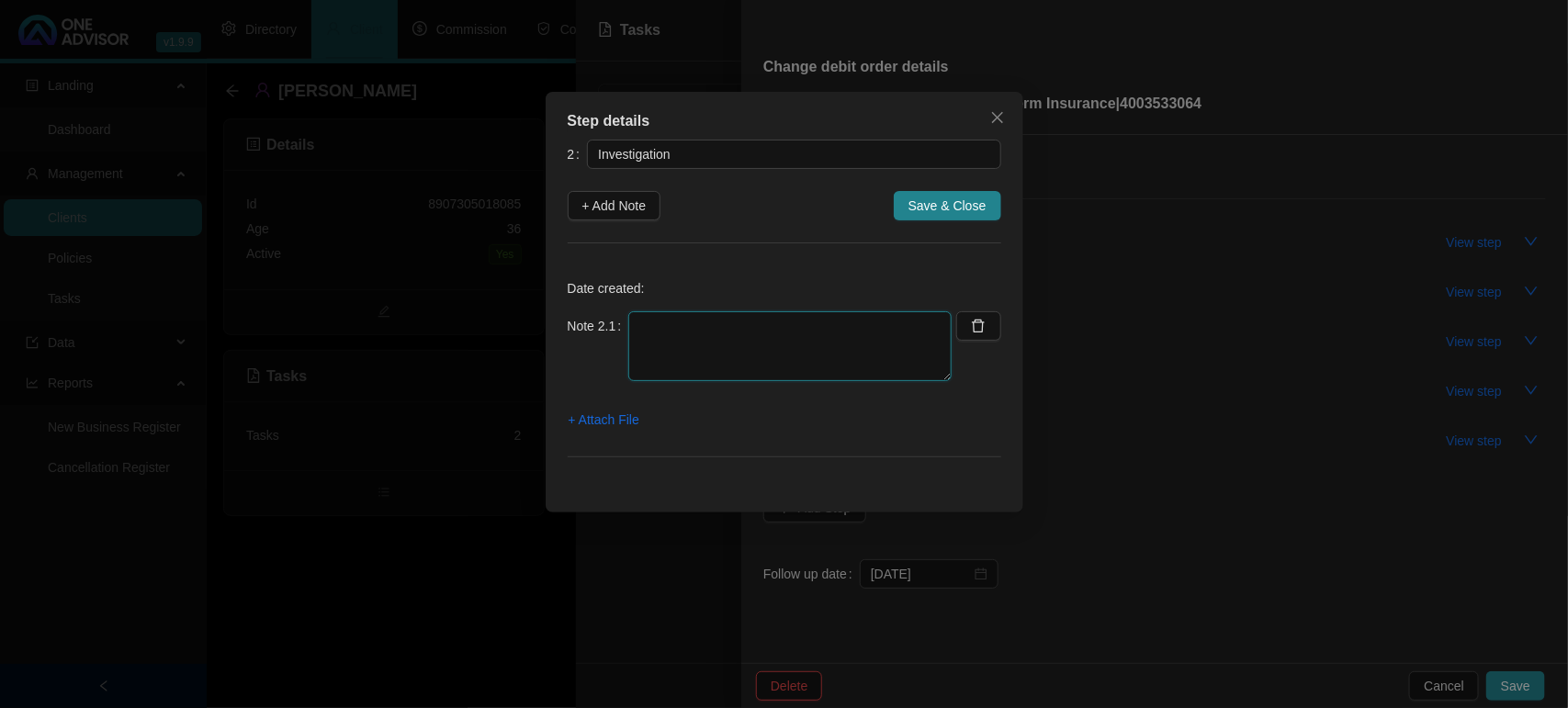
click at [771, 333] on textarea at bounding box center [790, 346] width 324 height 70
type textarea "DOWNLOADED FORM"
click at [956, 208] on span "Save & Close" at bounding box center [948, 206] width 78 height 20
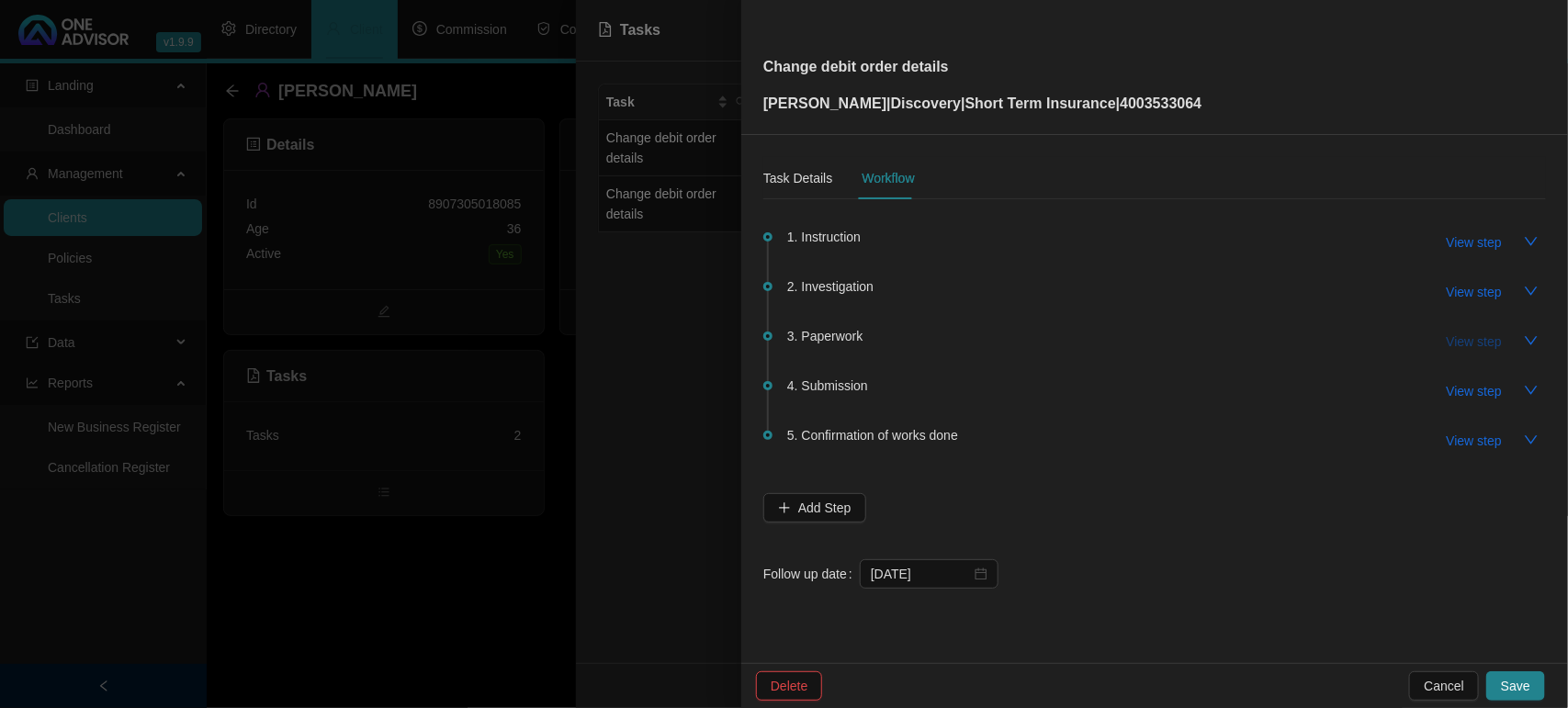
click at [1479, 337] on span "View step" at bounding box center [1474, 341] width 56 height 20
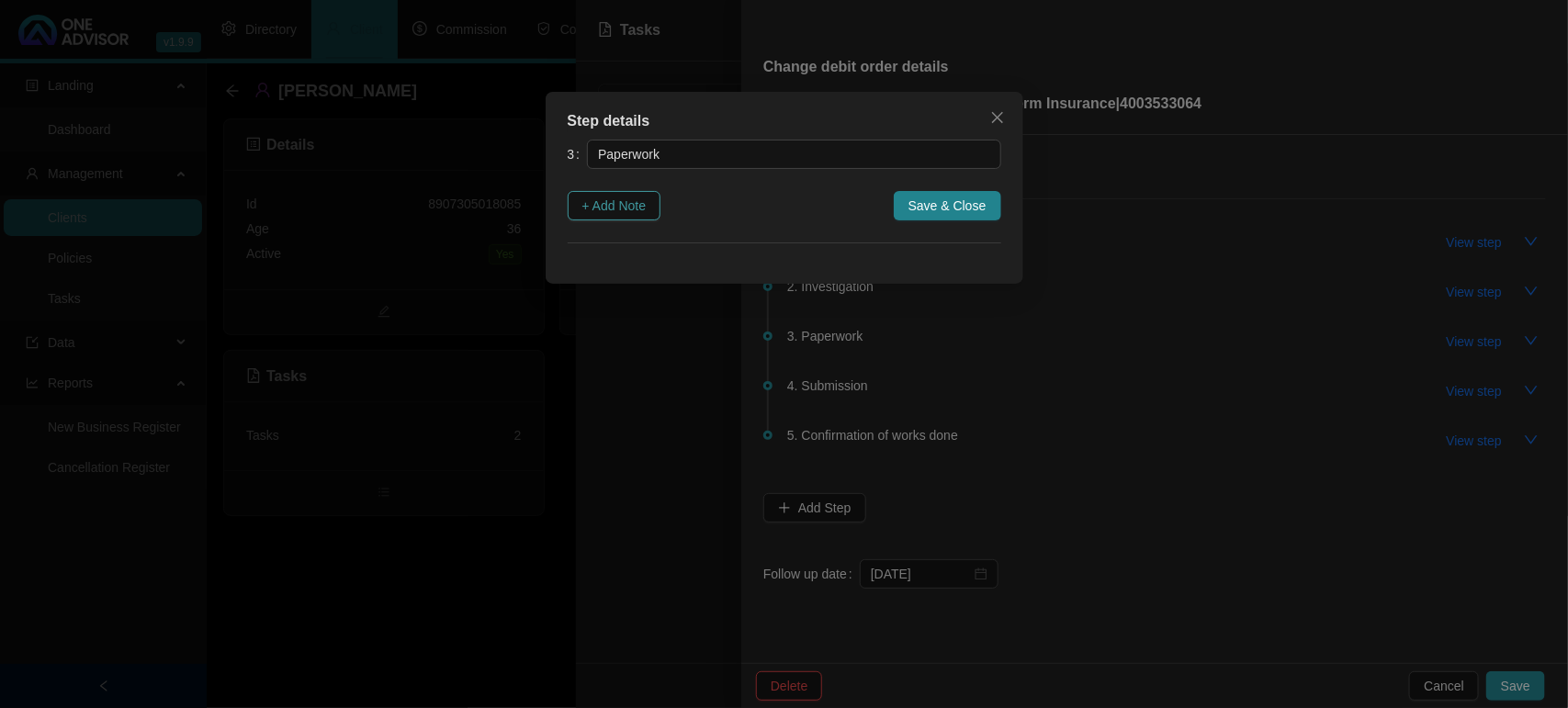
click at [631, 213] on span "+ Add Note" at bounding box center [614, 206] width 64 height 20
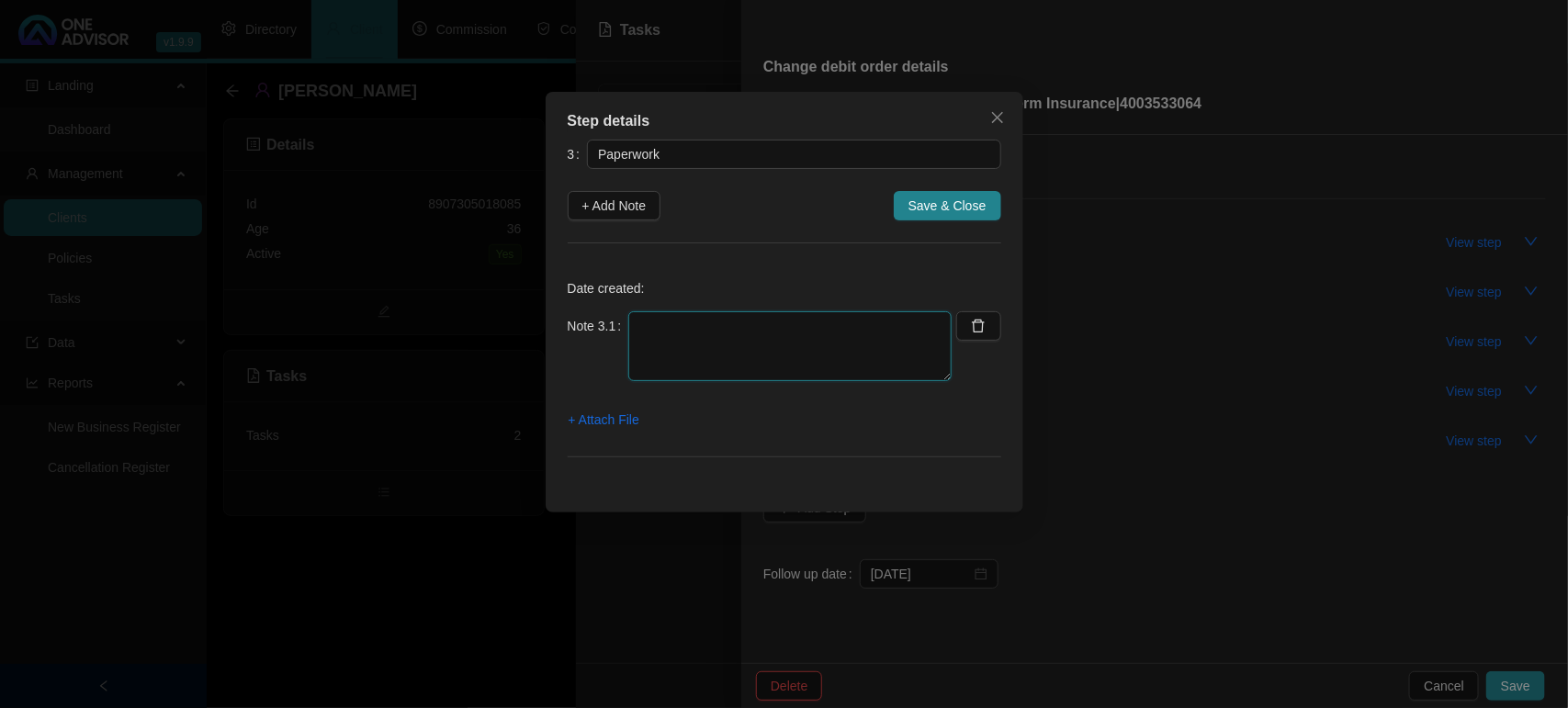
click at [783, 342] on textarea at bounding box center [790, 346] width 324 height 70
type textarea "12/09/2025 EMAILED FORM TO THE CLIENT"
click at [634, 430] on span "+ Attach File" at bounding box center [604, 419] width 71 height 20
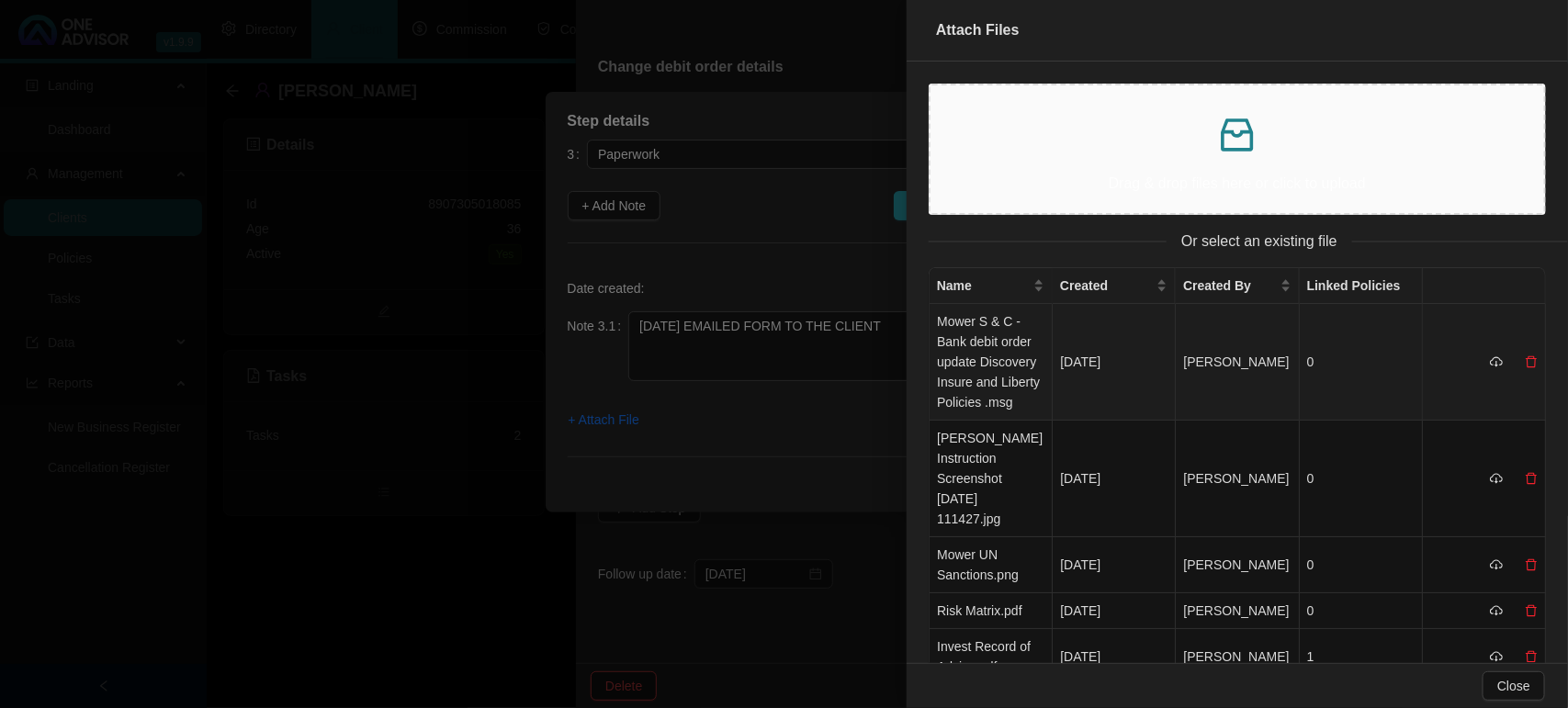
click at [1001, 376] on td "Mower S & C - Bank debit order update Discovery Insure and Liberty Policies .msg" at bounding box center [991, 363] width 123 height 117
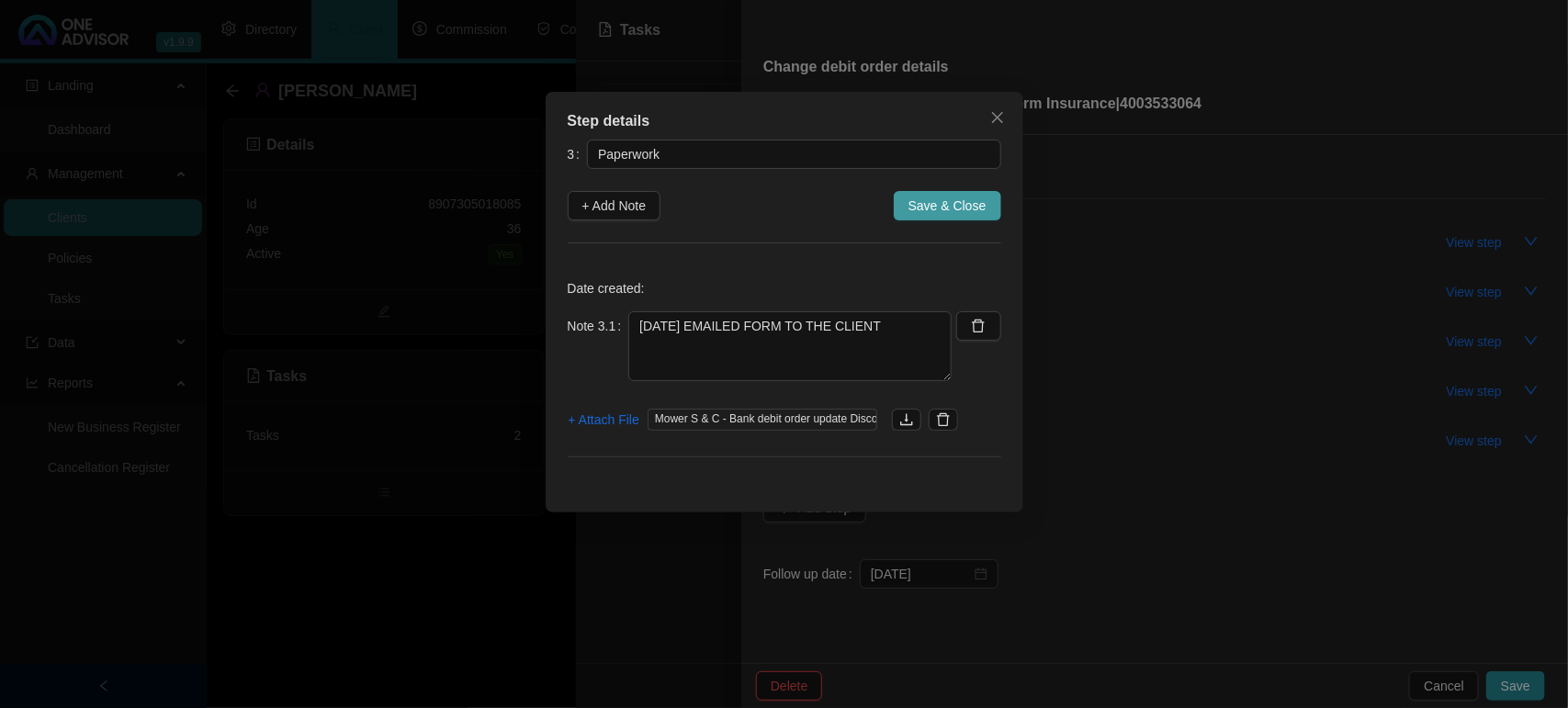
click at [966, 210] on span "Save & Close" at bounding box center [948, 206] width 78 height 20
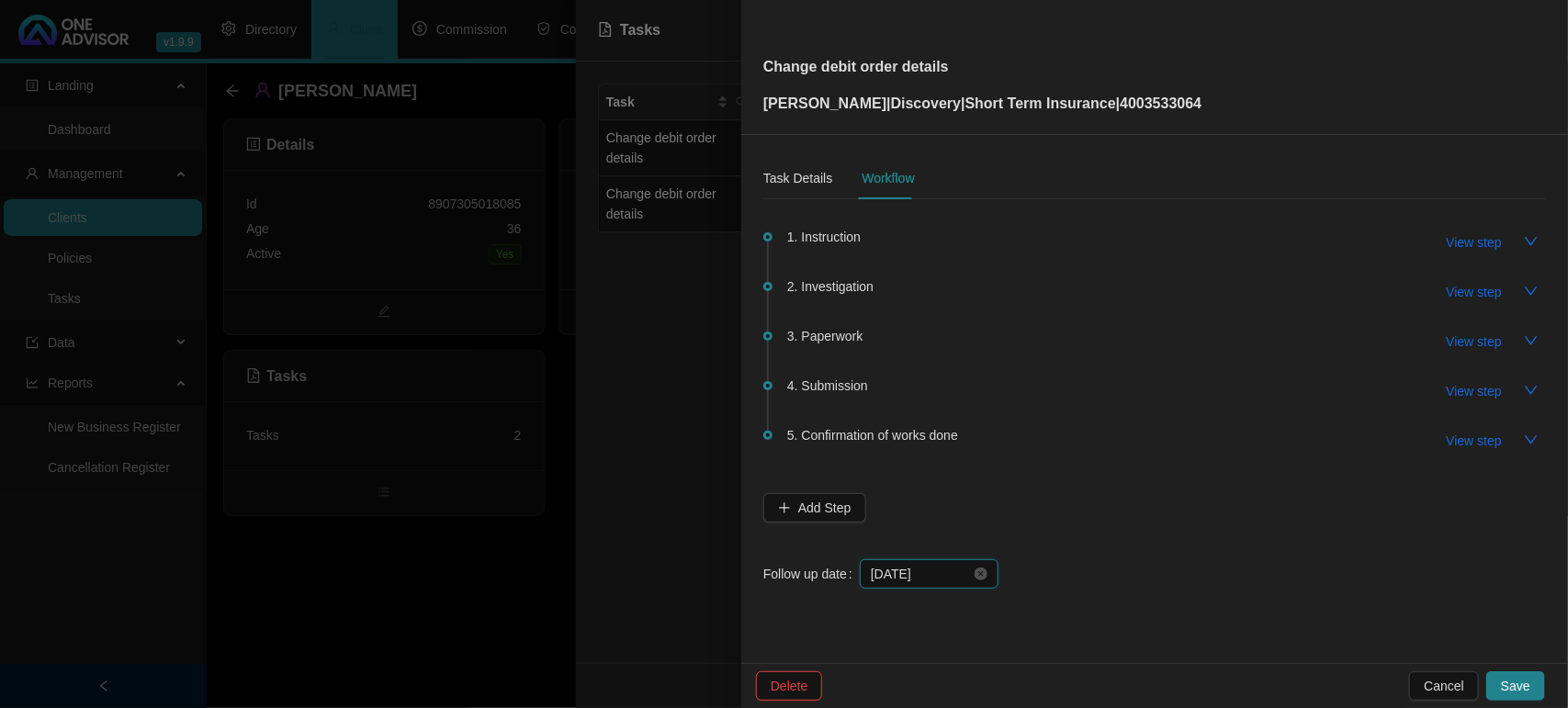
click at [930, 577] on input "2025-10-01" at bounding box center [921, 573] width 100 height 20
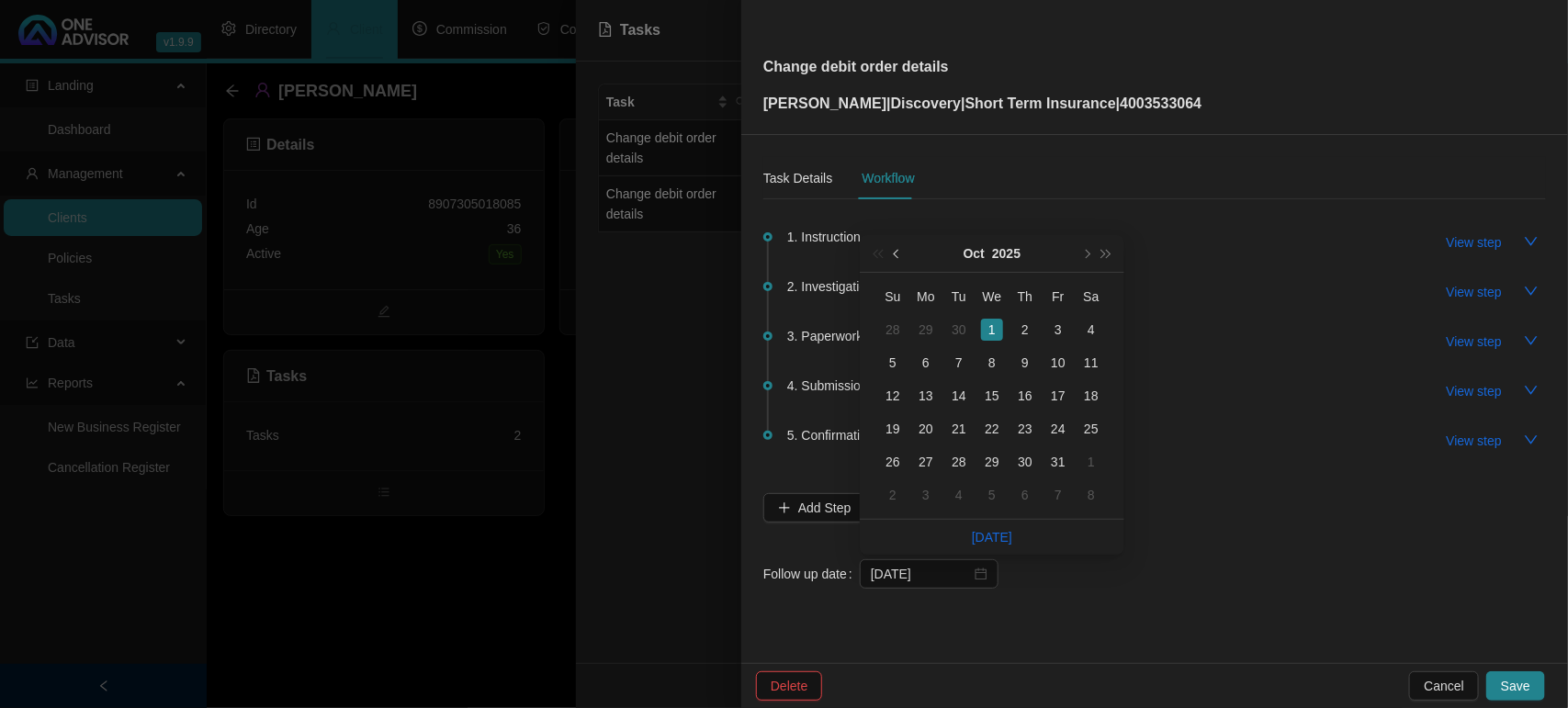
click at [896, 262] on button "prev-year" at bounding box center [897, 254] width 20 height 37
type input "2025-09-15"
click at [932, 402] on div "15" at bounding box center [925, 396] width 22 height 22
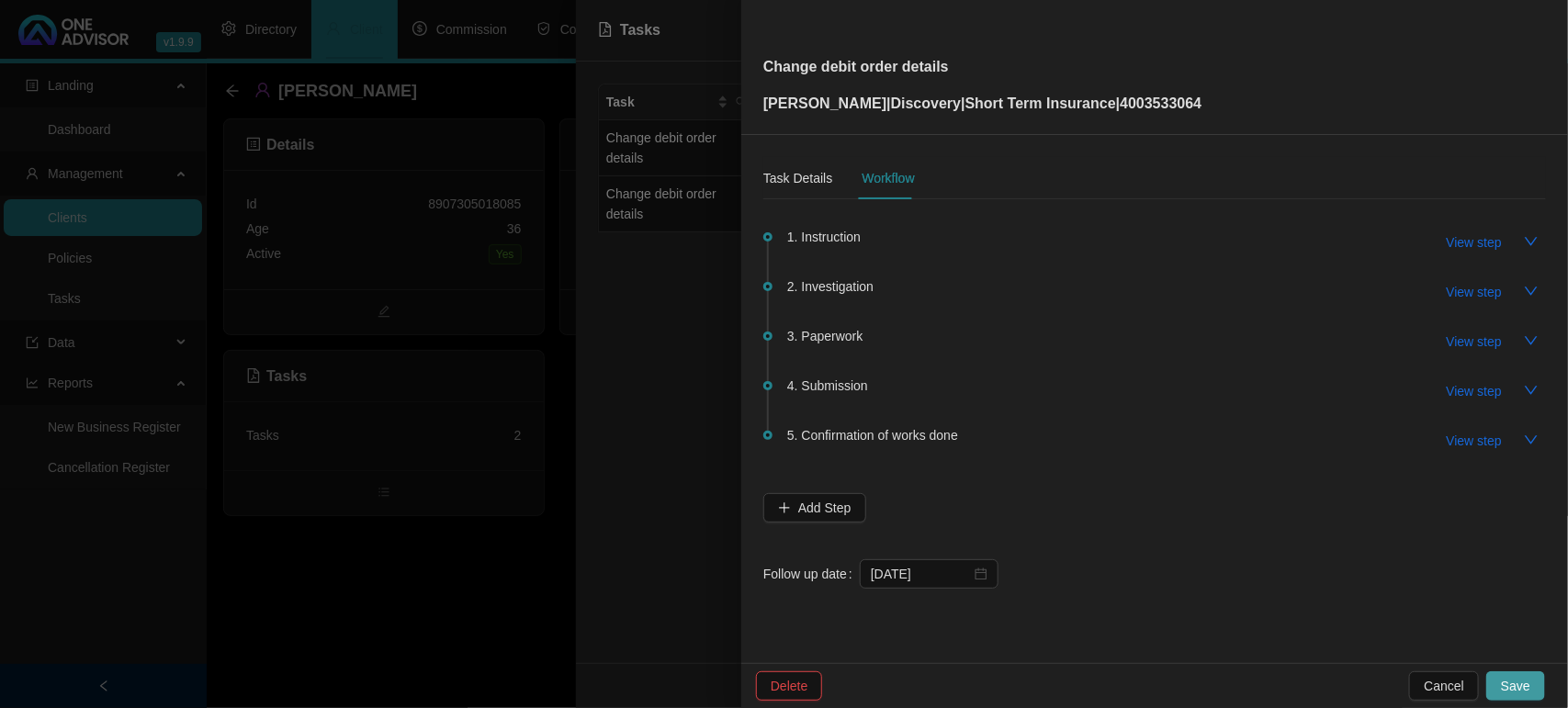
click at [1516, 683] on span "Save" at bounding box center [1515, 686] width 29 height 20
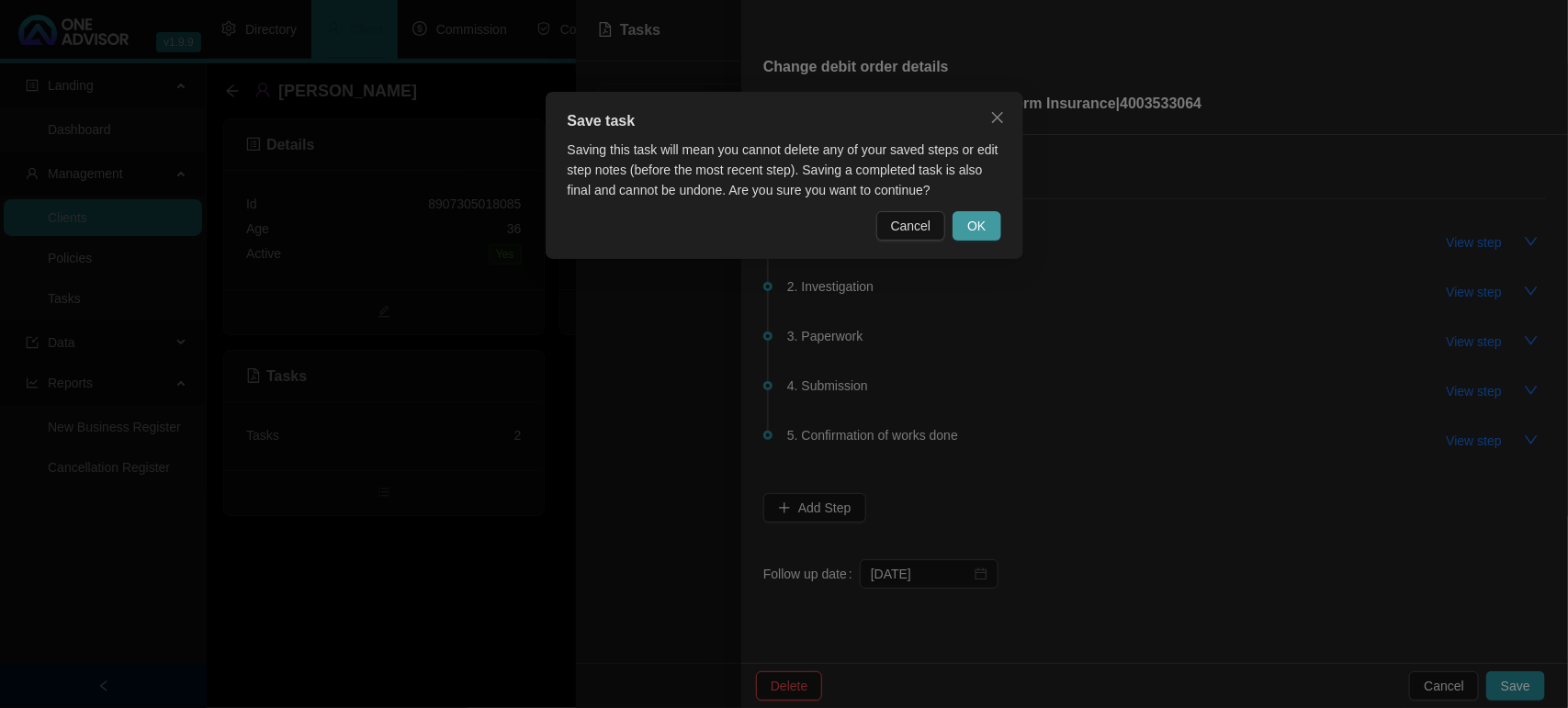
click at [988, 228] on button "OK" at bounding box center [976, 226] width 48 height 29
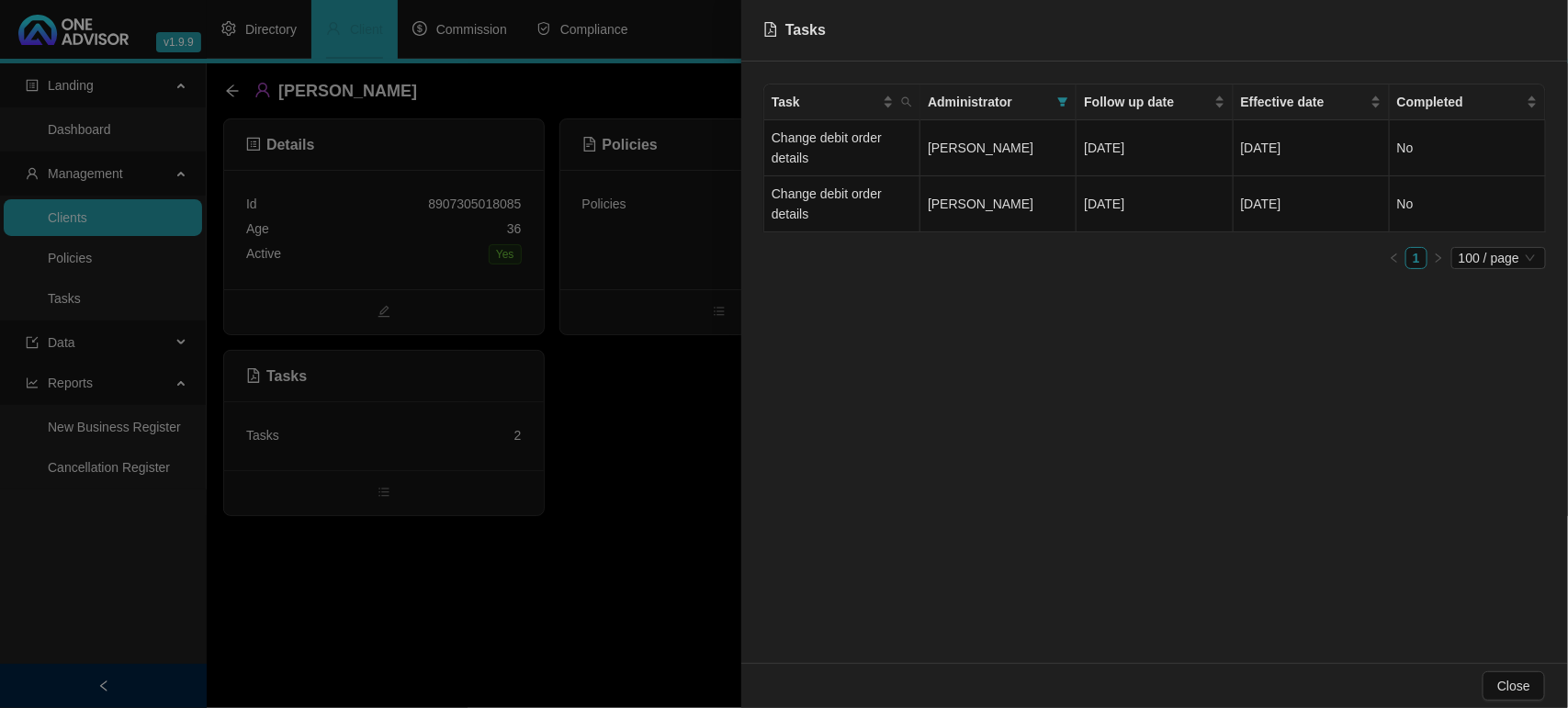
click at [620, 521] on div at bounding box center [784, 354] width 1568 height 708
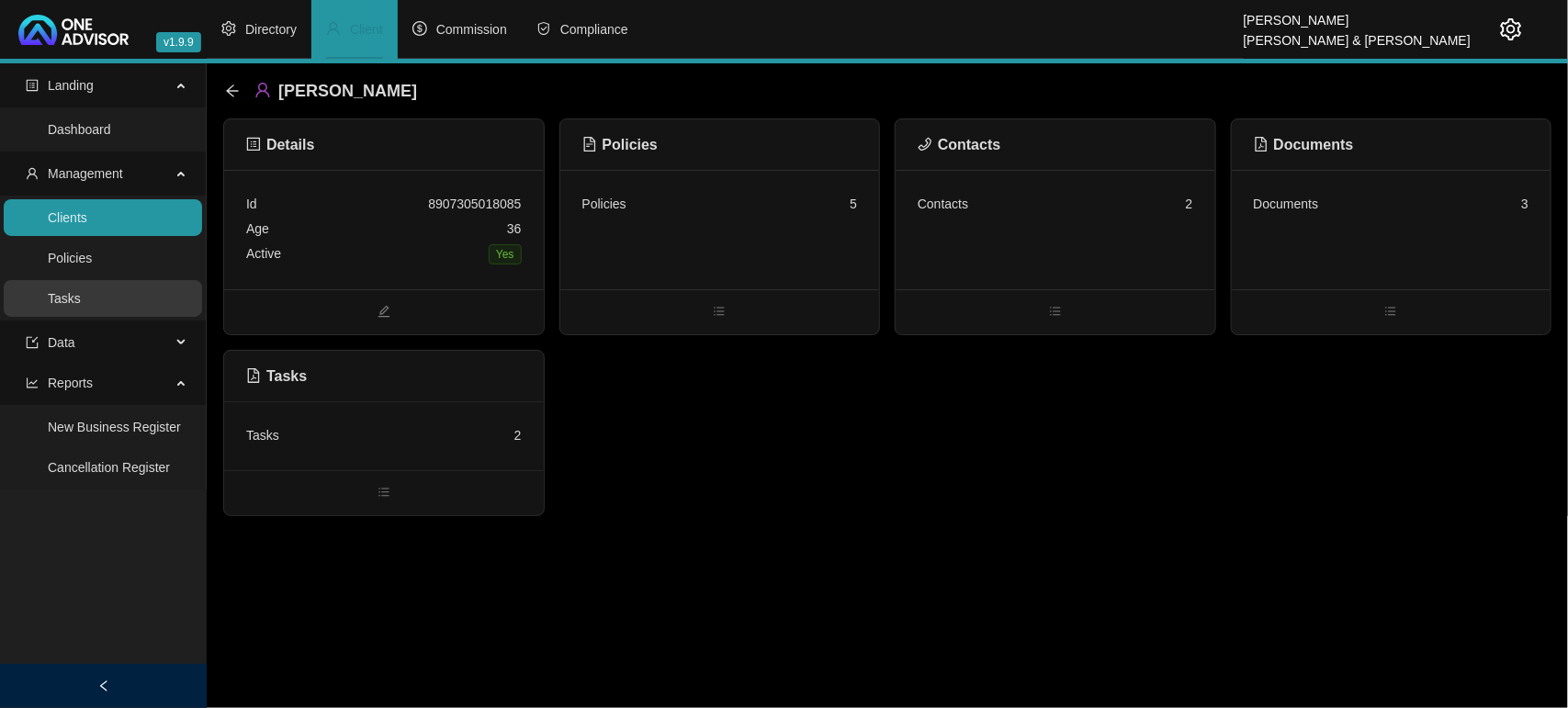
click at [81, 292] on link "Tasks" at bounding box center [64, 298] width 33 height 15
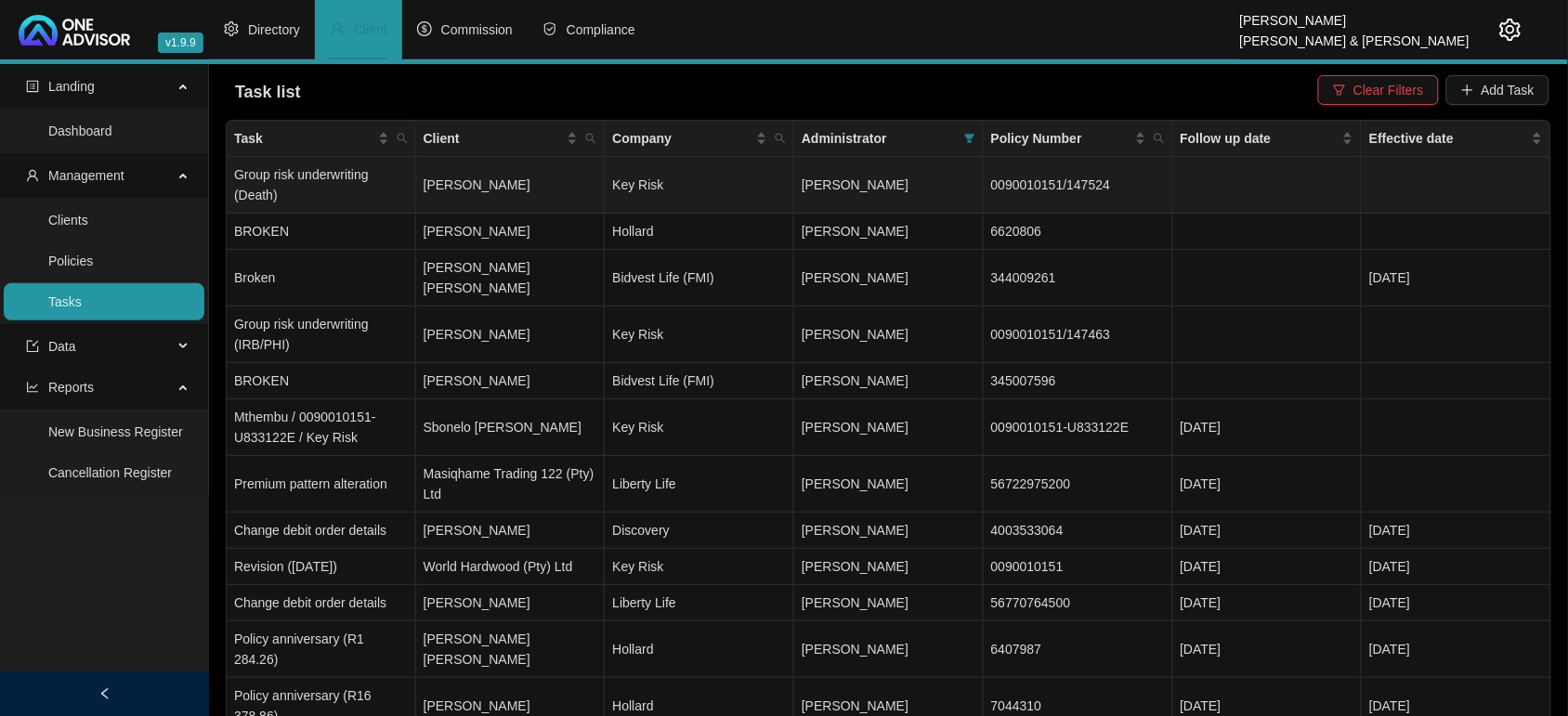
click at [699, 177] on td "Key Risk" at bounding box center [699, 184] width 189 height 56
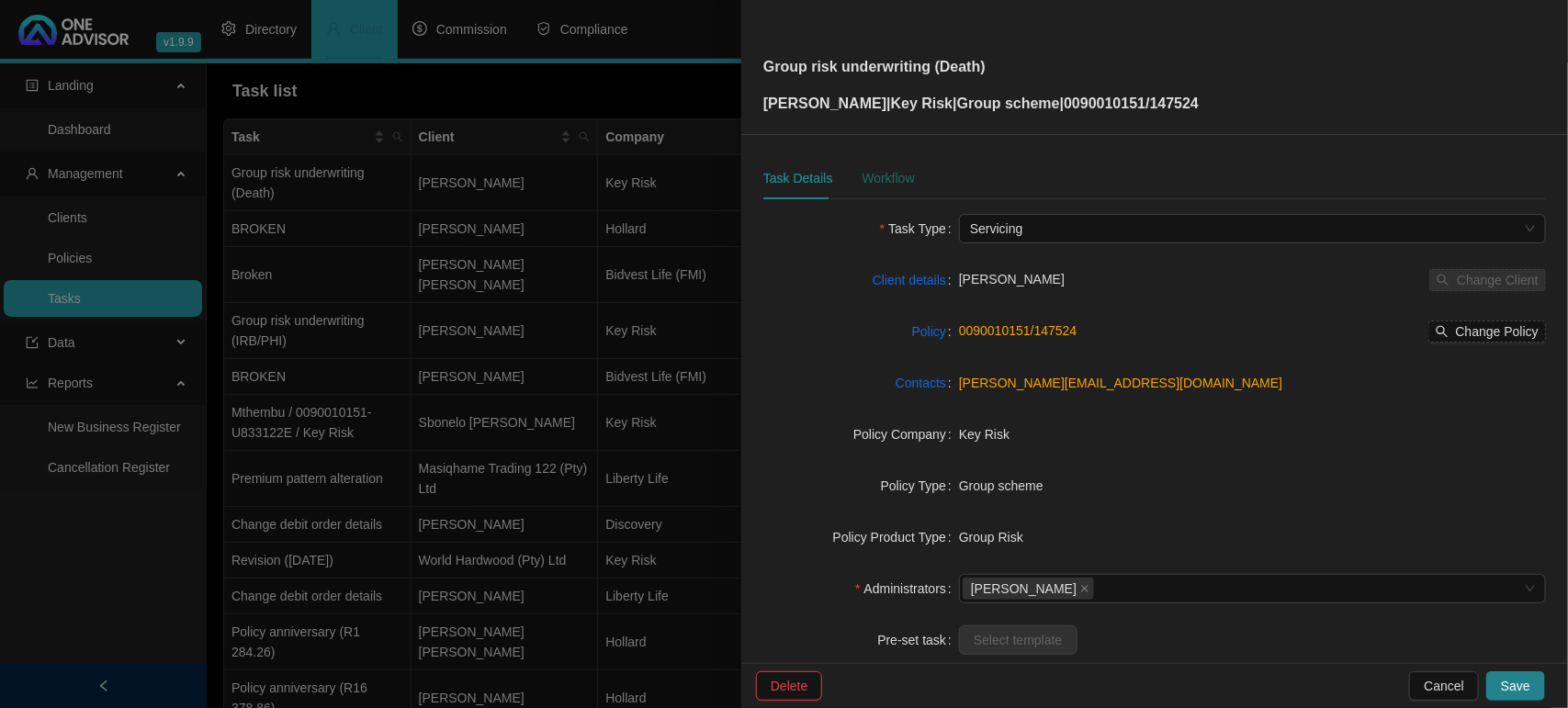
click at [893, 181] on div "Workflow" at bounding box center [888, 177] width 53 height 20
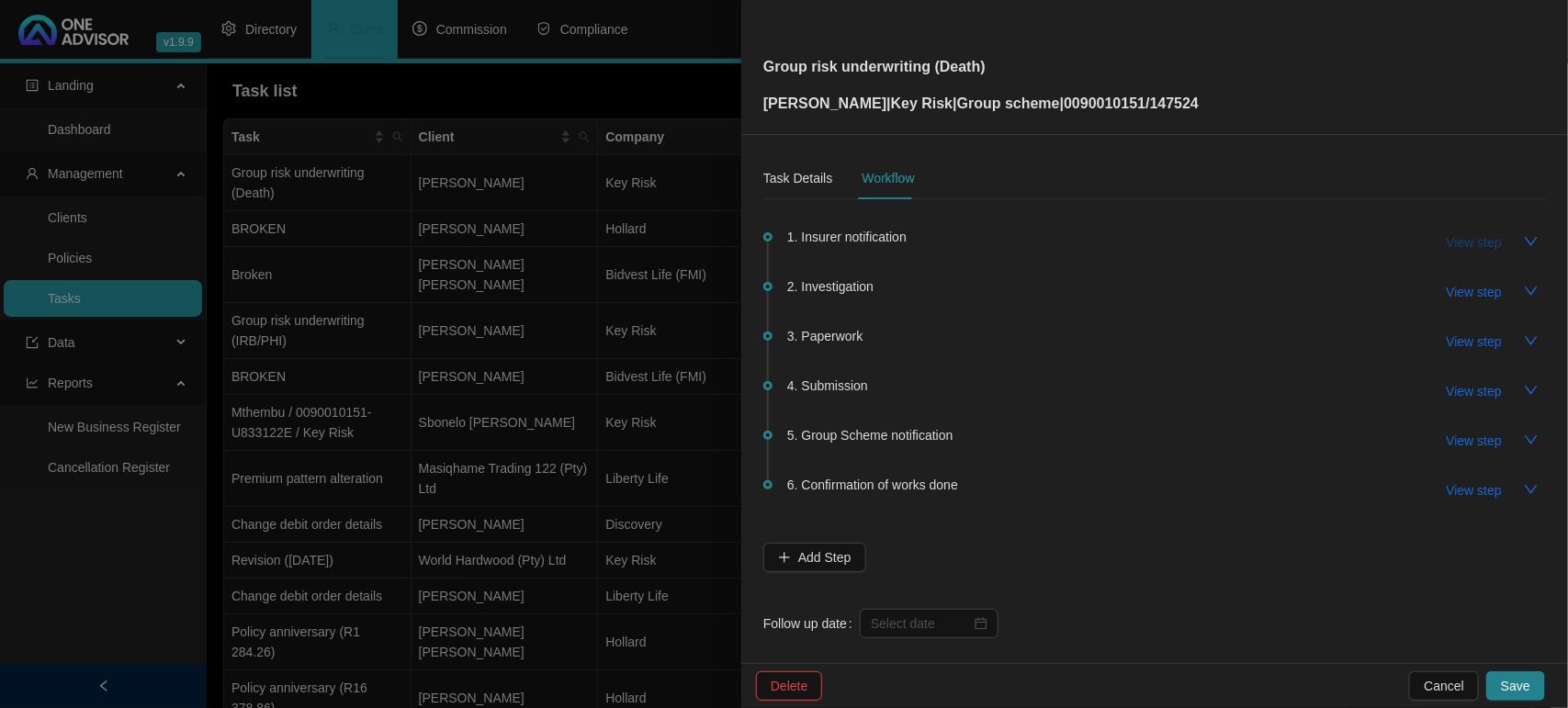
click at [1471, 241] on span "View step" at bounding box center [1474, 242] width 56 height 20
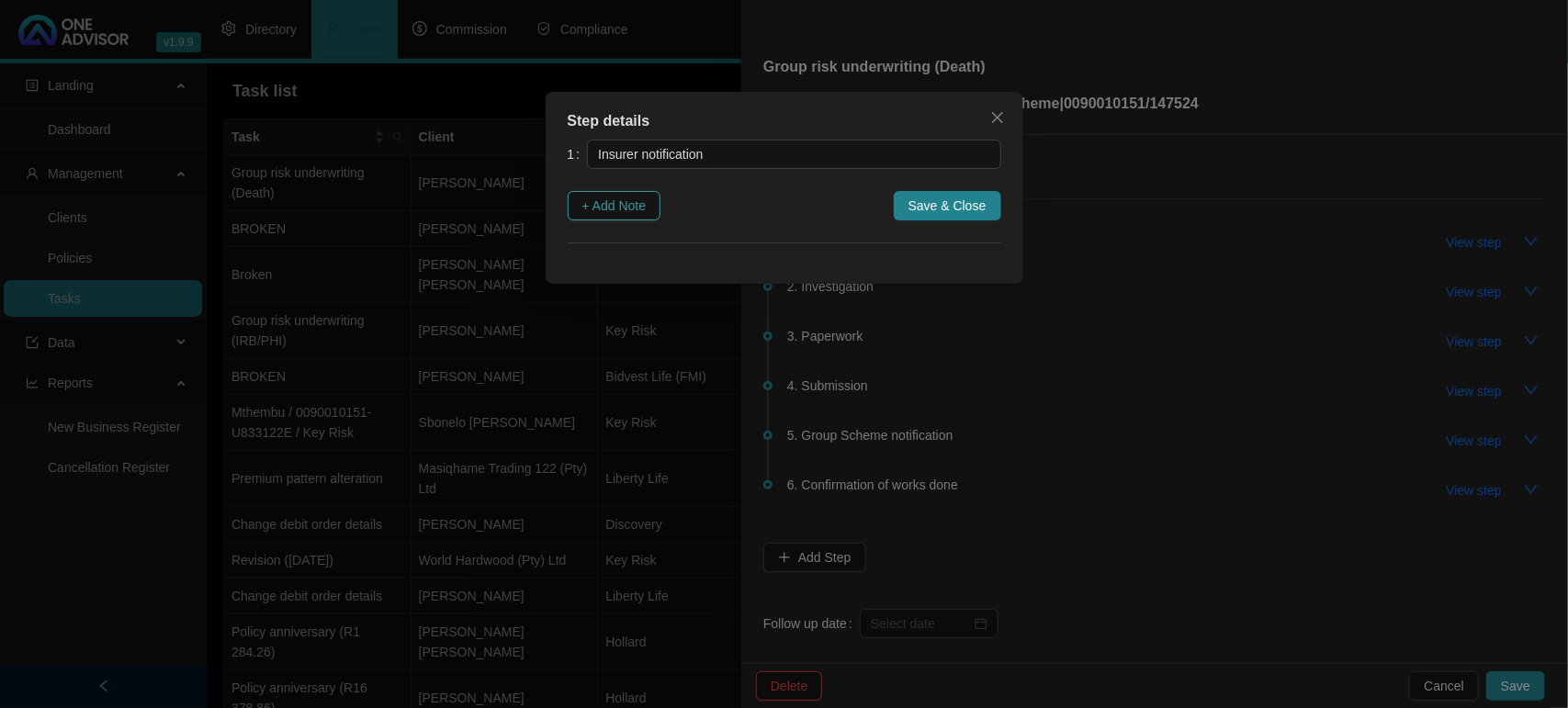
click at [616, 202] on span "+ Add Note" at bounding box center [614, 206] width 64 height 20
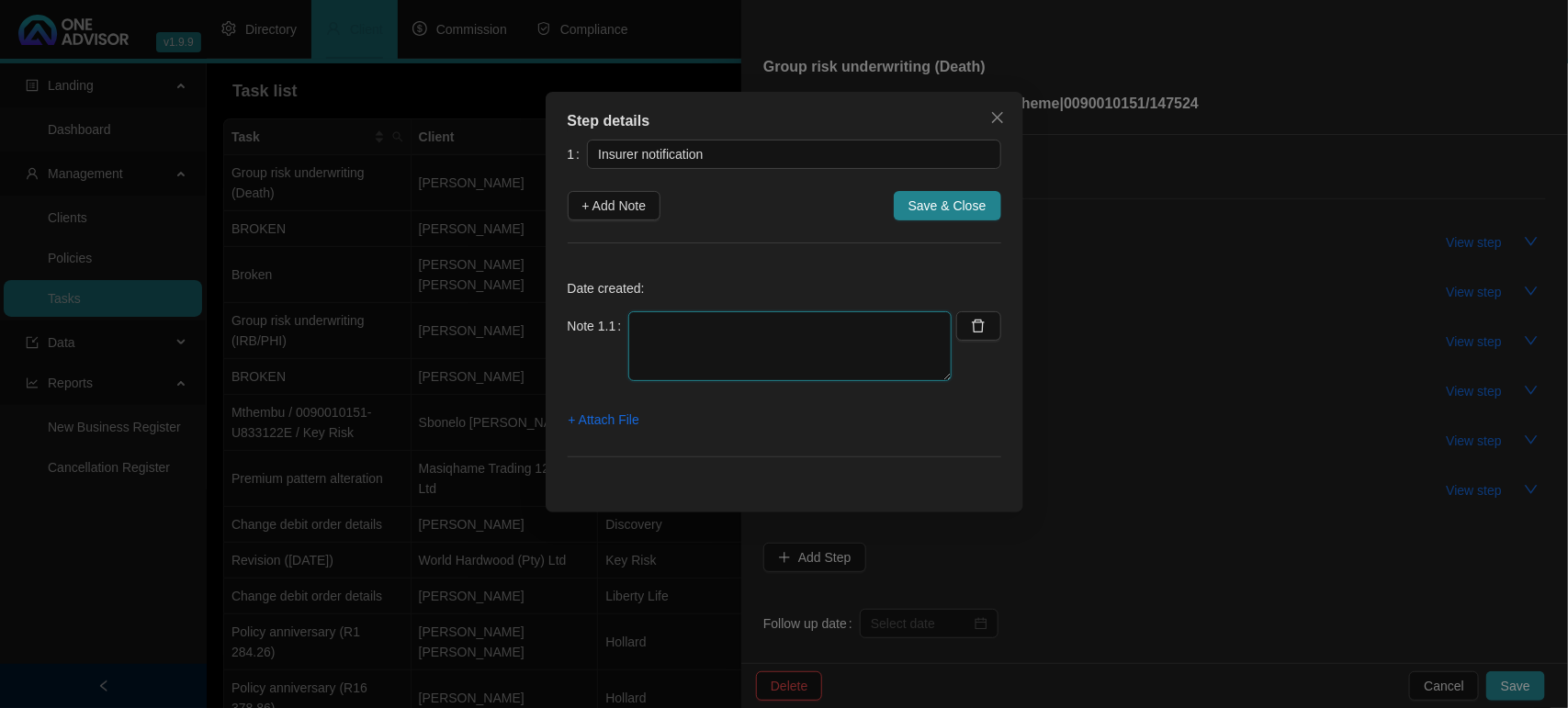
click at [699, 351] on textarea at bounding box center [790, 346] width 324 height 70
click at [658, 349] on textarea at bounding box center [790, 346] width 324 height 70
click at [741, 326] on textarea at bounding box center [790, 346] width 324 height 70
drag, startPoint x: 856, startPoint y: 363, endPoint x: 609, endPoint y: 305, distance: 253.7
click at [609, 305] on div "Date created: Note 1.1 10/09/2025 RECEIVED EMAIL FOR CLIENT TO COMPELTE MEDICAL…" at bounding box center [784, 372] width 434 height 214
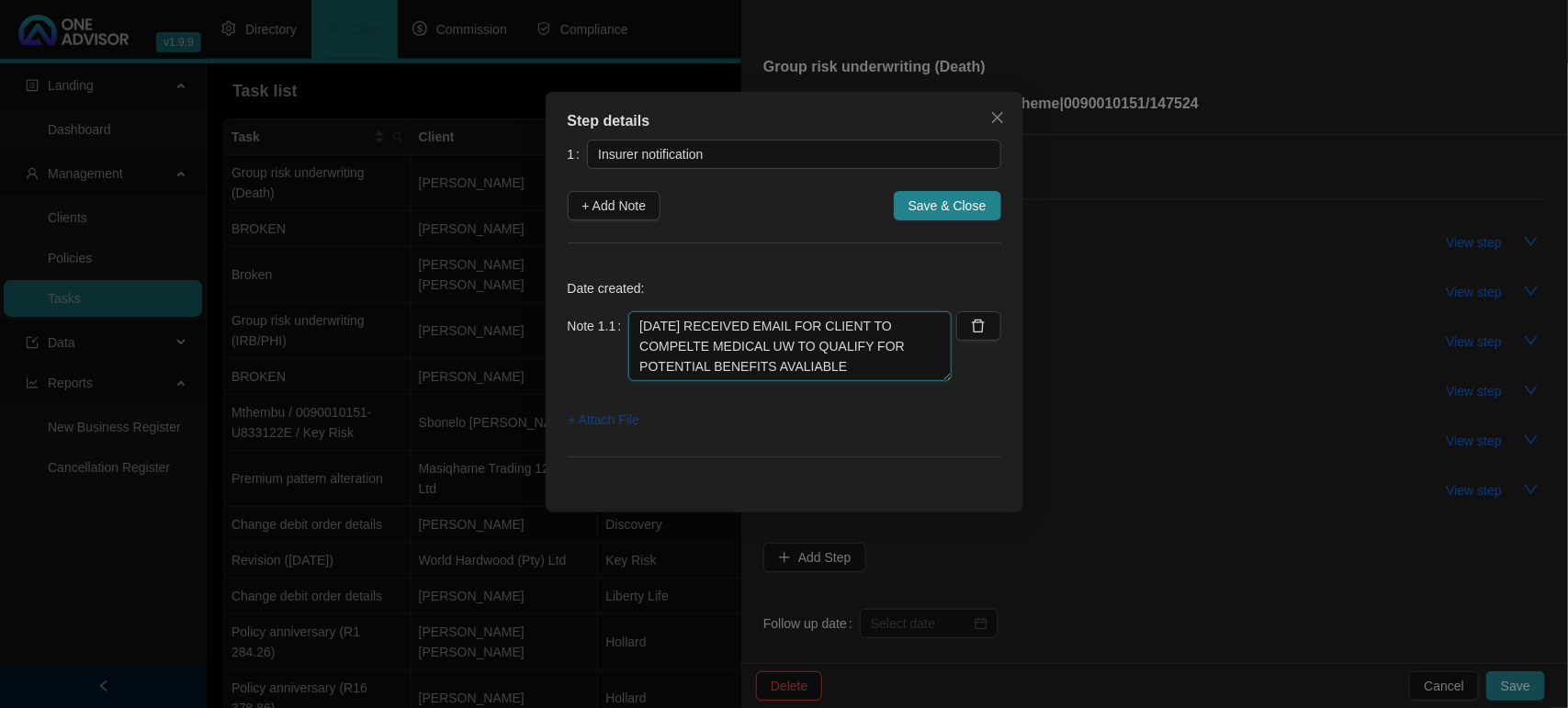
type textarea "10/09/2025 RECEIVED EMAIL FOR CLIENT TO COMPELTE MEDICAL UW TO QUALIFY FOR POTE…"
click at [609, 419] on span "+ Attach File" at bounding box center [604, 419] width 71 height 20
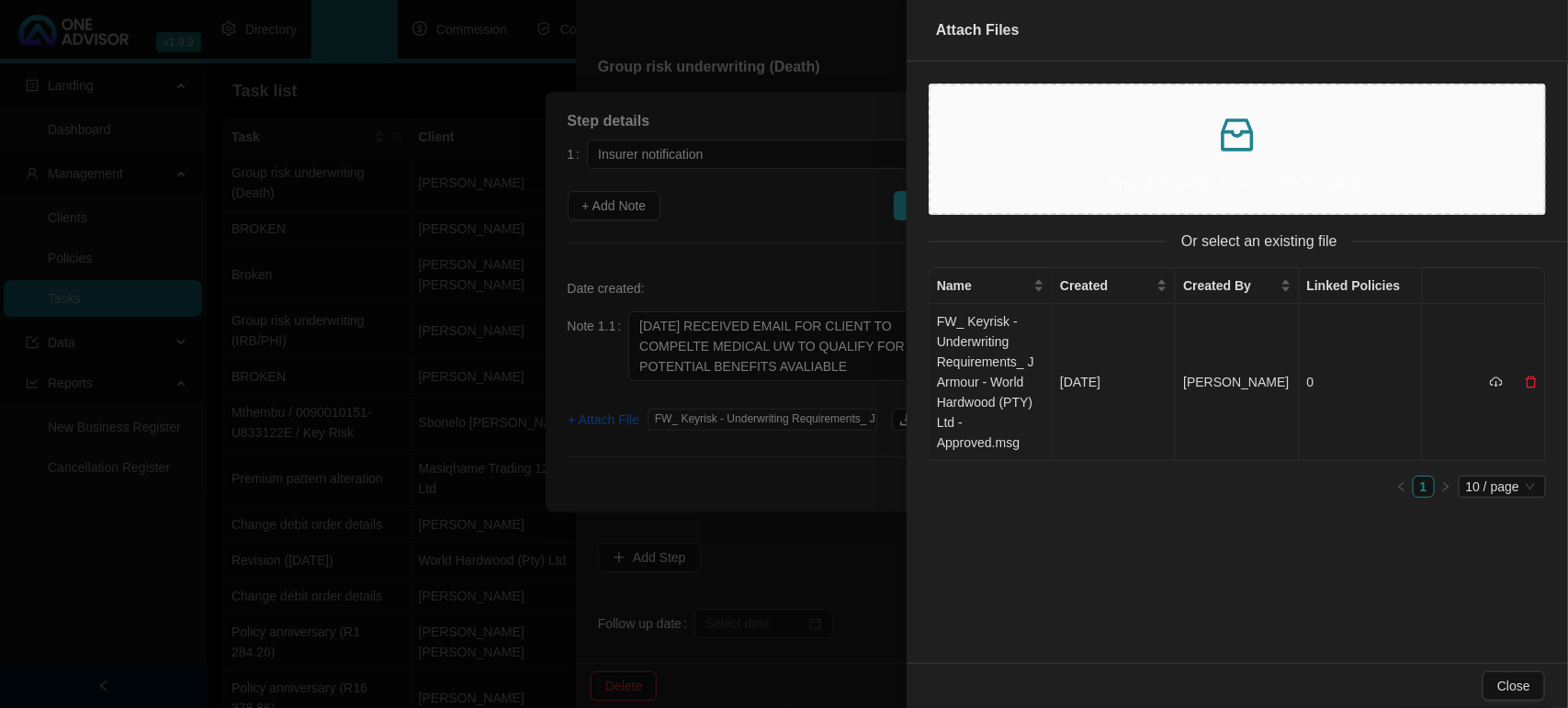
click at [969, 356] on td "FW_ Keyrisk - Underwriting Requirements_ J Armour - World Hardwood (PTY) Ltd - …" at bounding box center [991, 382] width 123 height 157
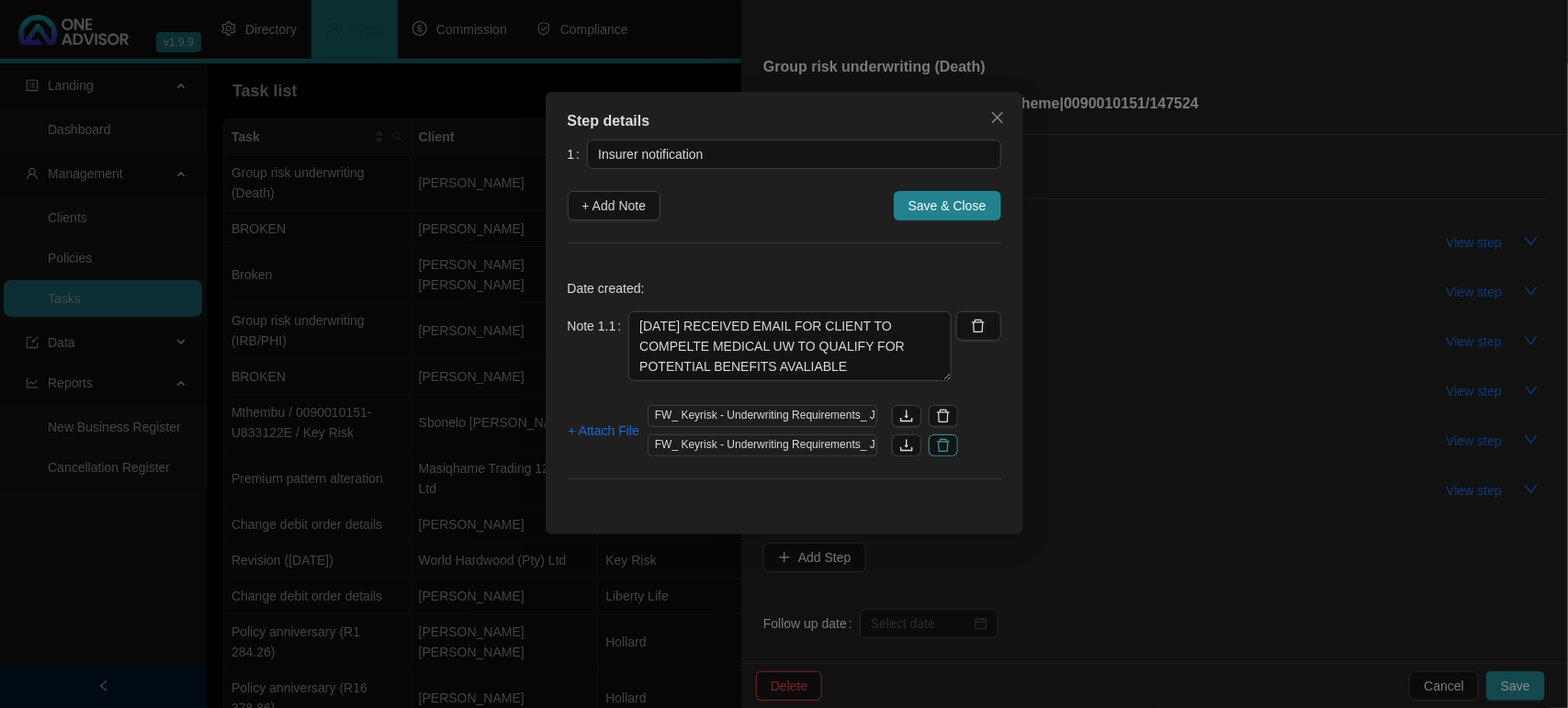
click at [948, 416] on icon "delete" at bounding box center [943, 415] width 15 height 15
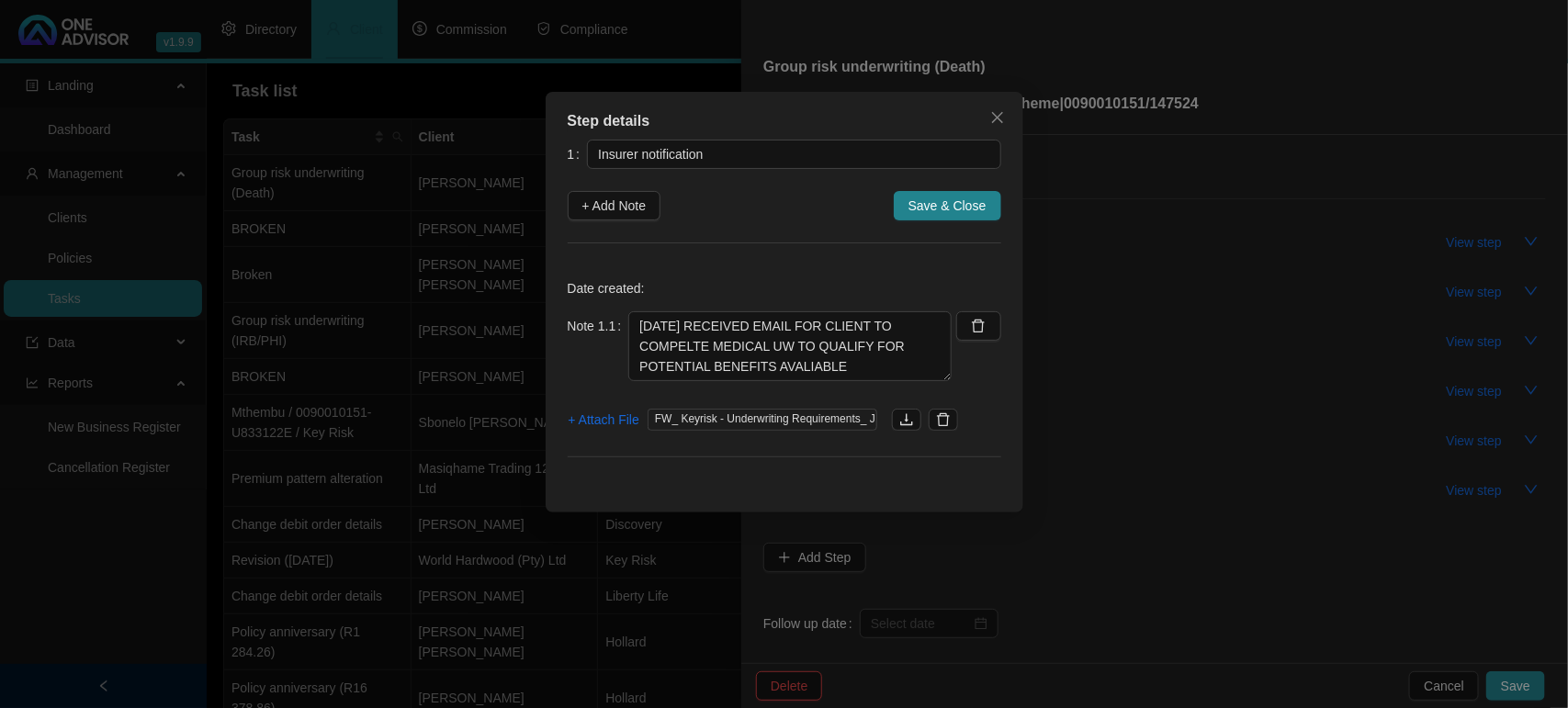
click at [942, 213] on span "Save & Close" at bounding box center [948, 206] width 78 height 20
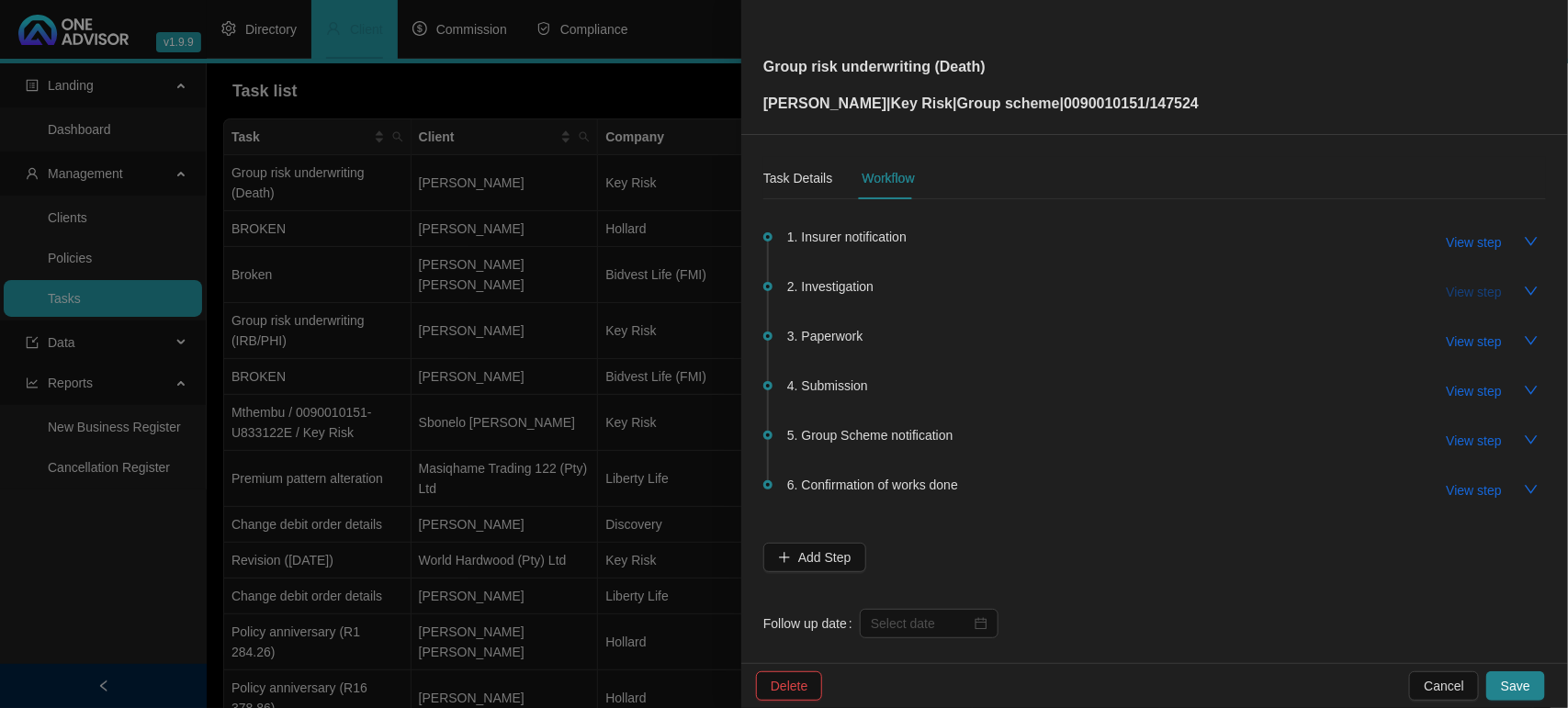
click at [1458, 291] on span "View step" at bounding box center [1474, 292] width 56 height 20
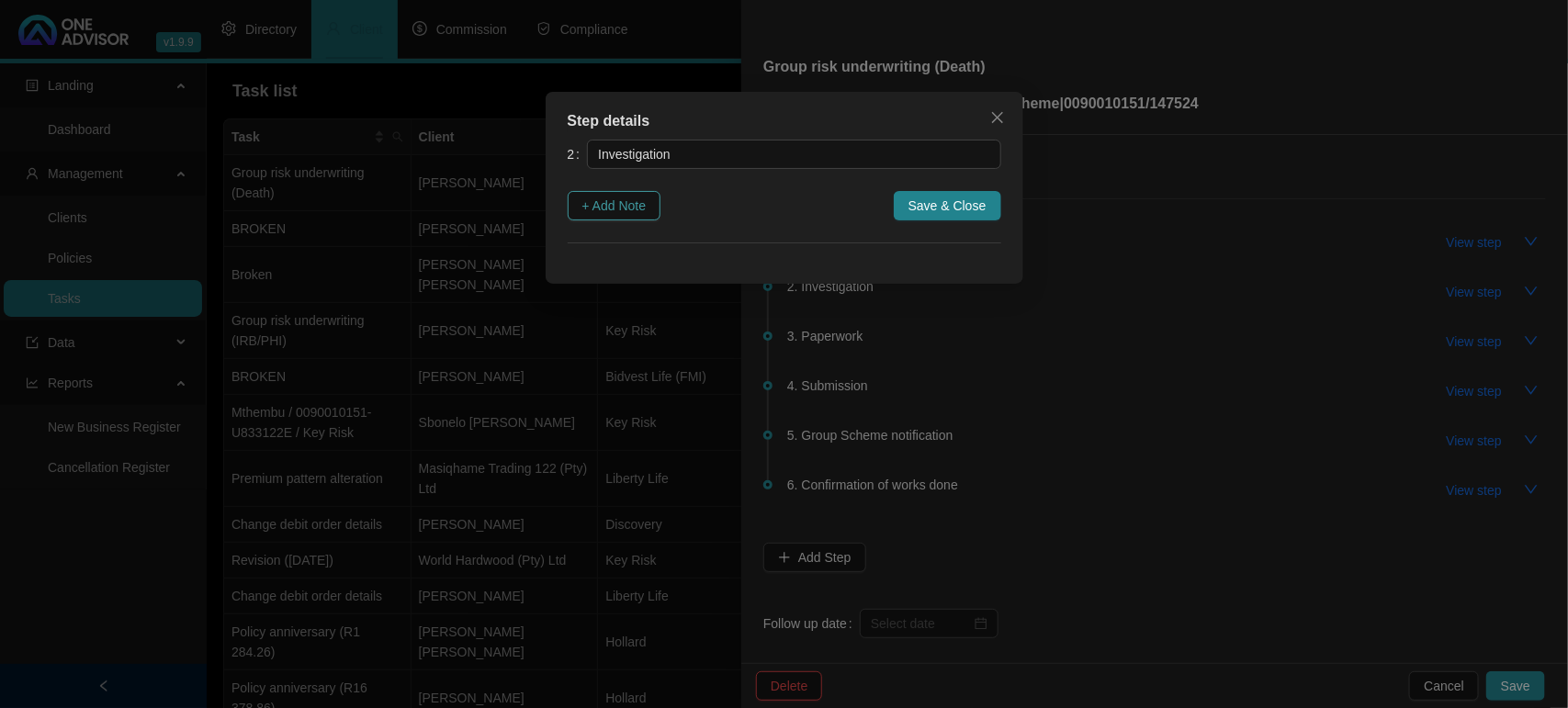
click at [658, 210] on button "+ Add Note" at bounding box center [614, 206] width 94 height 29
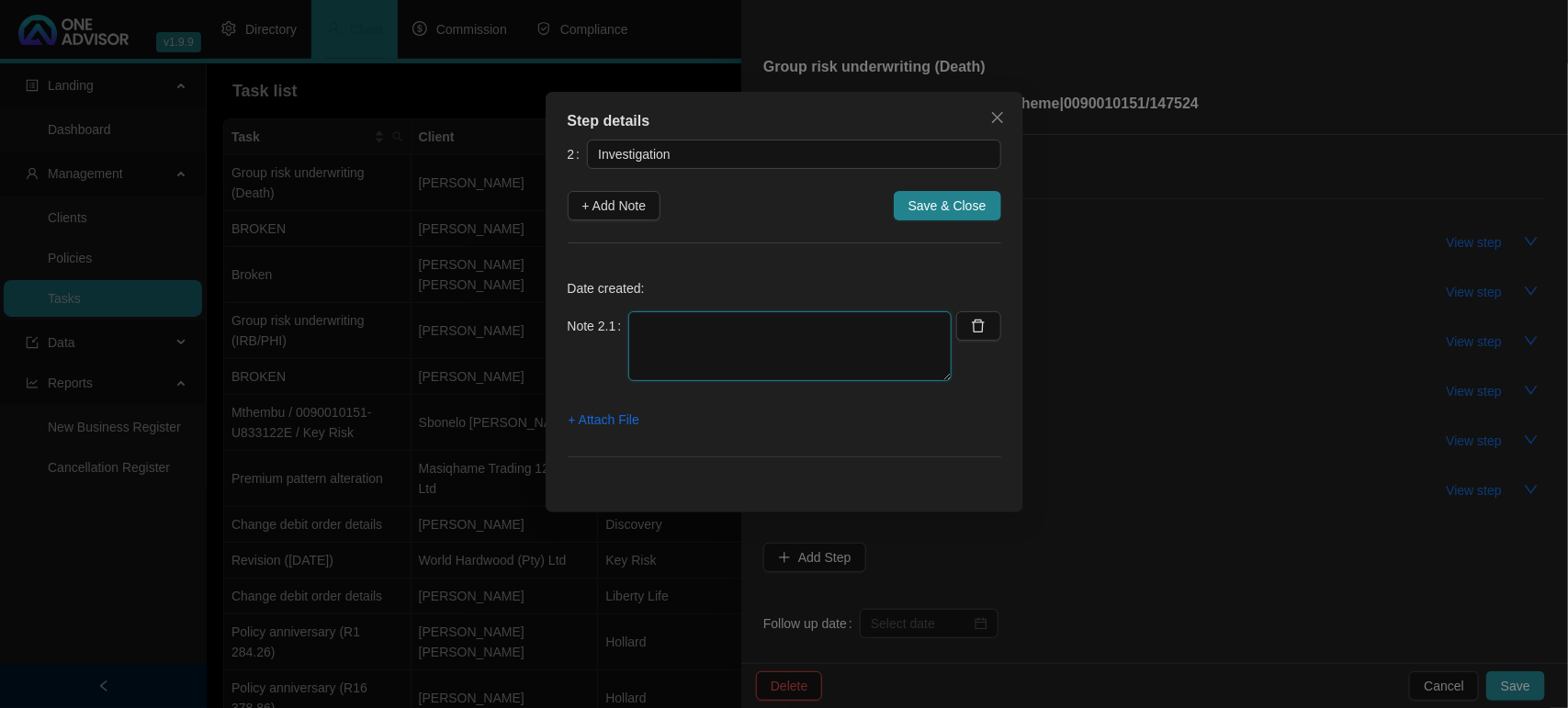
click at [715, 359] on textarea at bounding box center [790, 346] width 324 height 70
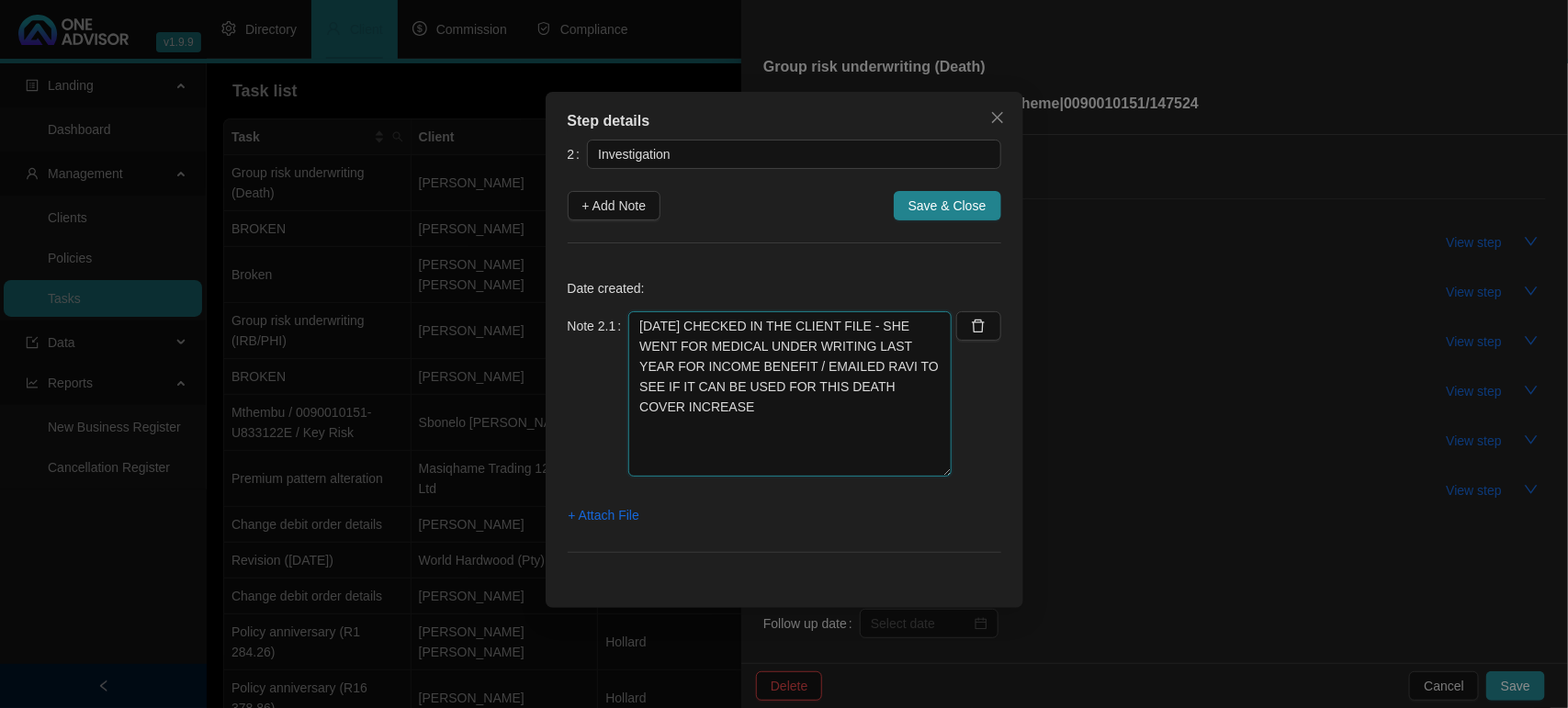
drag, startPoint x: 946, startPoint y: 374, endPoint x: 942, endPoint y: 470, distance: 96.1
click at [942, 470] on textarea "12/09/2025 CHECKED IN THE CLIENT FILE - SHE WENT FOR MEDICAL UNDER WRITING LAST…" at bounding box center [790, 394] width 324 height 166
click at [594, 519] on span "+ Attach File" at bounding box center [604, 515] width 71 height 20
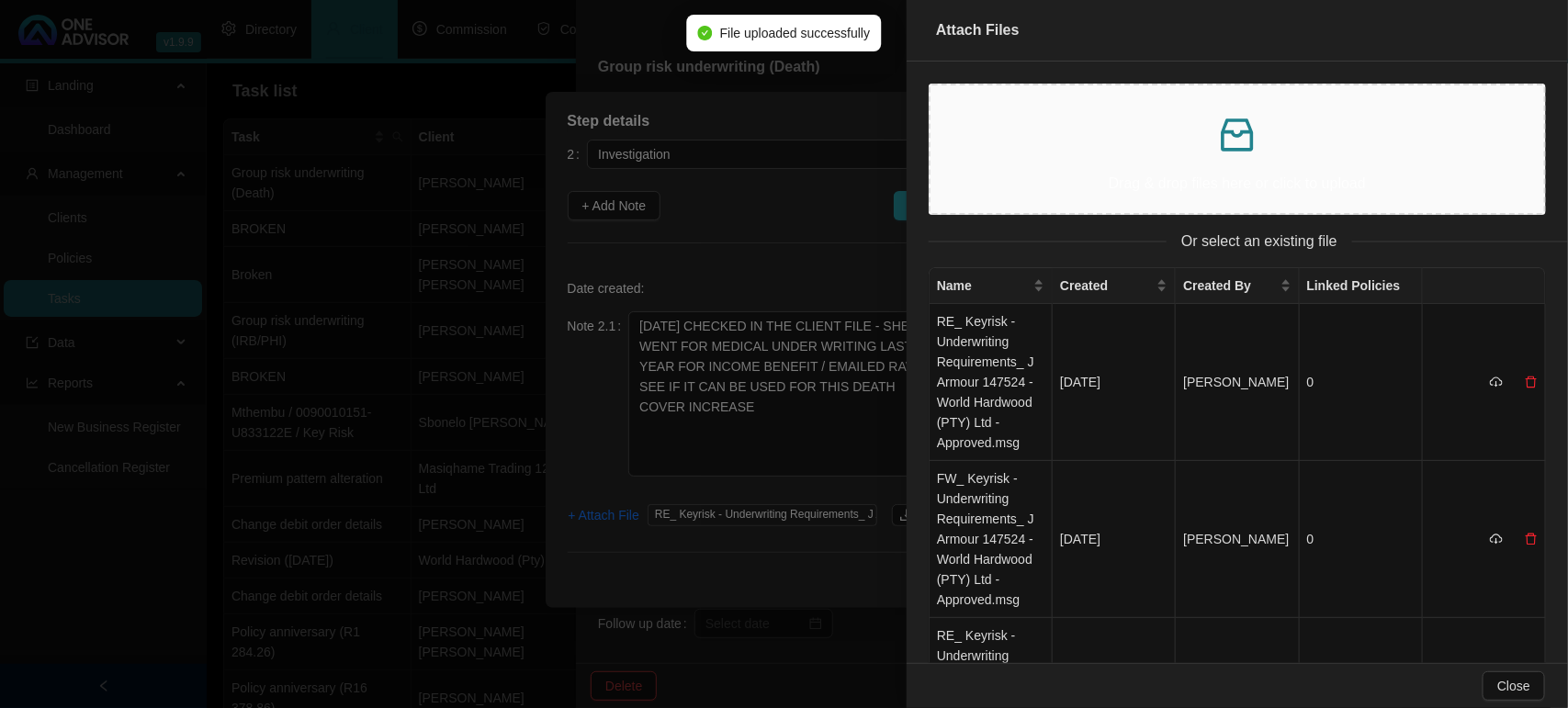
click at [733, 434] on div at bounding box center [784, 354] width 1568 height 708
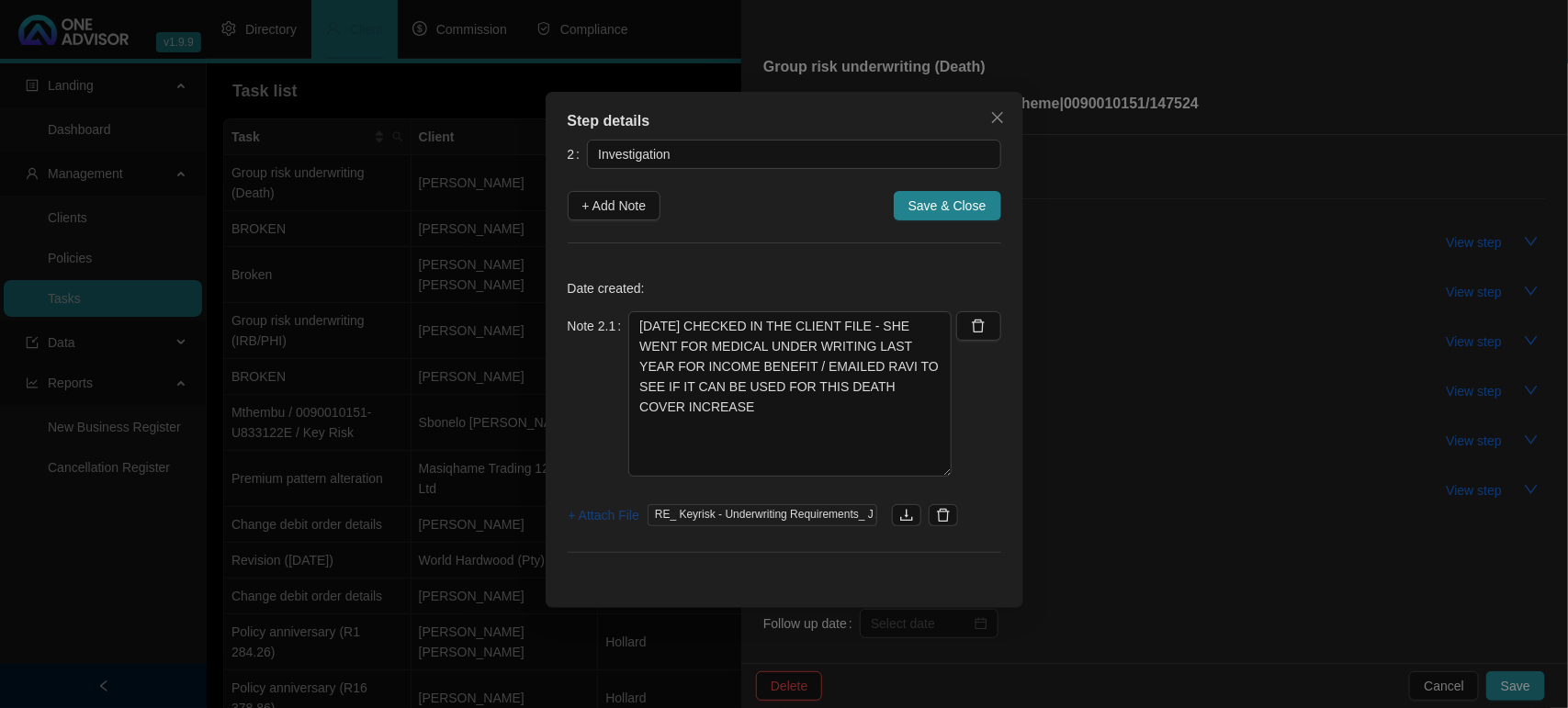
click at [595, 510] on span "+ Attach File" at bounding box center [604, 515] width 71 height 20
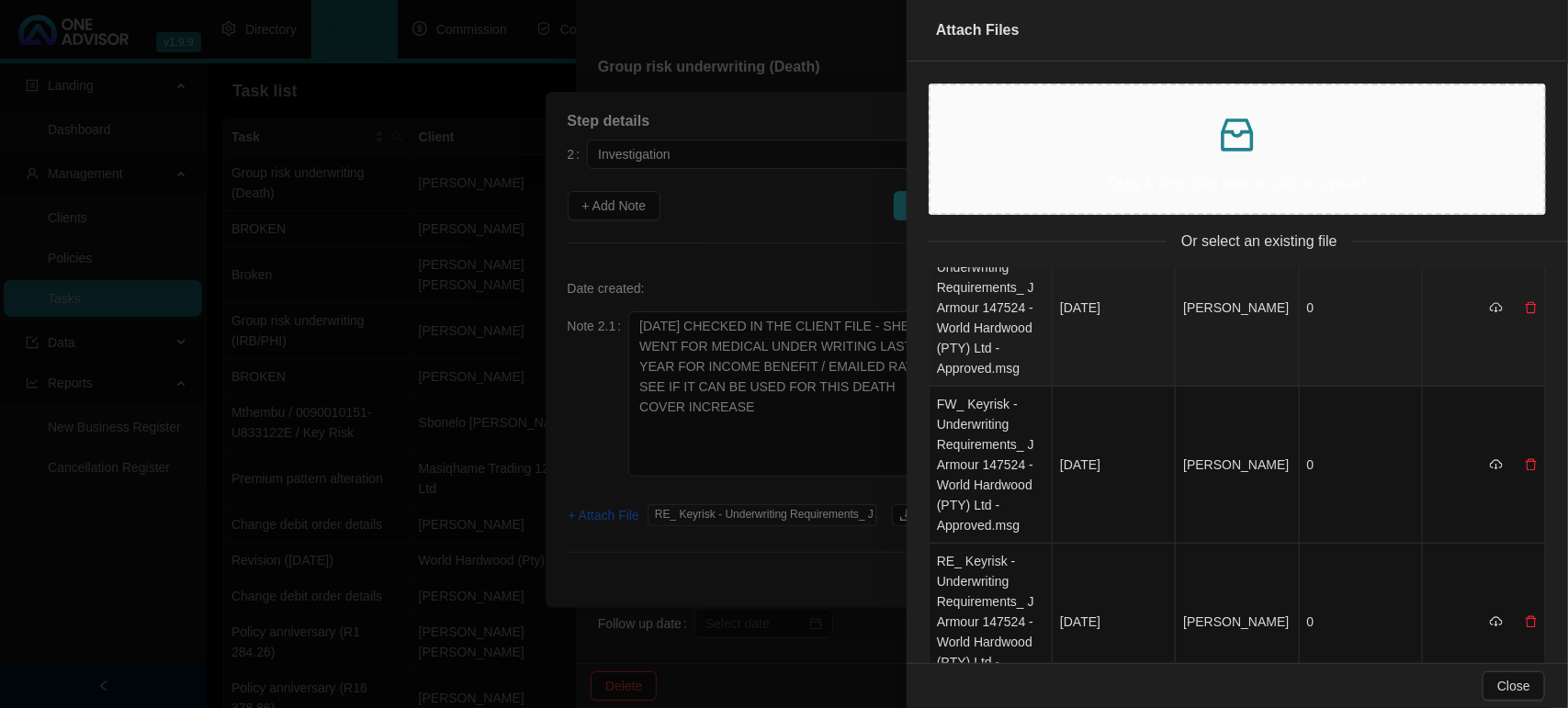
scroll to position [115, 0]
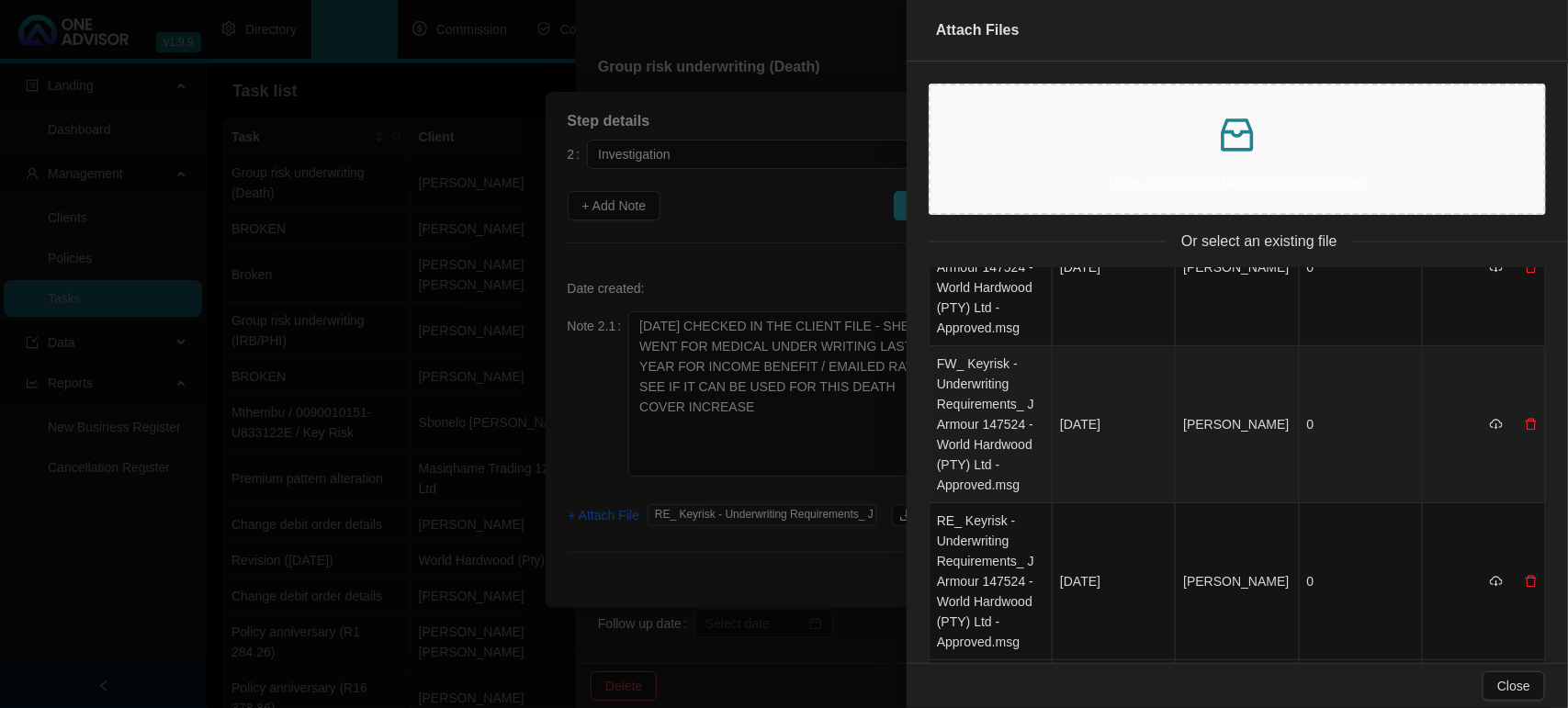
click at [1010, 442] on td "FW_ Keyrisk - Underwriting Requirements_ J Armour 147524 - World Hardwood (PTY)…" at bounding box center [991, 424] width 123 height 157
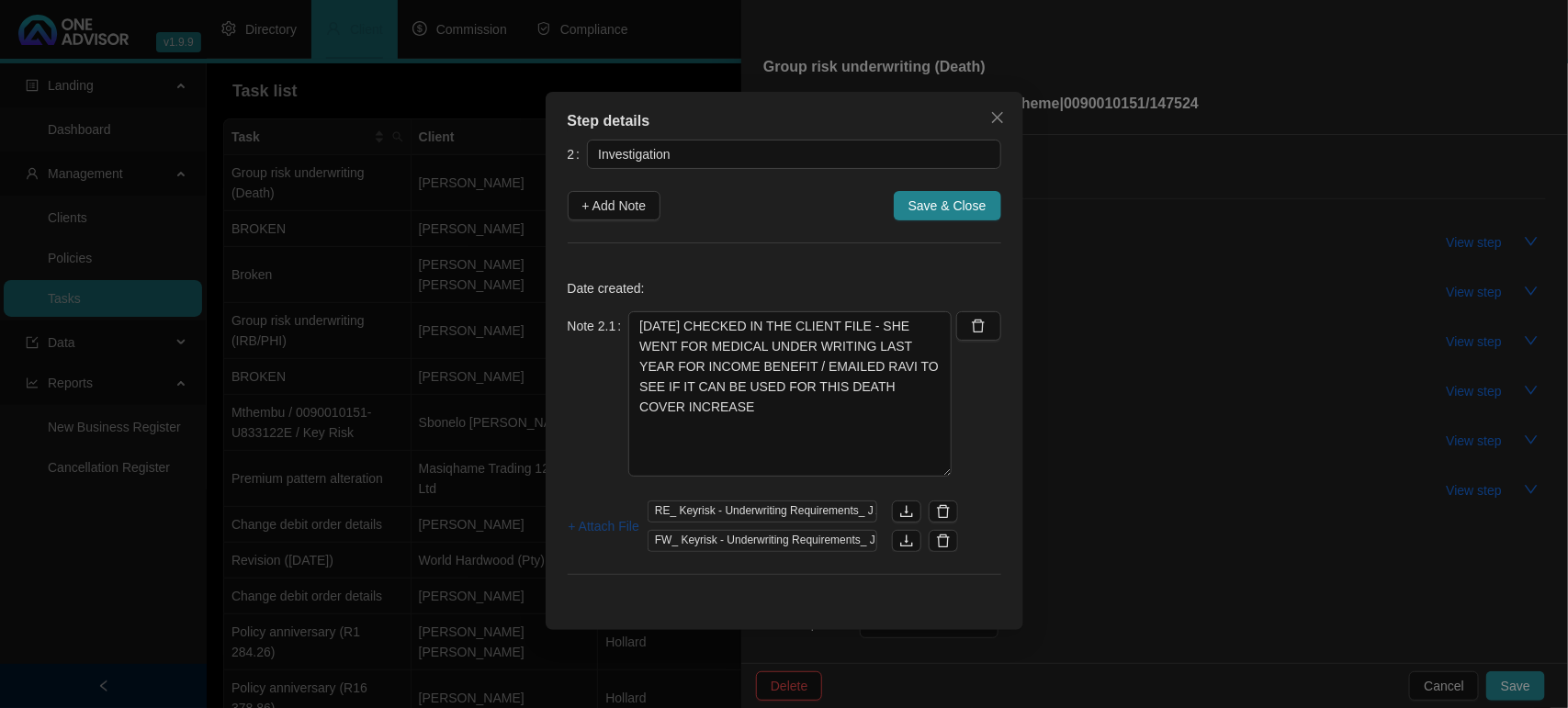
click at [608, 526] on span "+ Attach File" at bounding box center [604, 526] width 71 height 20
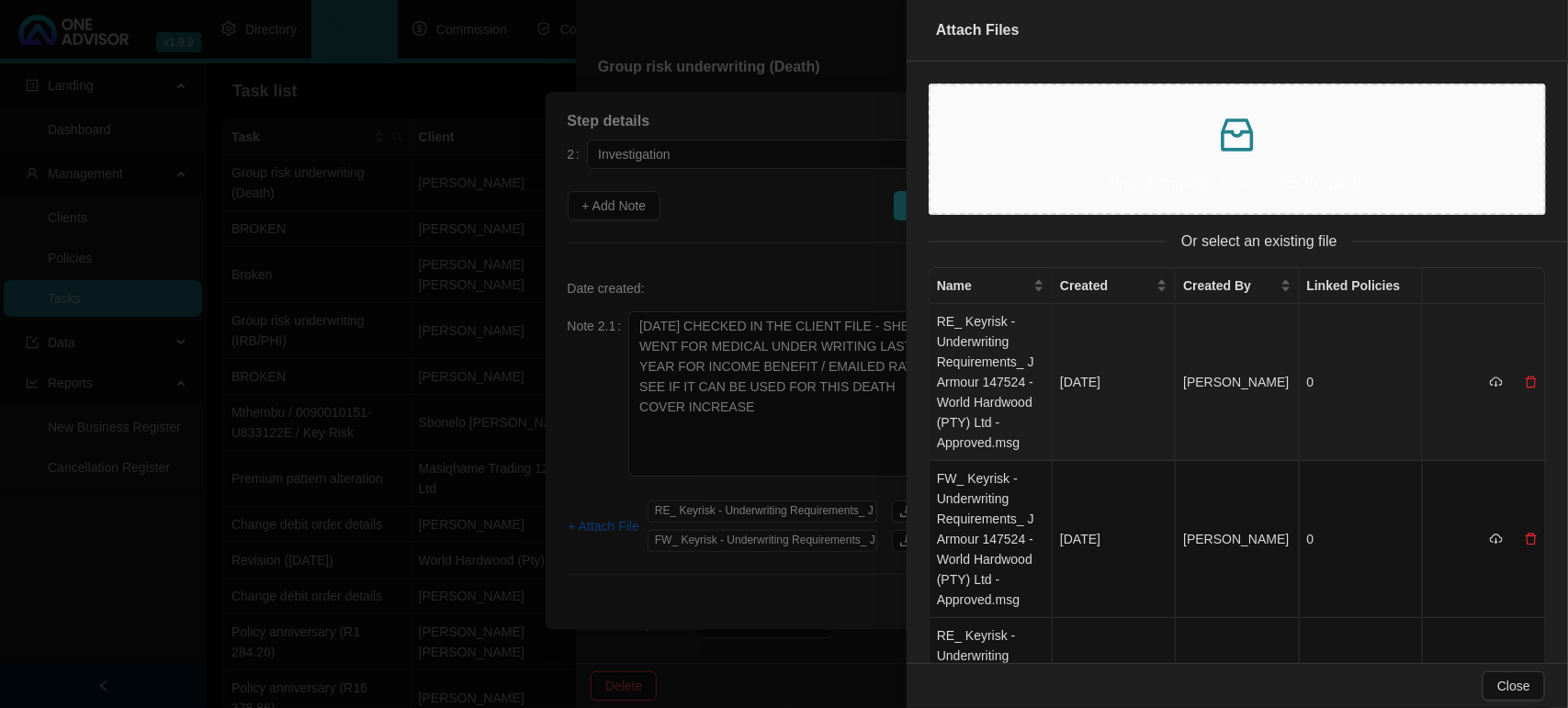
click at [989, 333] on td "RE_ Keyrisk - Underwriting Requirements_ J Armour 147524 - World Hardwood (PTY)…" at bounding box center [991, 382] width 123 height 157
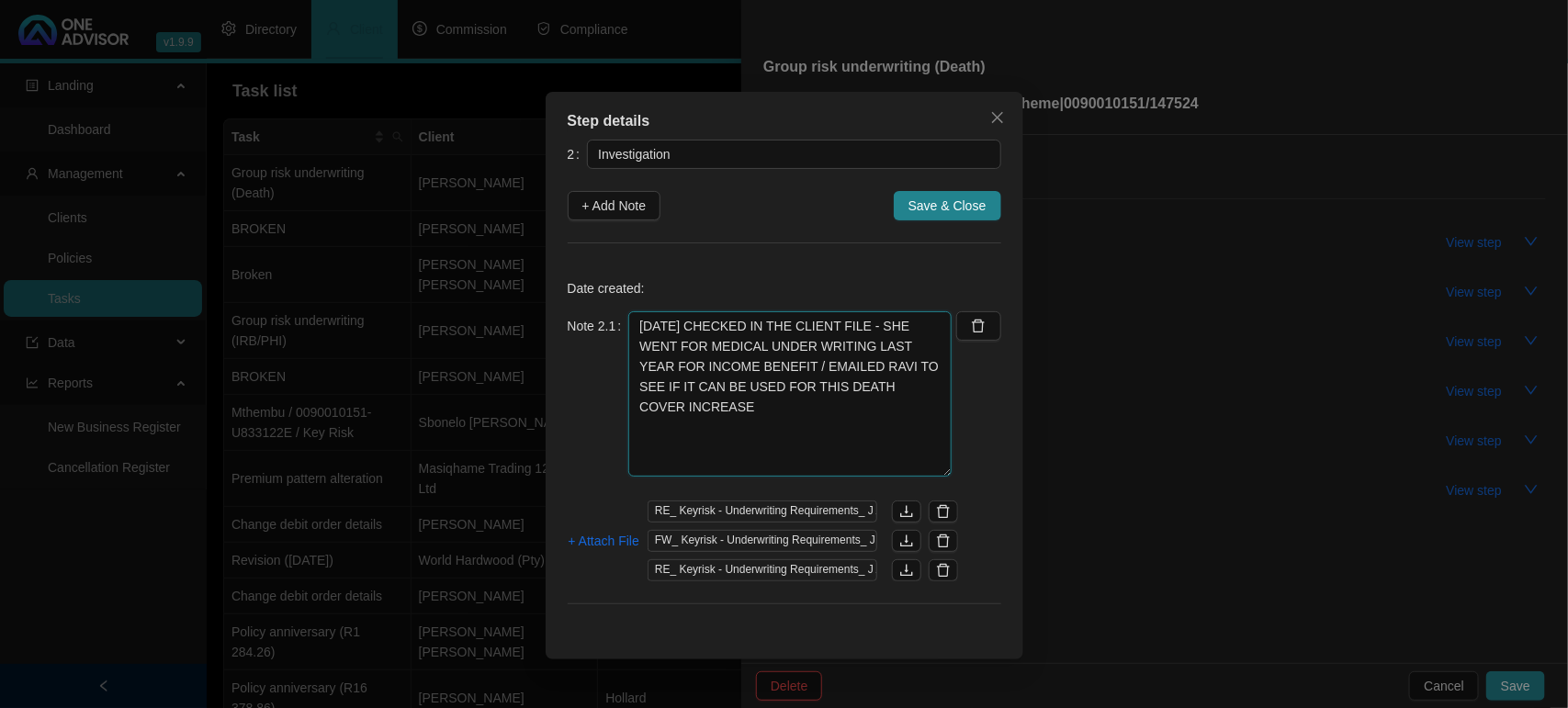
click at [811, 418] on textarea "12/09/2025 CHECKED IN THE CLIENT FILE - SHE WENT FOR MEDICAL UNDER WRITING LAST…" at bounding box center [790, 394] width 324 height 166
click at [927, 393] on textarea "12/09/2025 CHECKED IN THE CLIENT FILE - SHE WENT FOR MEDICAL UNDER WRITING LAST…" at bounding box center [790, 394] width 324 height 166
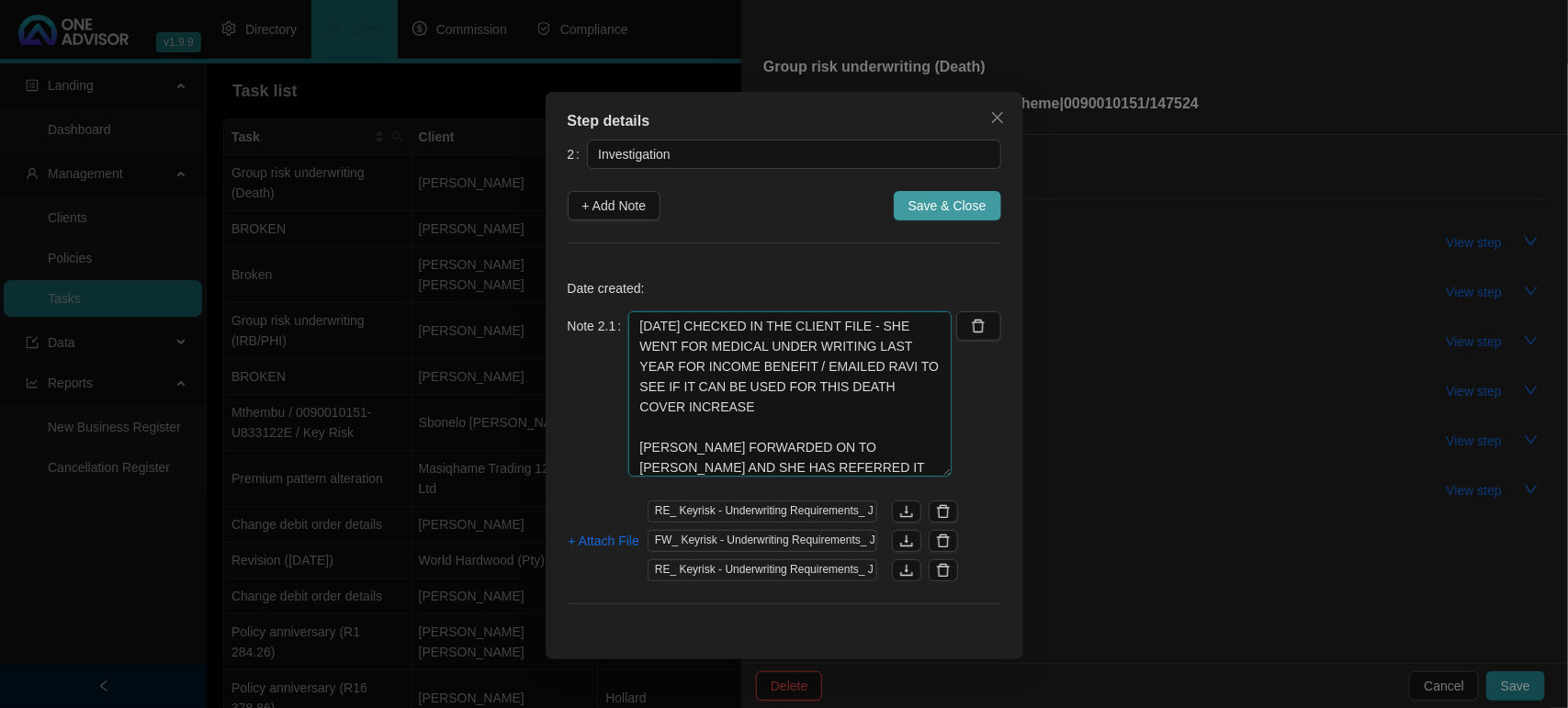
type textarea "12/09/2025 CHECKED IN THE CLIENT FILE - SHE WENT FOR MEDICAL UNDER WRITING LAST…"
click at [974, 199] on span "Save & Close" at bounding box center [948, 206] width 78 height 20
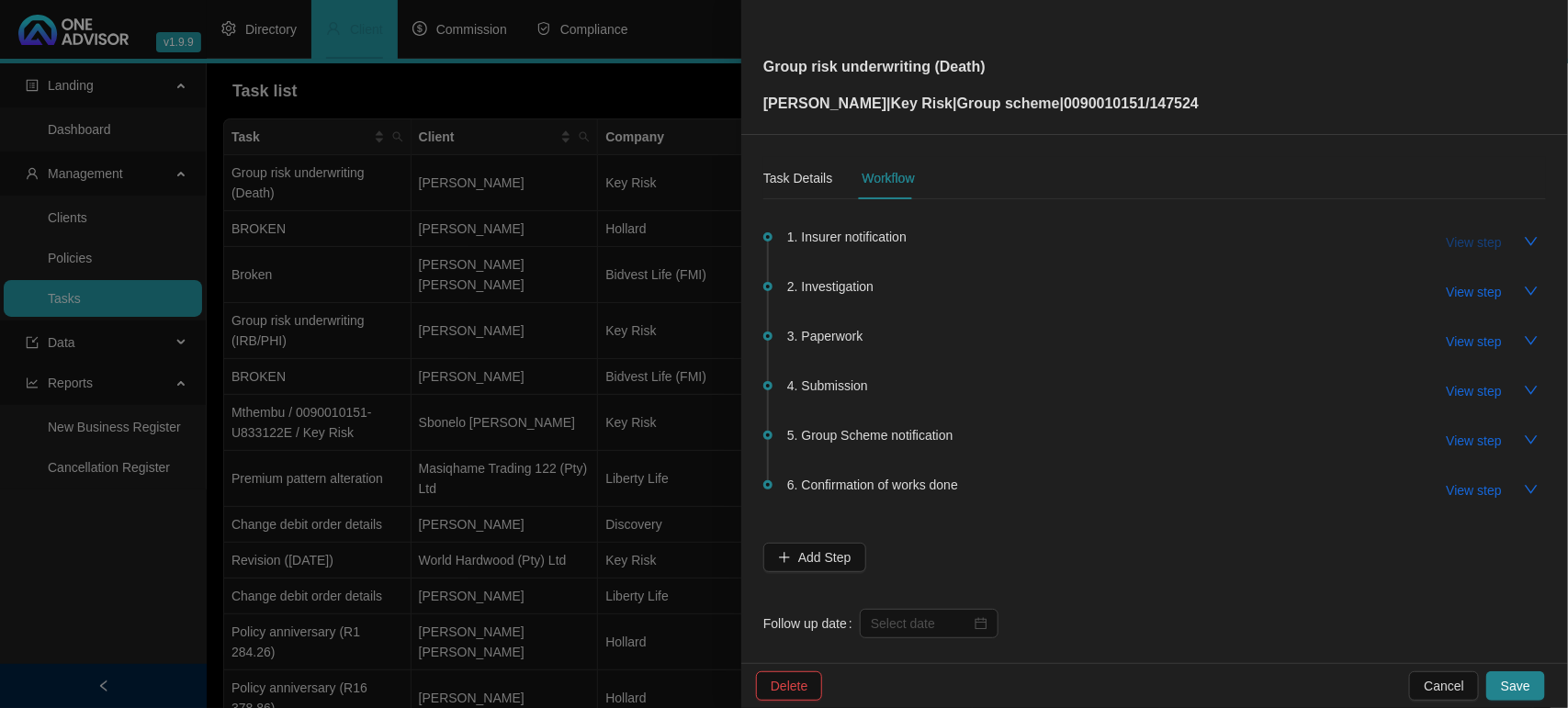
click at [1447, 241] on span "View step" at bounding box center [1474, 242] width 56 height 20
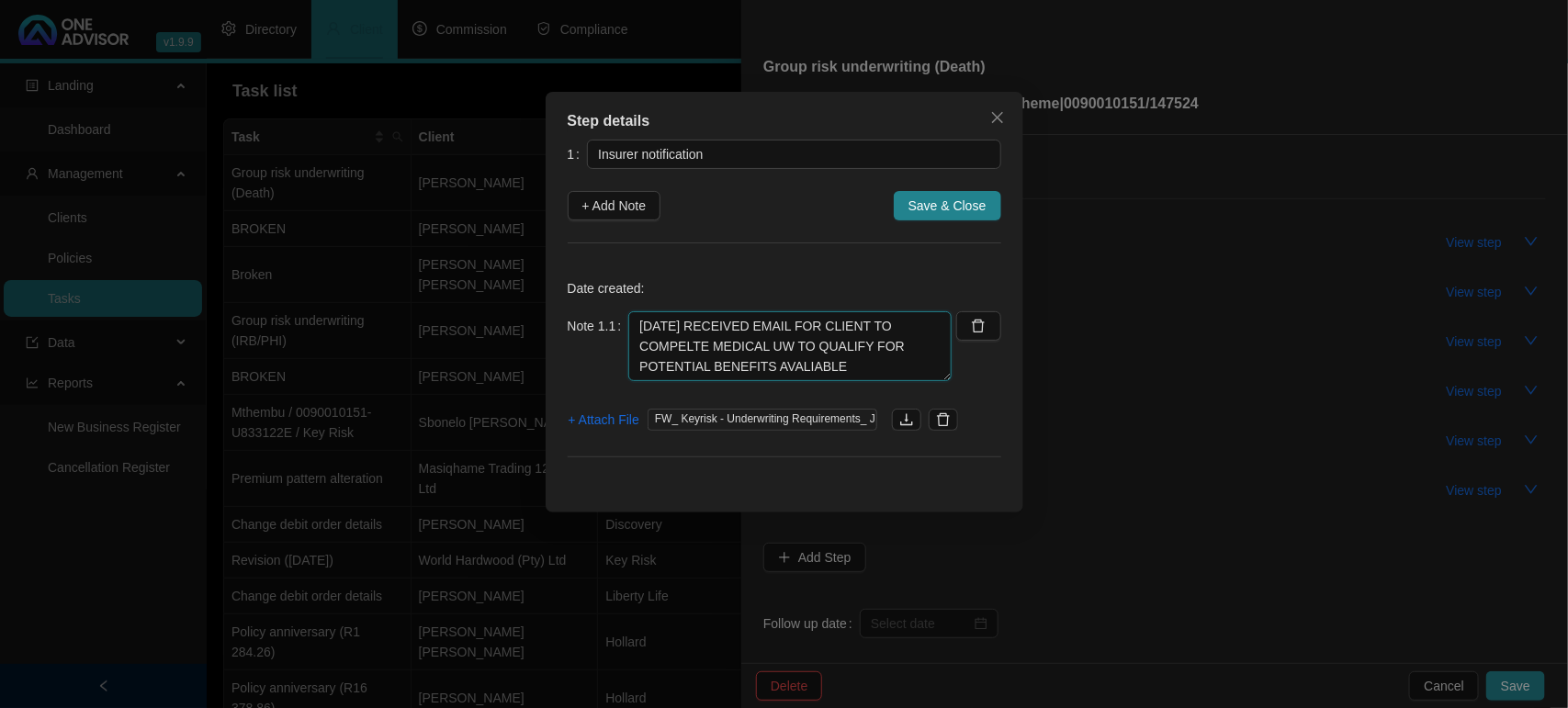
click at [854, 363] on textarea "10/09/2025 RECEIVED EMAIL FOR CLIENT TO COMPELTE MEDICAL UW TO QUALIFY FOR POTE…" at bounding box center [790, 346] width 324 height 70
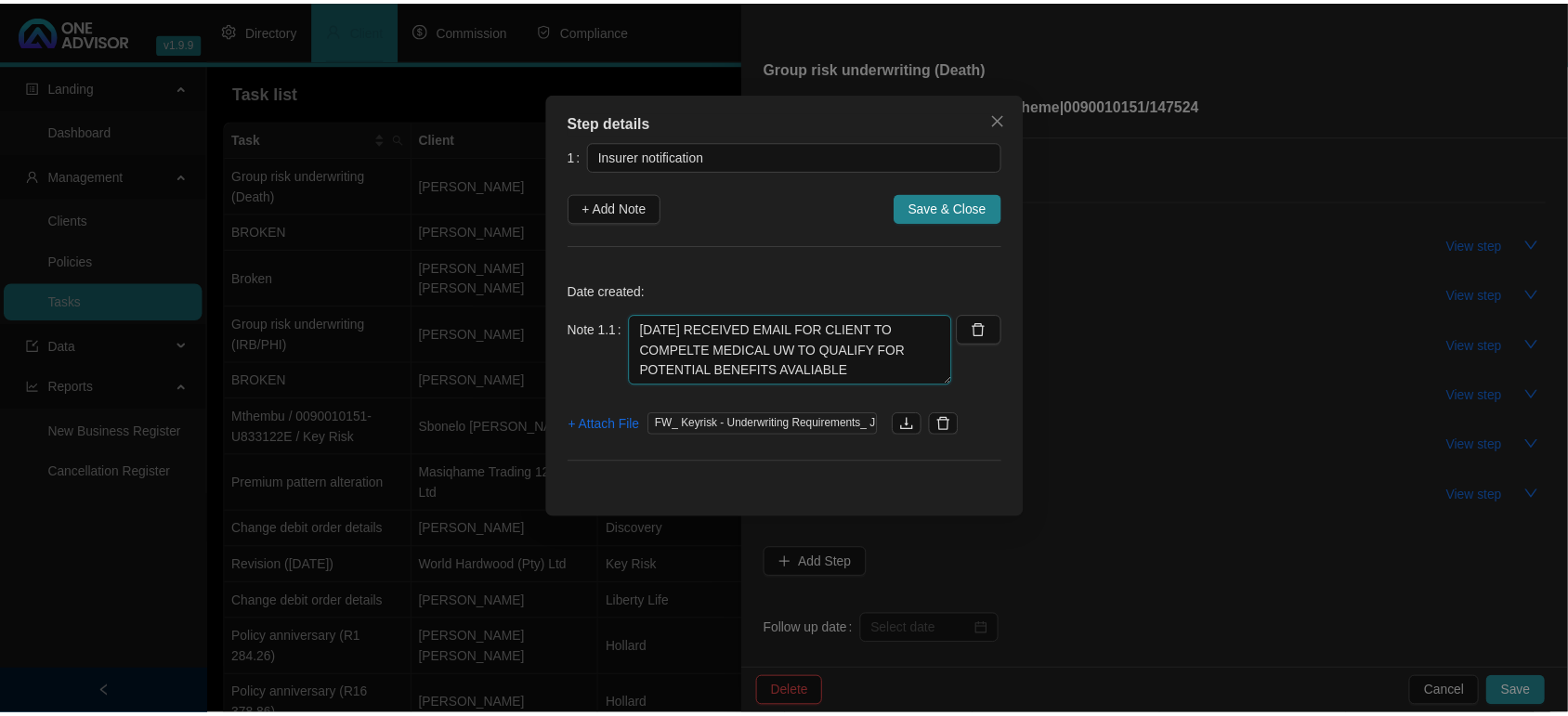
scroll to position [36, 0]
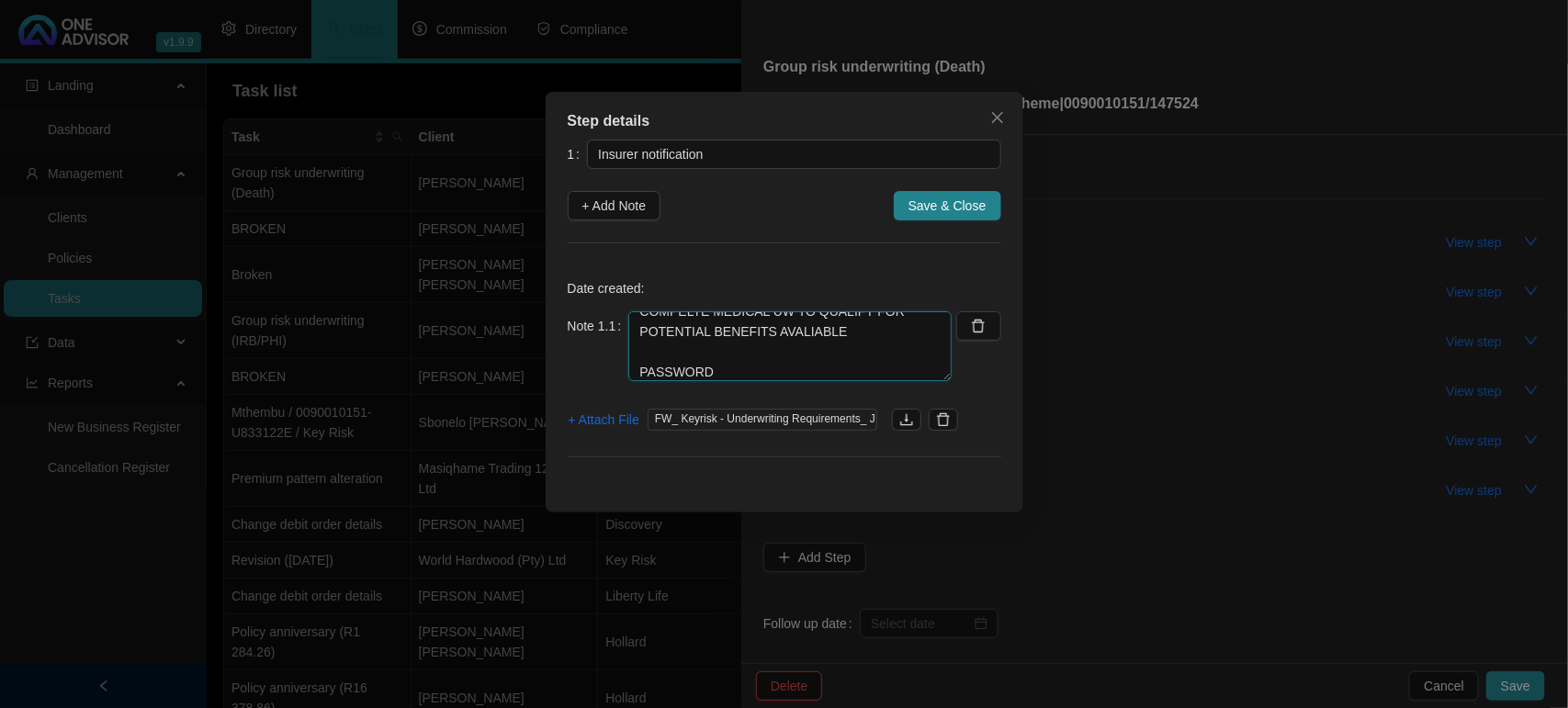
click at [744, 370] on textarea "10/09/2025 RECEIVED EMAIL FOR CLIENT TO COMPELTE MEDICAL UW TO QUALIFY FOR POTE…" at bounding box center [790, 346] width 324 height 70
paste textarea "8110150102084"
type textarea "10/09/2025 RECEIVED EMAIL FOR CLIENT TO COMPELTE MEDICAL UW TO QUALIFY FOR POTE…"
click at [933, 205] on span "Save & Close" at bounding box center [948, 206] width 78 height 20
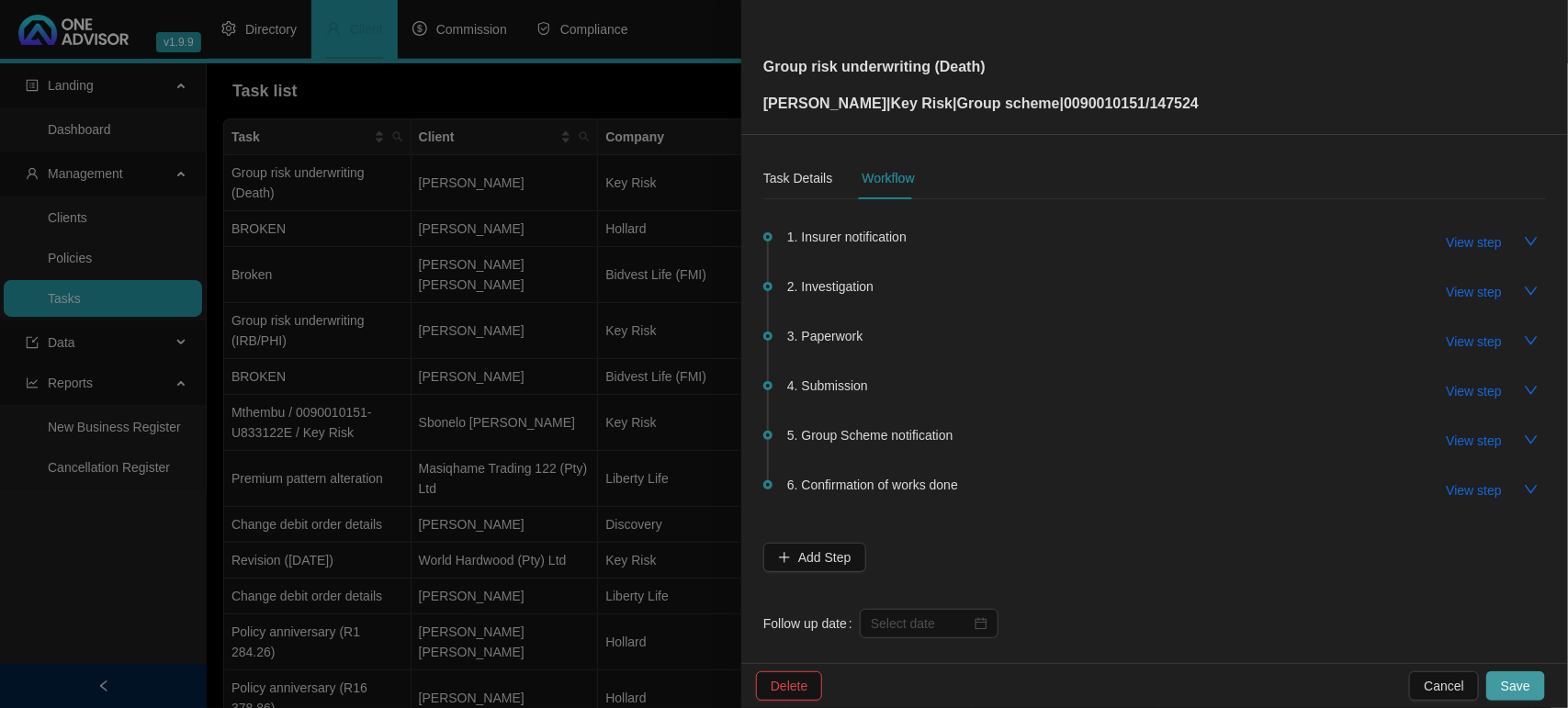
click at [1516, 694] on span "Save" at bounding box center [1515, 686] width 29 height 20
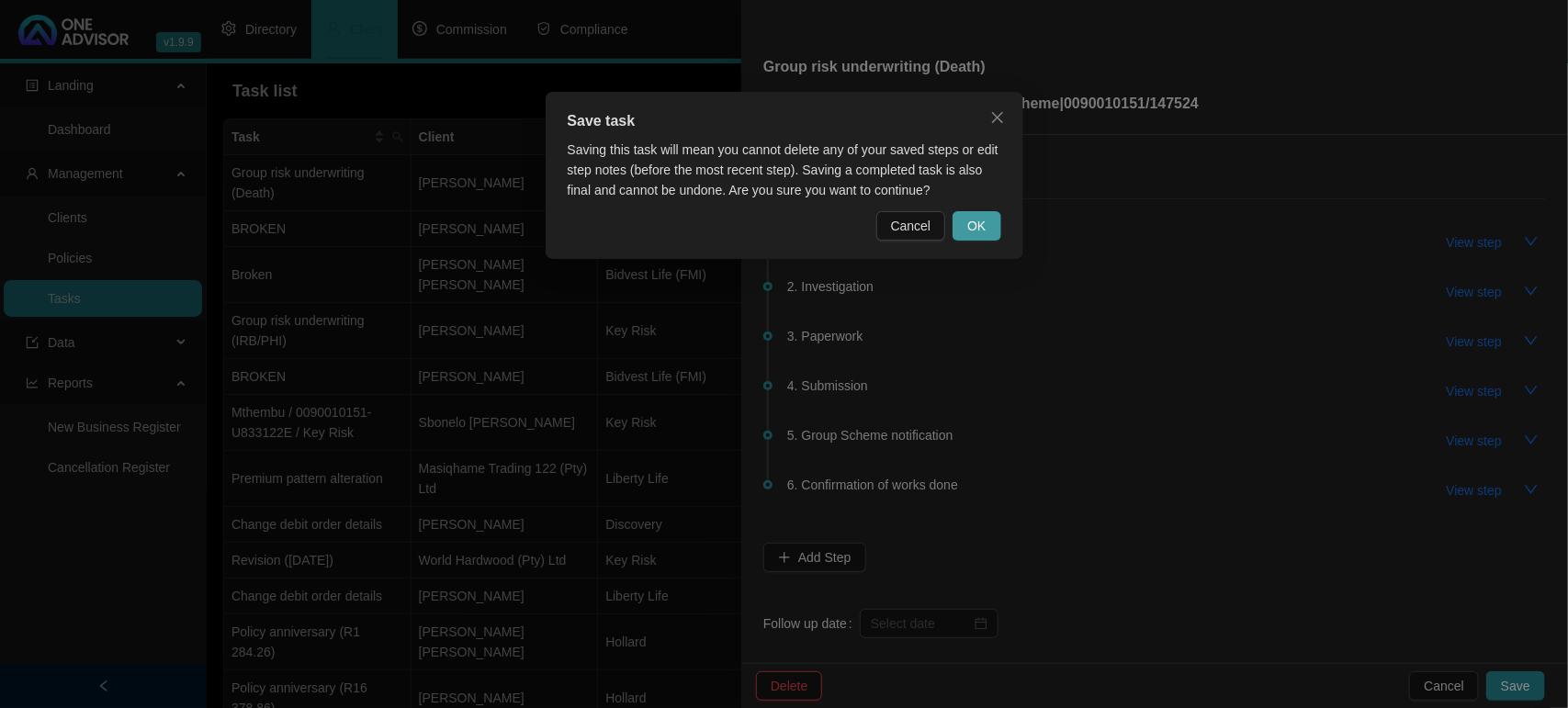
click at [988, 212] on button "OK" at bounding box center [976, 226] width 48 height 29
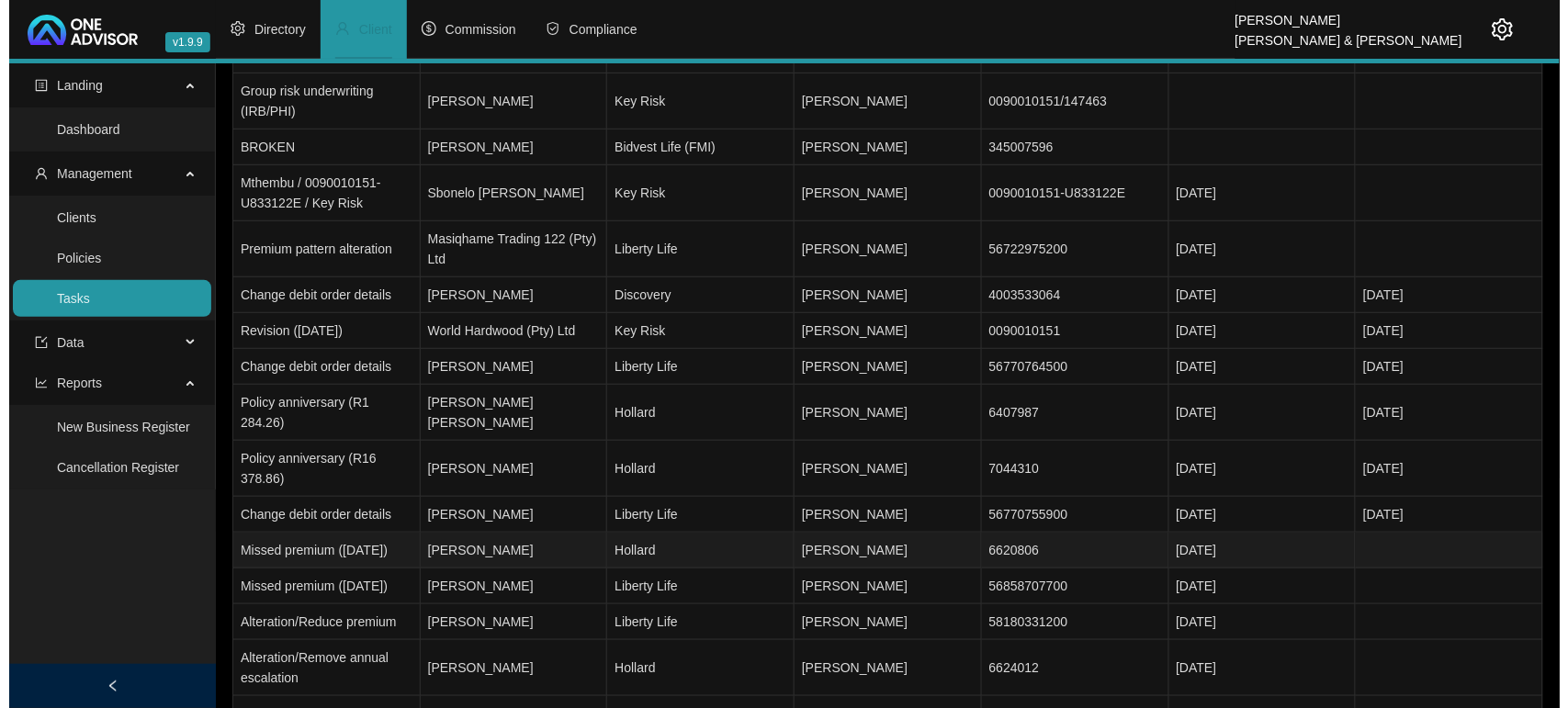
scroll to position [0, 0]
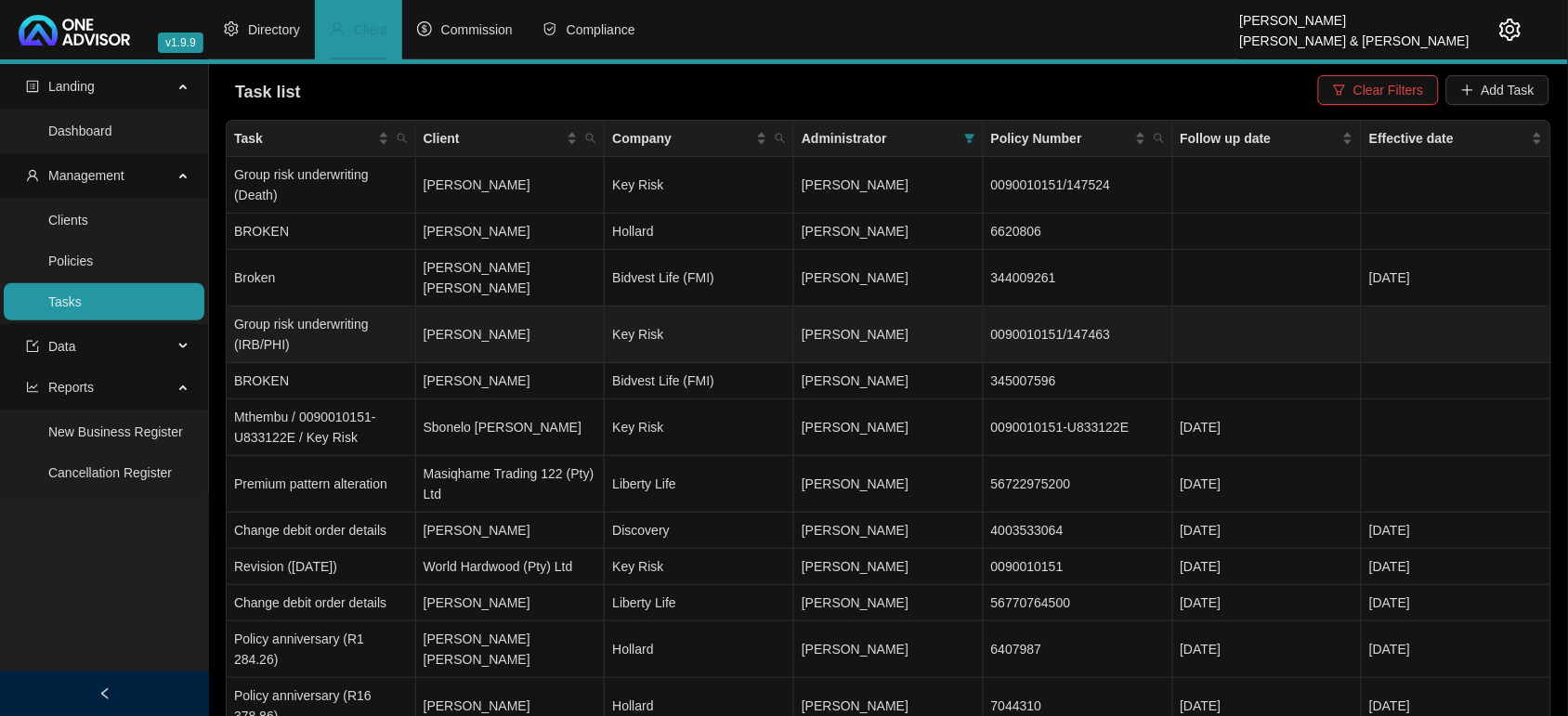
click at [473, 321] on td "Thokozani Mbanjwa" at bounding box center [511, 334] width 189 height 56
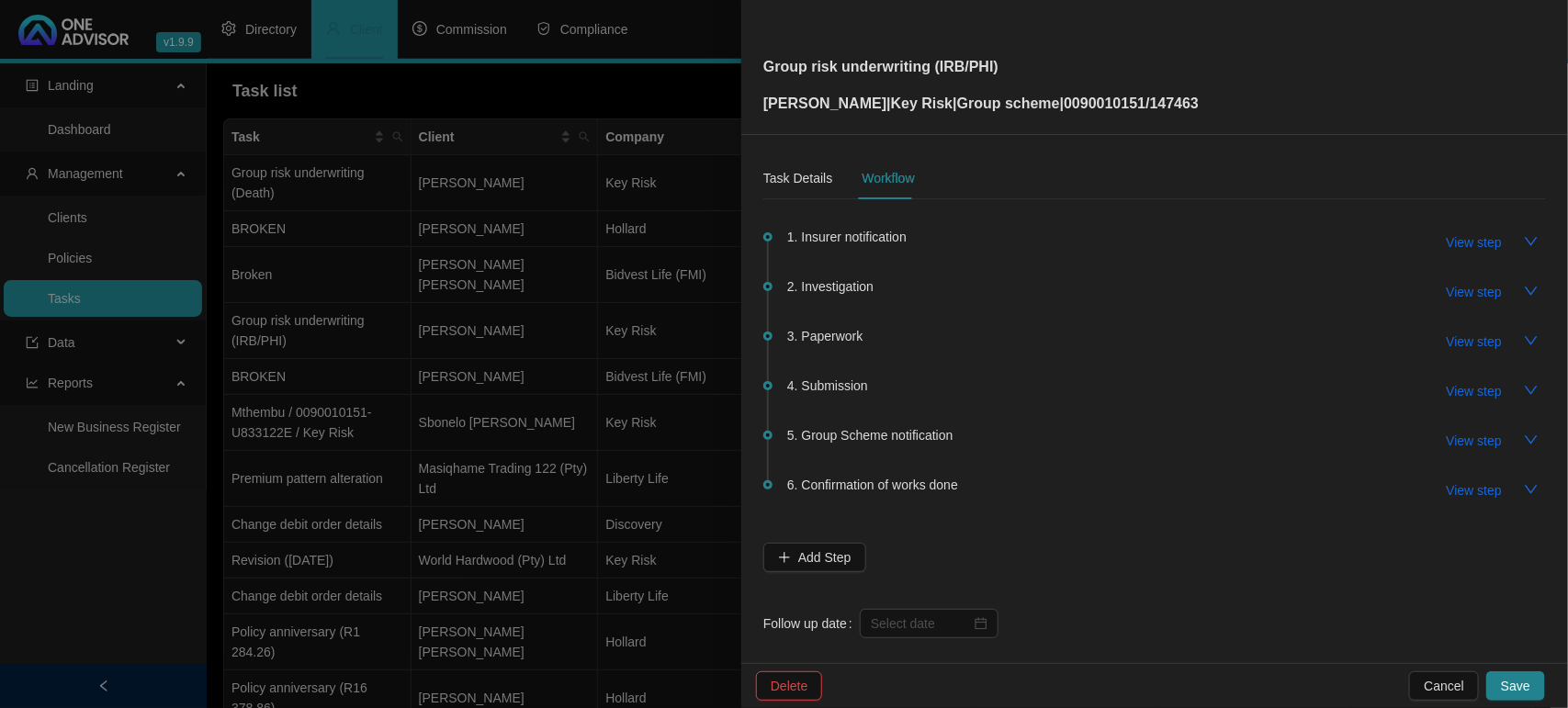
click at [537, 237] on div at bounding box center [784, 354] width 1568 height 708
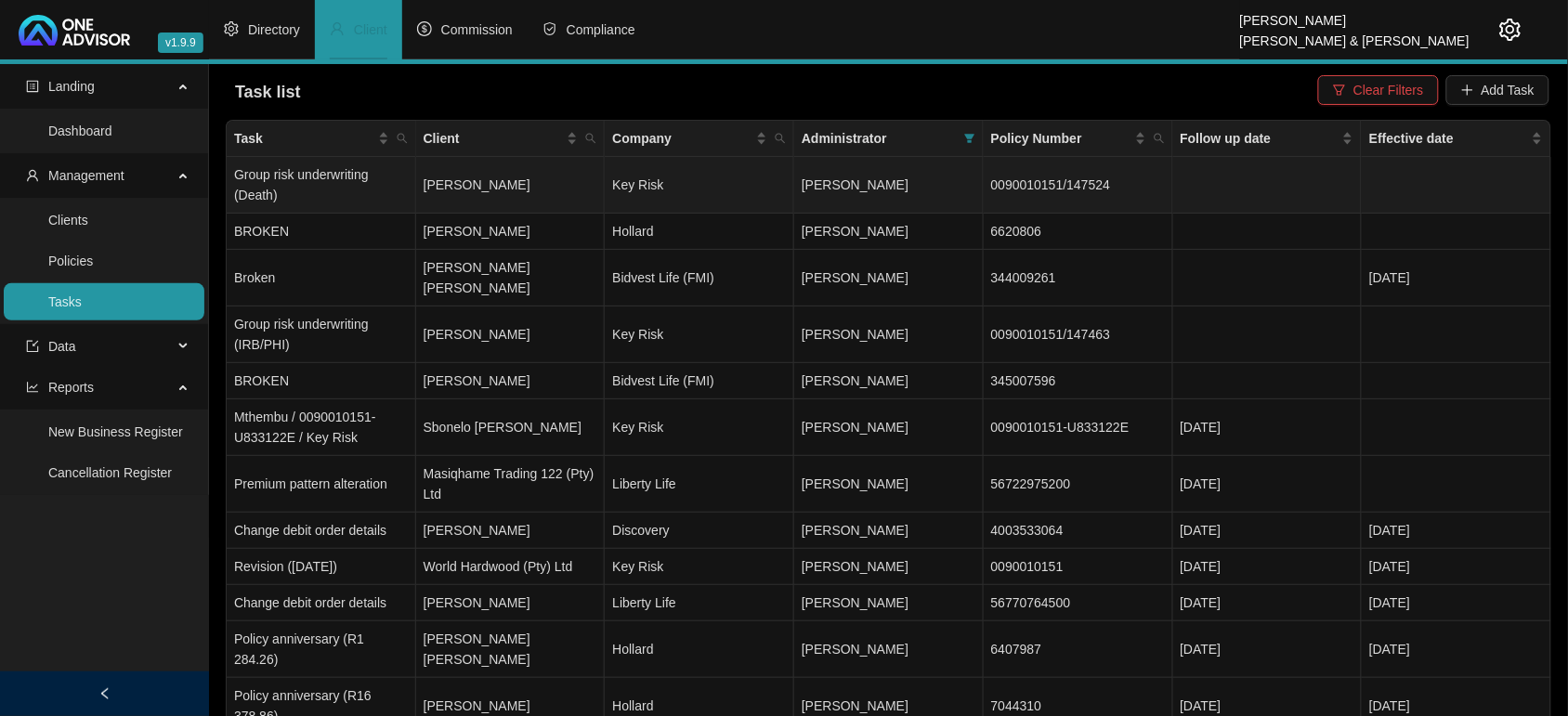
click at [503, 198] on td "[PERSON_NAME]" at bounding box center [511, 184] width 189 height 56
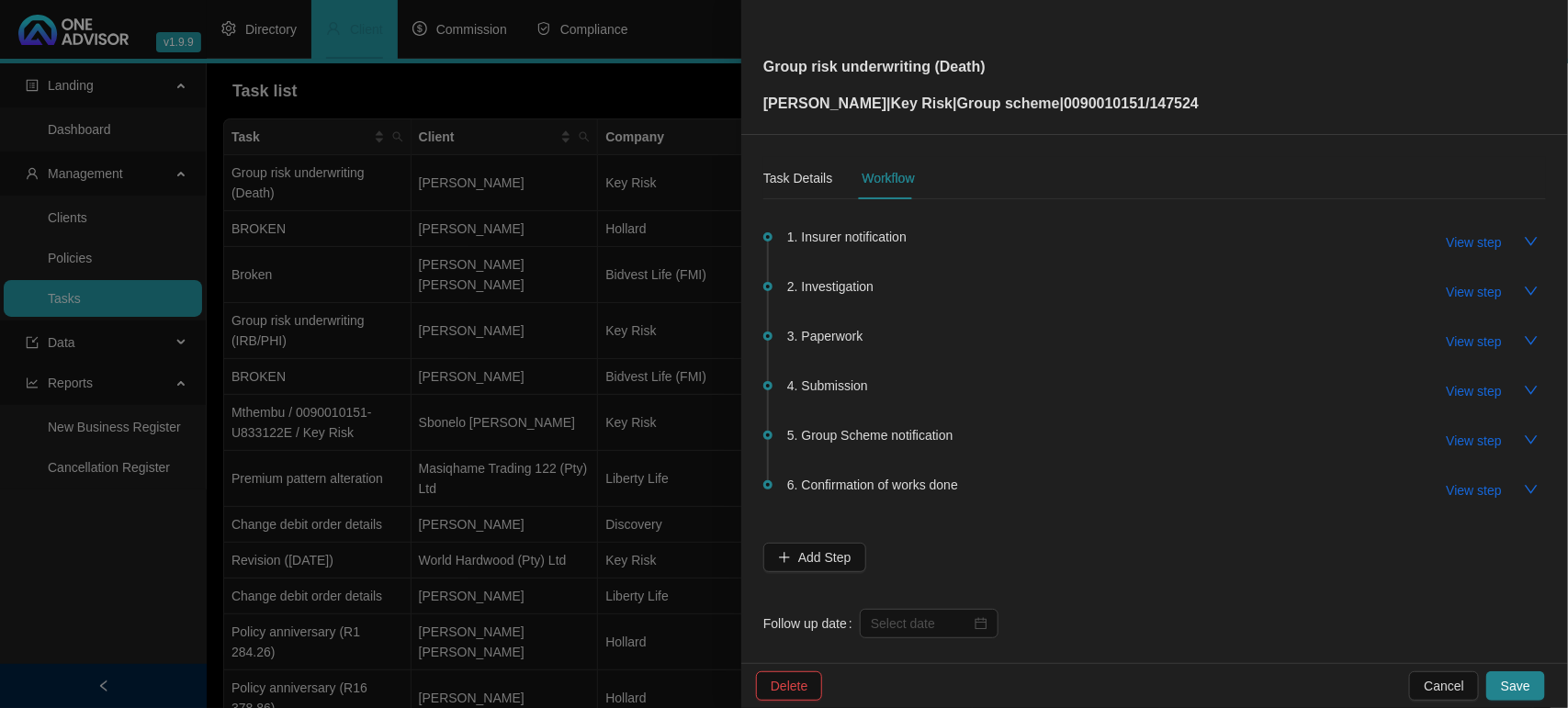
click at [870, 244] on span "1. Insurer notification" at bounding box center [846, 237] width 119 height 20
click at [1479, 239] on span "View step" at bounding box center [1474, 242] width 56 height 20
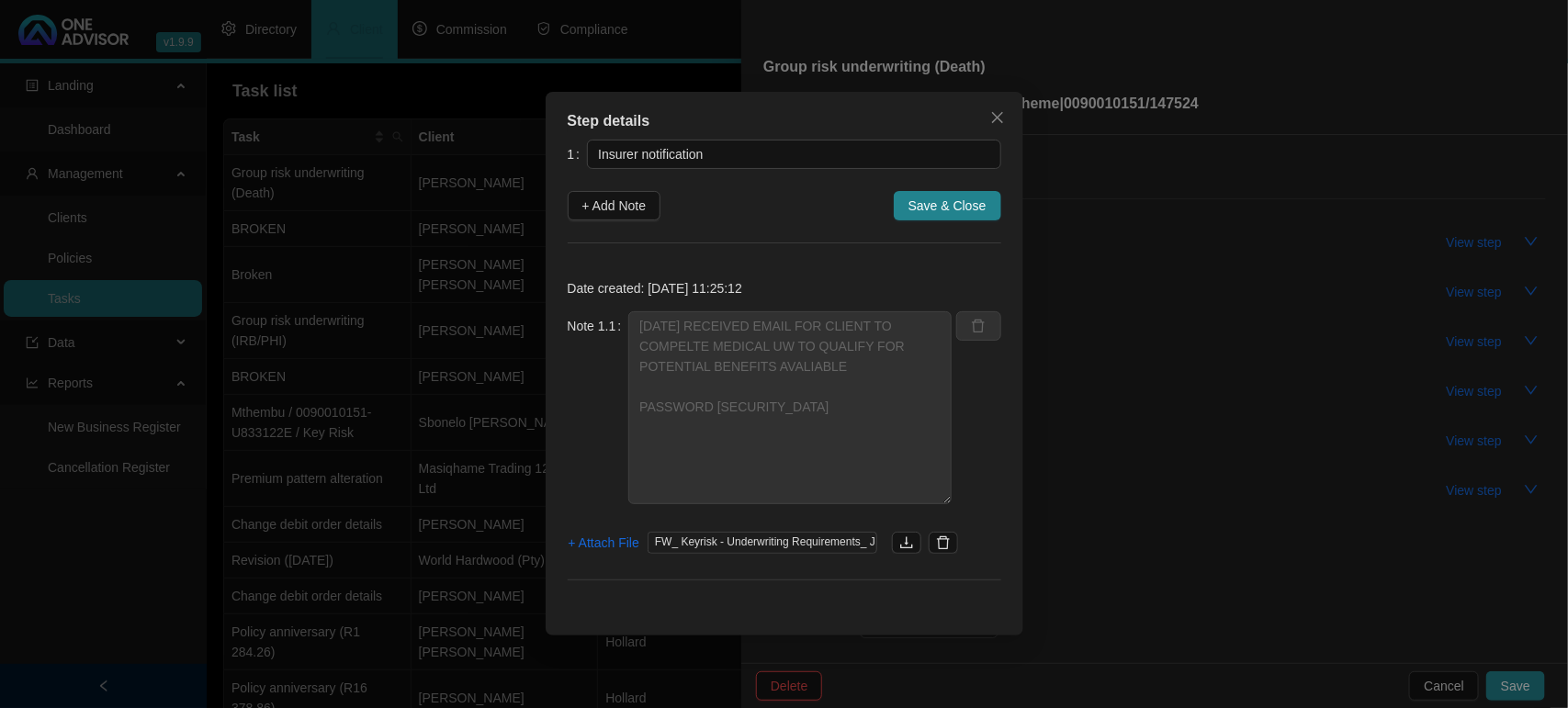
click at [1181, 253] on div "Step details 1 Insurer notification + Add Note Save & Close Date created: 2025-…" at bounding box center [784, 354] width 1568 height 708
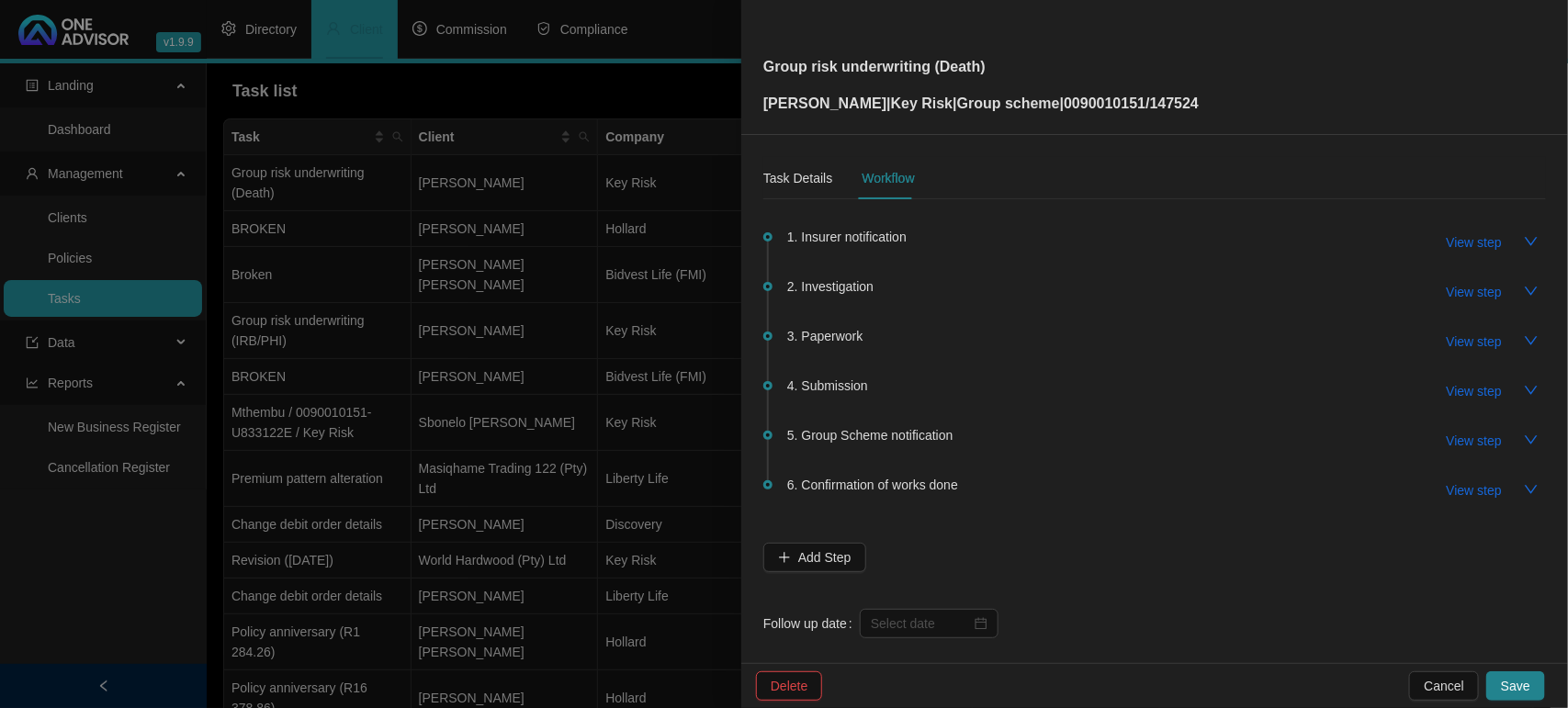
click at [290, 198] on div at bounding box center [784, 354] width 1568 height 708
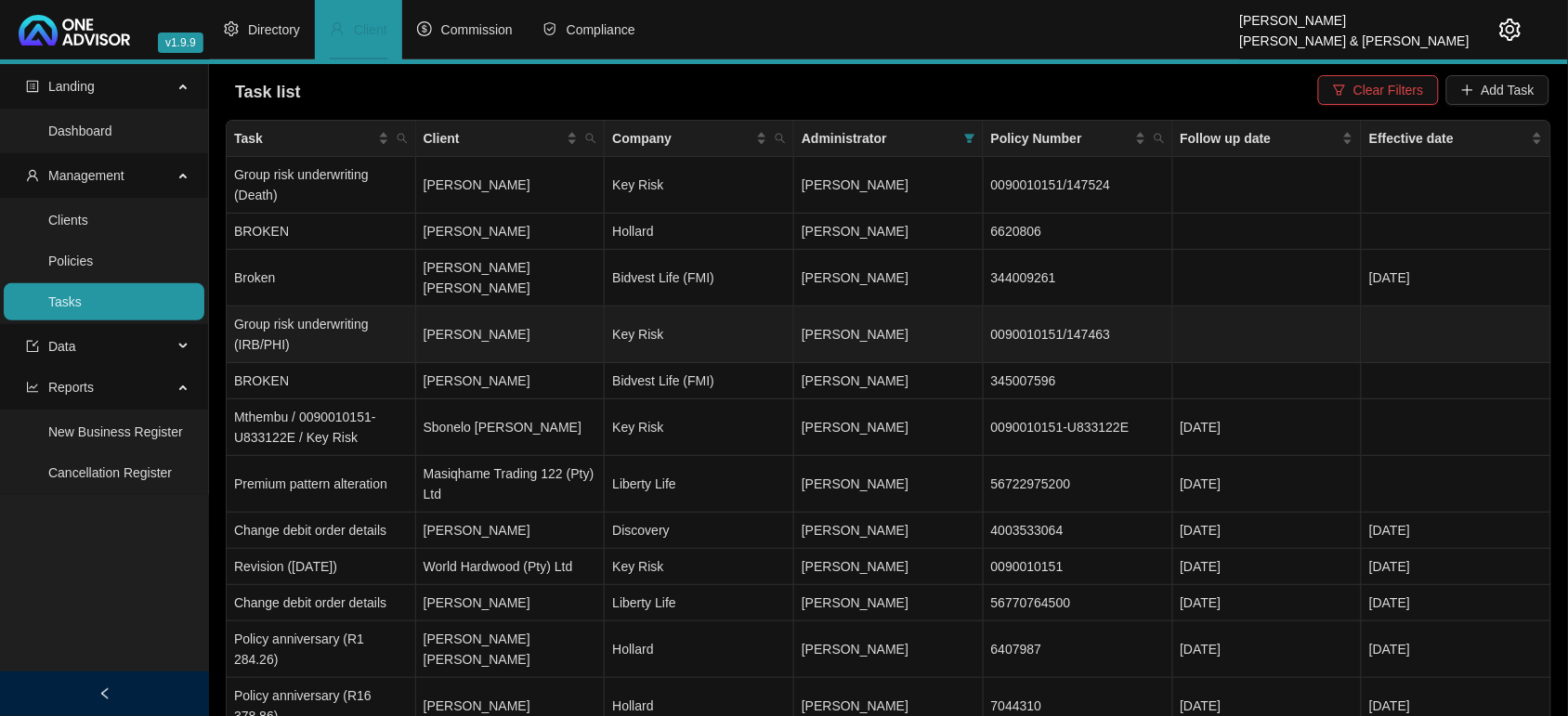
click at [319, 331] on td "Group risk underwriting (IRB/PHI)" at bounding box center [321, 334] width 189 height 56
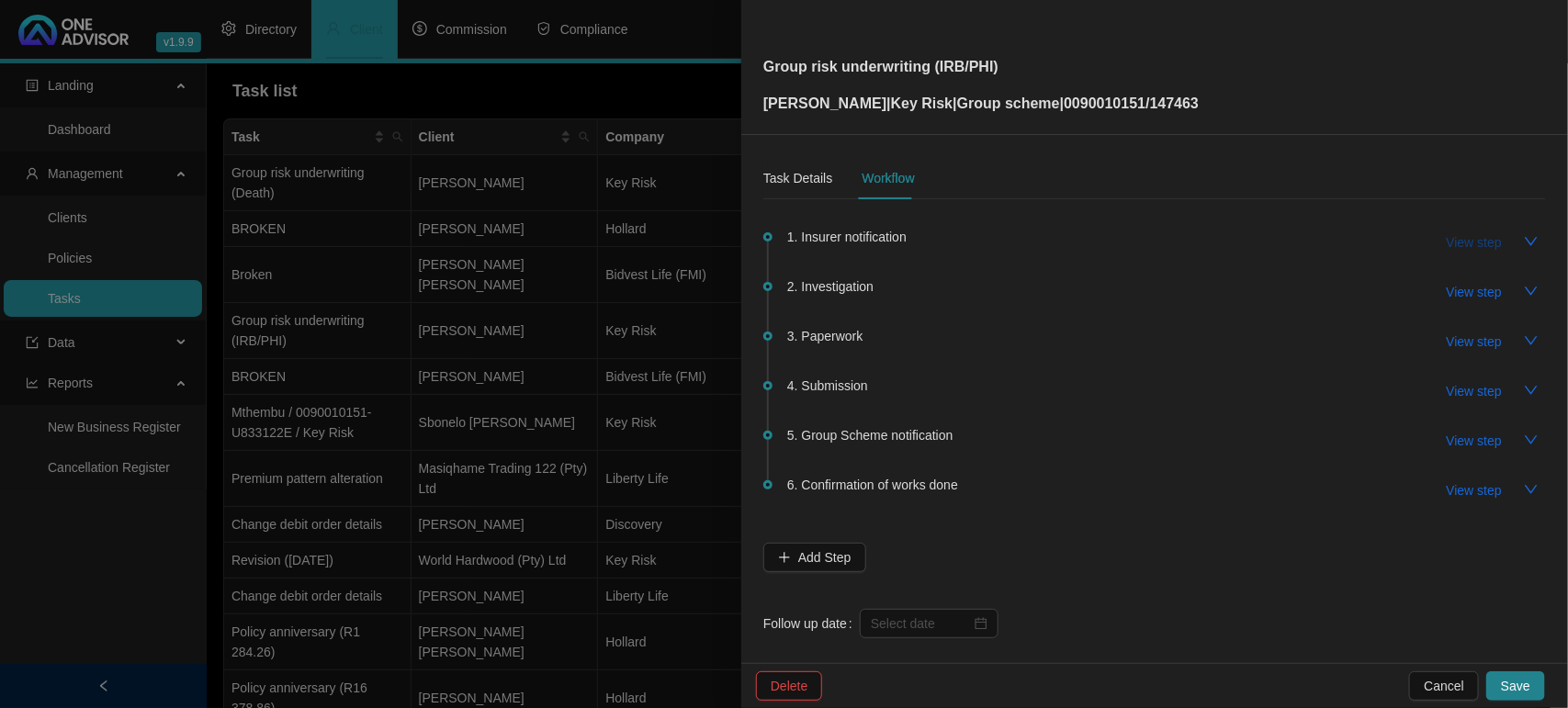
click at [1447, 250] on span "View step" at bounding box center [1474, 242] width 56 height 20
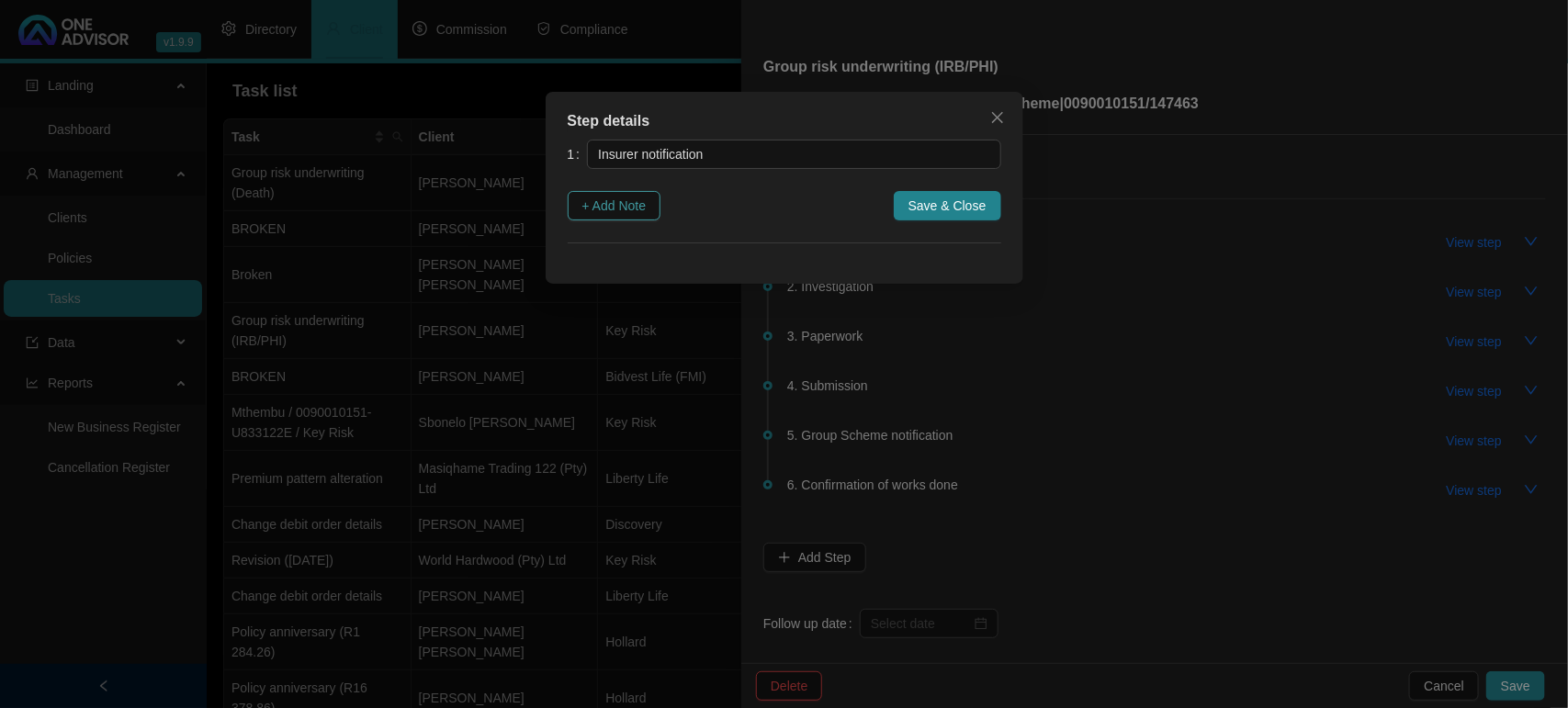
drag, startPoint x: 610, startPoint y: 200, endPoint x: 637, endPoint y: 203, distance: 27.2
click at [611, 200] on span "+ Add Note" at bounding box center [614, 206] width 64 height 20
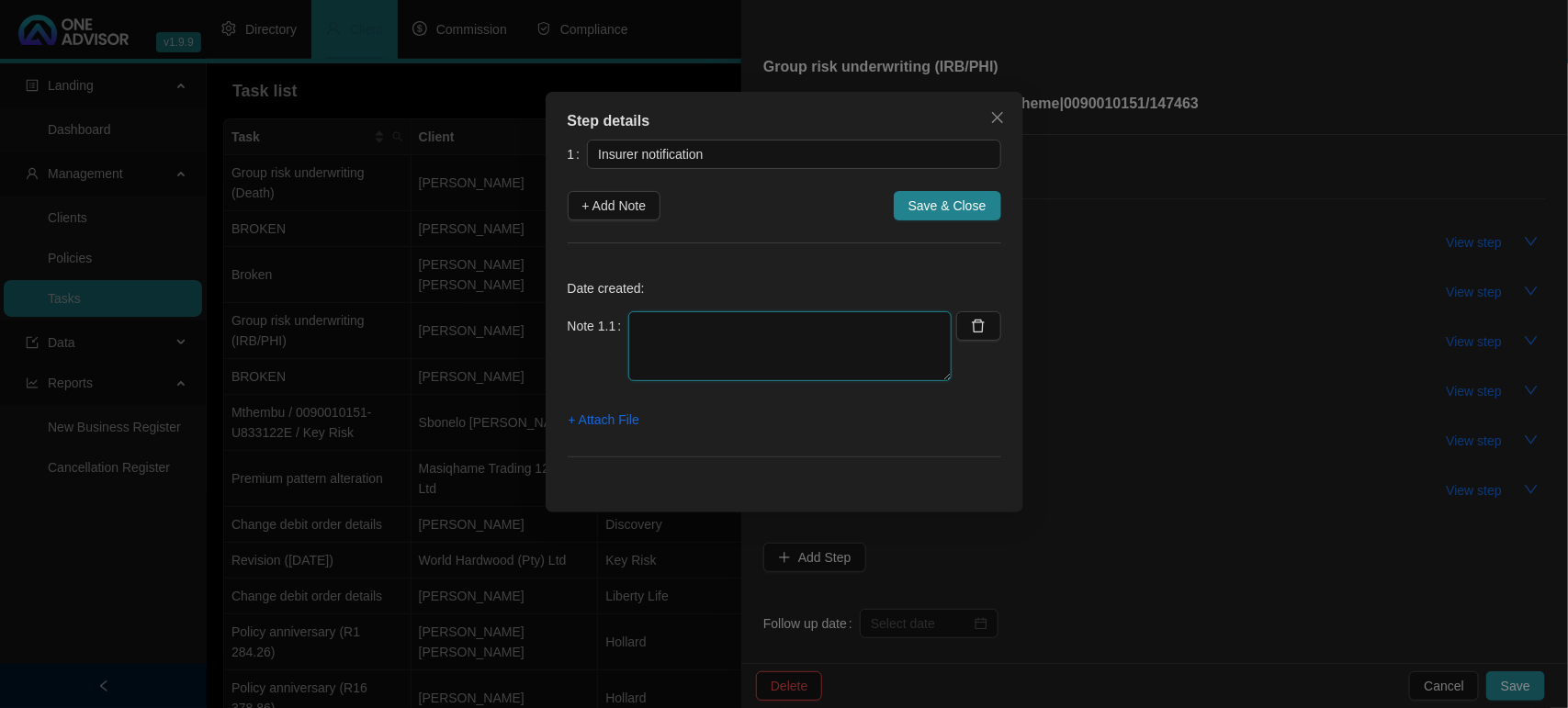
click at [659, 319] on textarea at bounding box center [790, 346] width 324 height 70
drag, startPoint x: 758, startPoint y: 358, endPoint x: 754, endPoint y: 370, distance: 12.6
click at [755, 369] on textarea "10/09/2025 RECEIVED EMAIL FOR CLIENT TO COMPLETE MEDCIAL UNDERWRITING TO QUALIF…" at bounding box center [790, 346] width 324 height 70
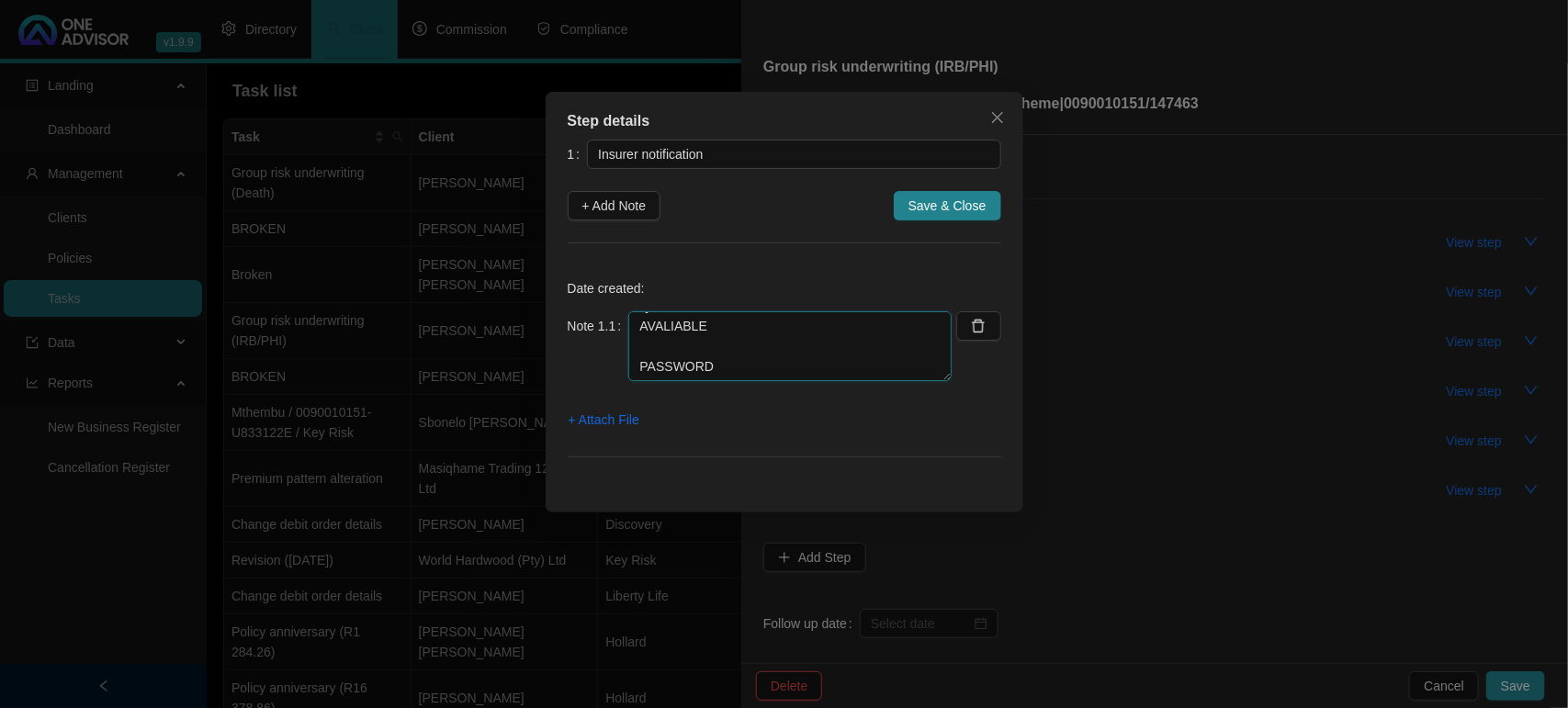
click at [754, 370] on textarea "10/09/2025 RECEIVED EMAIL FOR CLIENT TO COMPLETE MEDCIAL UNDERWRITING TO QUALIF…" at bounding box center [790, 346] width 324 height 70
paste textarea "9206115516084"
type textarea "10/09/2025 RECEIVED EMAIL FOR CLIENT TO COMPLETE MEDCIAL UNDERWRITING TO QUALIF…"
click at [635, 420] on span "+ Attach File" at bounding box center [604, 419] width 71 height 20
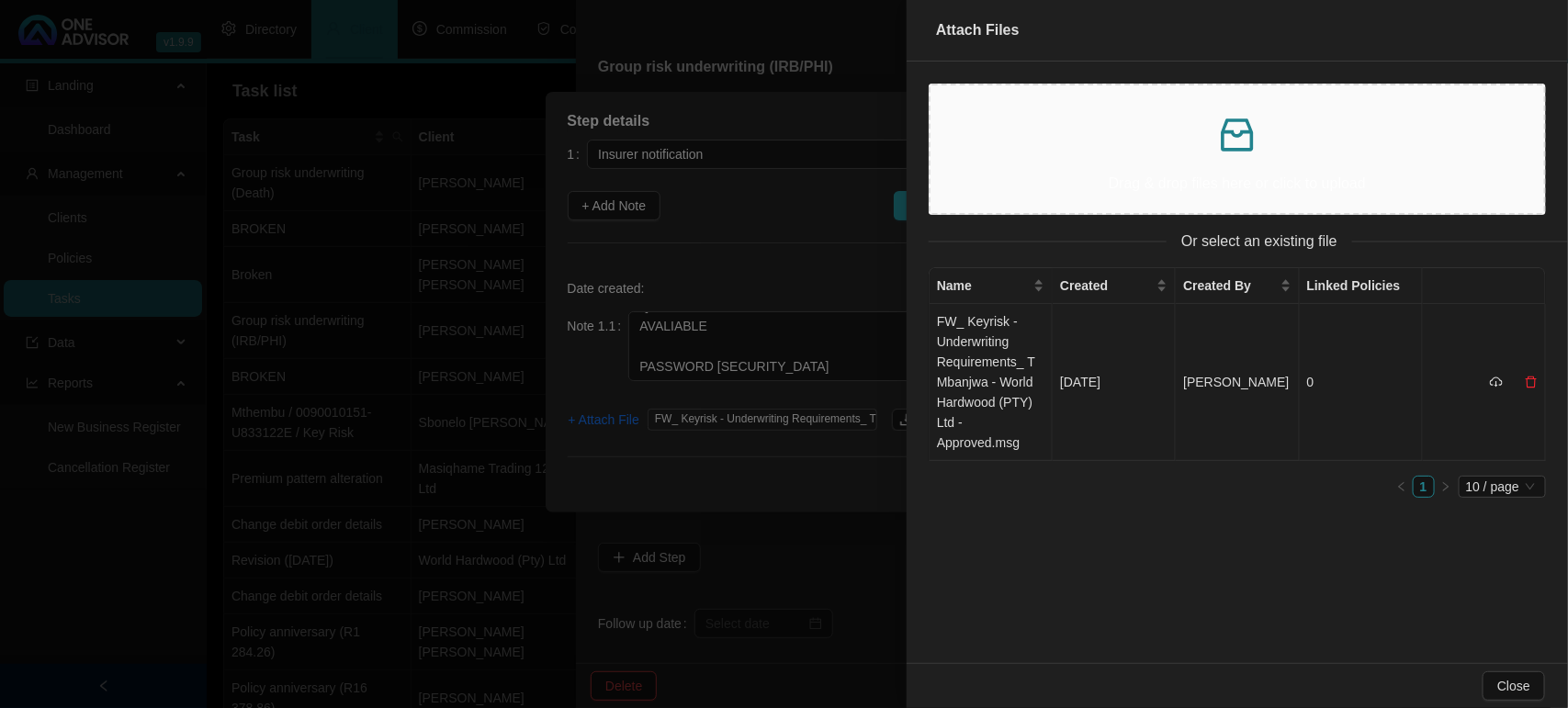
click at [958, 386] on td "FW_ Keyrisk - Underwriting Requirements_ T Mbanjwa - World Hardwood (PTY) Ltd -…" at bounding box center [991, 382] width 123 height 157
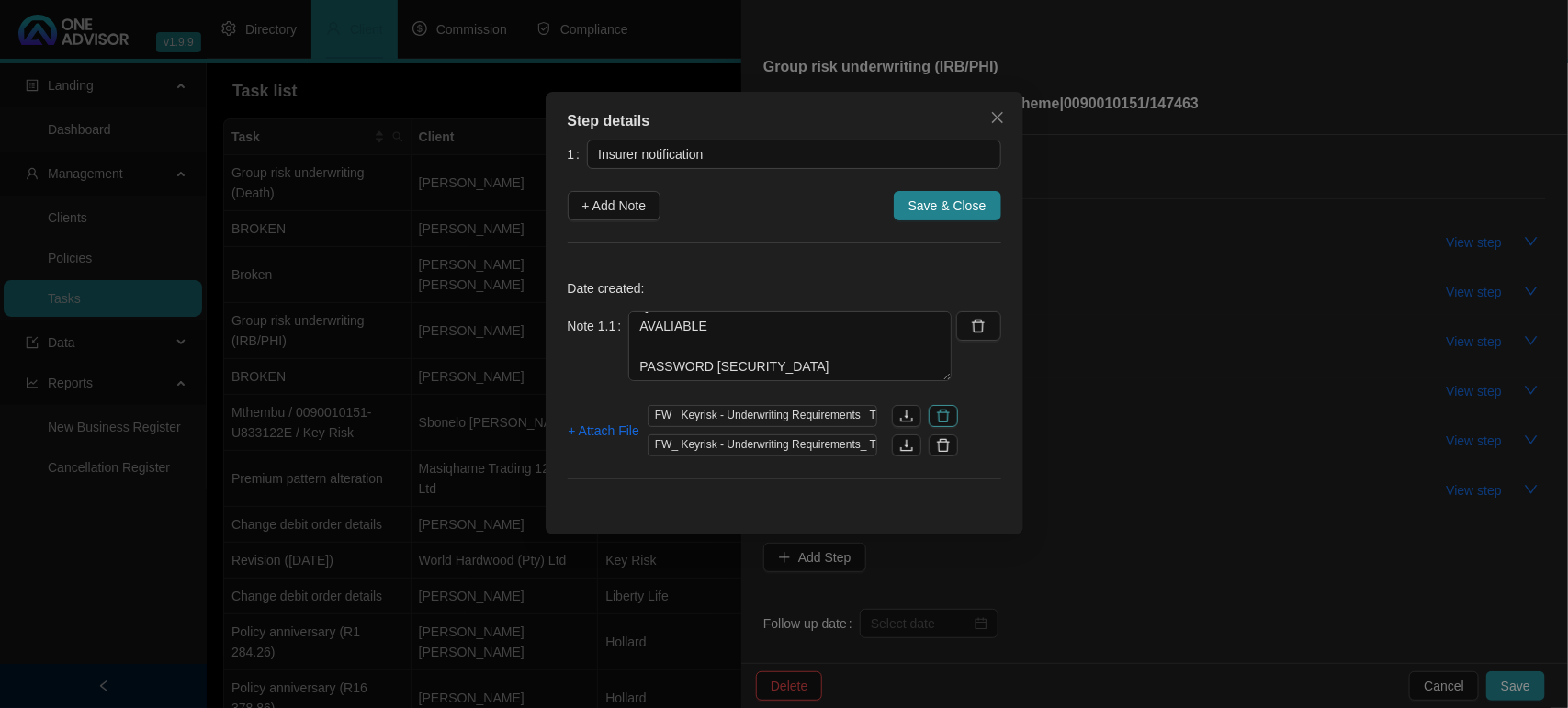
click at [944, 422] on icon "delete" at bounding box center [943, 415] width 13 height 13
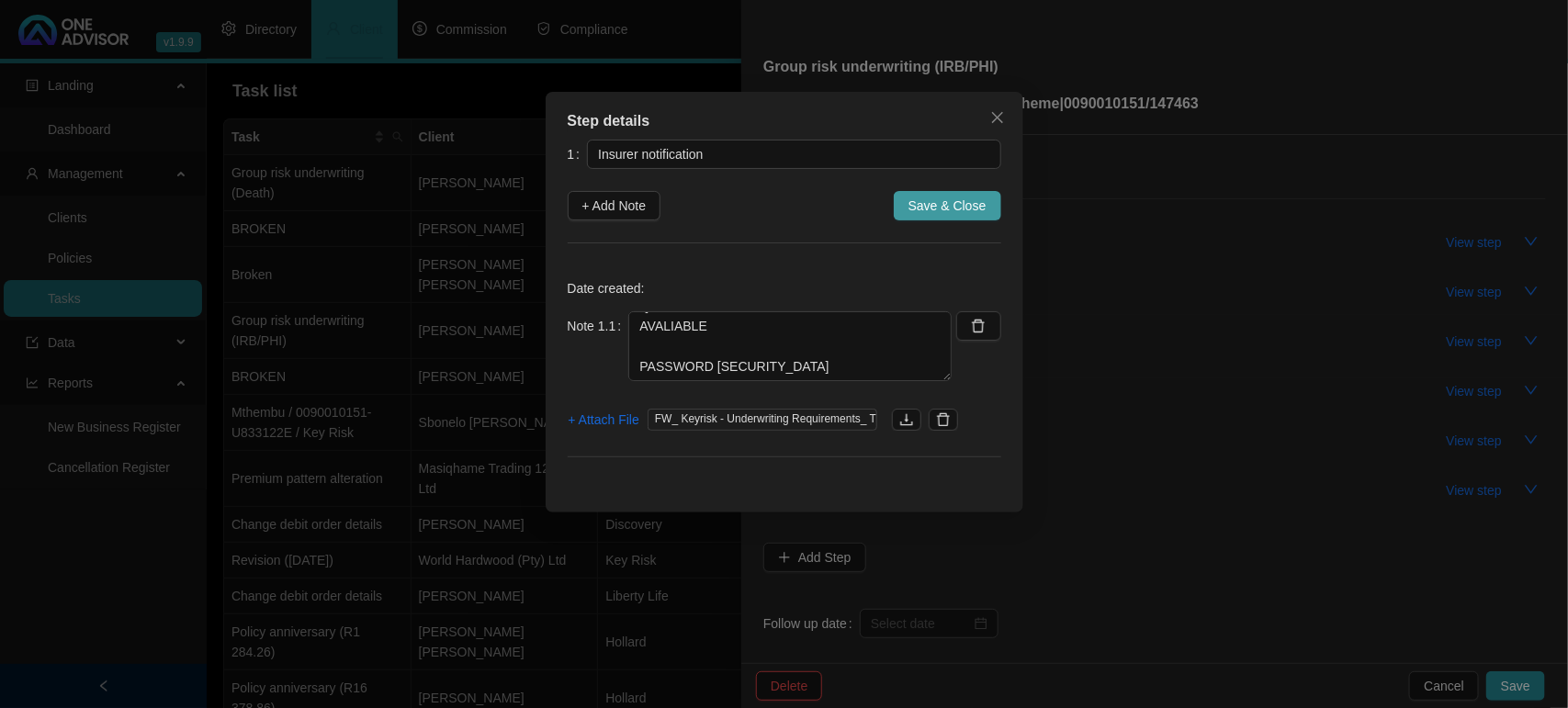
click at [921, 196] on span "Save & Close" at bounding box center [948, 206] width 78 height 20
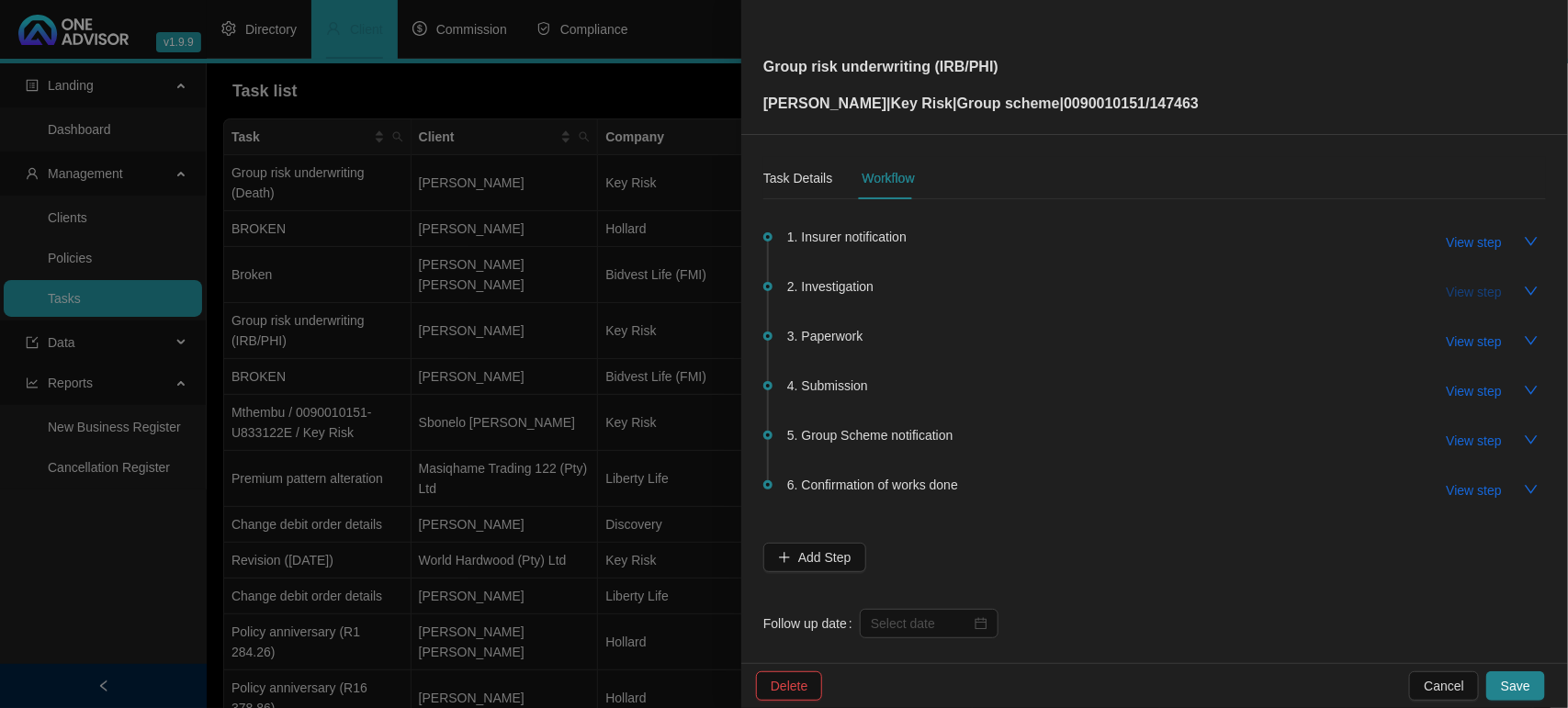
click at [1470, 287] on span "View step" at bounding box center [1474, 292] width 56 height 20
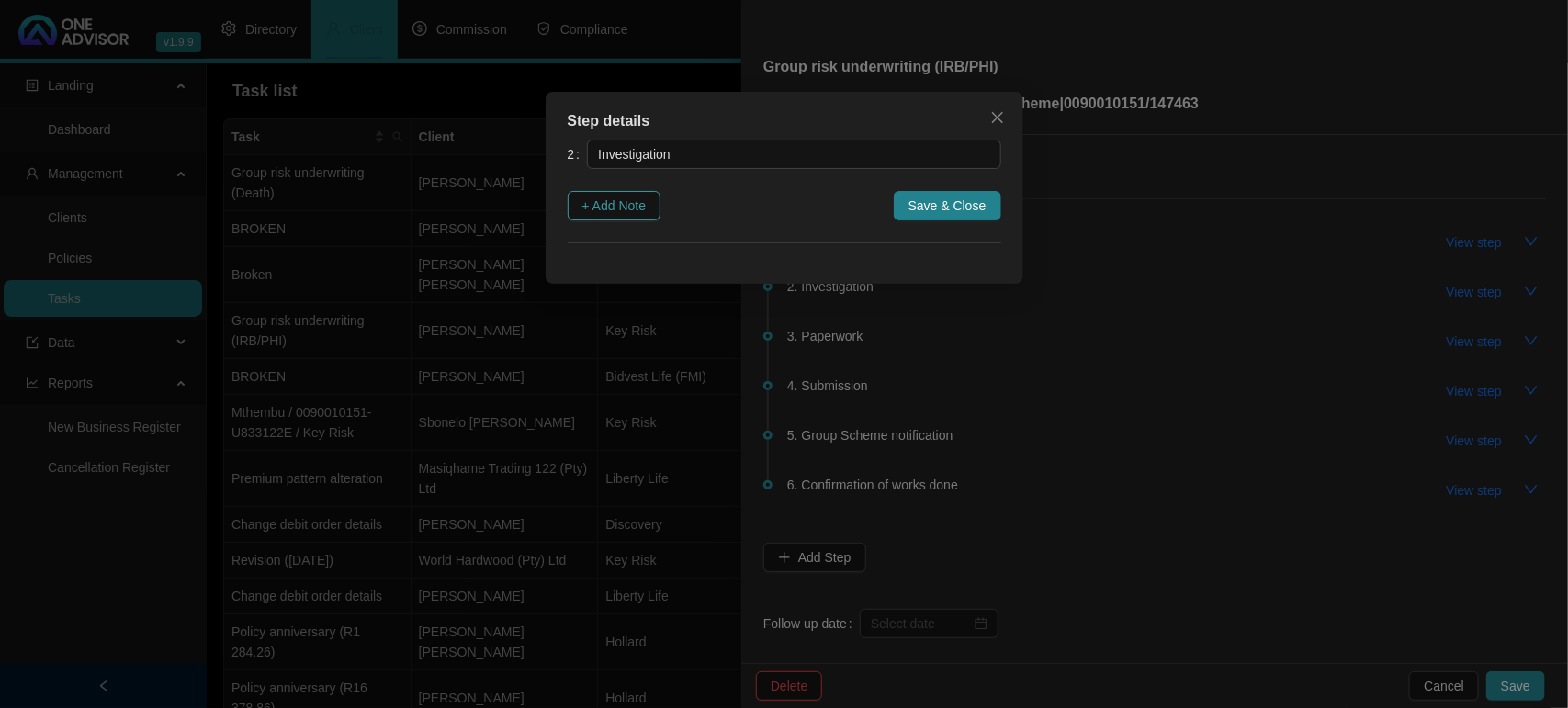
click at [636, 212] on span "+ Add Note" at bounding box center [614, 206] width 64 height 20
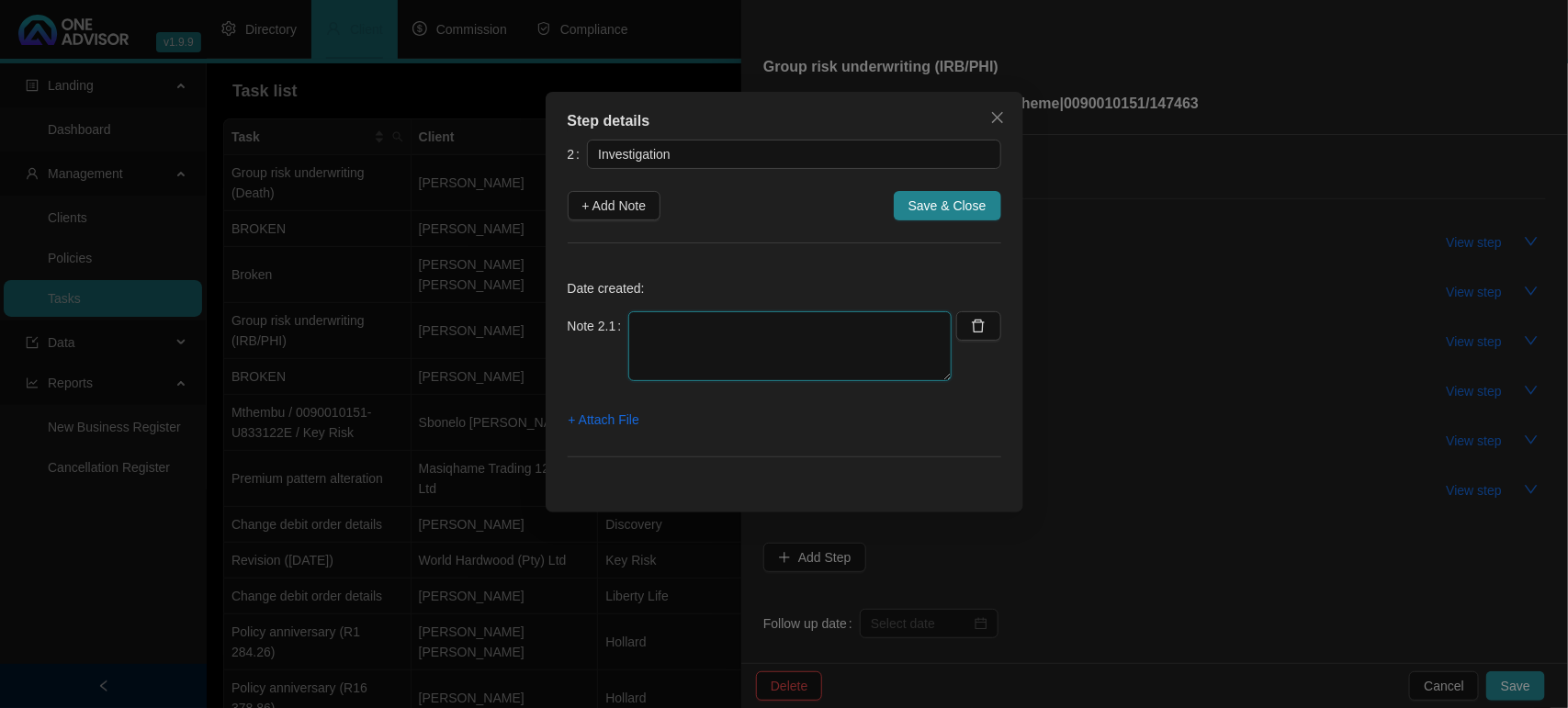
click at [666, 345] on textarea at bounding box center [790, 346] width 324 height 70
click at [704, 351] on textarea at bounding box center [790, 346] width 324 height 70
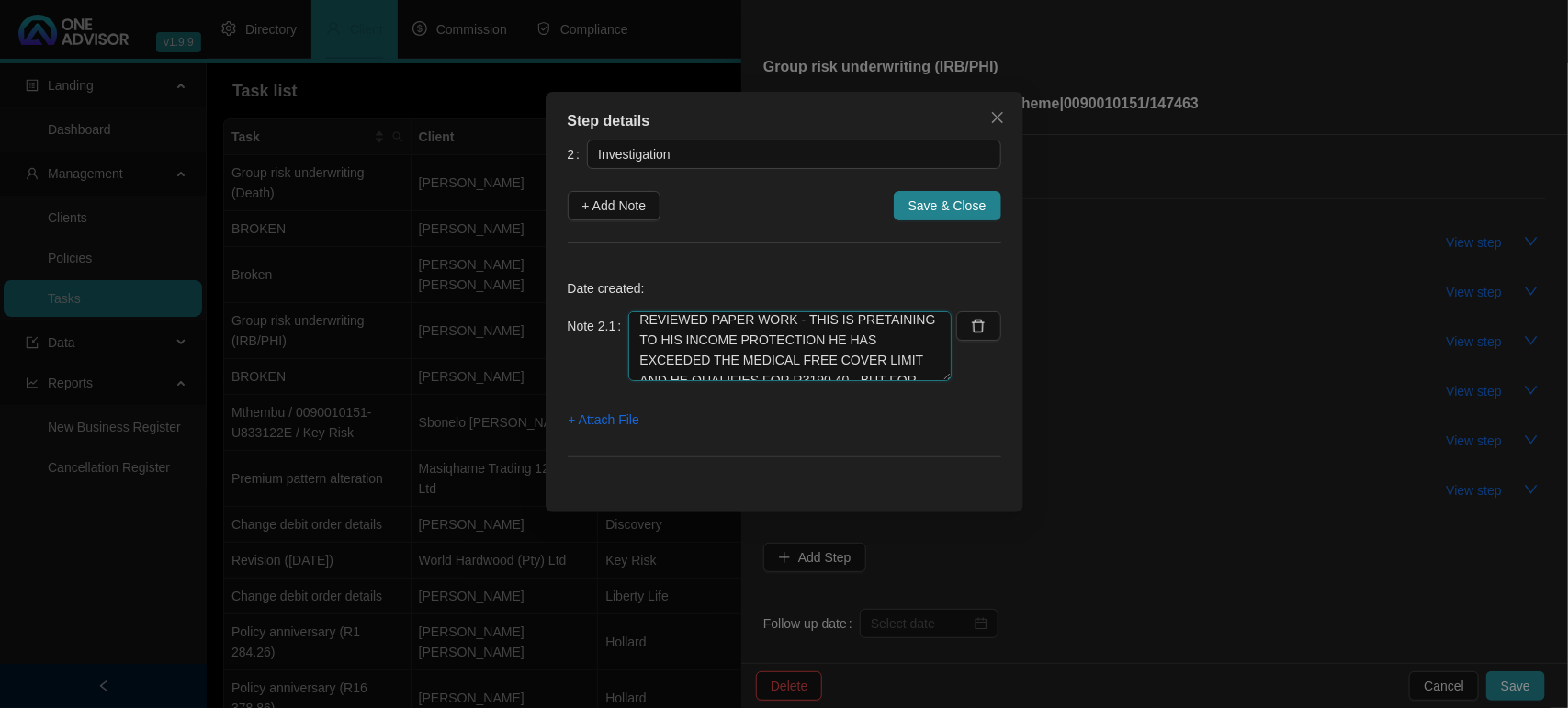
scroll to position [0, 0]
click at [829, 369] on textarea "REVIEWED PAPER WORK - THIS IS PRETAINING TO HIS INCOME PROTECTION HE HAS EXCEED…" at bounding box center [790, 346] width 324 height 70
type textarea "REVIEWED PAPER WORK - THIS IS PRETAINING TO HIS INCOME PROTECTION HE HAS EXCEED…"
click at [943, 199] on span "Save & Close" at bounding box center [948, 206] width 78 height 20
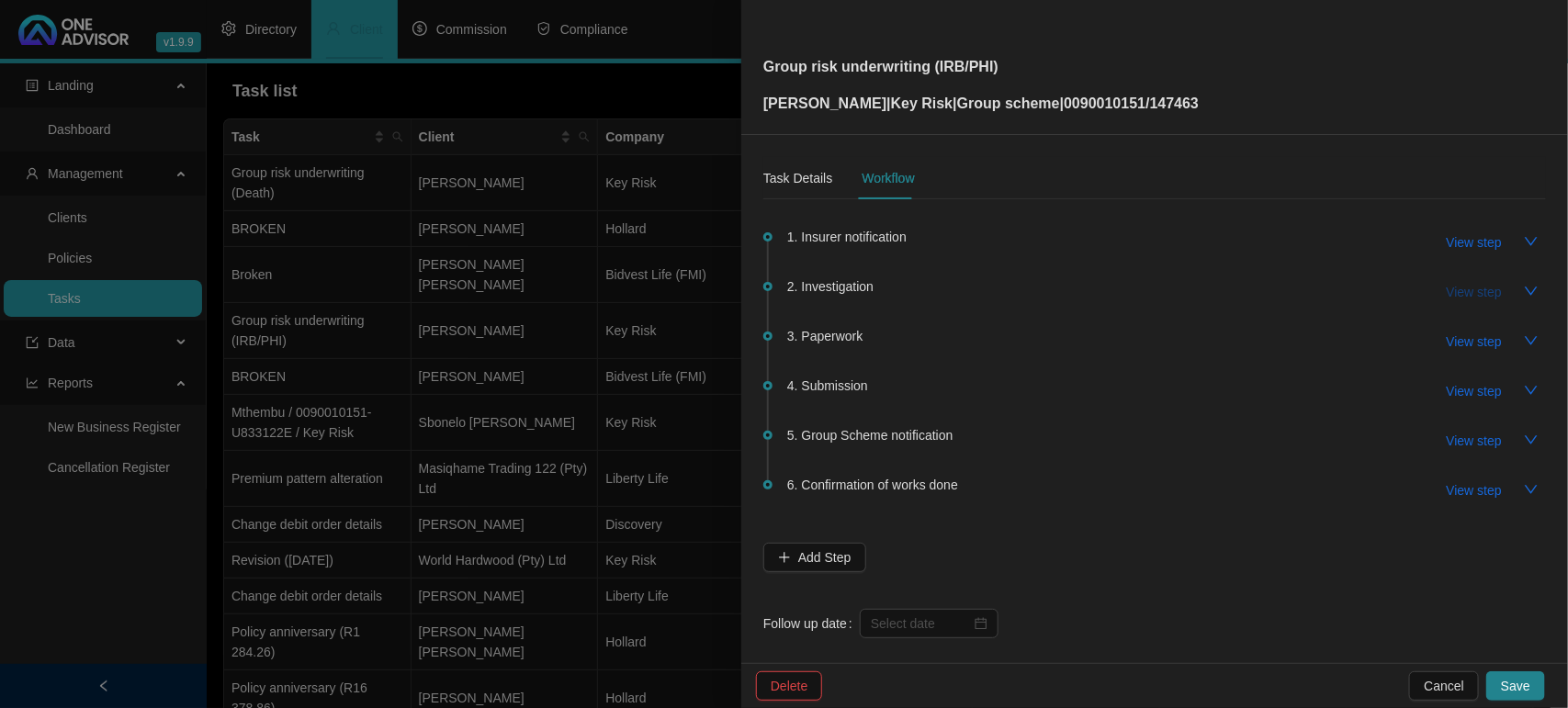
click at [1457, 293] on span "View step" at bounding box center [1474, 292] width 56 height 20
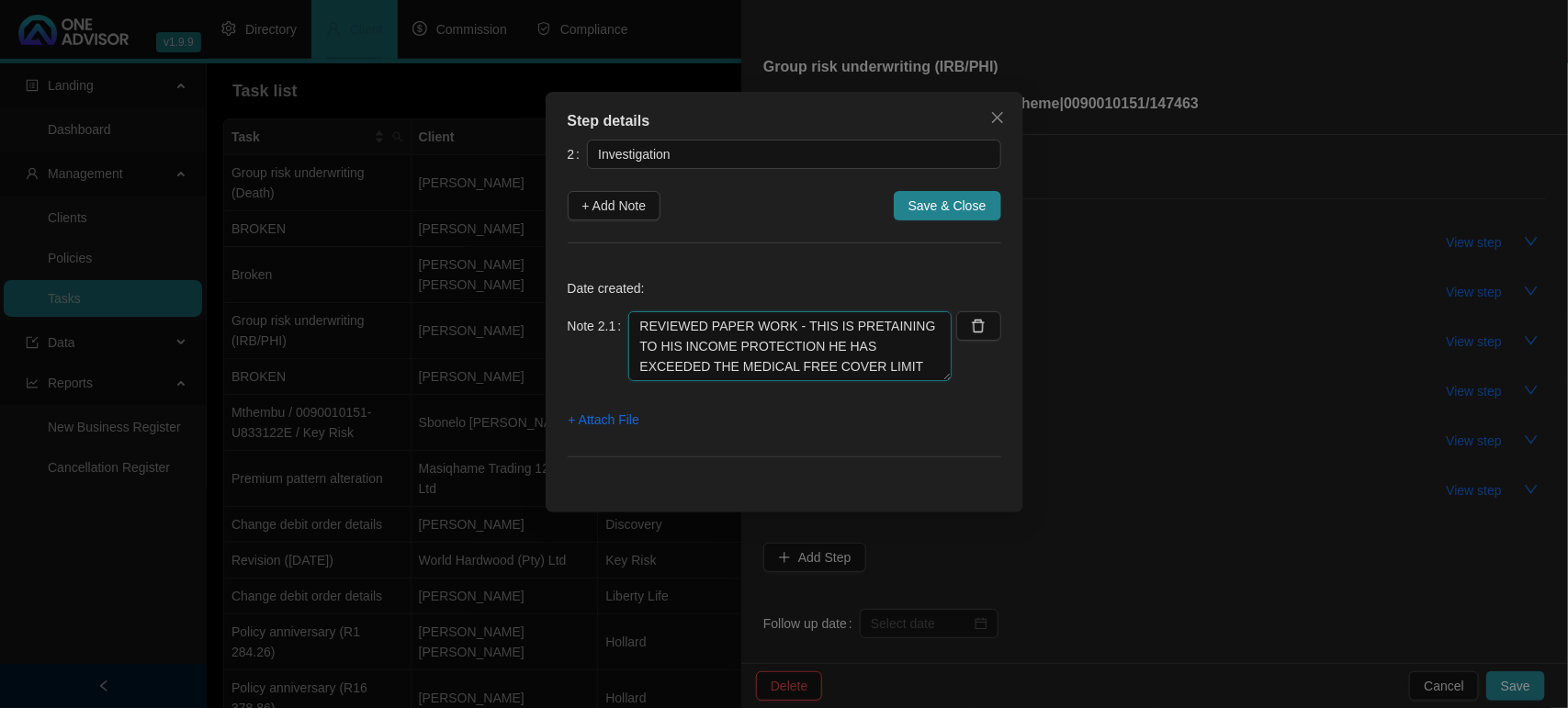
drag, startPoint x: 925, startPoint y: 377, endPoint x: 964, endPoint y: 429, distance: 65.0
click at [921, 451] on div "Date created: Note 2.1 REVIEWED PAPER WORK - THIS IS PRETAINING TO HIS INCOME P…" at bounding box center [784, 372] width 434 height 214
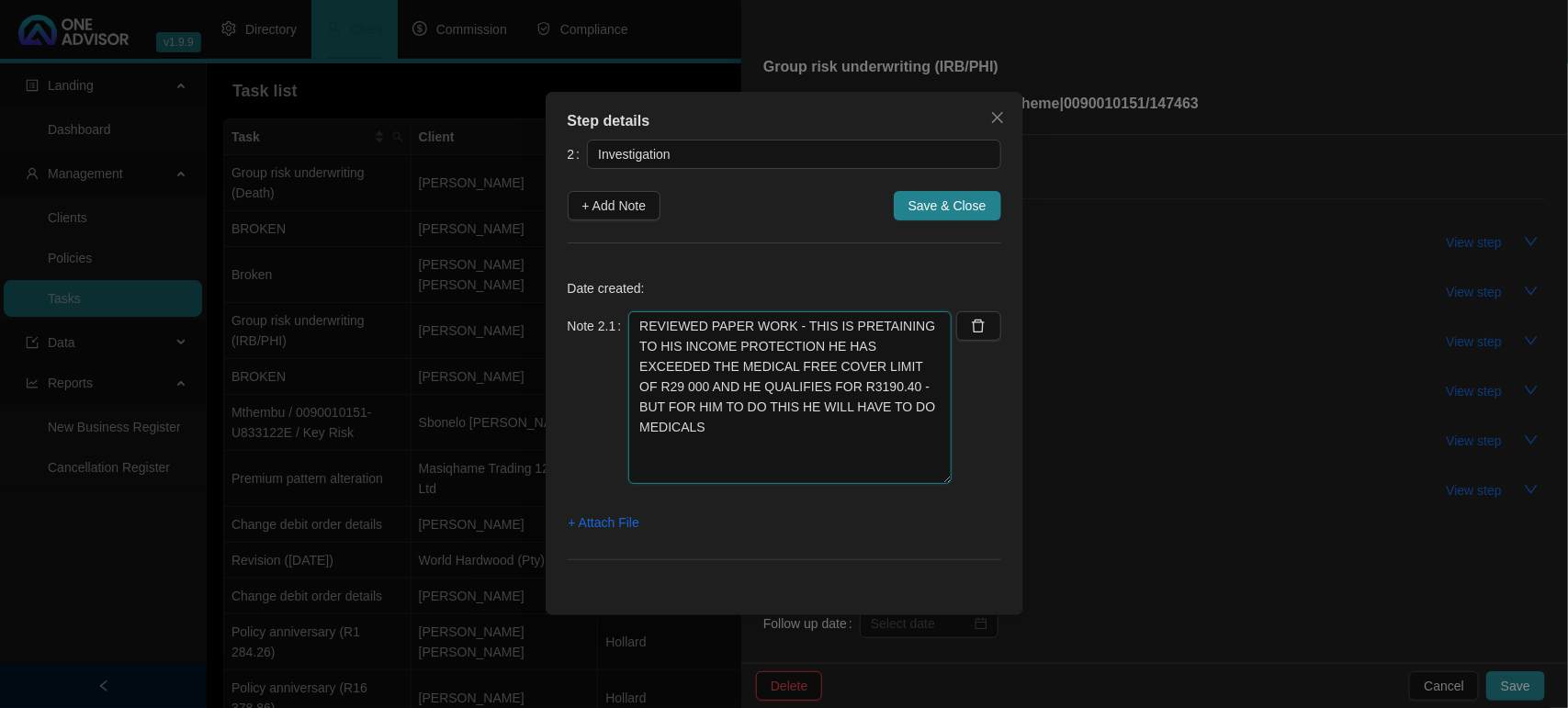
drag, startPoint x: 943, startPoint y: 378, endPoint x: 933, endPoint y: 483, distance: 105.5
click at [933, 483] on textarea "REVIEWED PAPER WORK - THIS IS PRETAINING TO HIS INCOME PROTECTION HE HAS EXCEED…" at bounding box center [790, 397] width 324 height 173
click at [891, 452] on textarea "REVIEWED PAPER WORK - THIS IS PRETAINING TO HIS INCOME PROTECTION HE HAS EXCEED…" at bounding box center [790, 398] width 324 height 175
click at [906, 200] on button "Save & Close" at bounding box center [948, 206] width 107 height 29
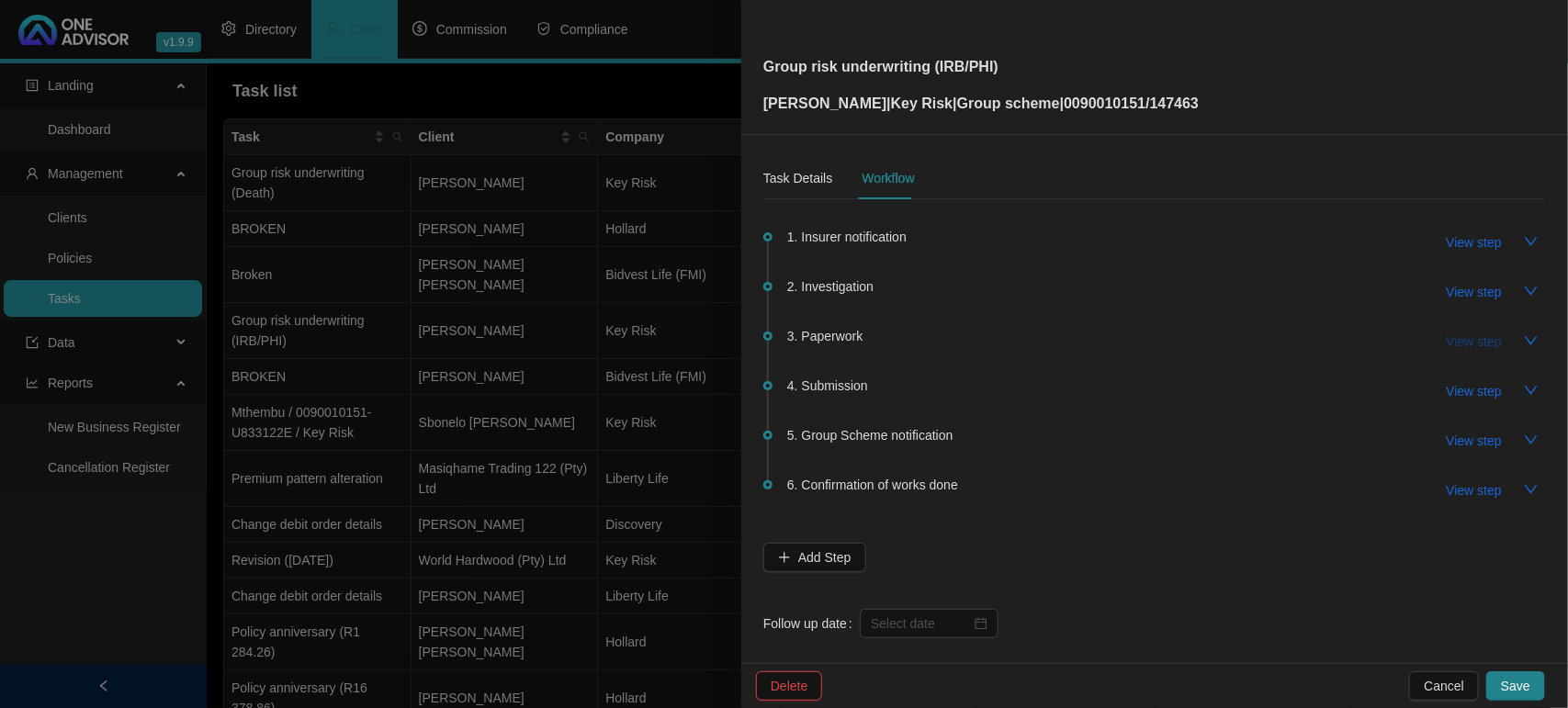
click at [1449, 345] on span "View step" at bounding box center [1474, 341] width 56 height 20
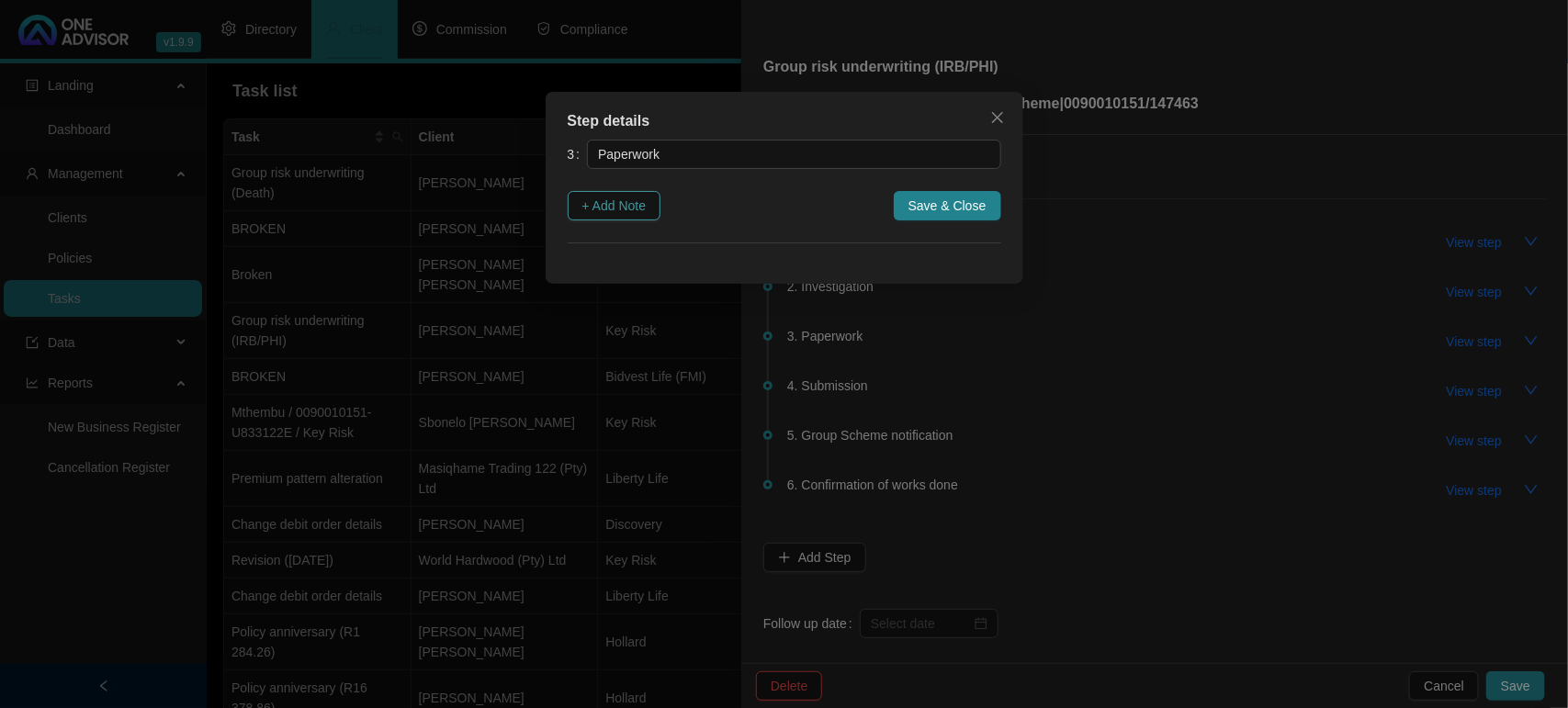
click at [599, 209] on span "+ Add Note" at bounding box center [614, 206] width 64 height 20
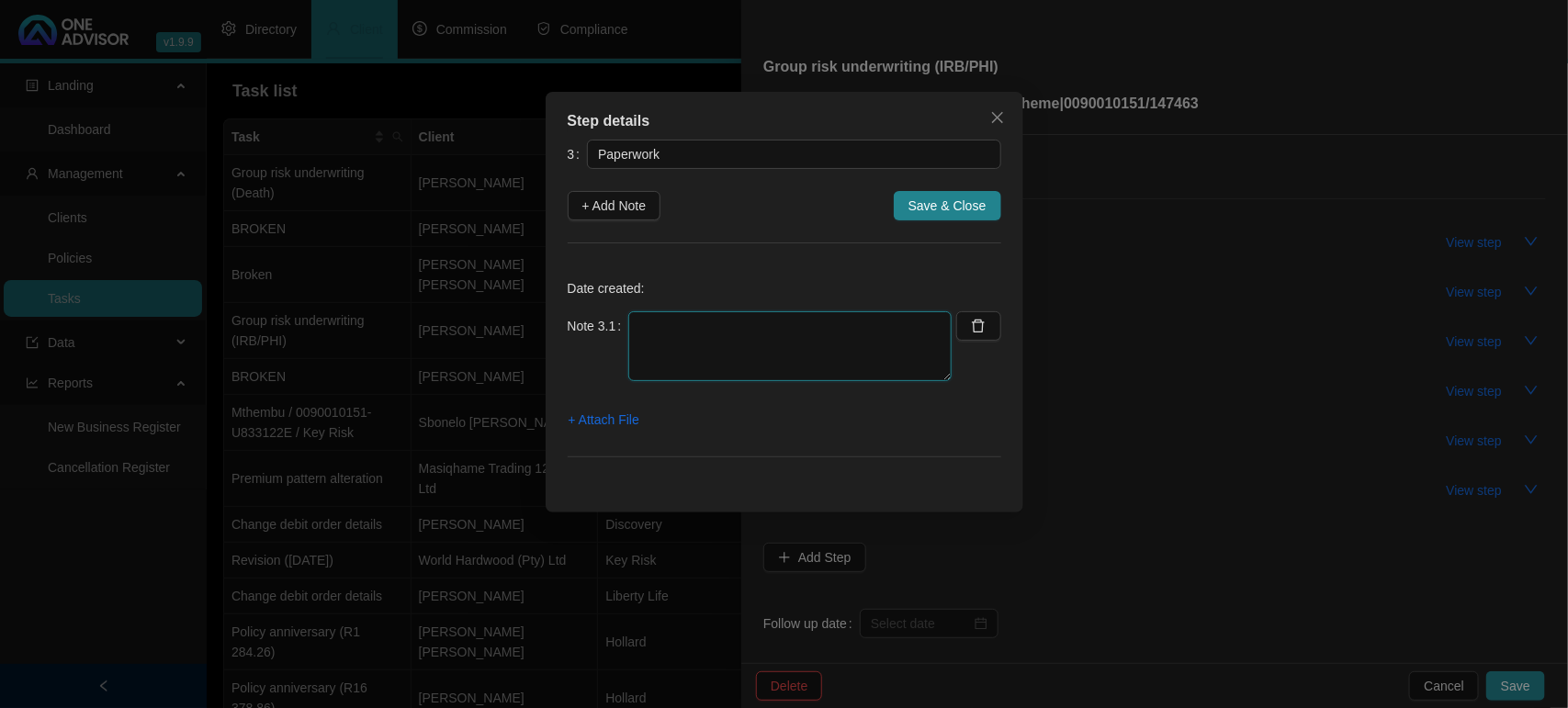
click at [731, 326] on textarea at bounding box center [790, 346] width 324 height 70
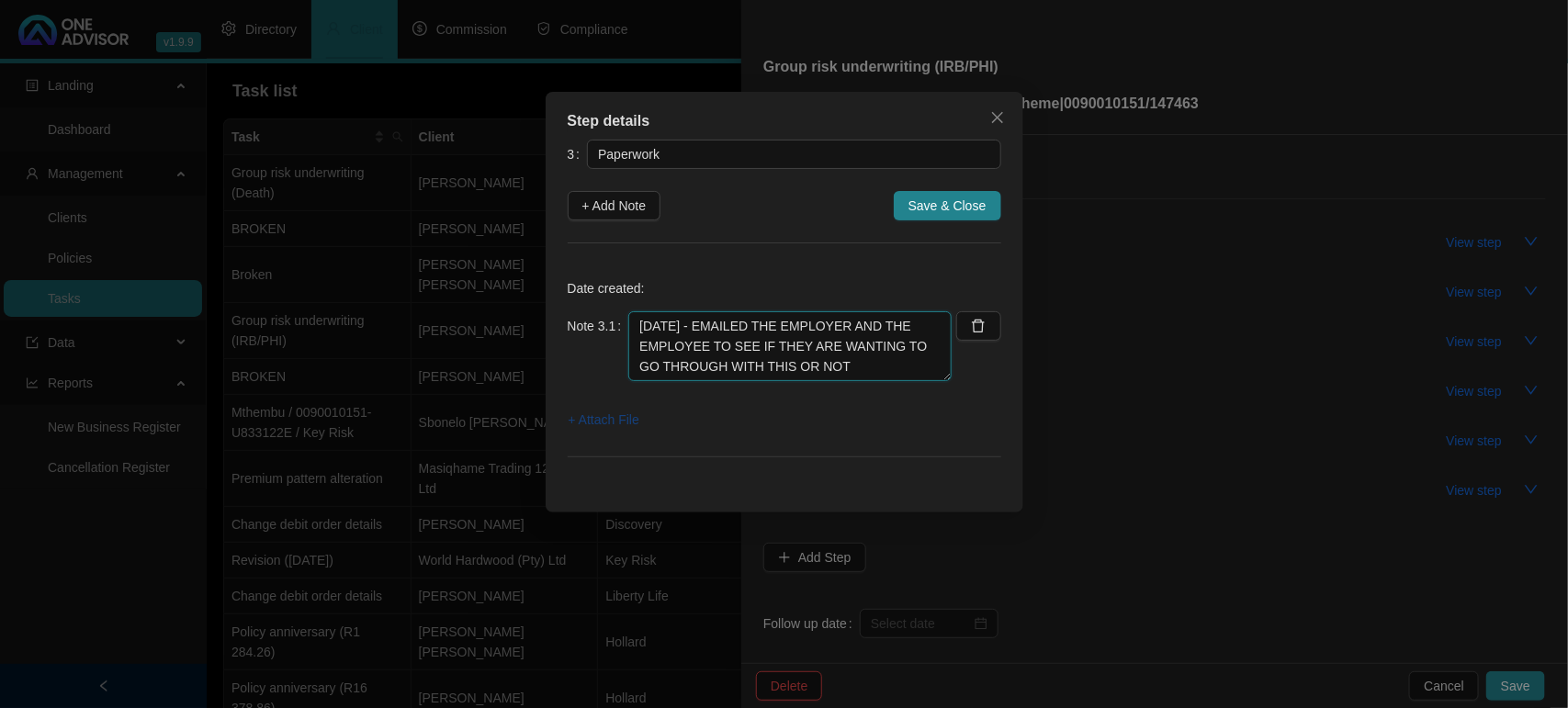
type textarea "11/09/2025 - EMAILED THE EMPLOYER AND THE EMPLOYEE TO SEE IF THEY ARE WANTING T…"
click at [570, 415] on span "+ Attach File" at bounding box center [604, 419] width 71 height 20
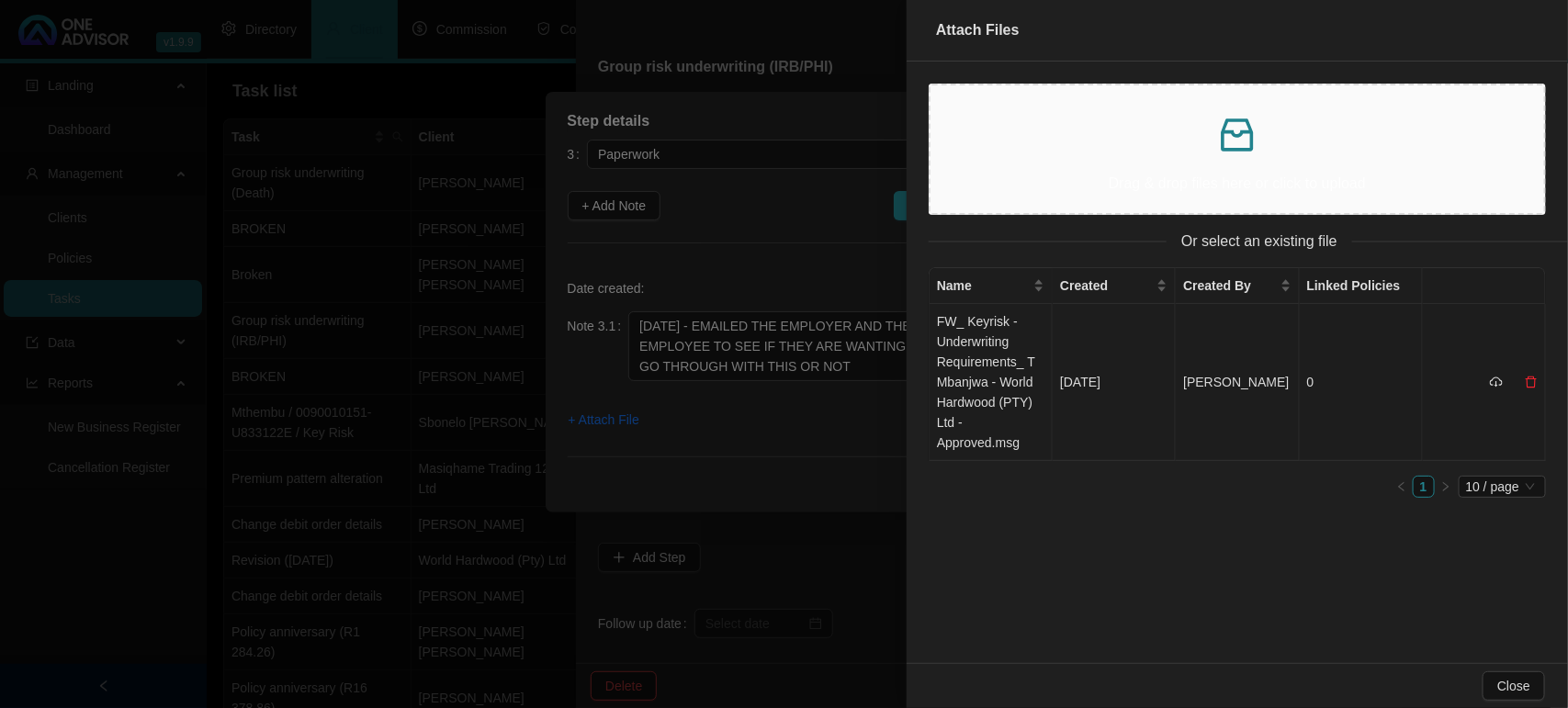
click at [990, 378] on td "FW_ Keyrisk - Underwriting Requirements_ T Mbanjwa - World Hardwood (PTY) Ltd -…" at bounding box center [991, 382] width 123 height 157
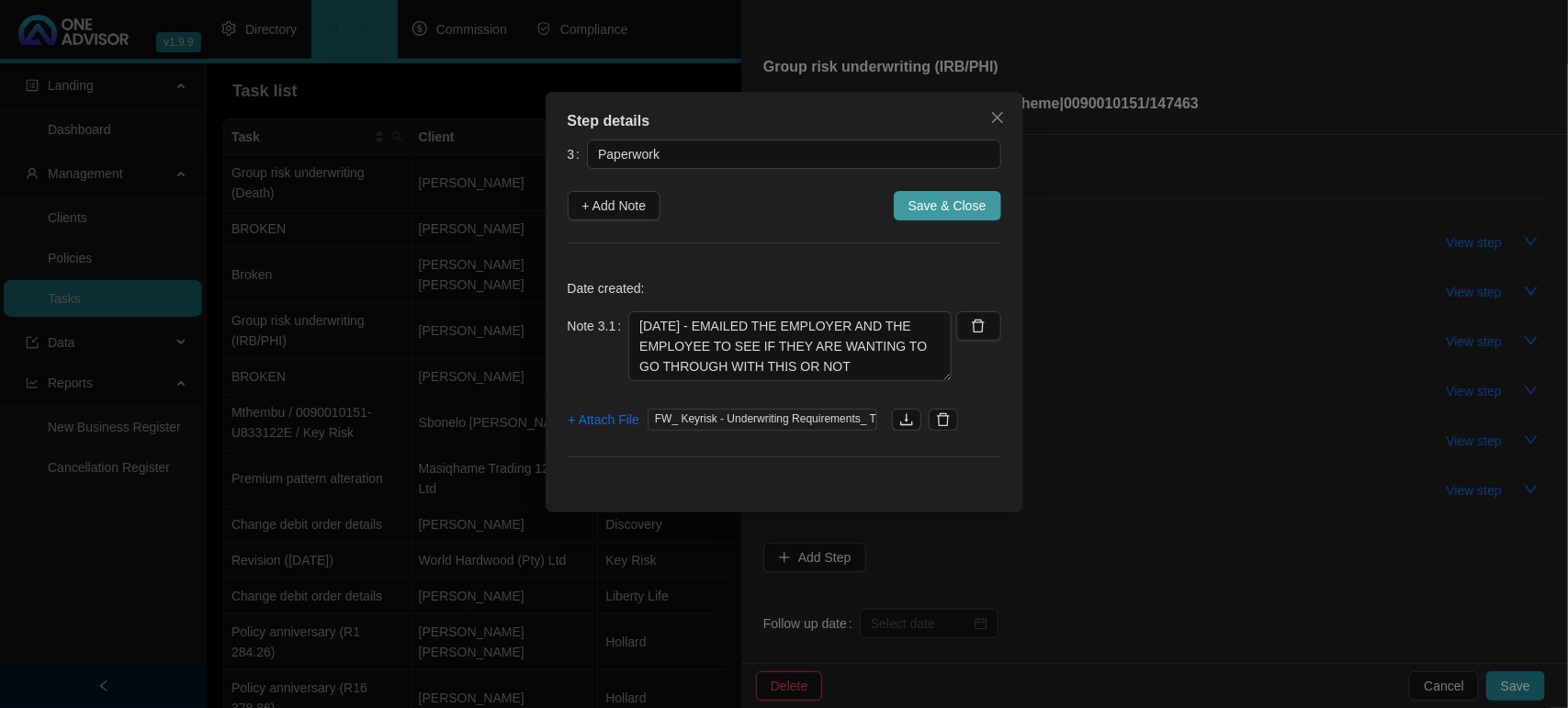
click at [938, 202] on span "Save & Close" at bounding box center [948, 206] width 78 height 20
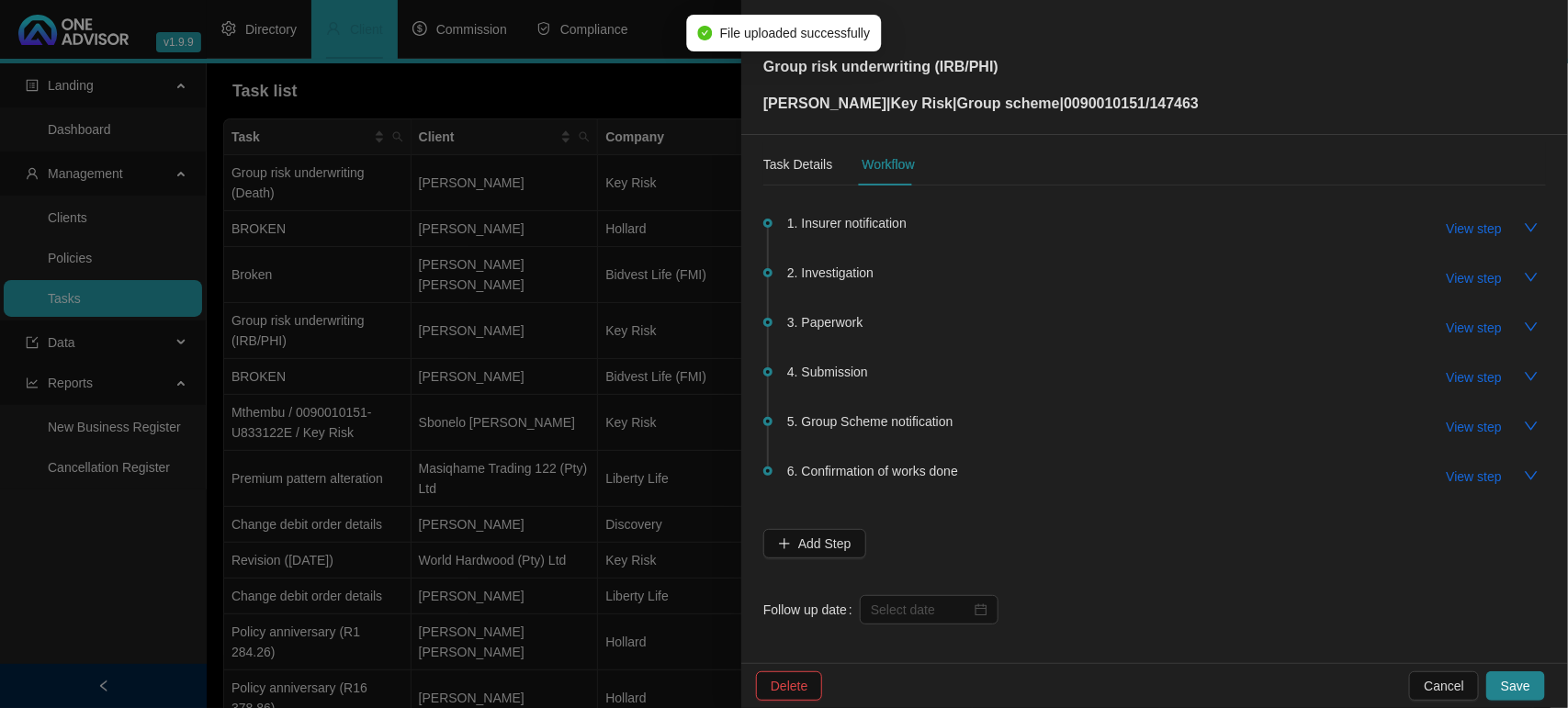
scroll to position [19, 0]
click at [914, 604] on input at bounding box center [921, 605] width 100 height 20
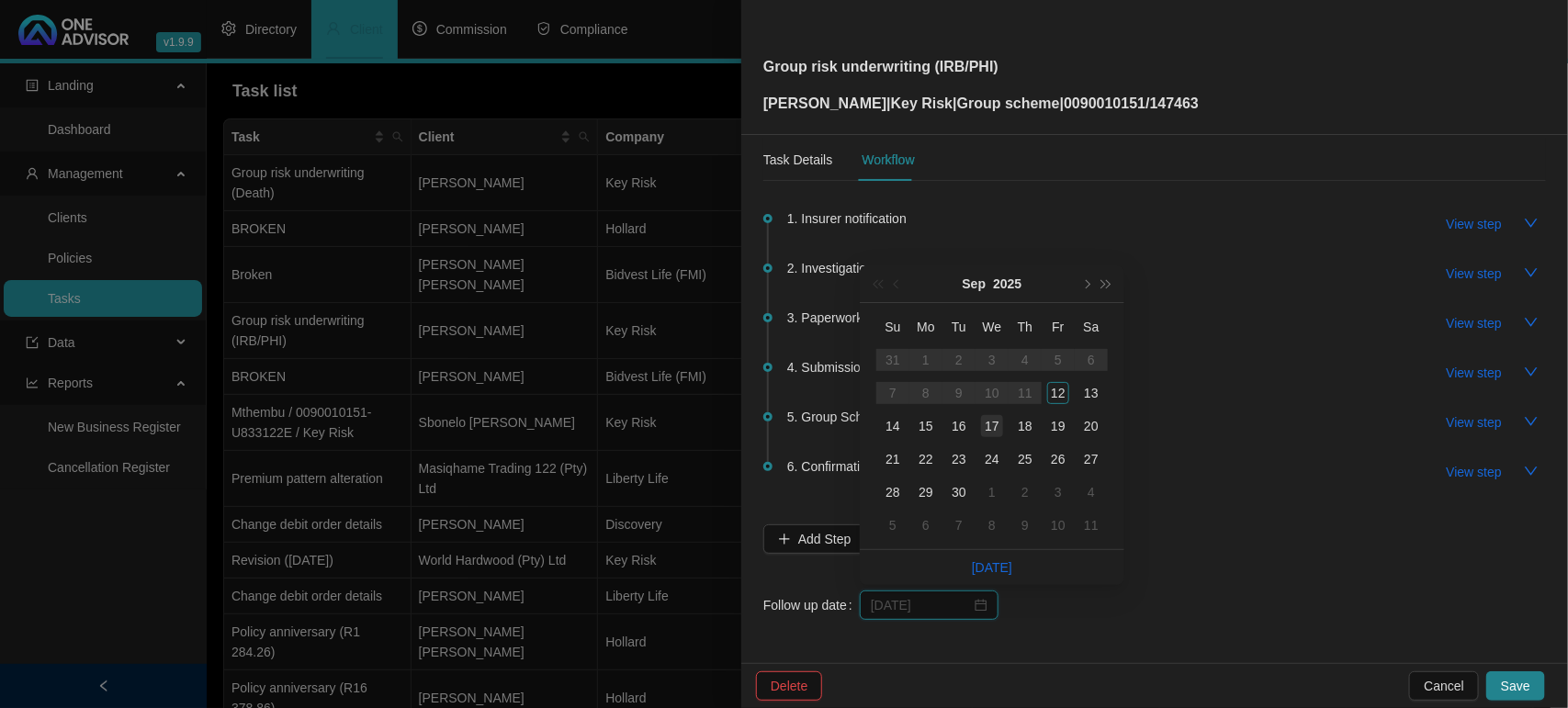
type input "2025-09-17"
click at [981, 430] on div "17" at bounding box center [992, 426] width 22 height 22
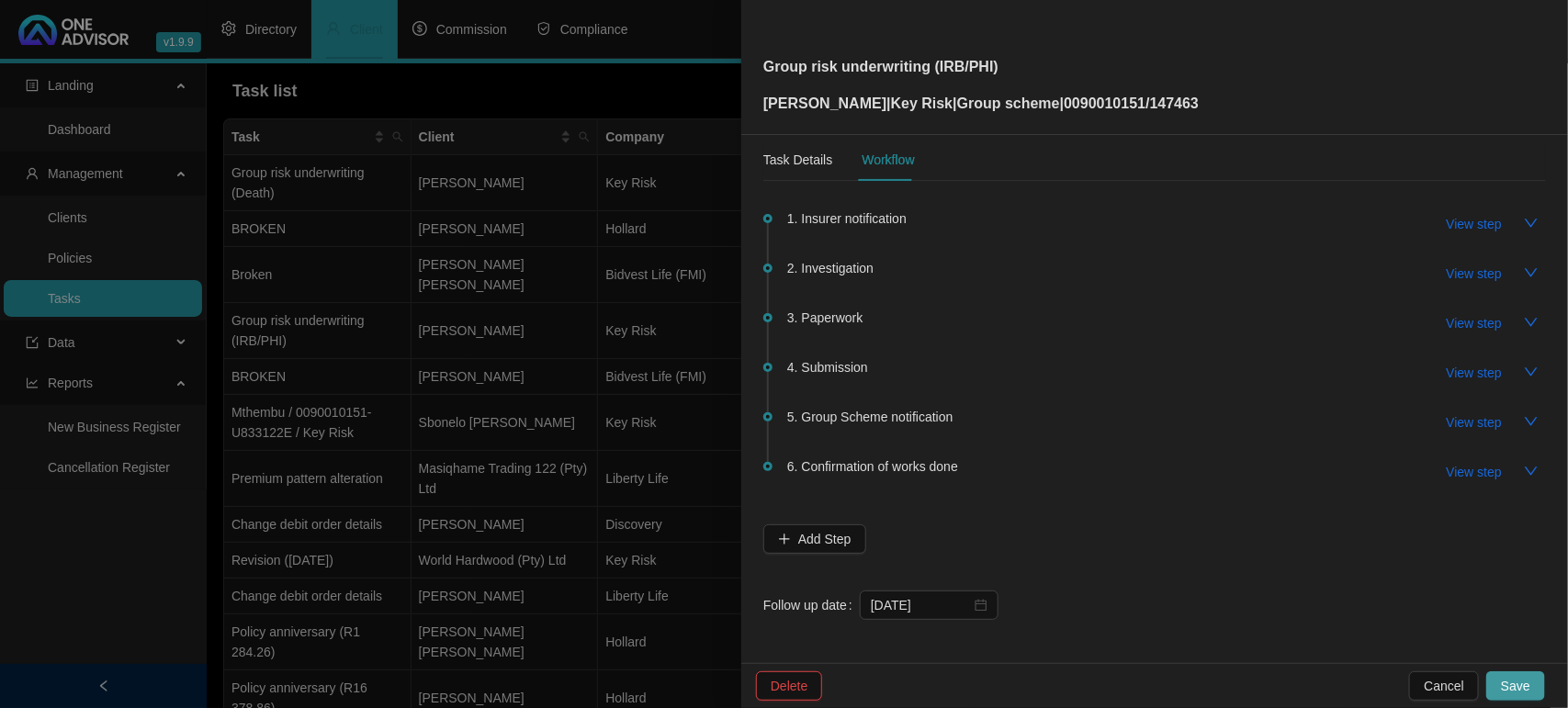
click at [1535, 683] on button "Save" at bounding box center [1515, 687] width 59 height 29
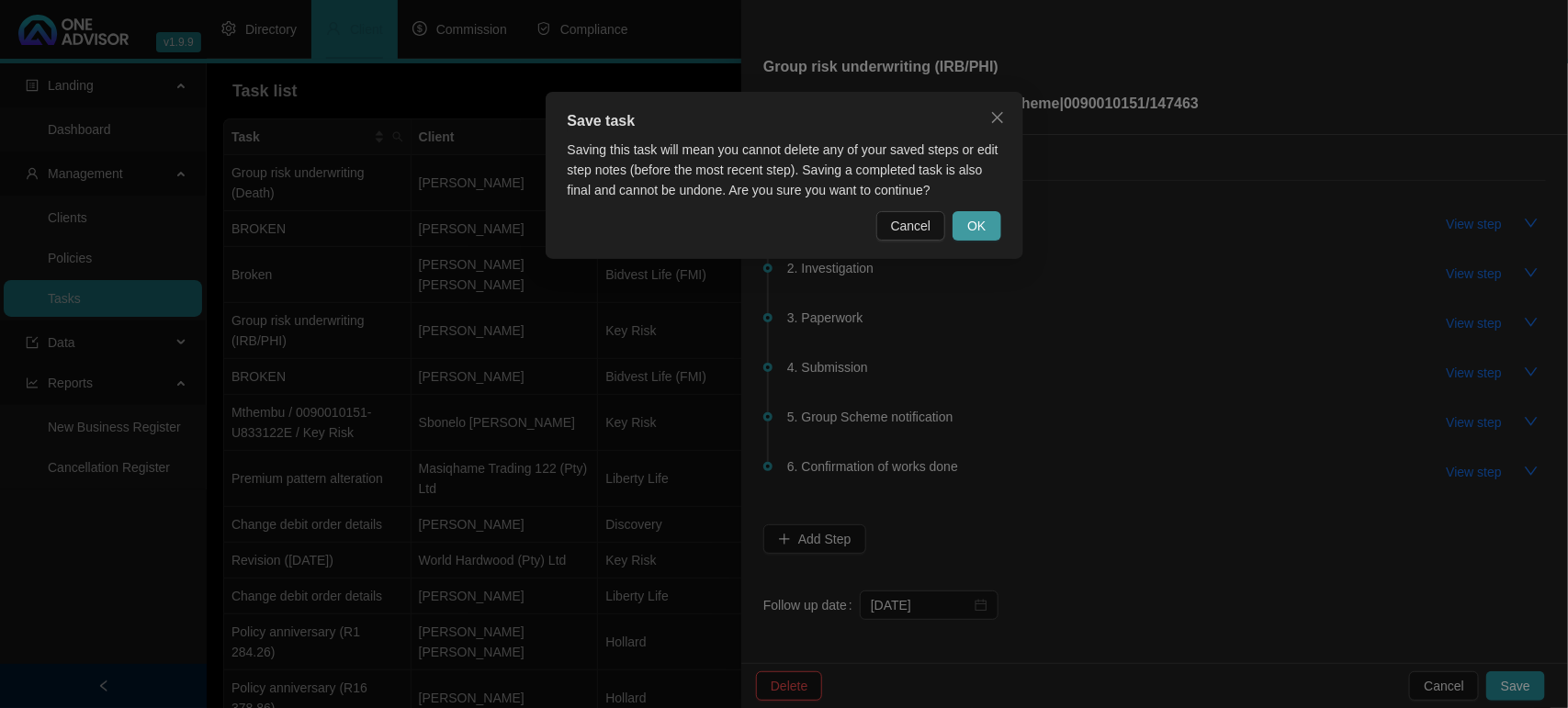
click at [974, 218] on span "OK" at bounding box center [976, 225] width 19 height 20
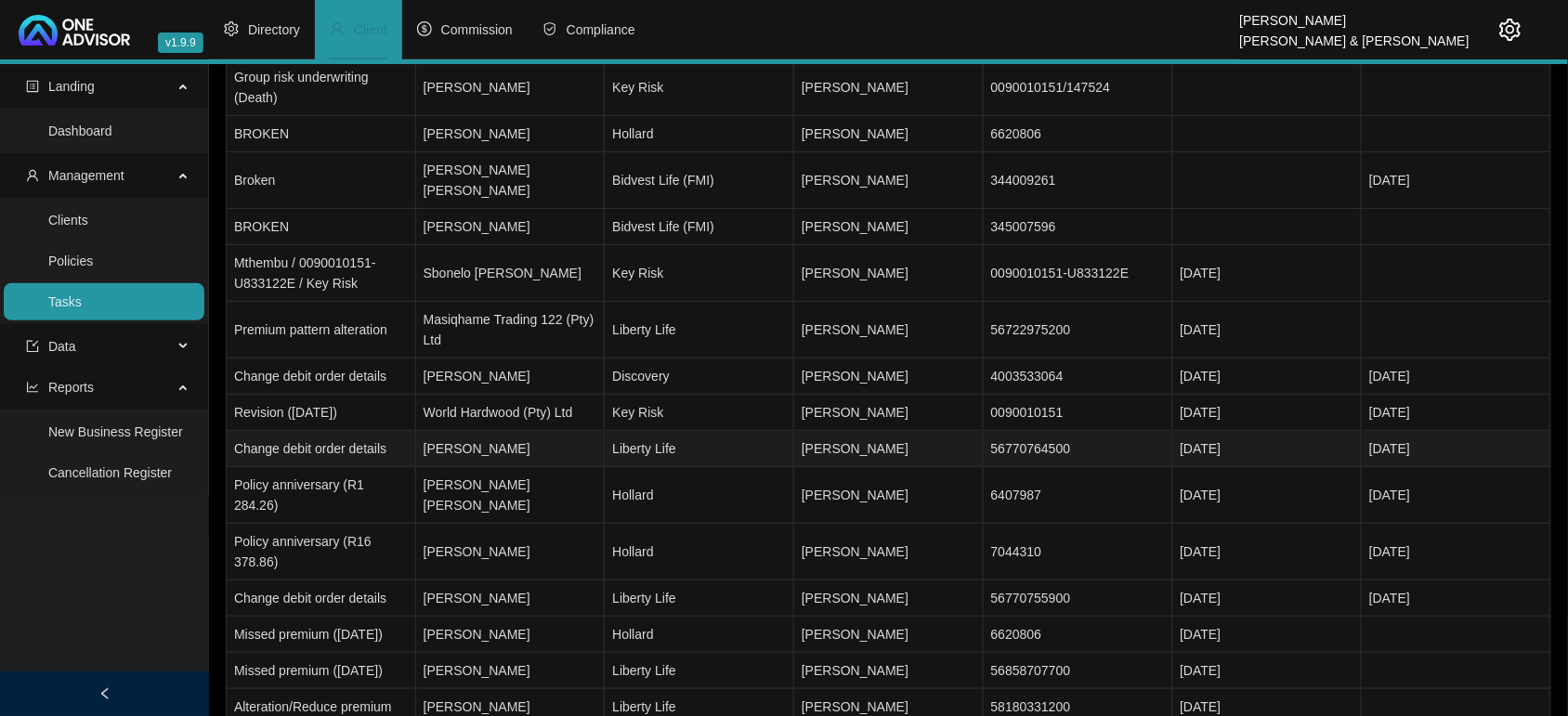
scroll to position [233, 0]
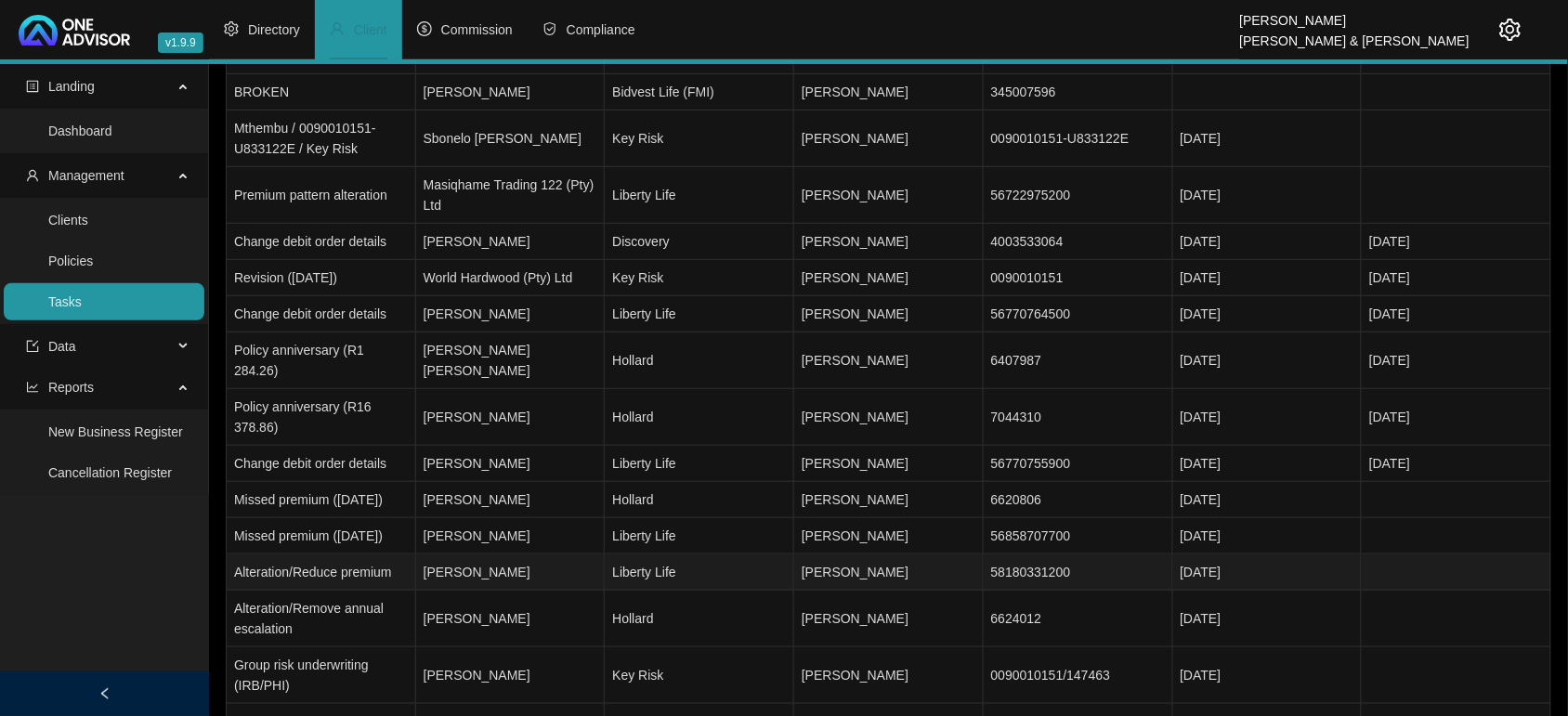
click at [379, 577] on td "Alteration/Reduce premium" at bounding box center [321, 572] width 189 height 36
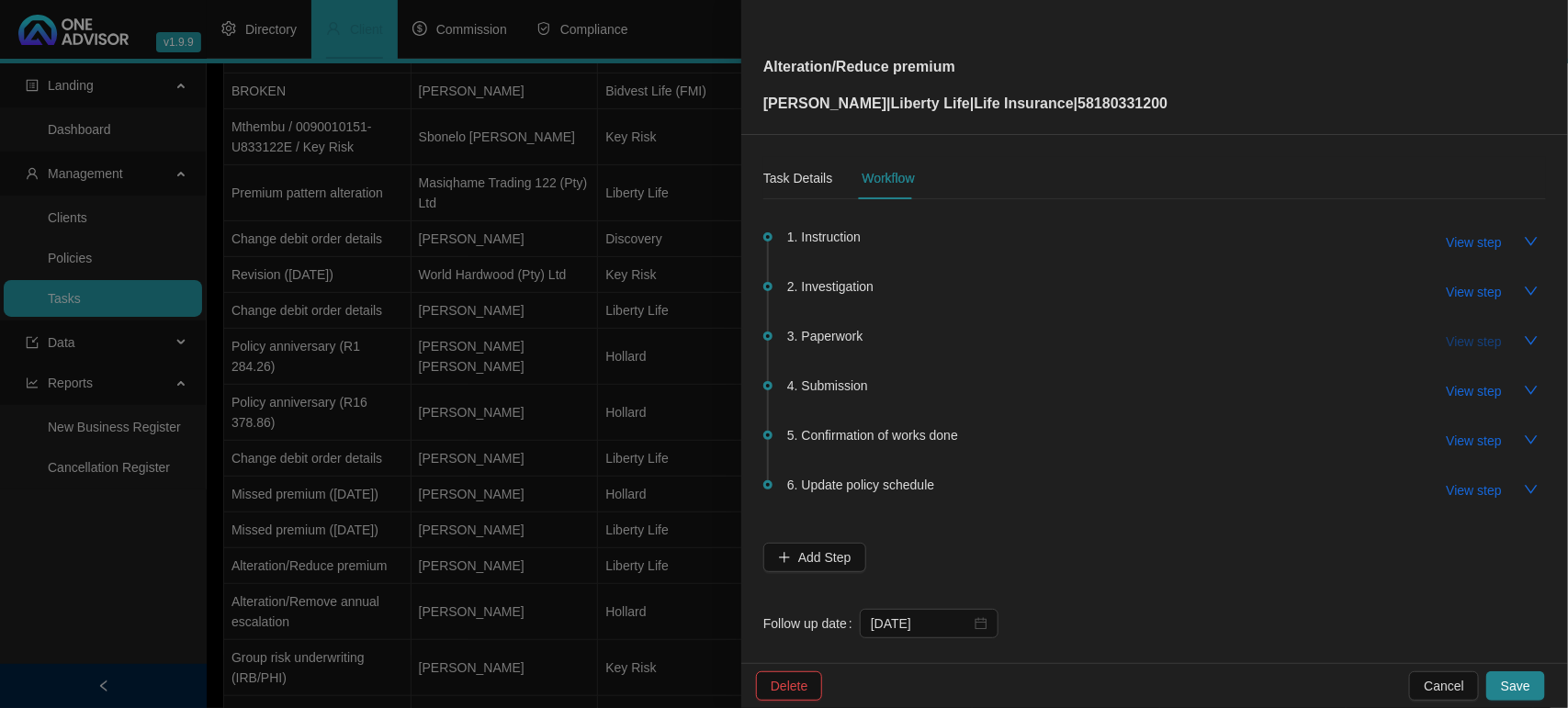
click at [1451, 345] on span "View step" at bounding box center [1474, 341] width 56 height 20
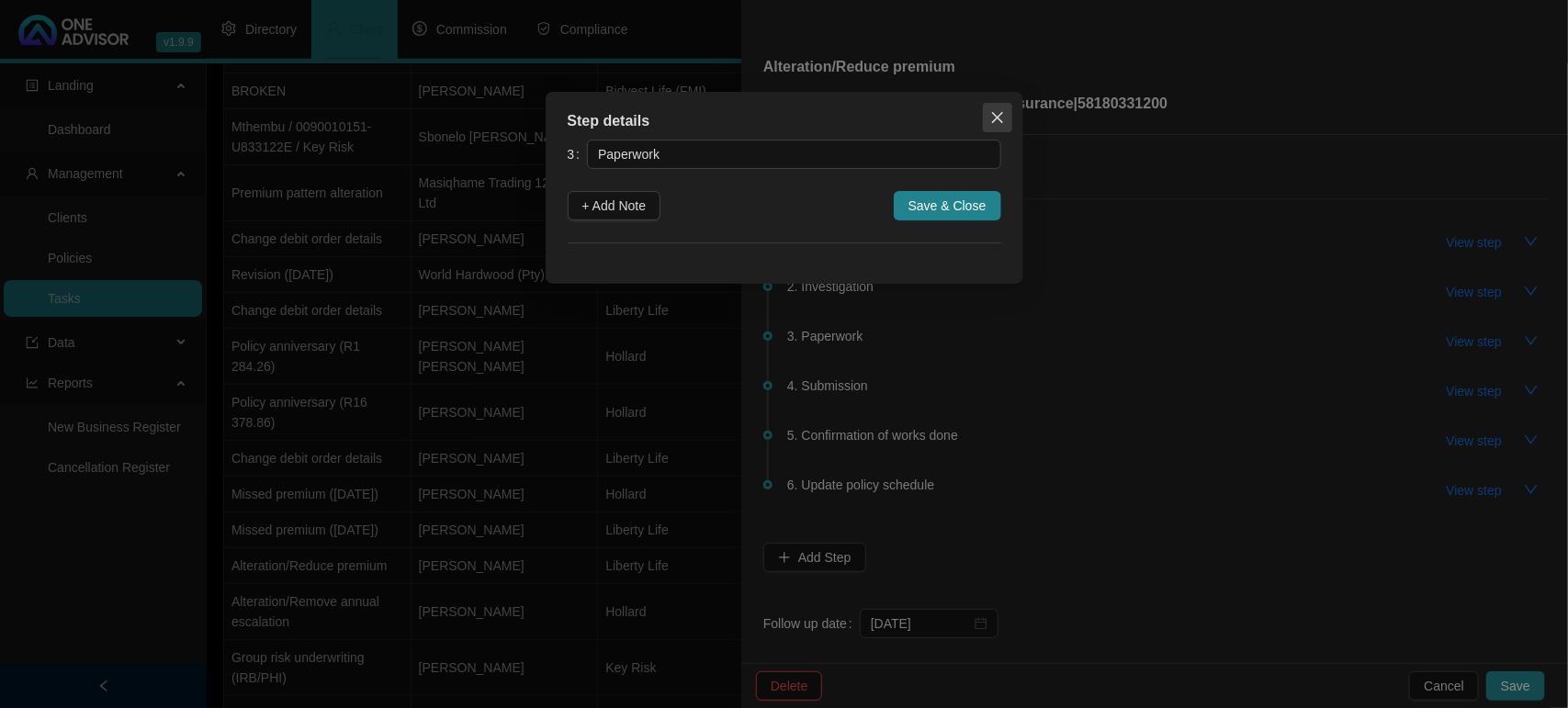
click at [998, 115] on icon "close" at bounding box center [997, 117] width 15 height 15
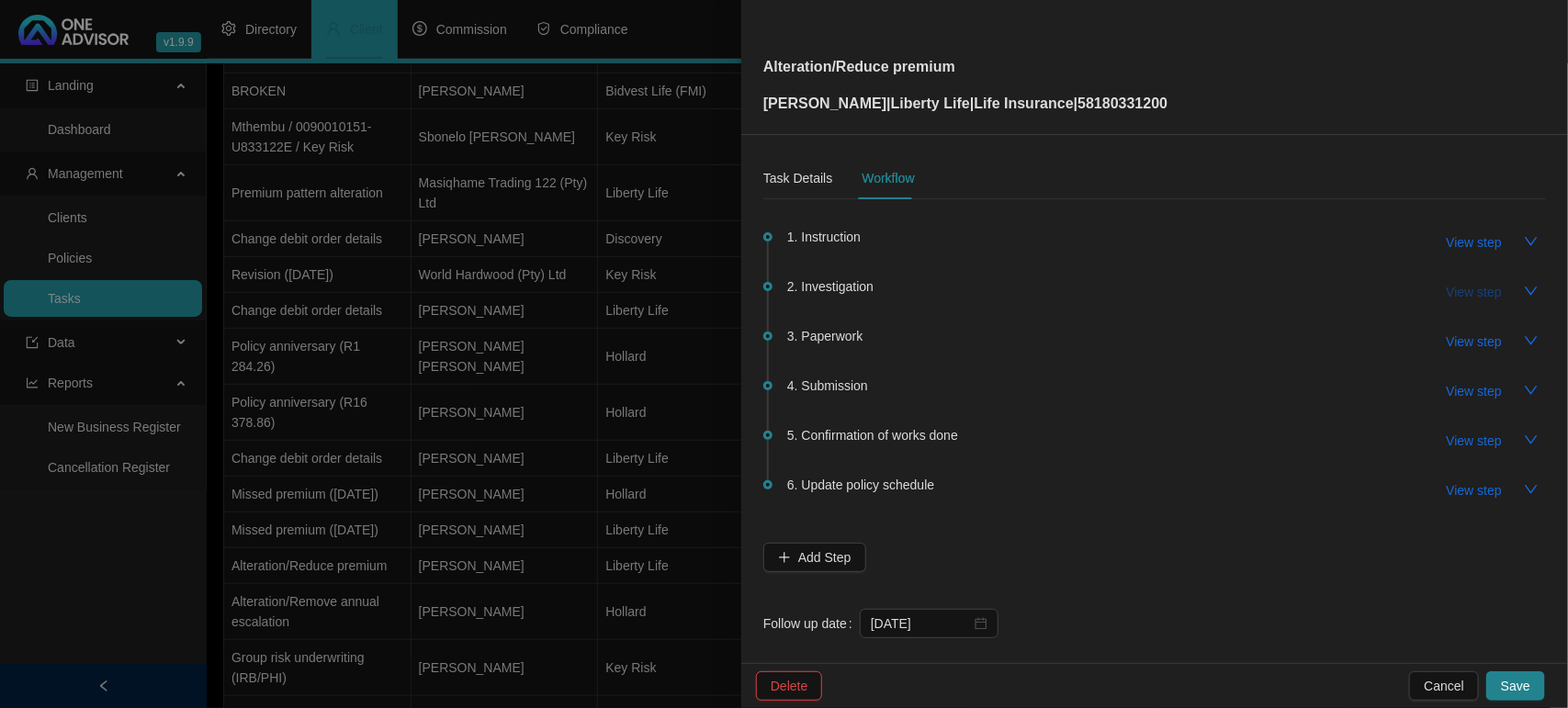
click at [1458, 291] on span "View step" at bounding box center [1474, 292] width 56 height 20
type input "Investigation"
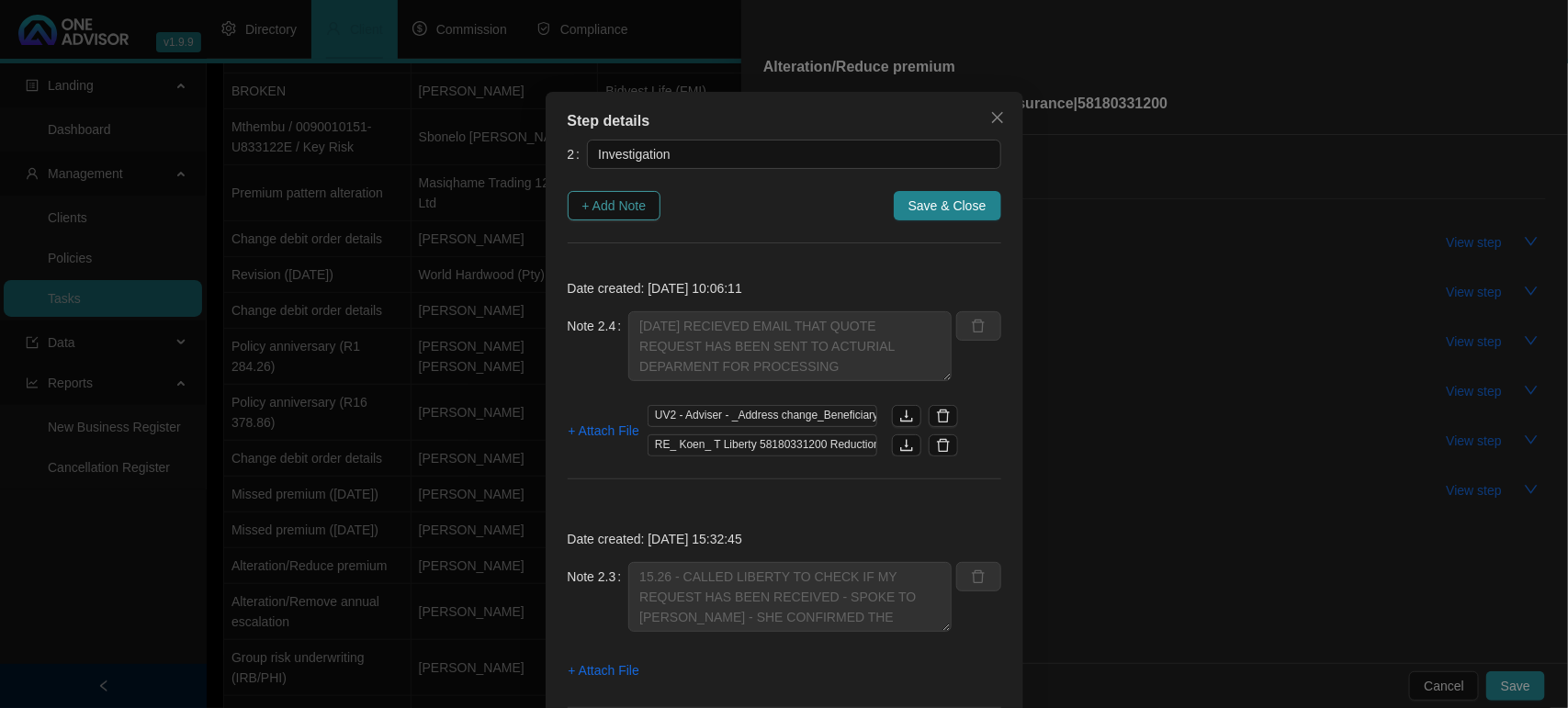
click at [613, 209] on span "+ Add Note" at bounding box center [614, 206] width 64 height 20
type textarea "11/09/2025 RECIEVED EMAIL THAT QUOTE REQUEST HAS BEEN SENT TO ACTURIAL DEPARMEN…"
type textarea "15.26 - CALLED LIBERTY TO CHECK IF MY REQUEST HAS BEEN RECEIVED - SPOKE TO MINA…"
type textarea "09/09/2025 BRETT CONFIRMED HE IS ALSO NOT ABLE TO LOAD WHAT-IF QUOTE AND WE WIL…"
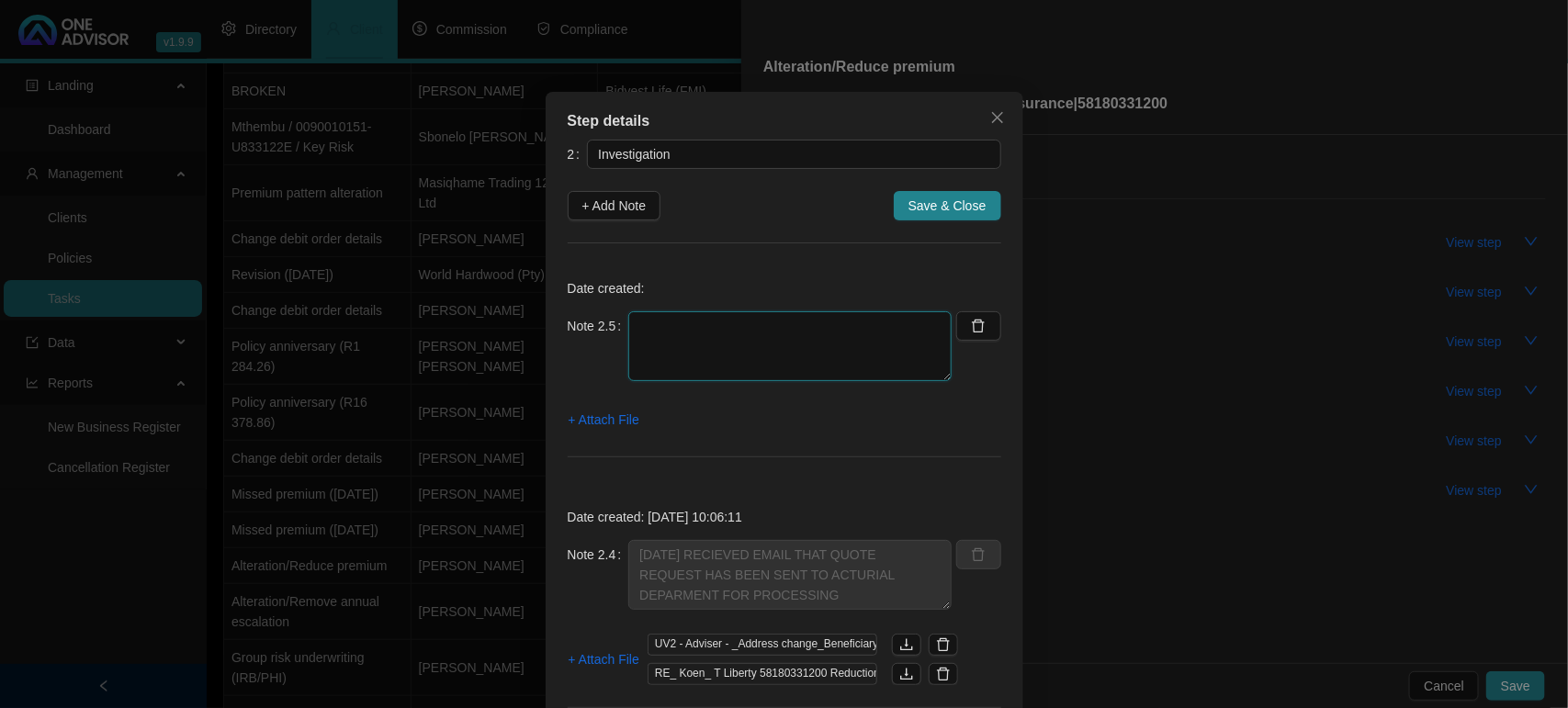
click at [721, 333] on textarea at bounding box center [790, 346] width 324 height 70
type textarea "12/09/2025 CLIENT HAS EXPRESSED URGENCY FOR THIS CASE"
click at [610, 422] on span "+ Attach File" at bounding box center [604, 419] width 71 height 20
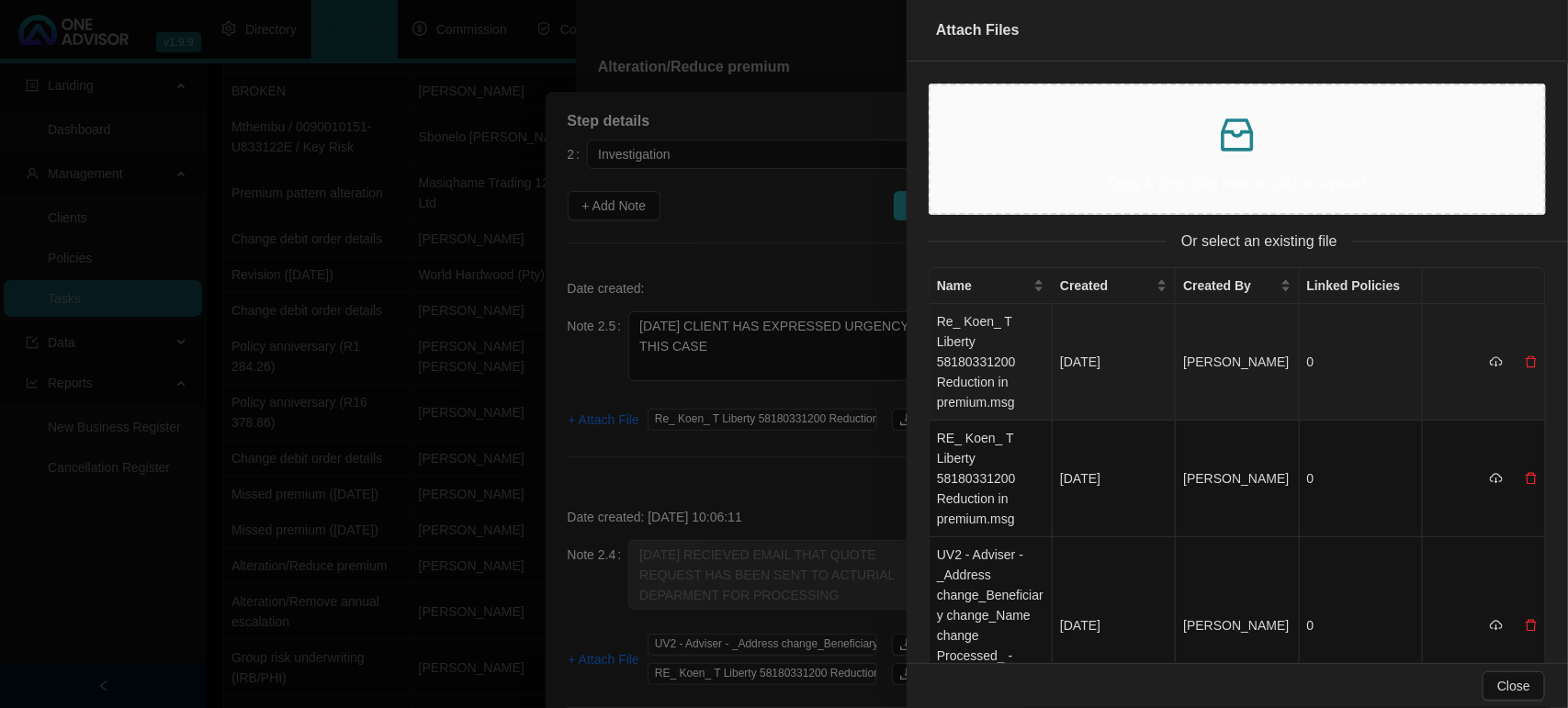
click at [1099, 349] on td "Sep 12, 2025" at bounding box center [1115, 363] width 123 height 117
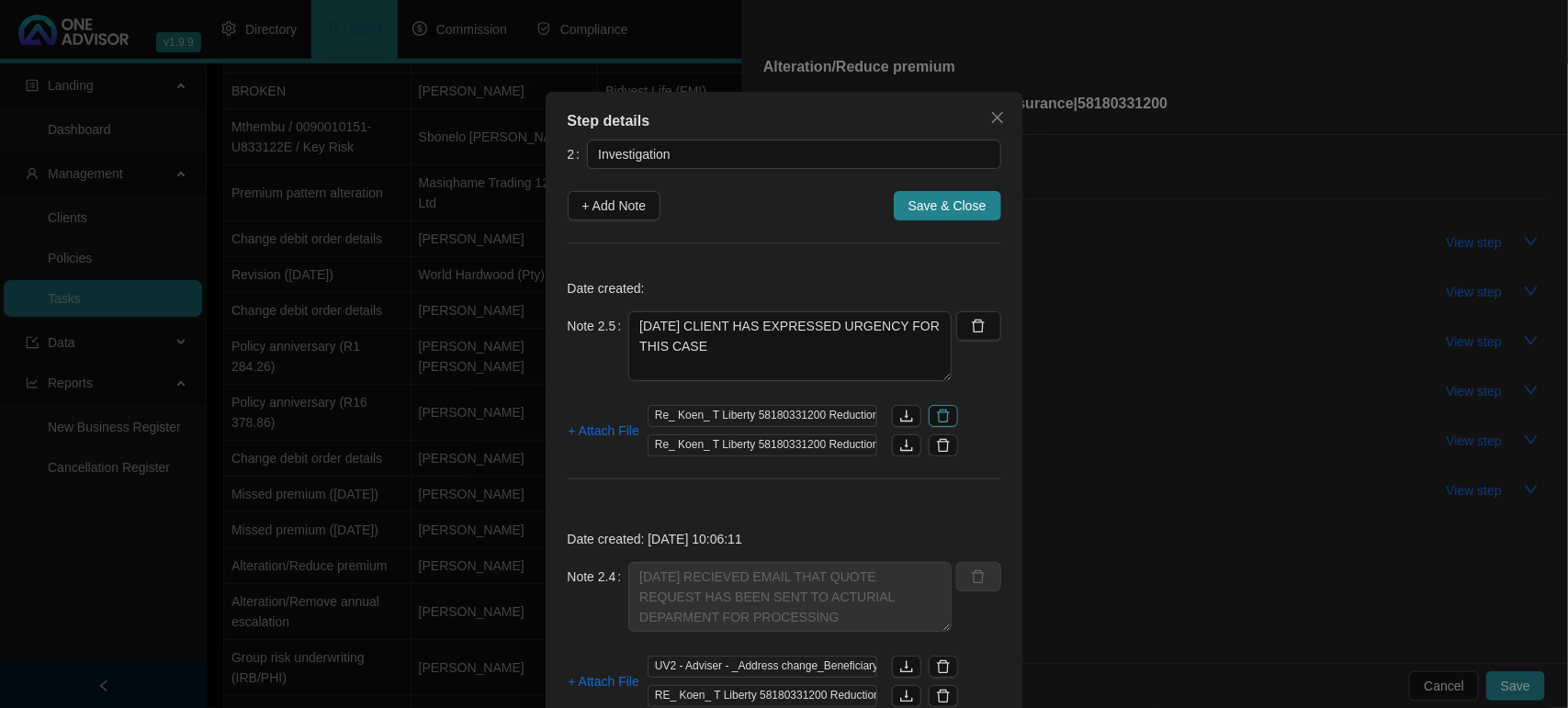
click at [940, 416] on icon "delete" at bounding box center [943, 415] width 13 height 13
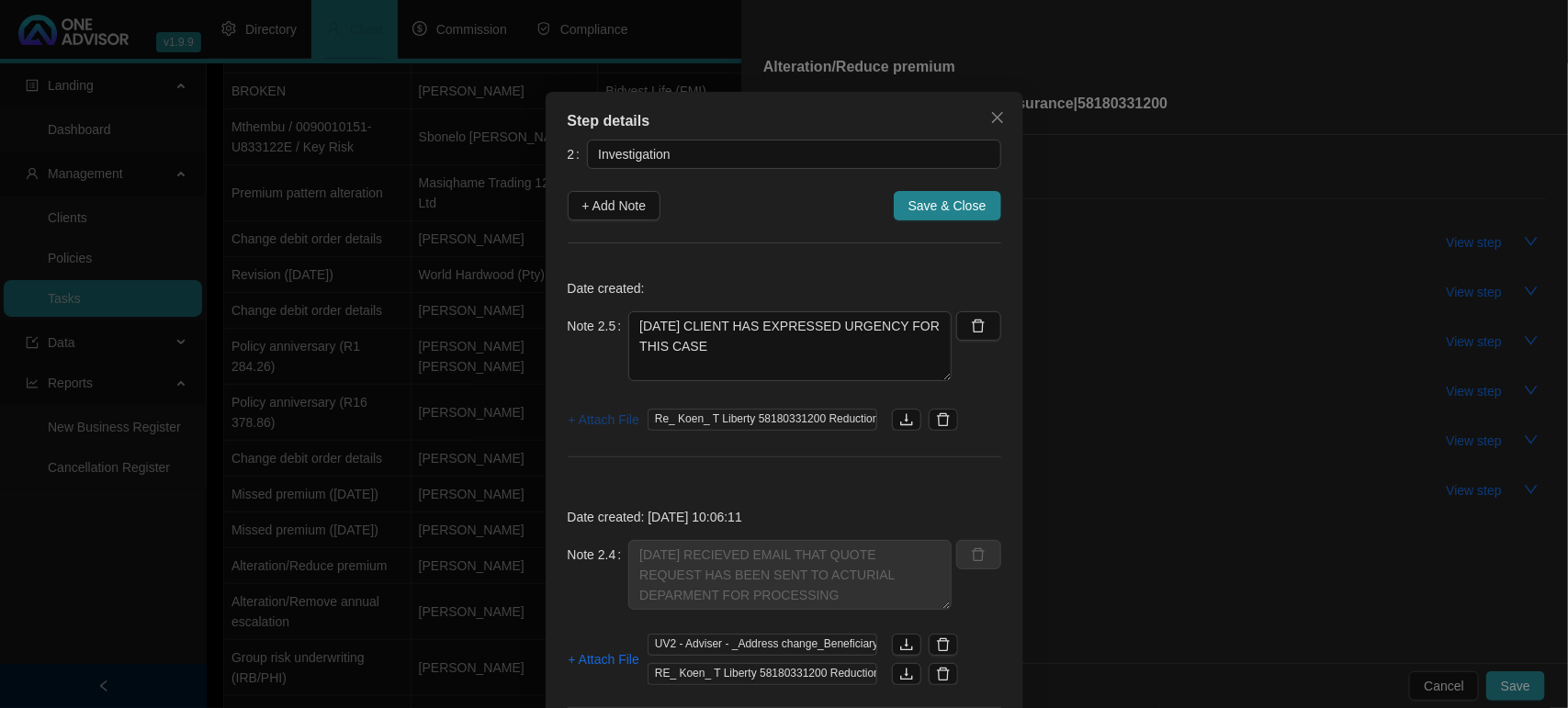
click at [586, 422] on span "+ Attach File" at bounding box center [604, 419] width 71 height 20
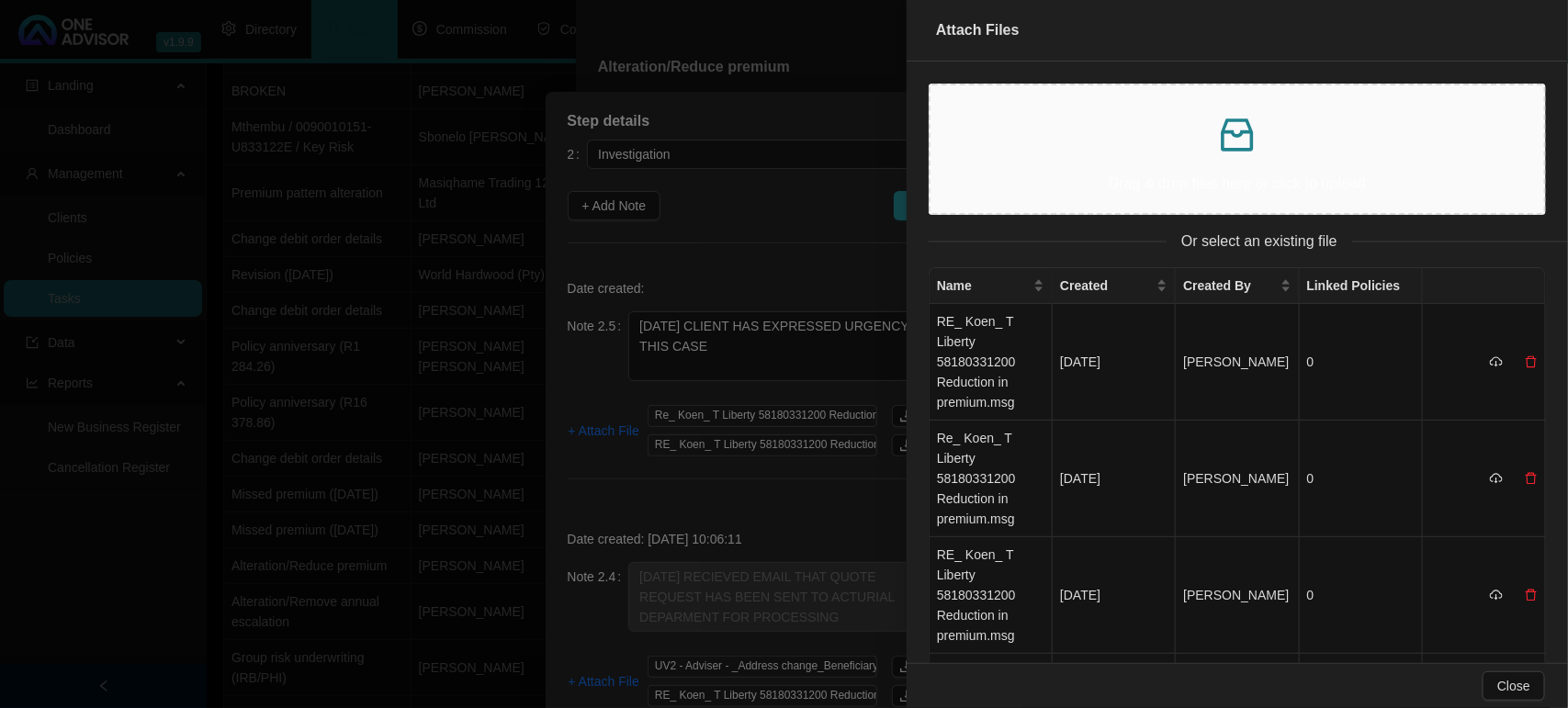
click at [563, 382] on div at bounding box center [784, 354] width 1568 height 708
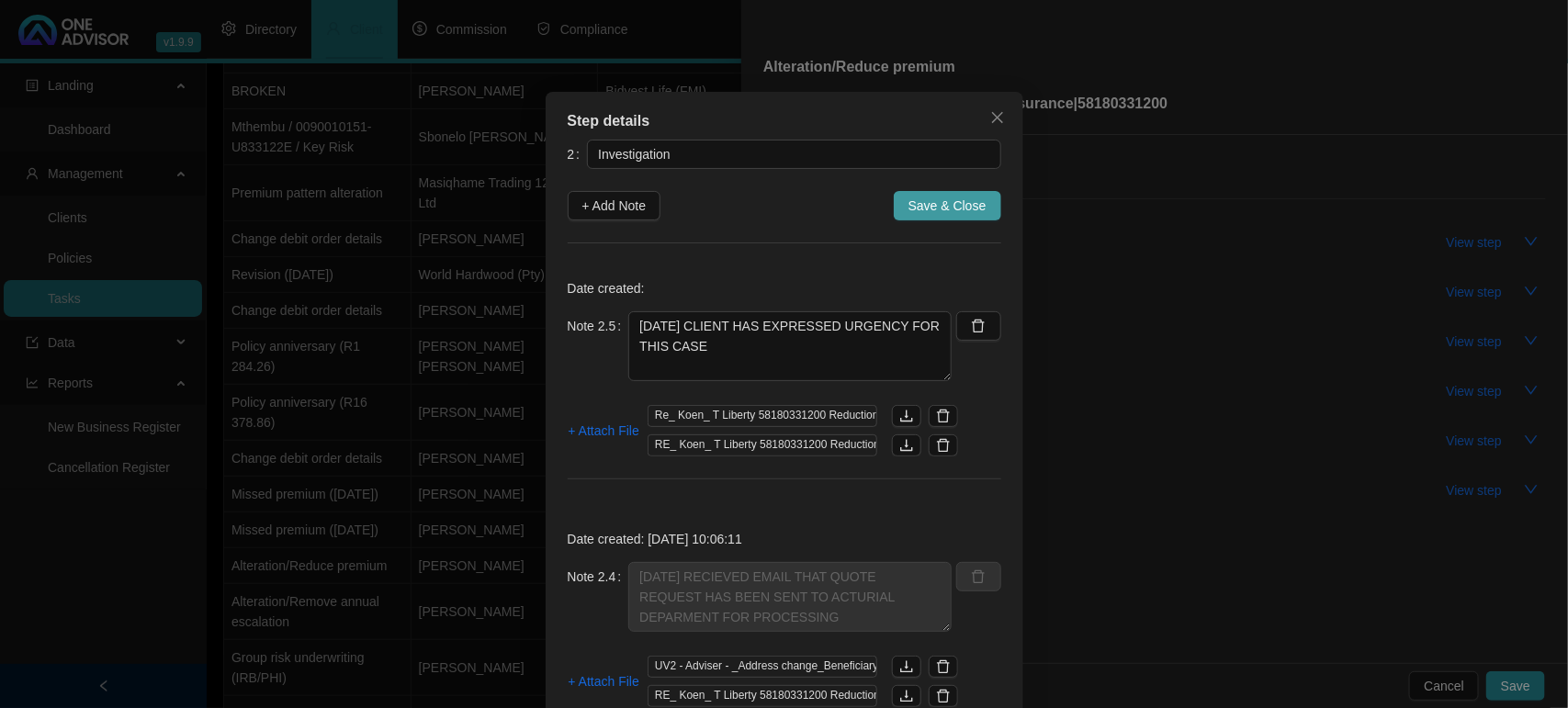
click at [983, 199] on button "Save & Close" at bounding box center [948, 206] width 107 height 29
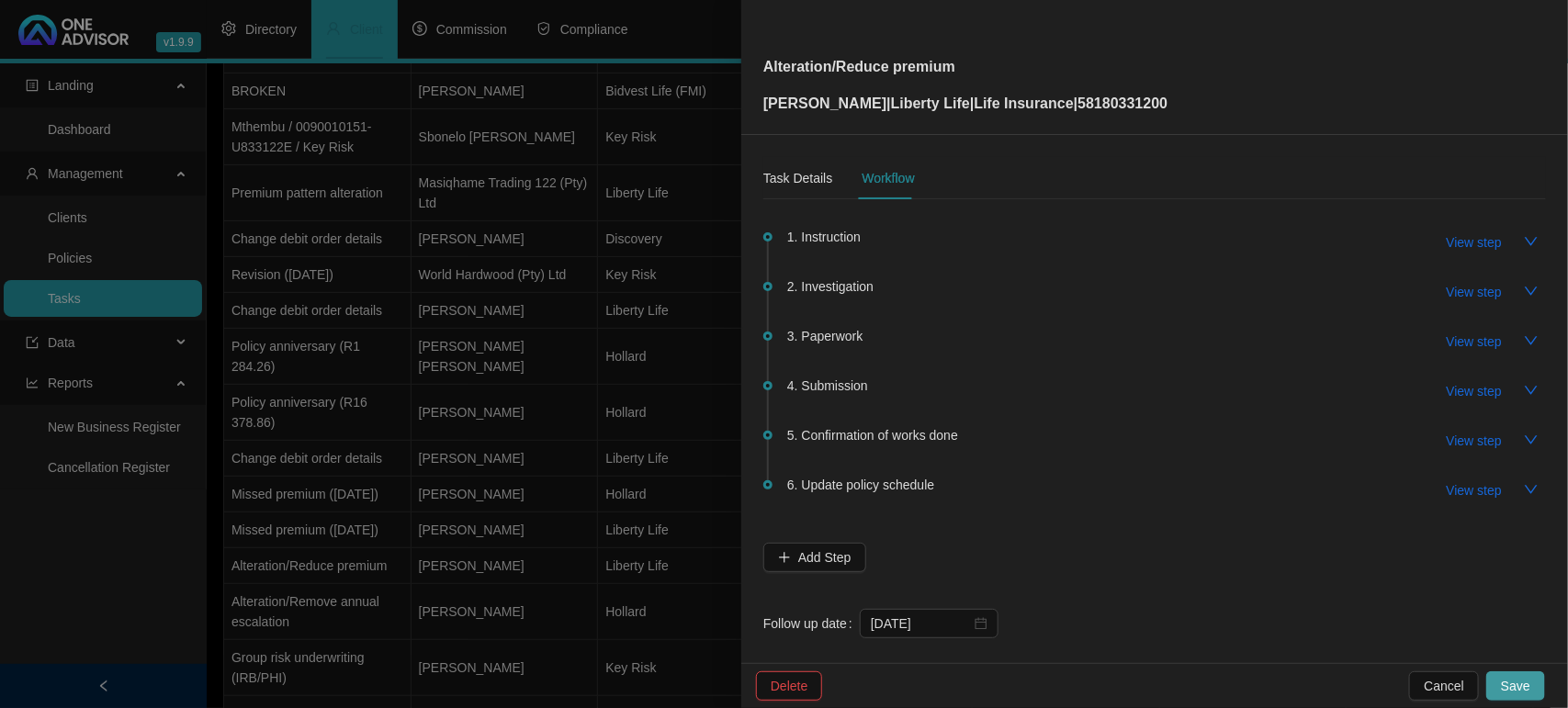
click at [1504, 681] on span "Save" at bounding box center [1515, 686] width 29 height 20
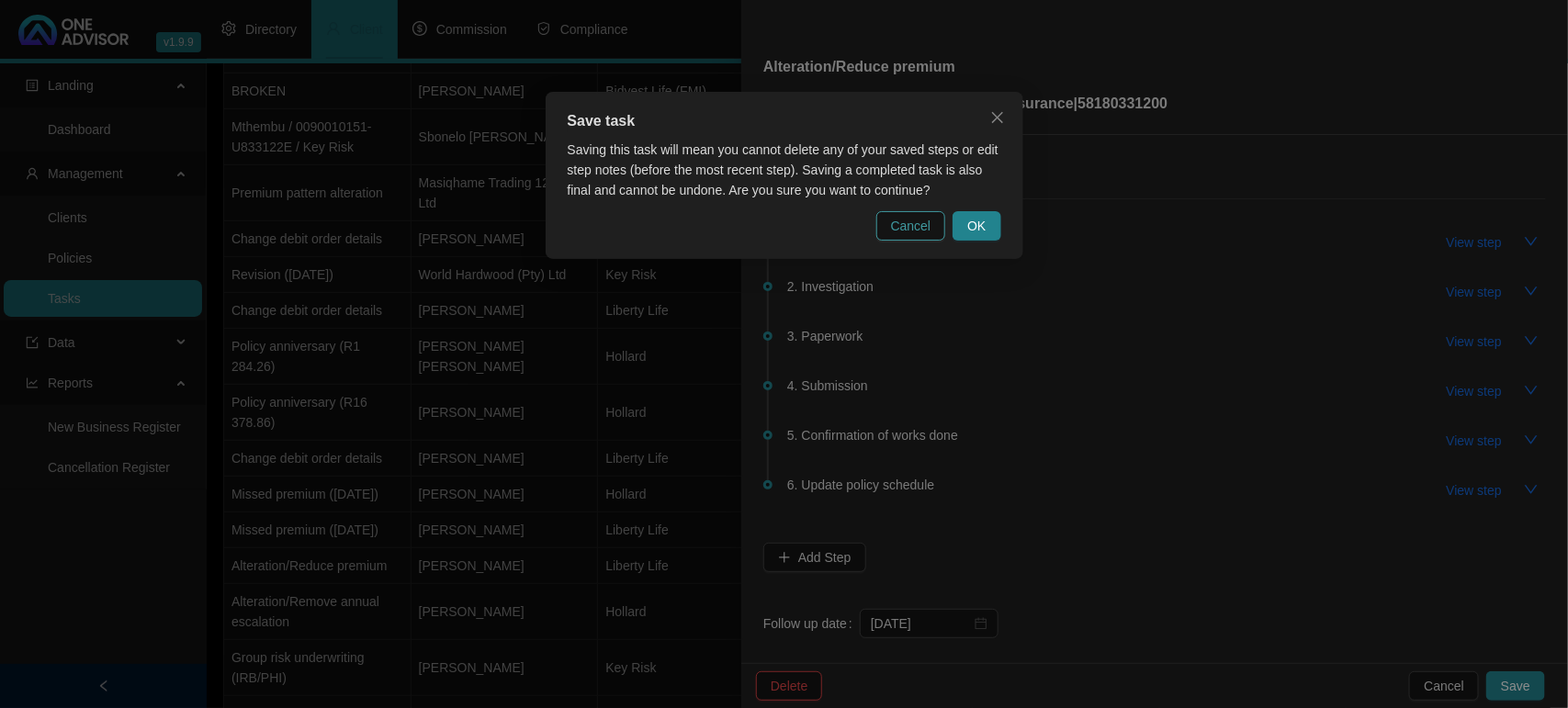
click at [921, 227] on span "Cancel" at bounding box center [911, 225] width 40 height 20
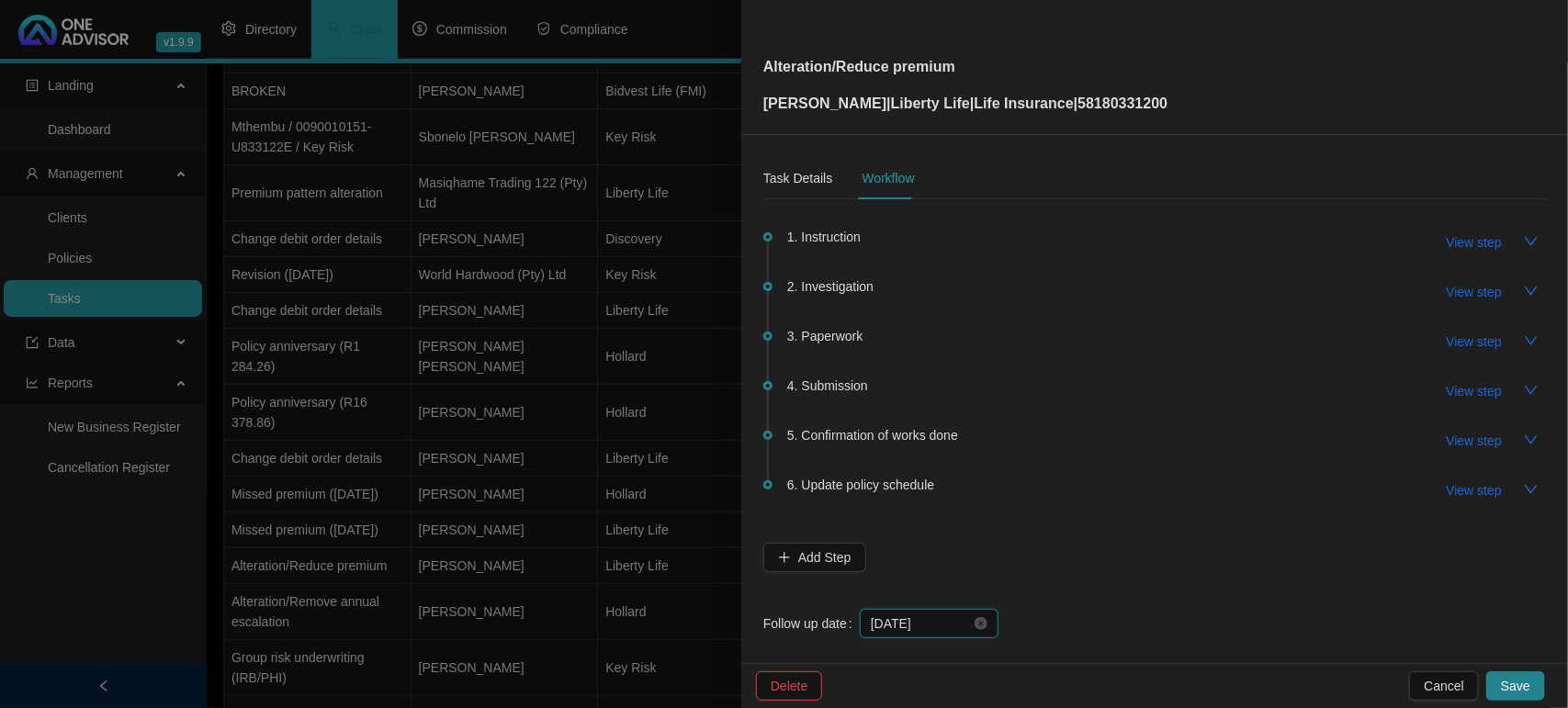
click at [937, 625] on input "2025-09-16" at bounding box center [921, 623] width 100 height 20
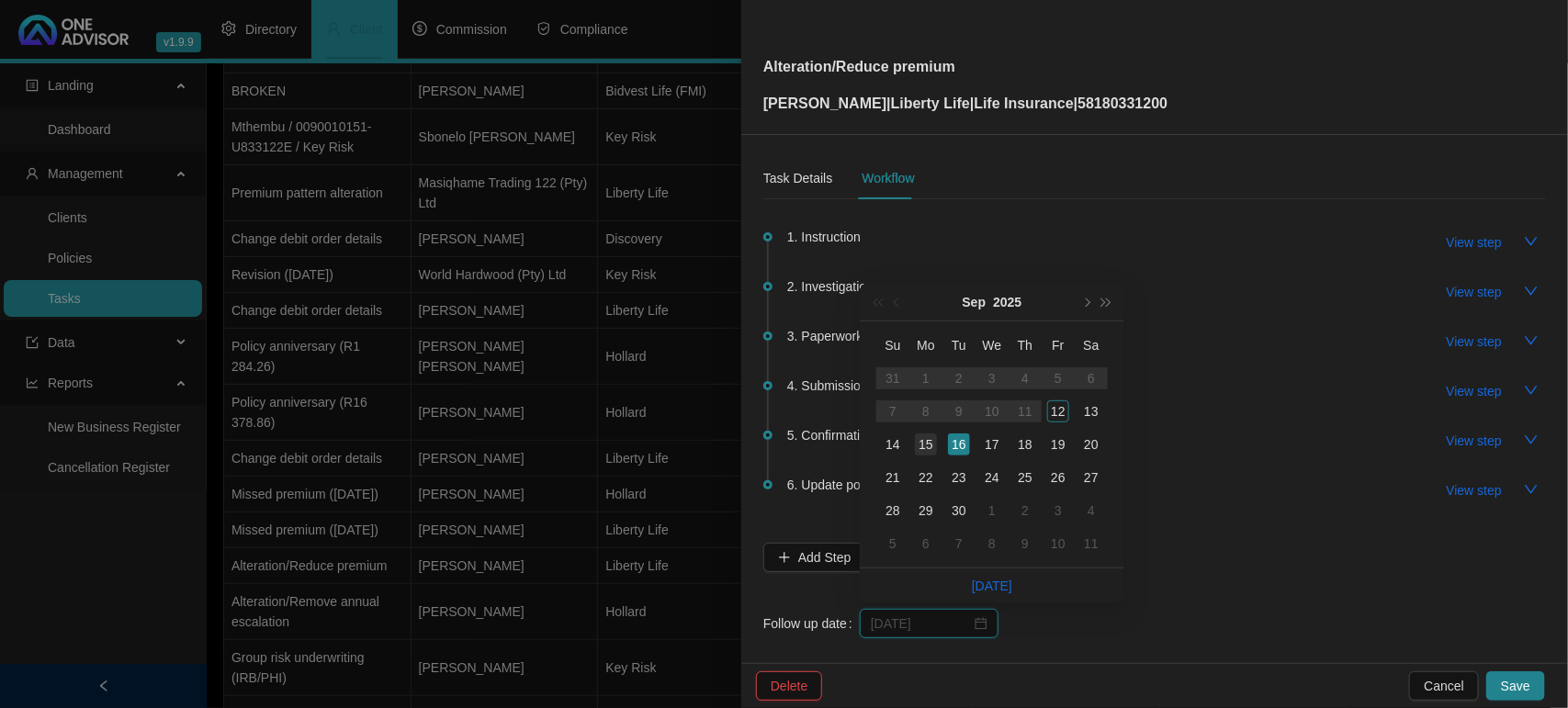
type input "2025-09-15"
click at [921, 452] on div "15" at bounding box center [925, 445] width 22 height 22
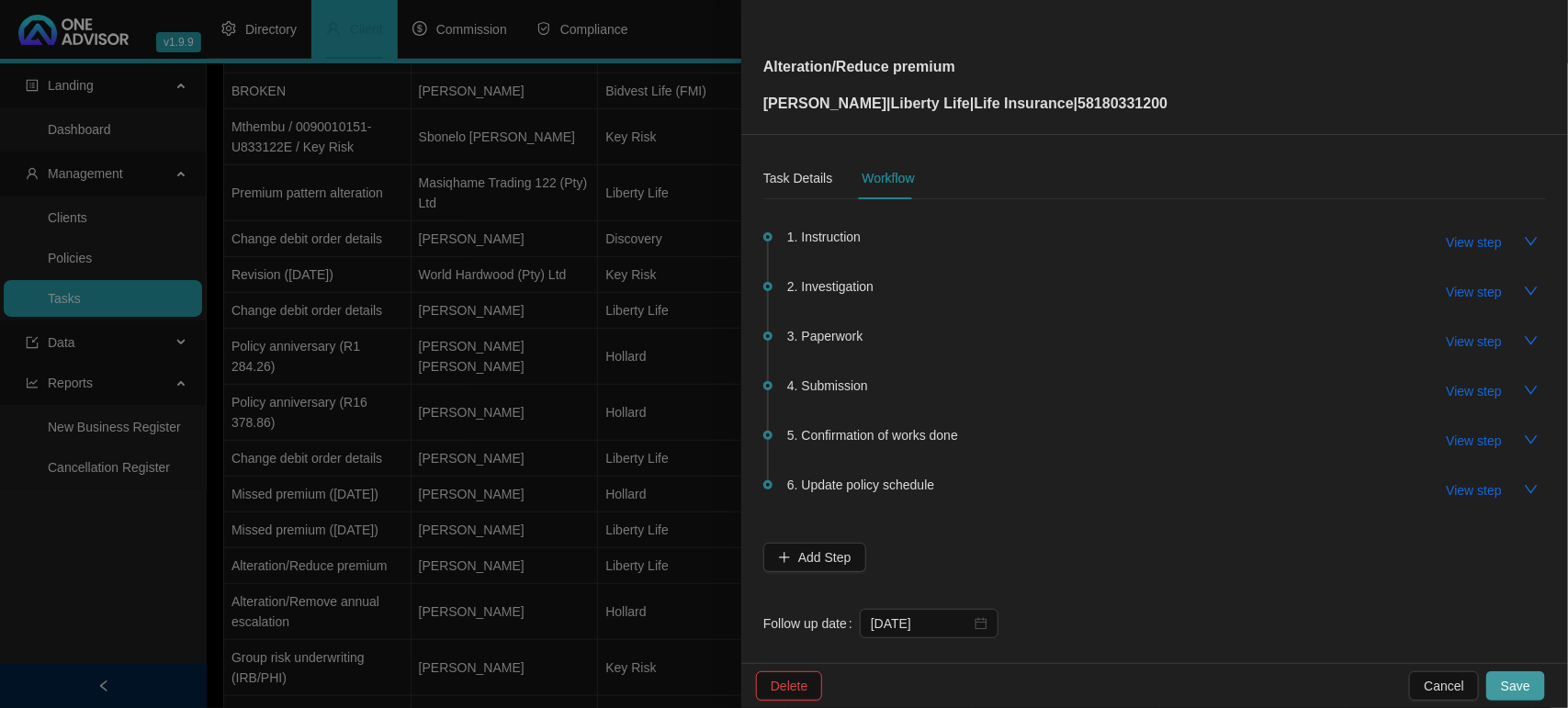
click at [1536, 682] on button "Save" at bounding box center [1515, 687] width 59 height 29
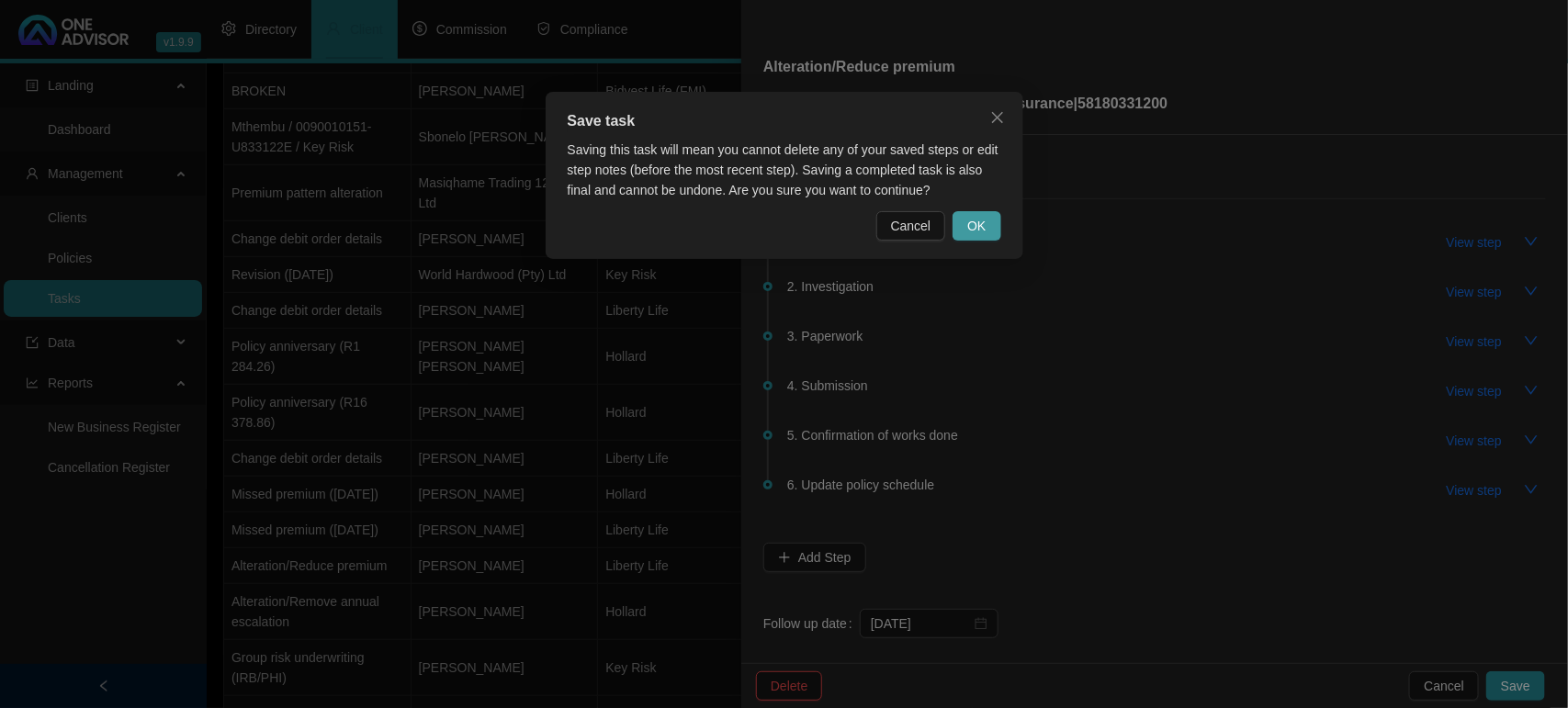
click at [988, 221] on button "OK" at bounding box center [976, 226] width 48 height 29
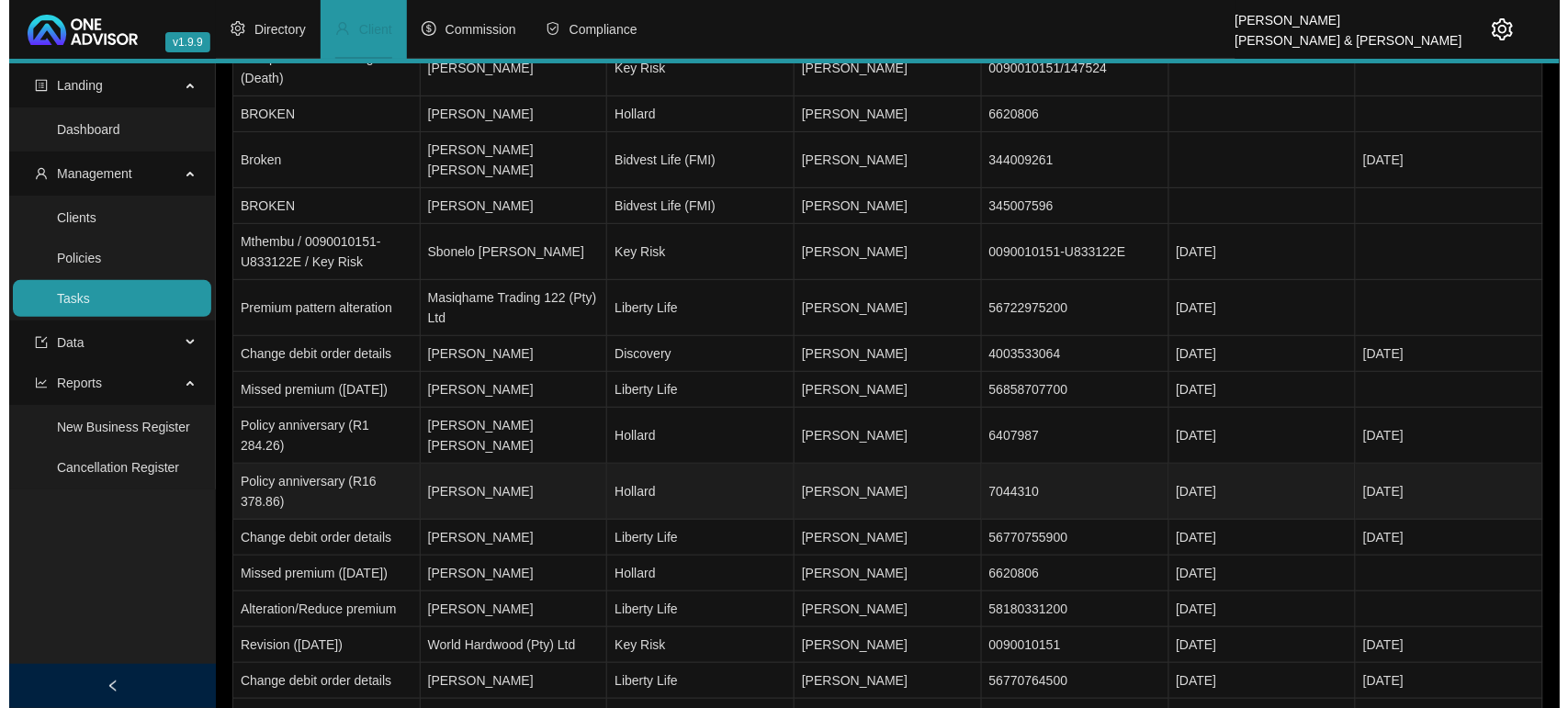
scroll to position [0, 0]
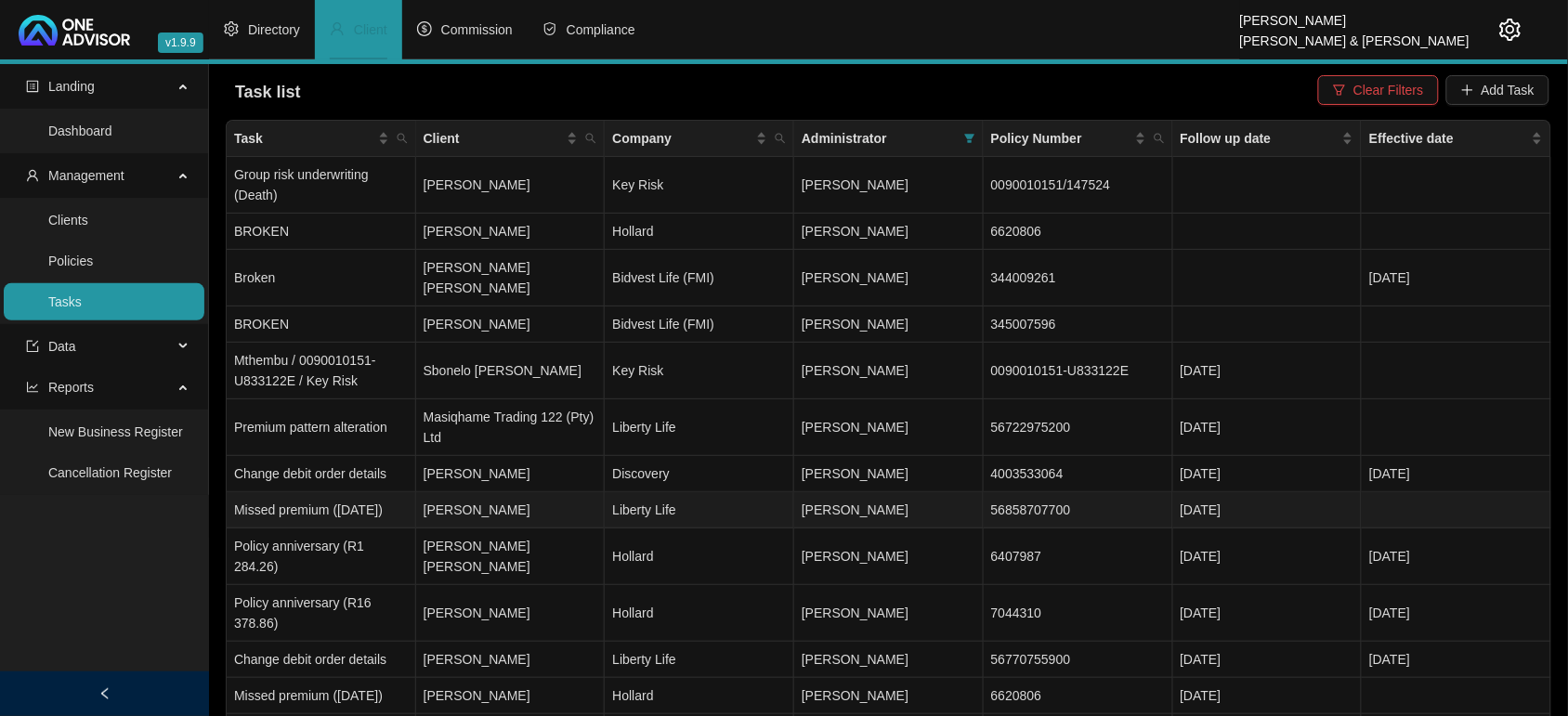
click at [543, 492] on td "[PERSON_NAME]" at bounding box center [511, 510] width 189 height 36
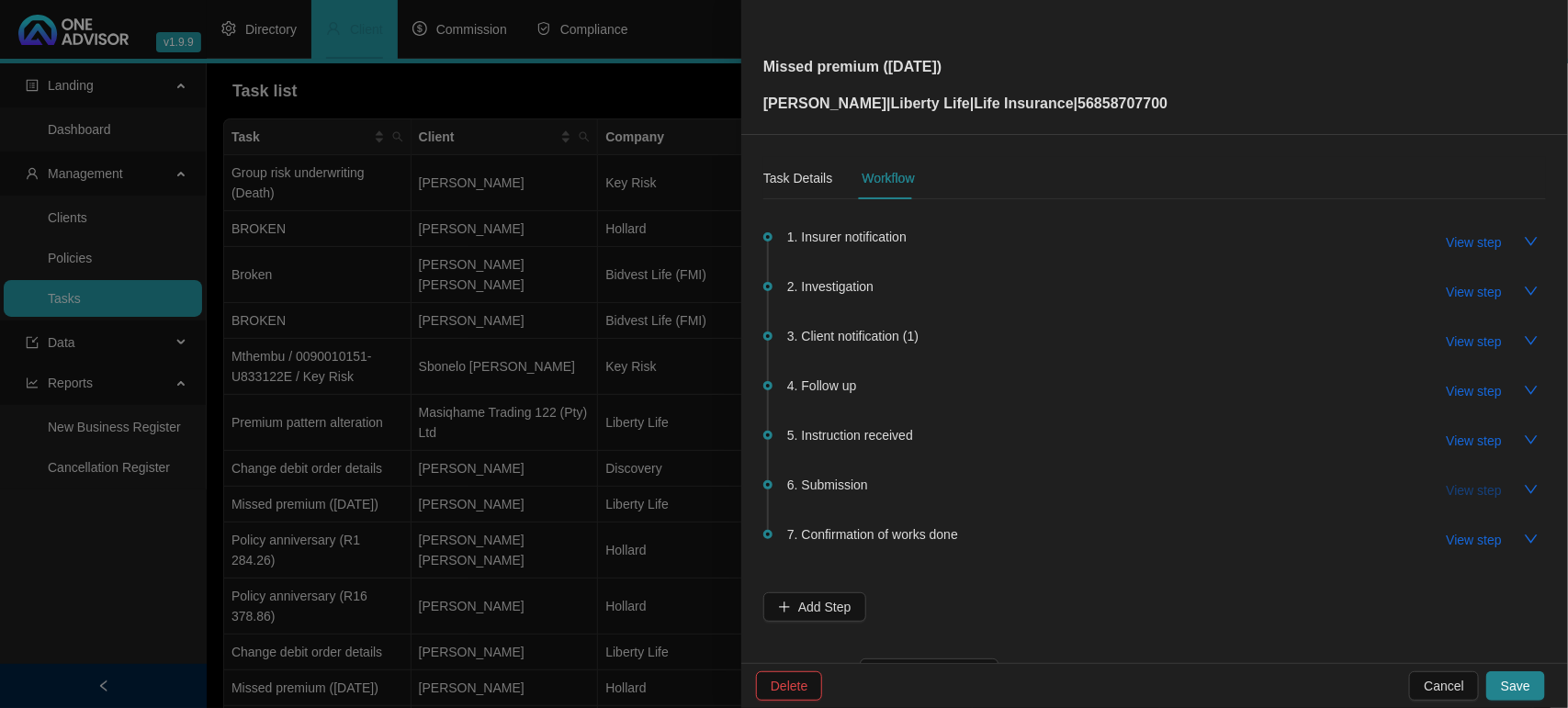
click at [1466, 490] on span "View step" at bounding box center [1474, 491] width 56 height 20
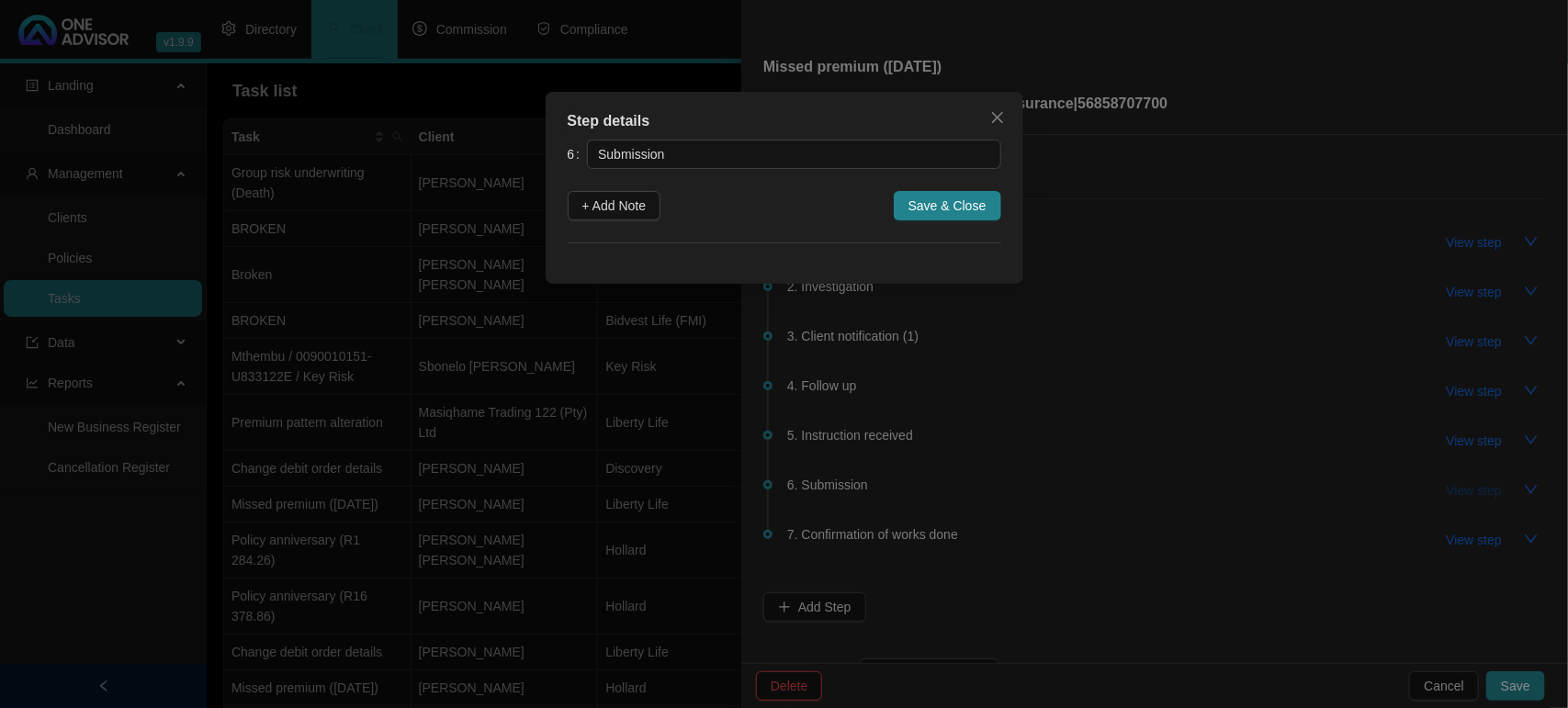
click at [1466, 490] on div "Step details 6 Submission + Add Note Save & Close Cancel OK" at bounding box center [784, 354] width 1568 height 708
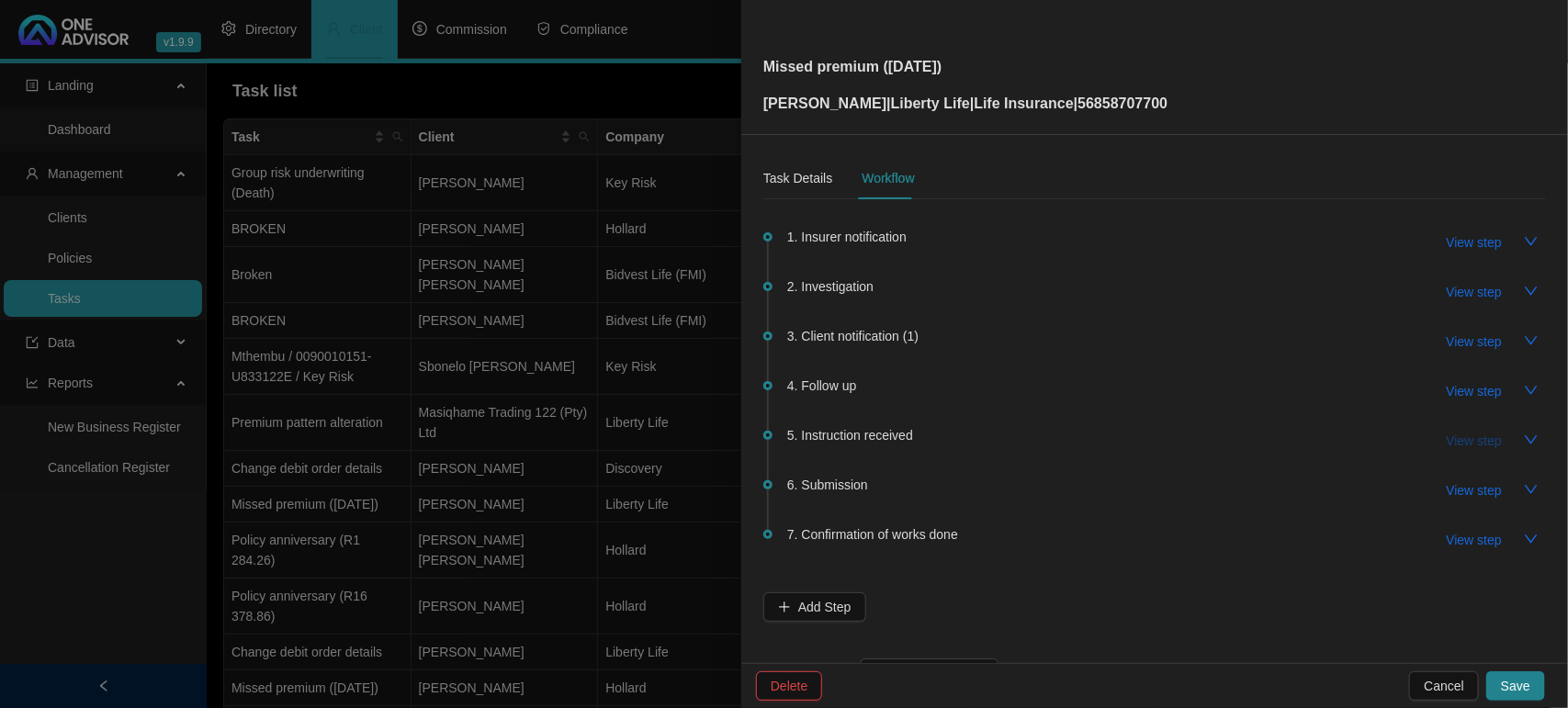
click at [1447, 433] on span "View step" at bounding box center [1474, 441] width 56 height 20
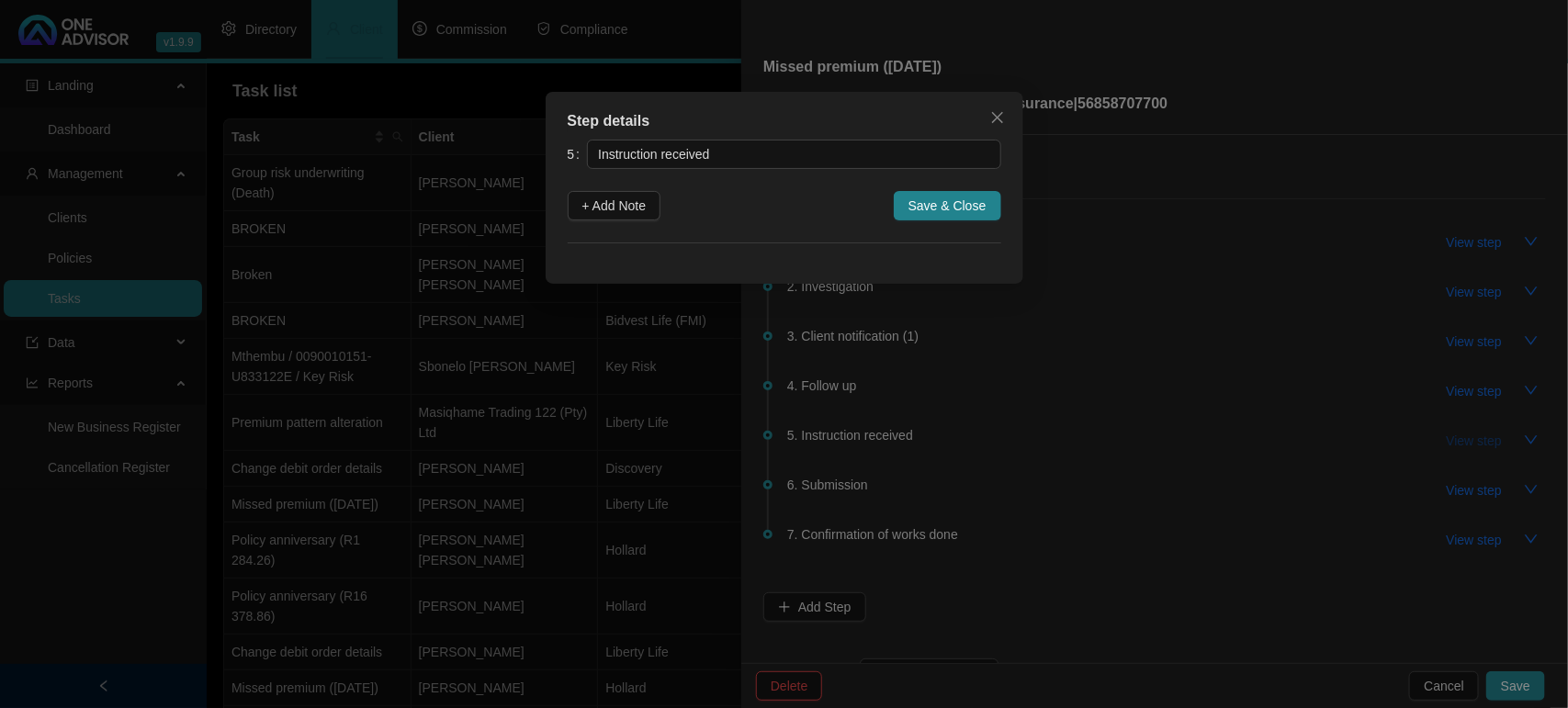
click at [1442, 433] on div "Step details 5 Instruction received + Add Note Save & Close Cancel OK" at bounding box center [784, 354] width 1568 height 708
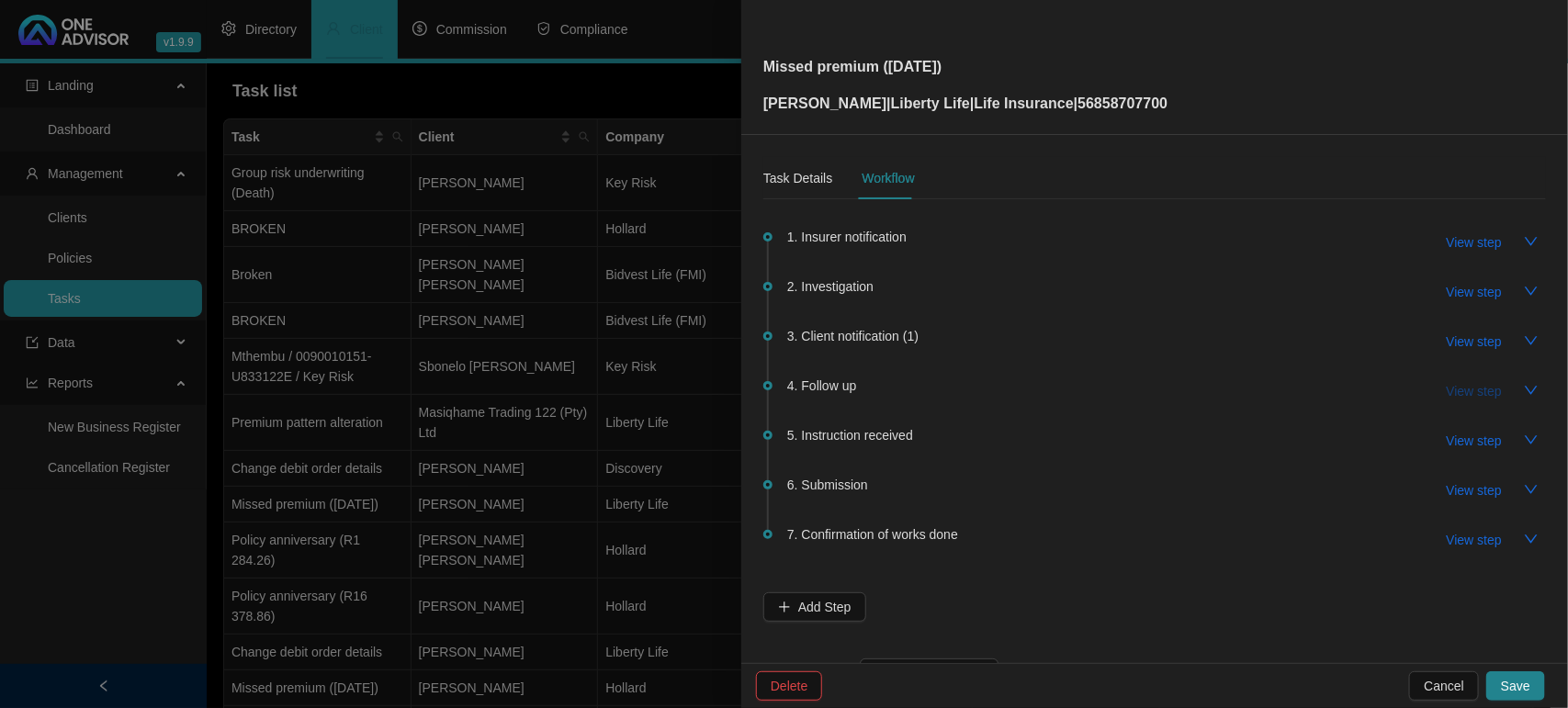
click at [1447, 396] on span "View step" at bounding box center [1474, 391] width 56 height 20
type input "Follow up"
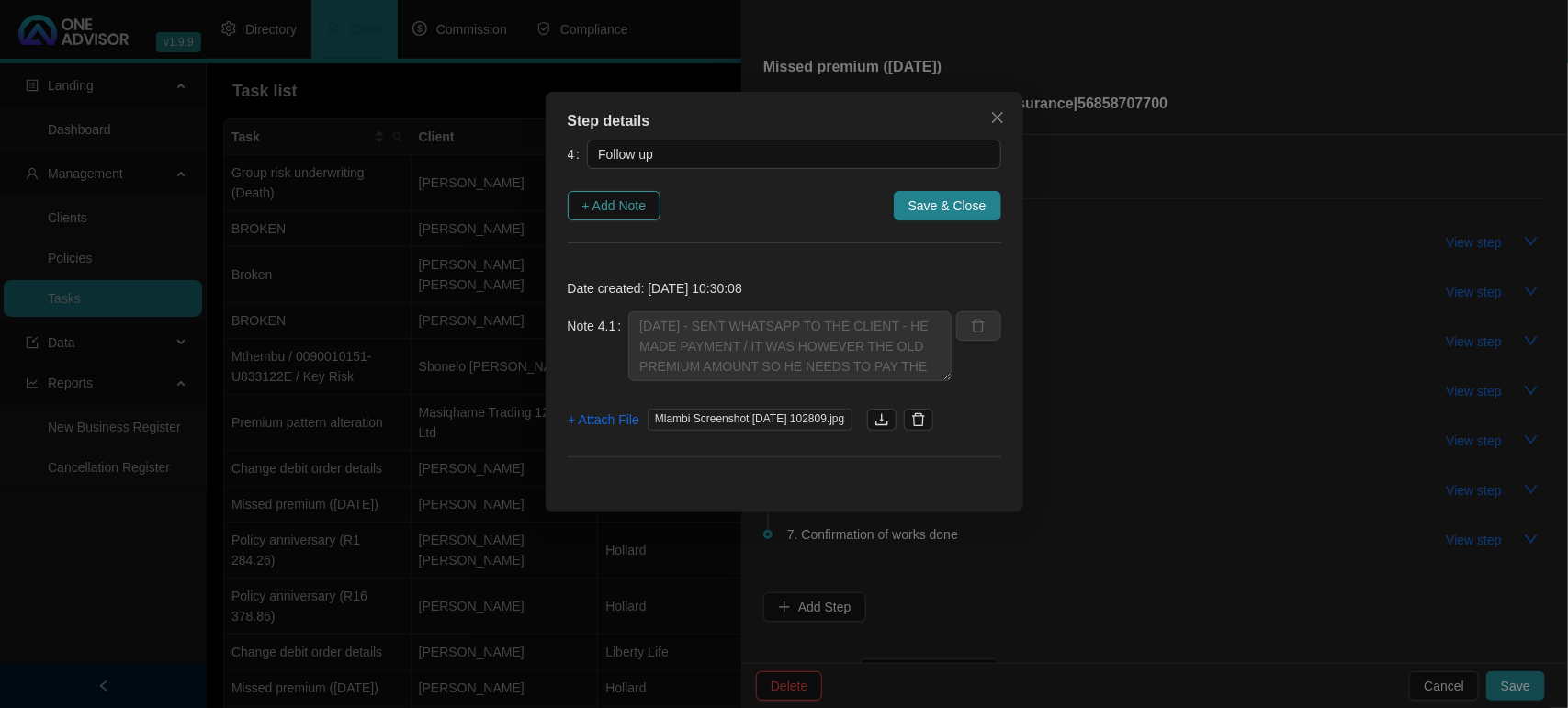
click at [635, 214] on span "+ Add Note" at bounding box center [614, 206] width 64 height 20
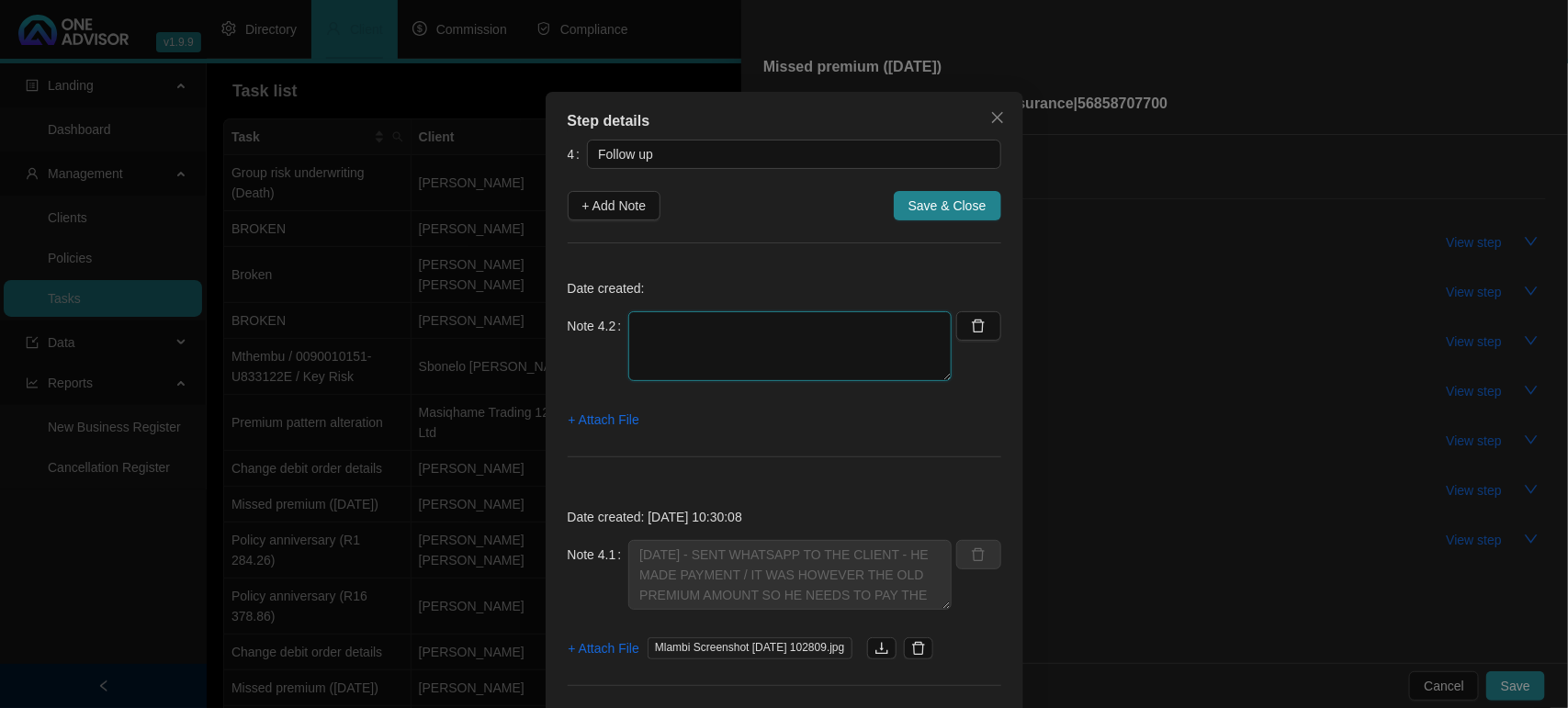
click at [695, 325] on textarea at bounding box center [790, 346] width 324 height 70
type textarea "12-09-2025 FOLLOW UP ON THE OUTSTANDING AMOUNT FOR R12.22 - CLIENT SENT POP FOR…"
click at [570, 412] on span "+ Attach File" at bounding box center [604, 419] width 71 height 20
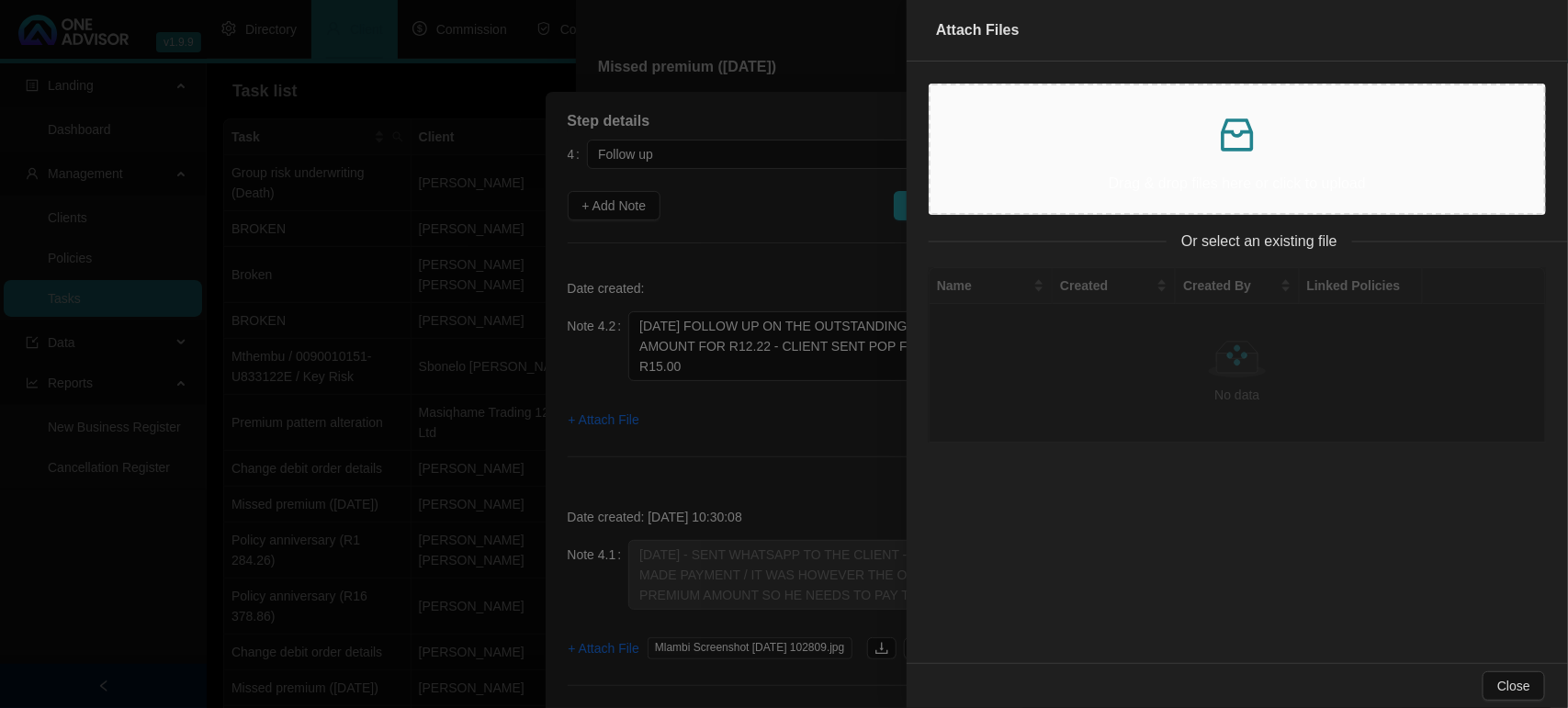
click at [1137, 168] on div "Drag & drop files here or click to upload" at bounding box center [1236, 149] width 584 height 98
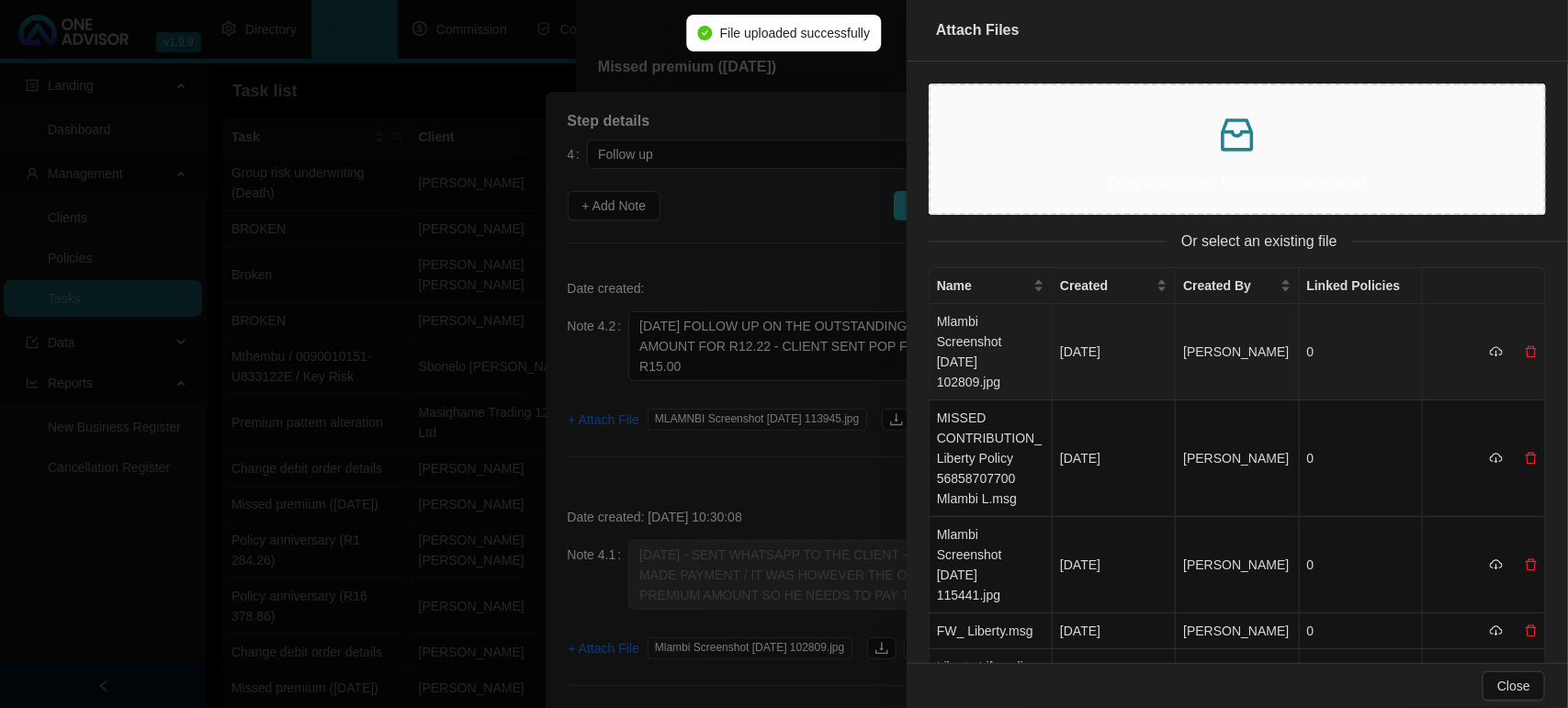
click at [975, 338] on td "Mlambi Screenshot 2025-09-09 102809.jpg" at bounding box center [991, 352] width 123 height 97
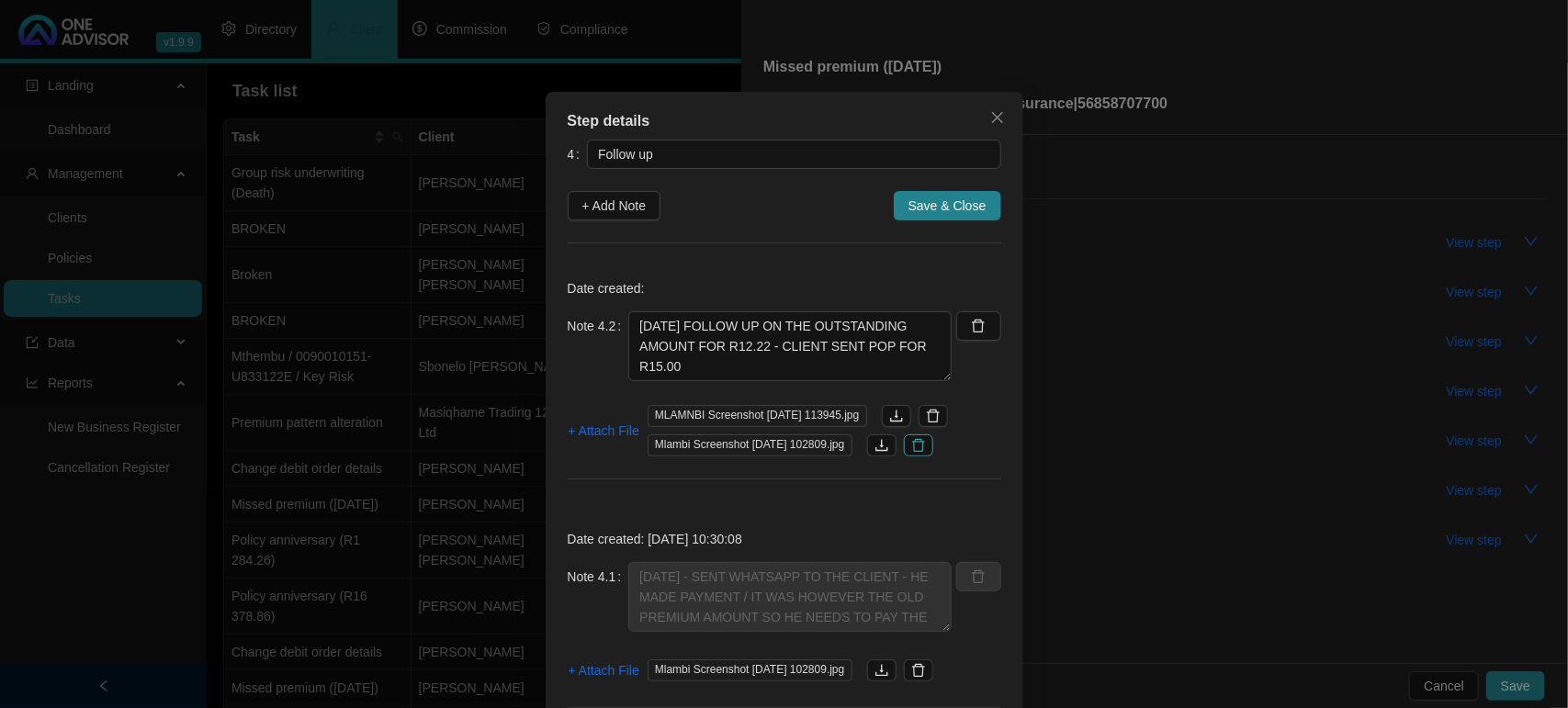
click at [941, 411] on icon "delete" at bounding box center [933, 415] width 15 height 15
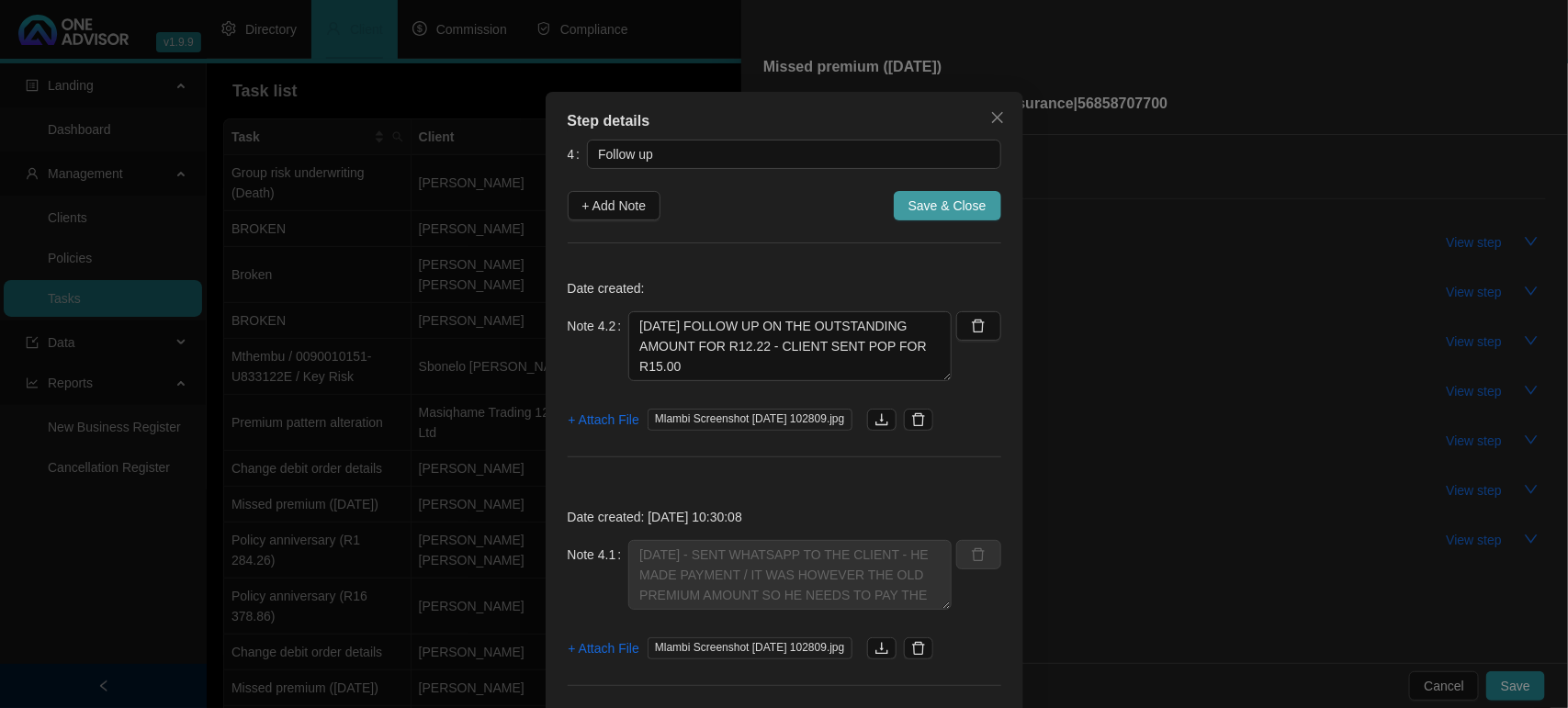
click at [953, 200] on span "Save & Close" at bounding box center [948, 206] width 78 height 20
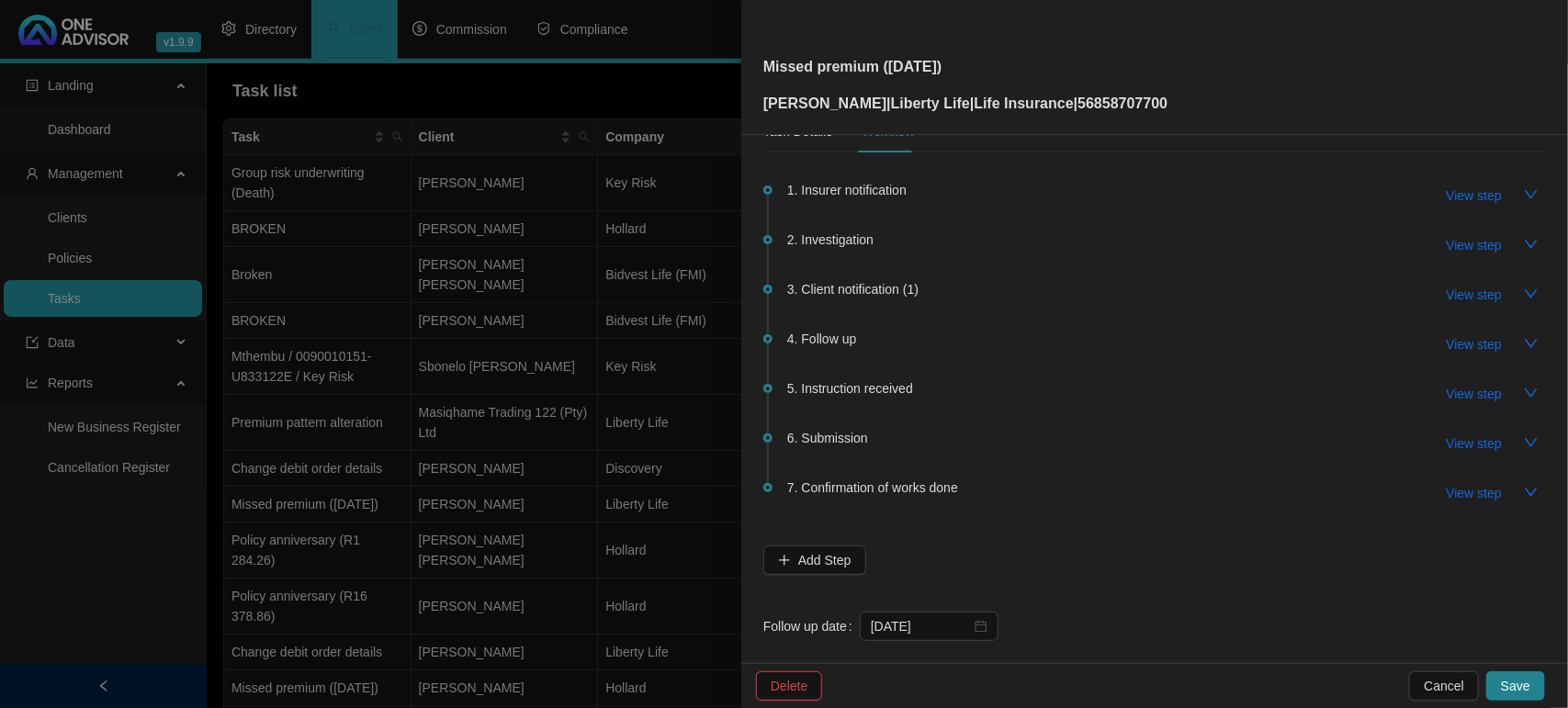
scroll to position [67, 0]
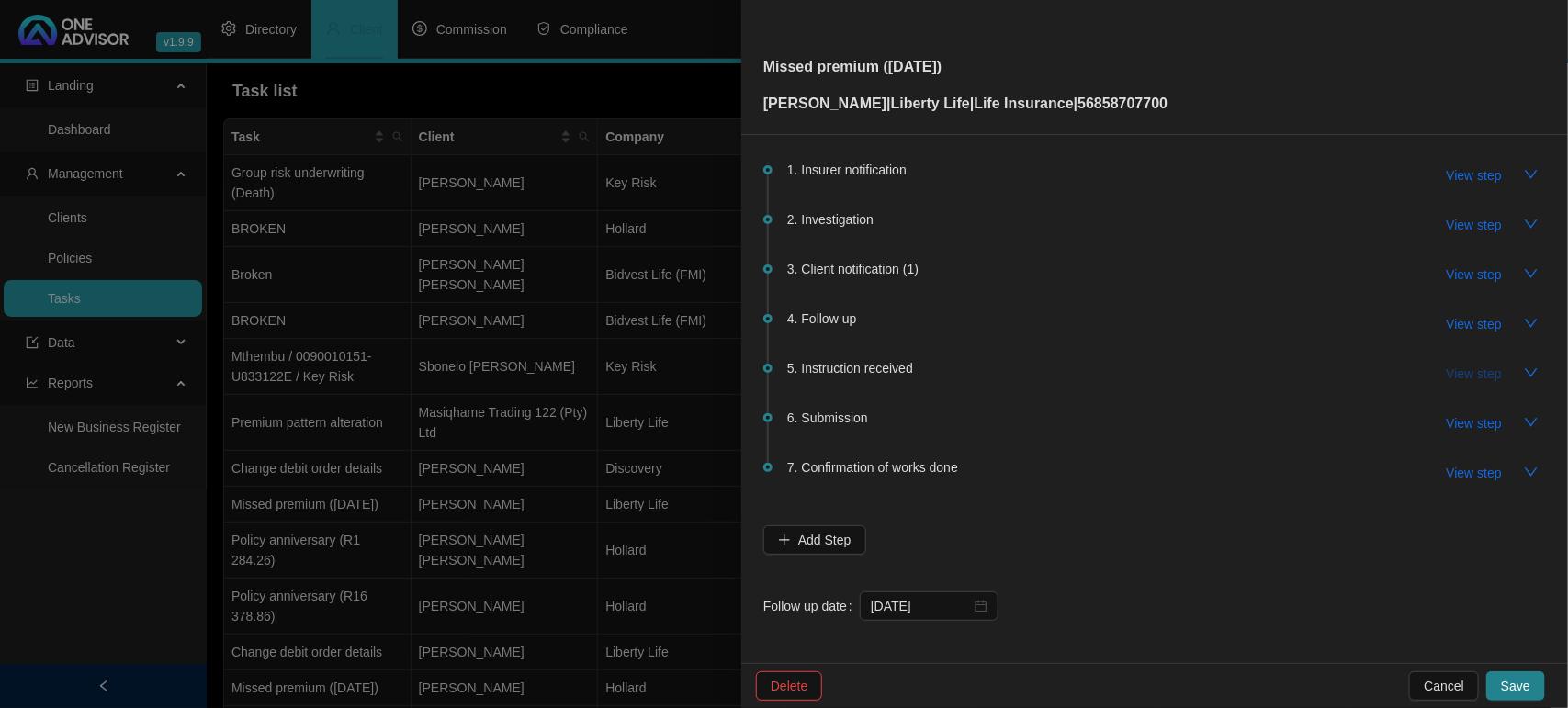
click at [1457, 371] on span "View step" at bounding box center [1474, 374] width 56 height 20
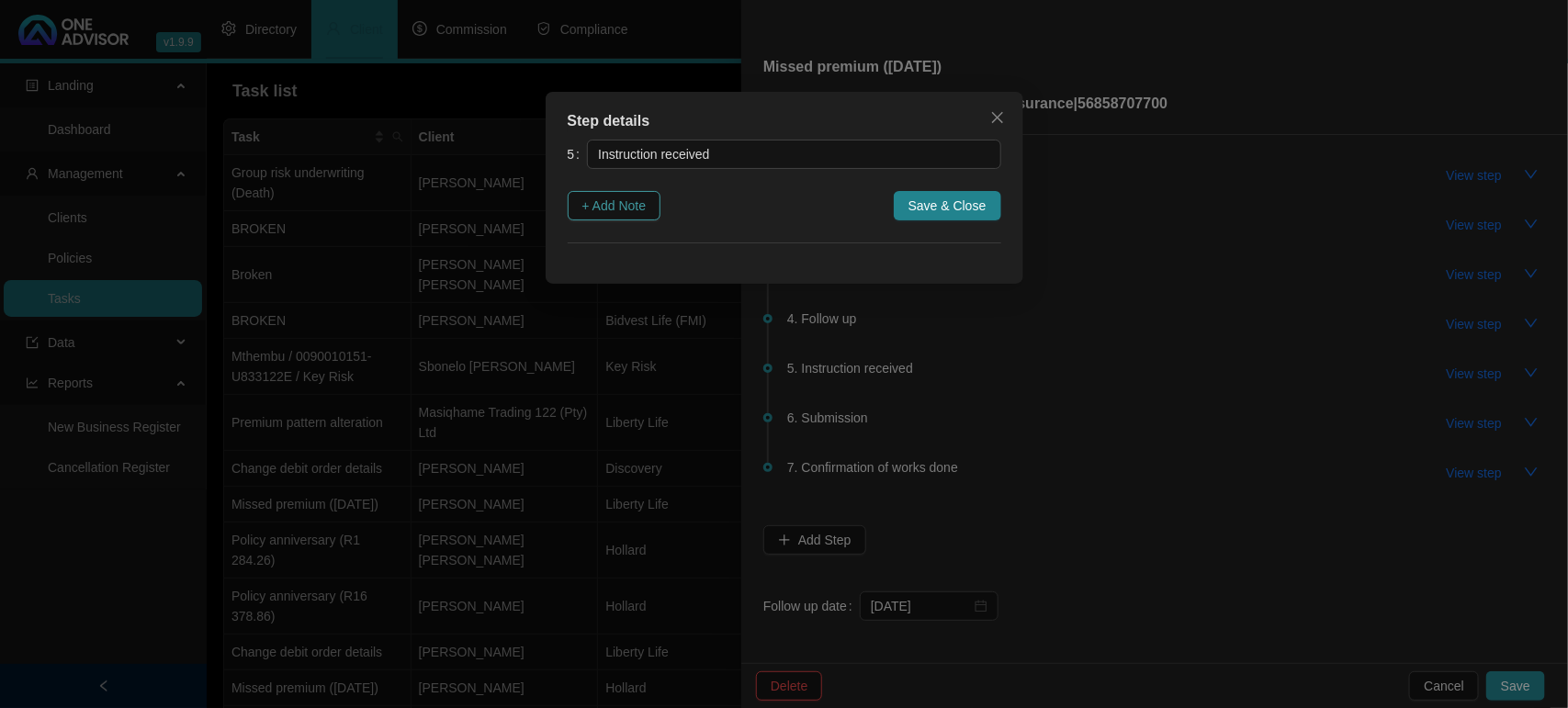
click at [626, 204] on span "+ Add Note" at bounding box center [614, 206] width 64 height 20
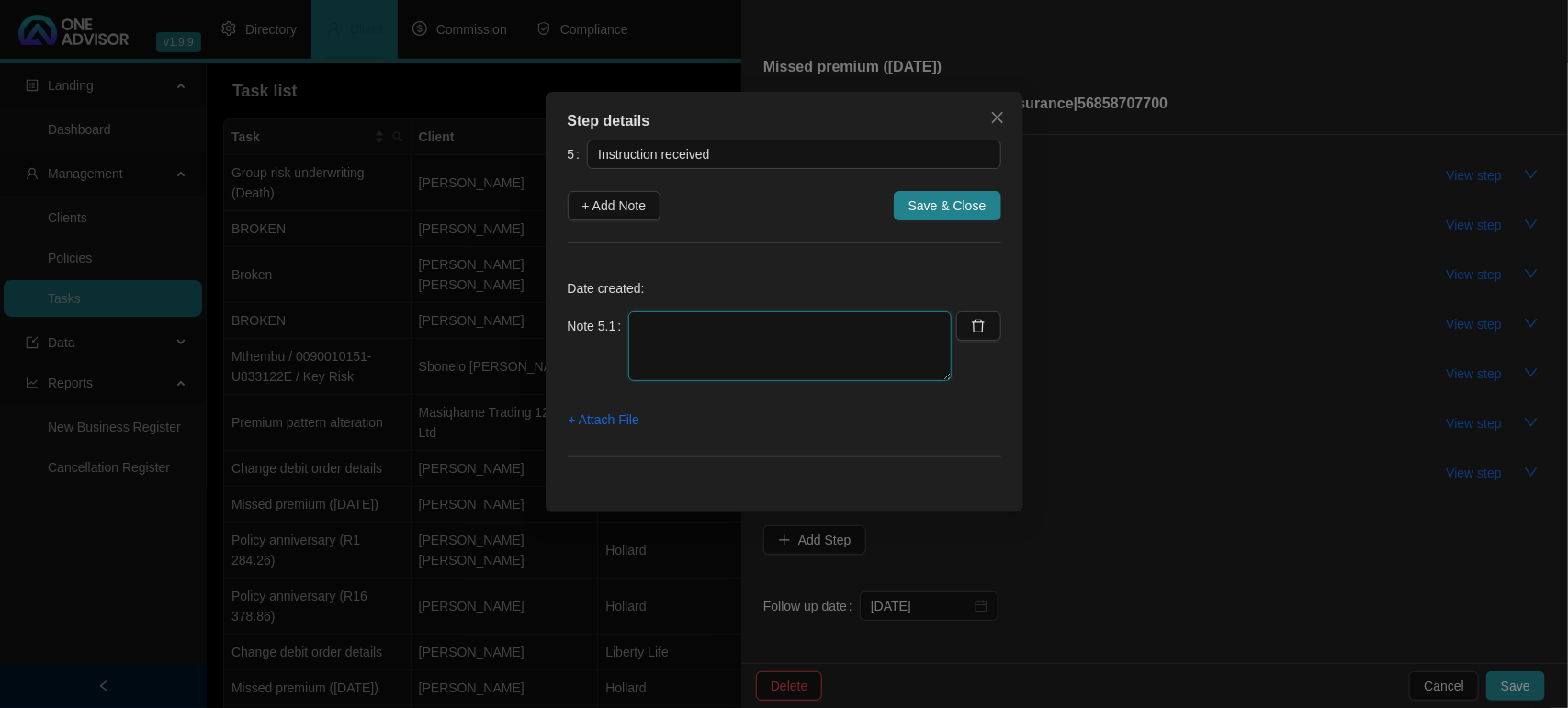
click at [689, 342] on textarea at bounding box center [790, 346] width 324 height 70
type textarea "CLIENT MADE MANUAL PAYMENTS - NO INSTRUCTION REQUIRED"
click at [952, 208] on span "Save & Close" at bounding box center [948, 206] width 78 height 20
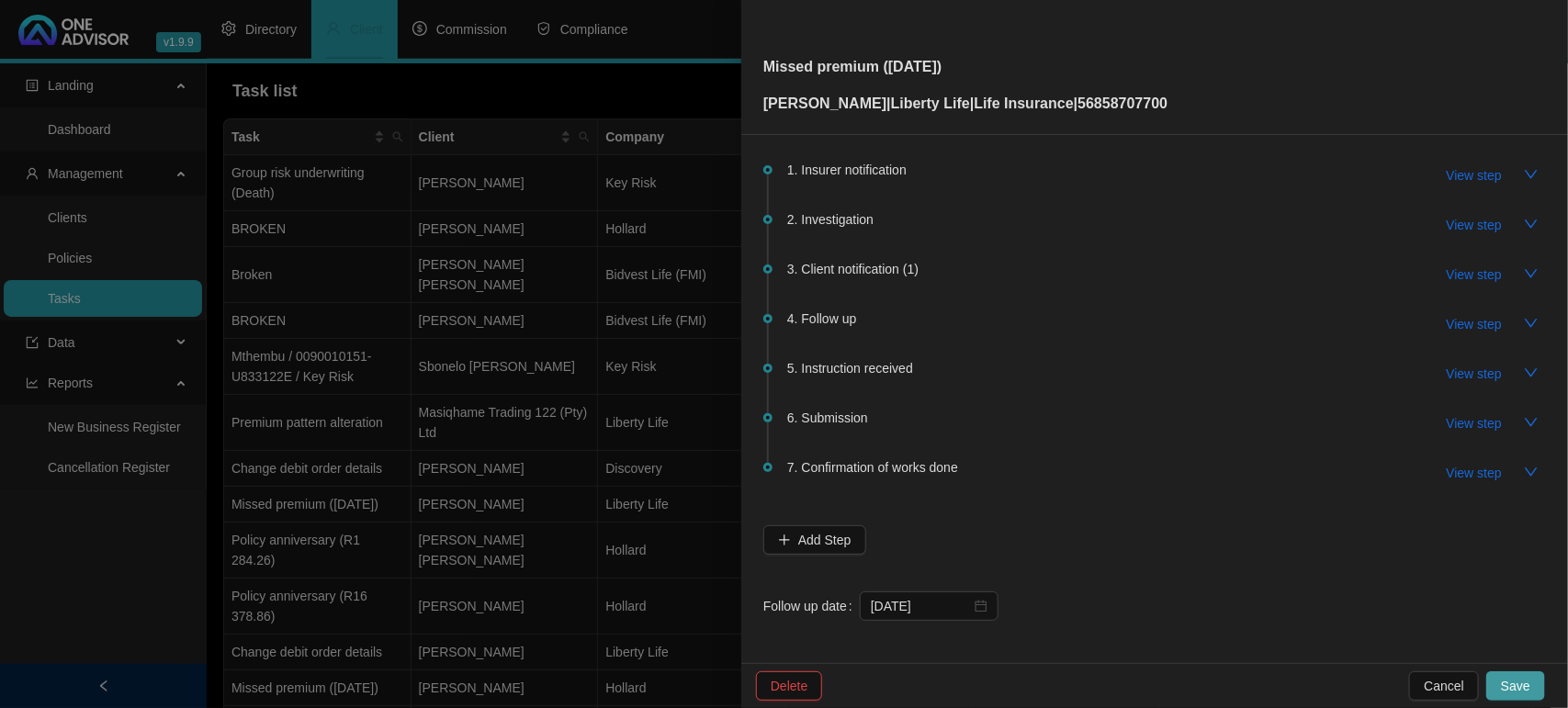
click at [1502, 682] on button "Save" at bounding box center [1515, 687] width 59 height 29
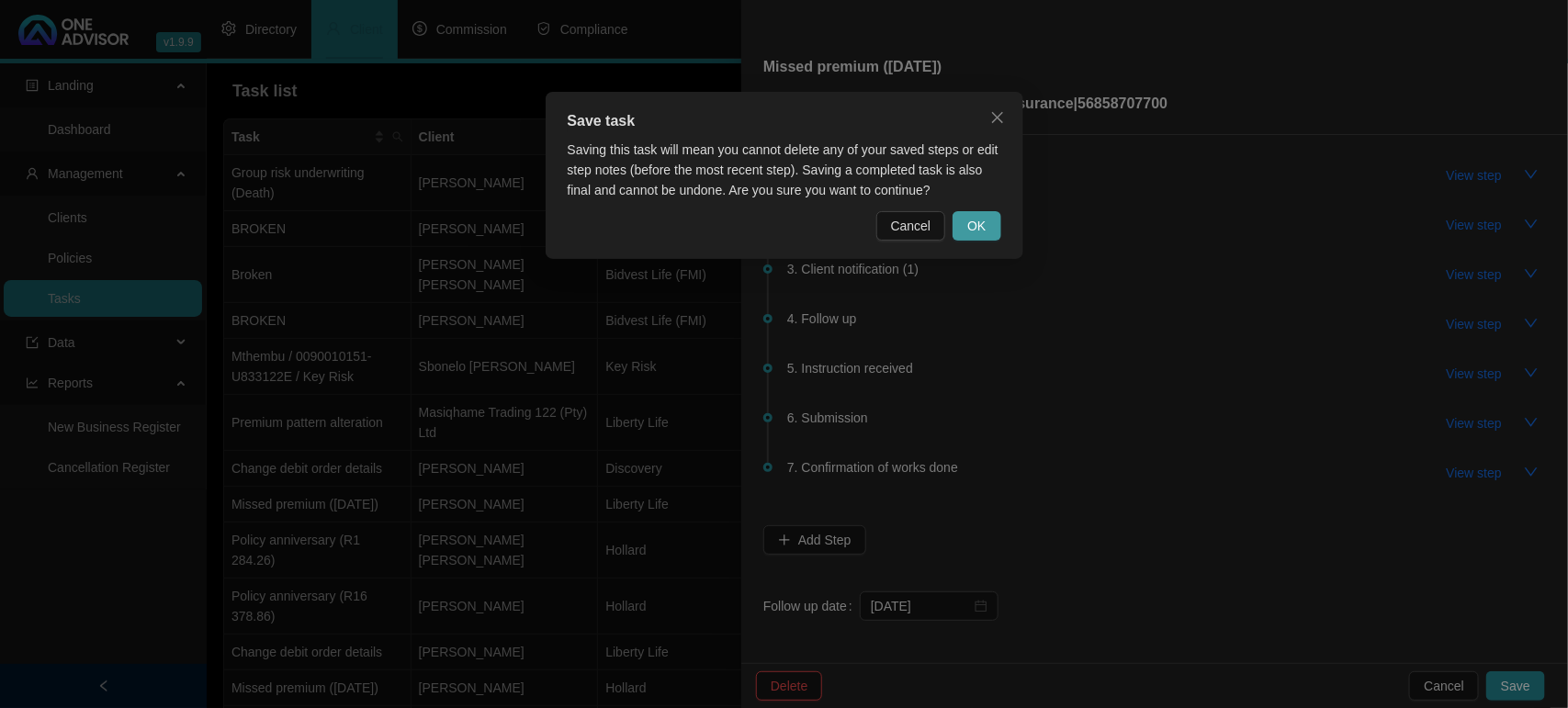
click at [990, 228] on button "OK" at bounding box center [976, 226] width 48 height 29
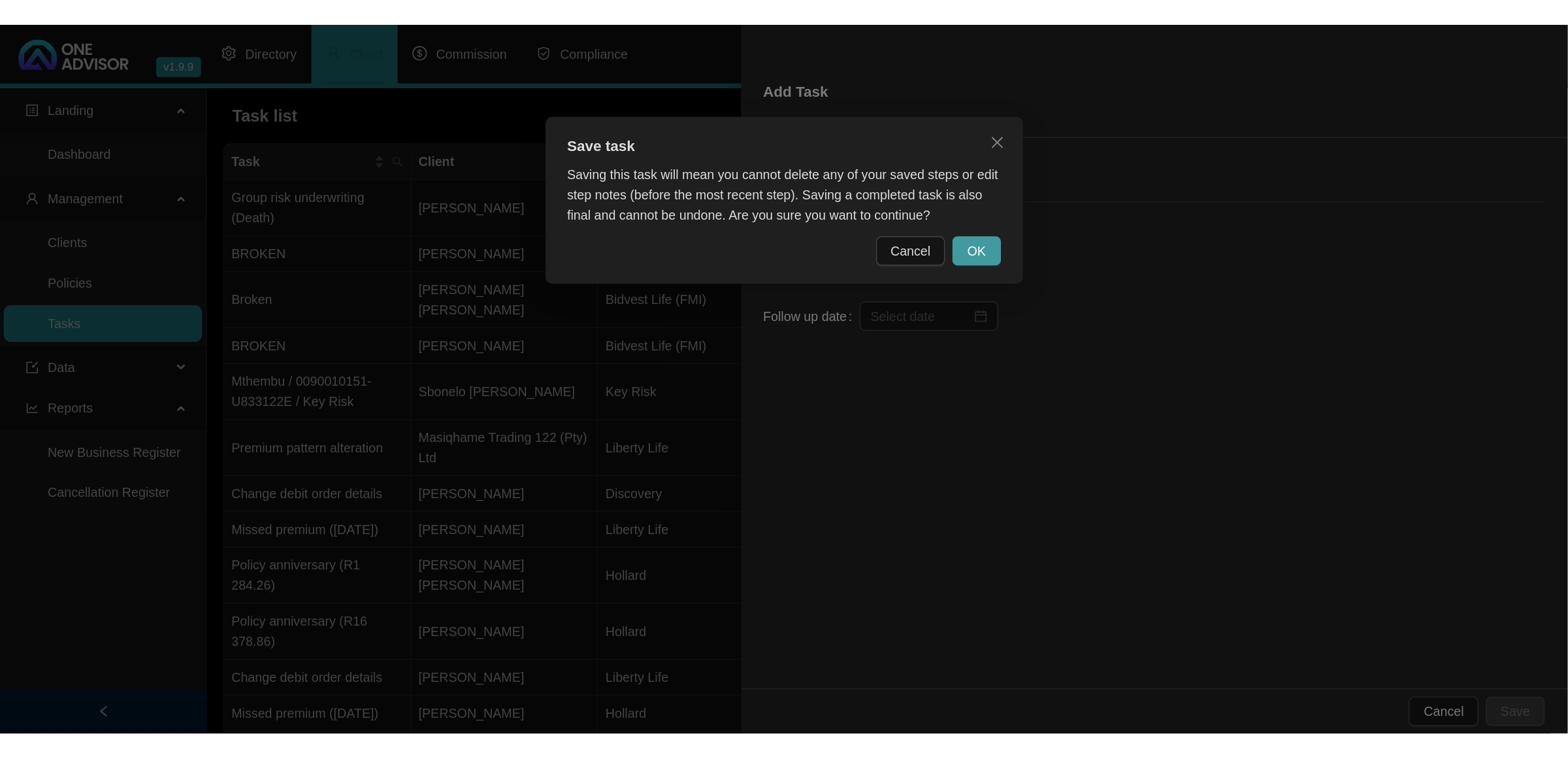
scroll to position [0, 0]
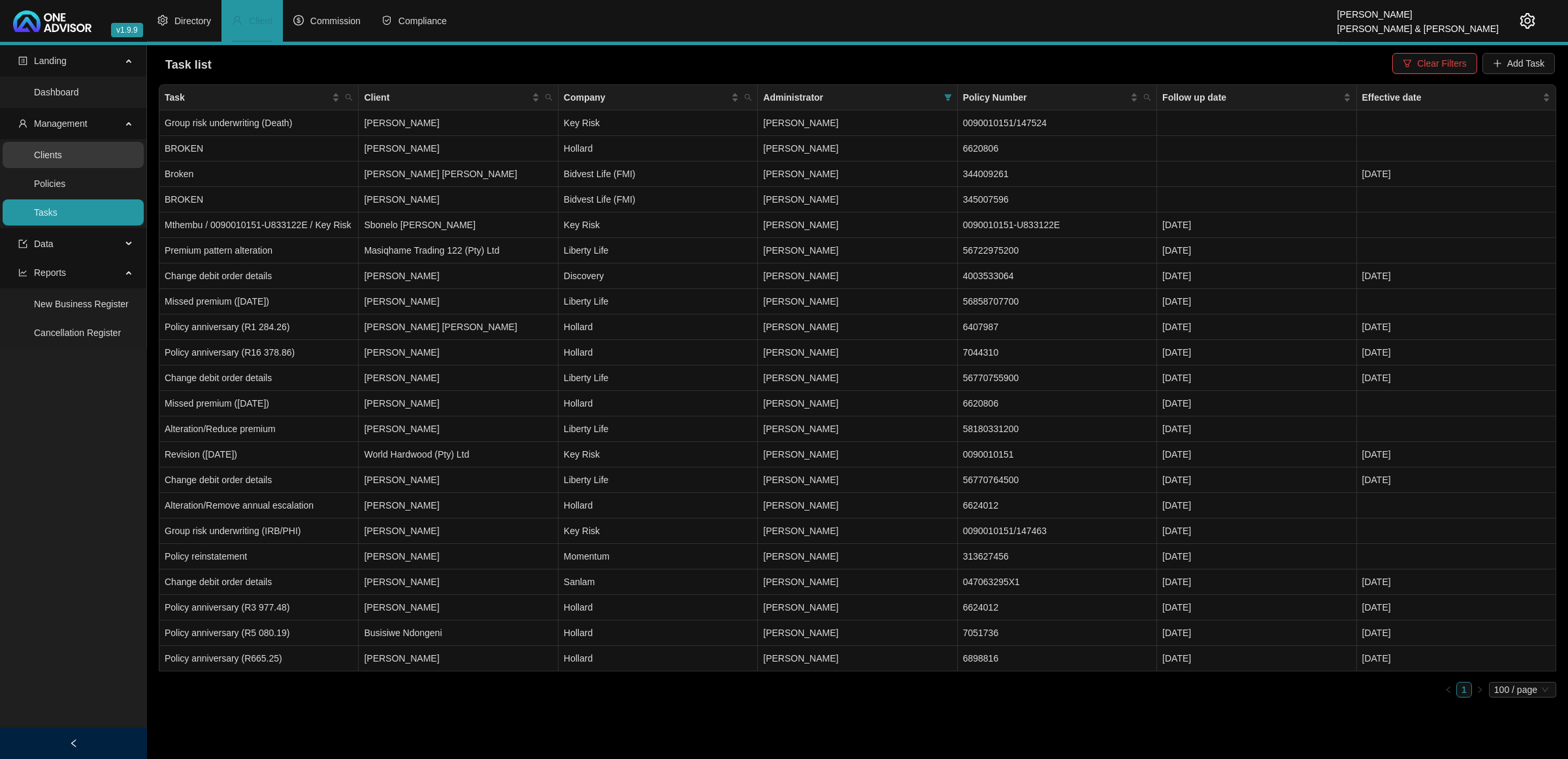
click at [51, 160] on link "Clients" at bounding box center [48, 155] width 28 height 10
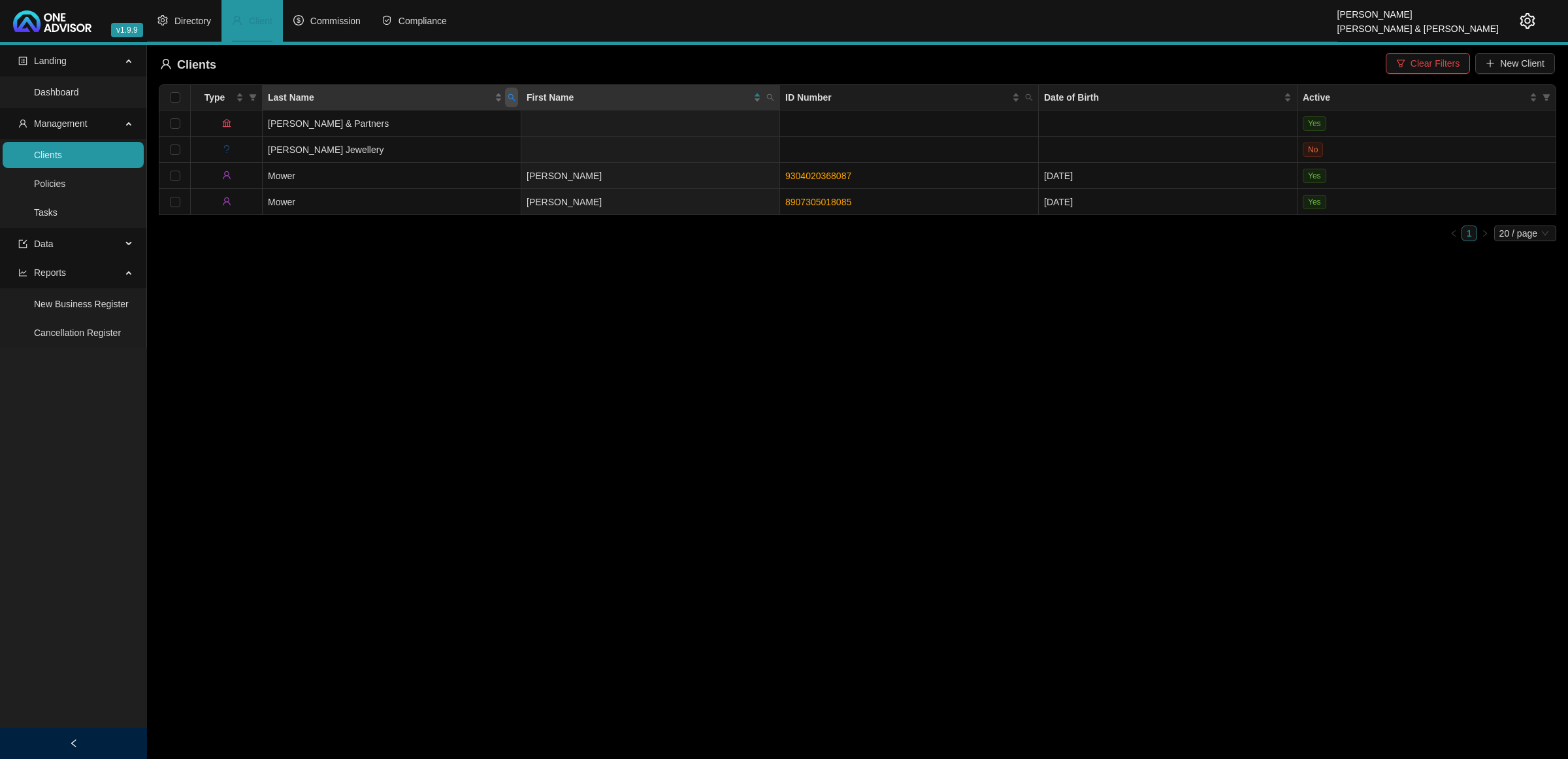
click at [515, 100] on icon "search" at bounding box center [511, 97] width 8 height 8
type input "clen"
click at [445, 149] on button "Search" at bounding box center [419, 148] width 59 height 16
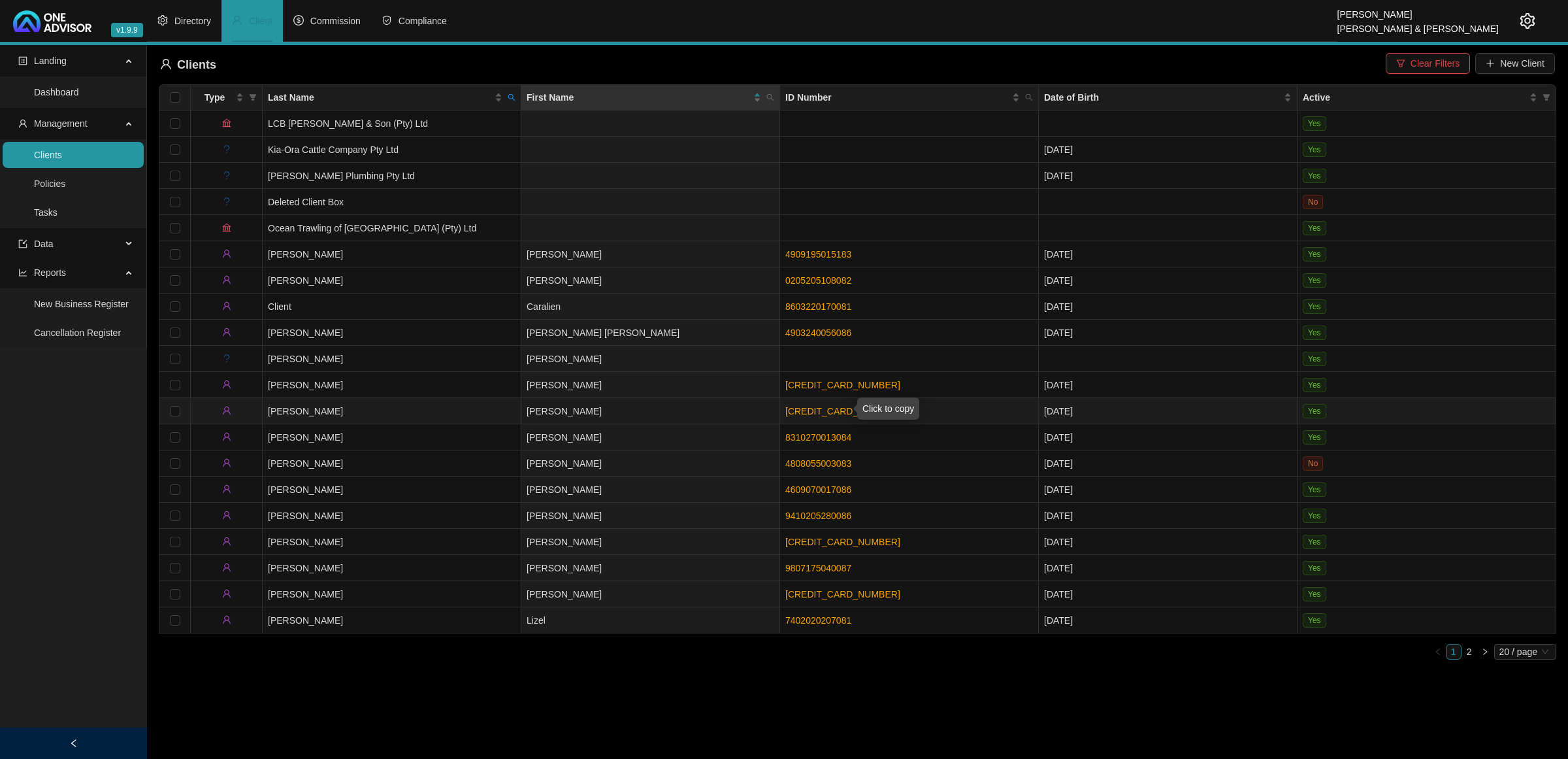
click at [820, 410] on link "5010245040088" at bounding box center [843, 411] width 115 height 10
click at [808, 409] on link "5010245040088" at bounding box center [843, 411] width 115 height 10
